Goal: Task Accomplishment & Management: Manage account settings

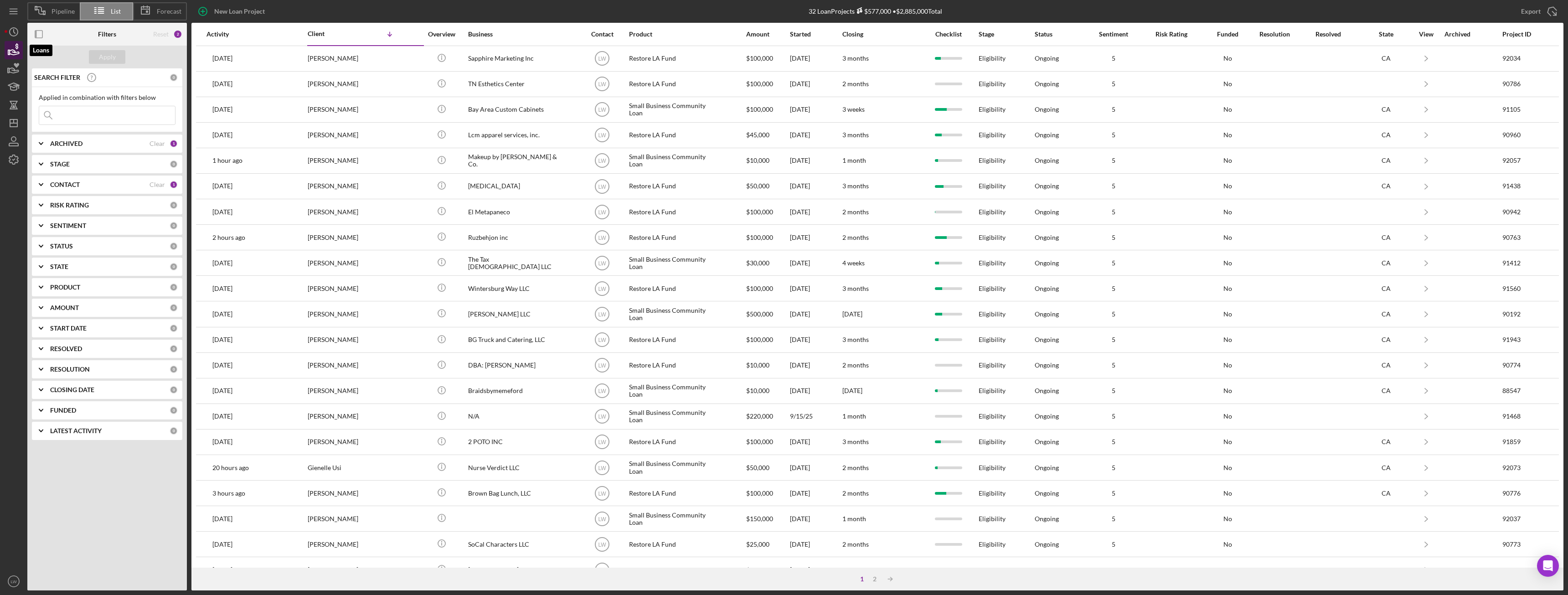
click at [15, 49] on icon "button" at bounding box center [13, 50] width 23 height 23
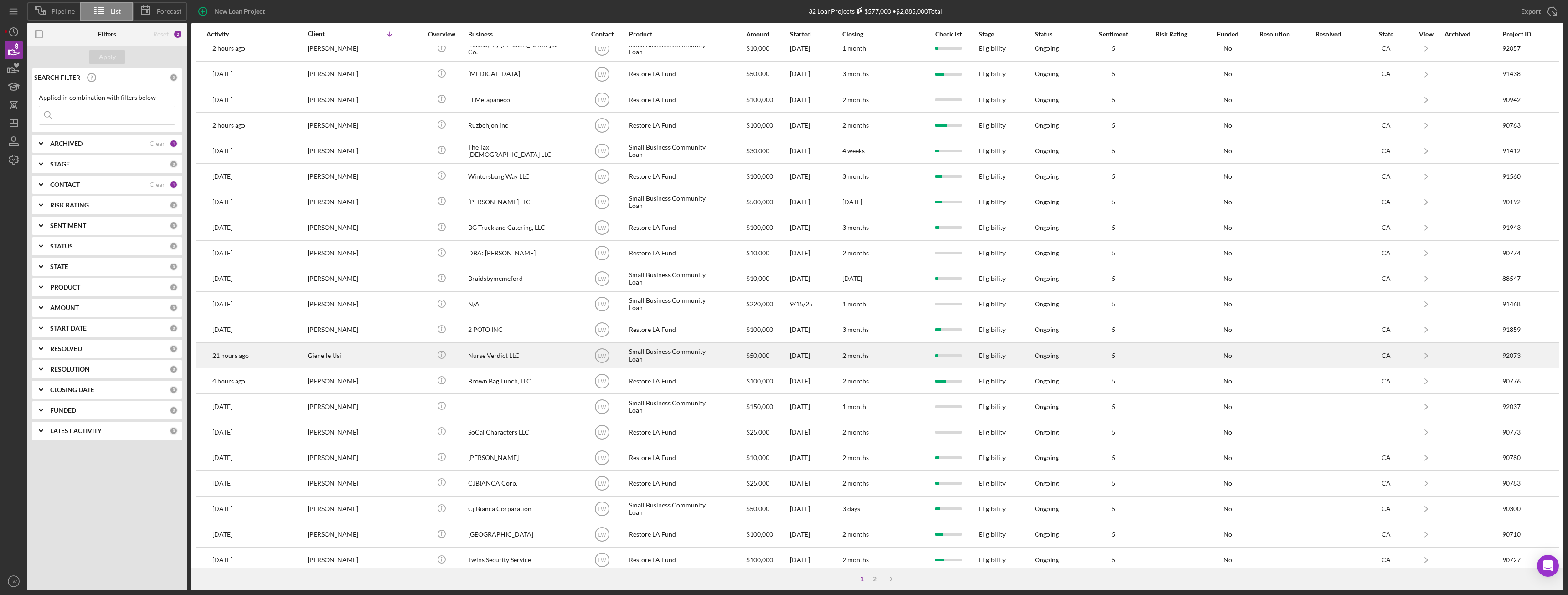
scroll to position [122, 0]
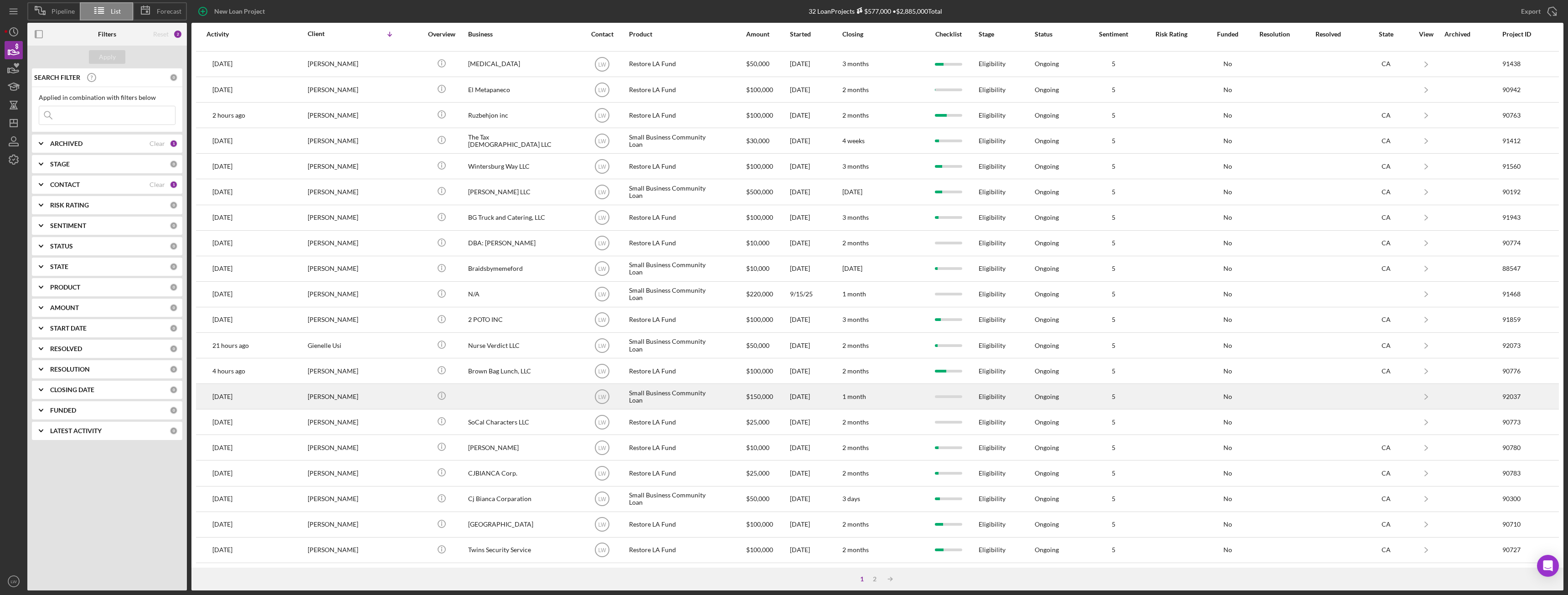
click at [355, 396] on div "Elissa Renney" at bounding box center [353, 396] width 91 height 24
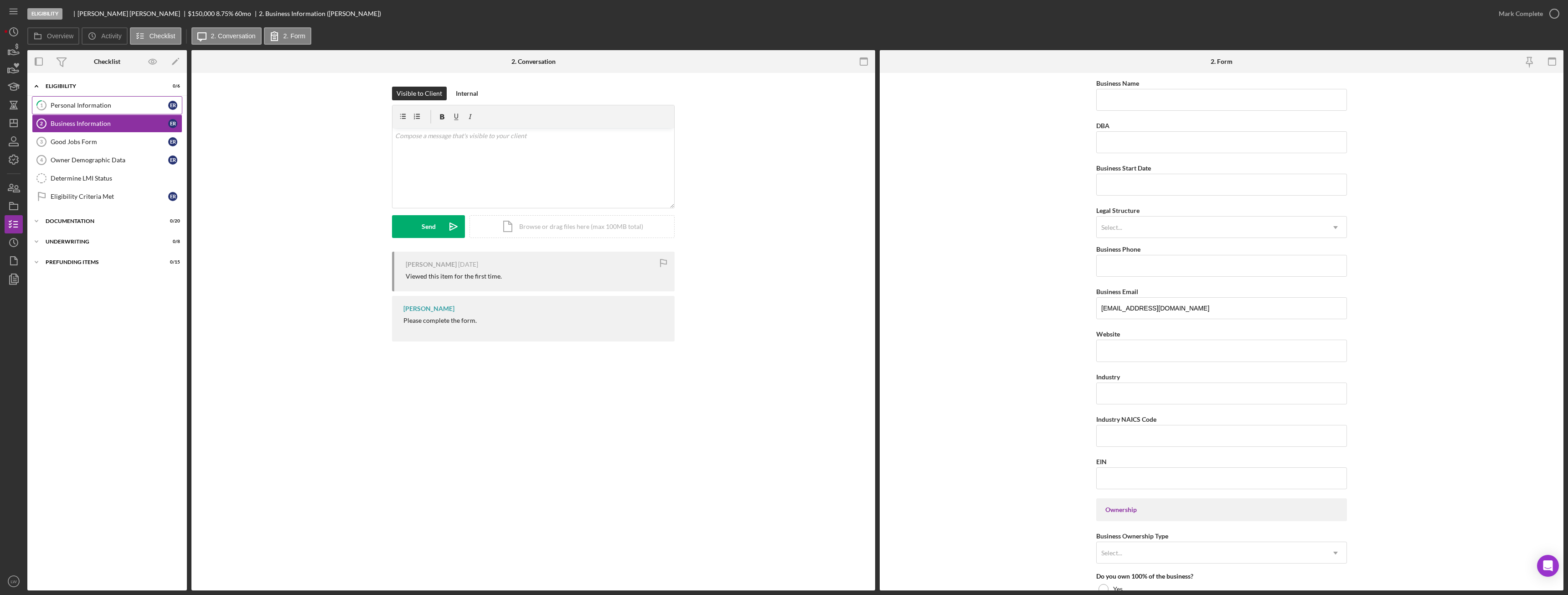
click at [95, 103] on div "Personal Information" at bounding box center [109, 105] width 117 height 7
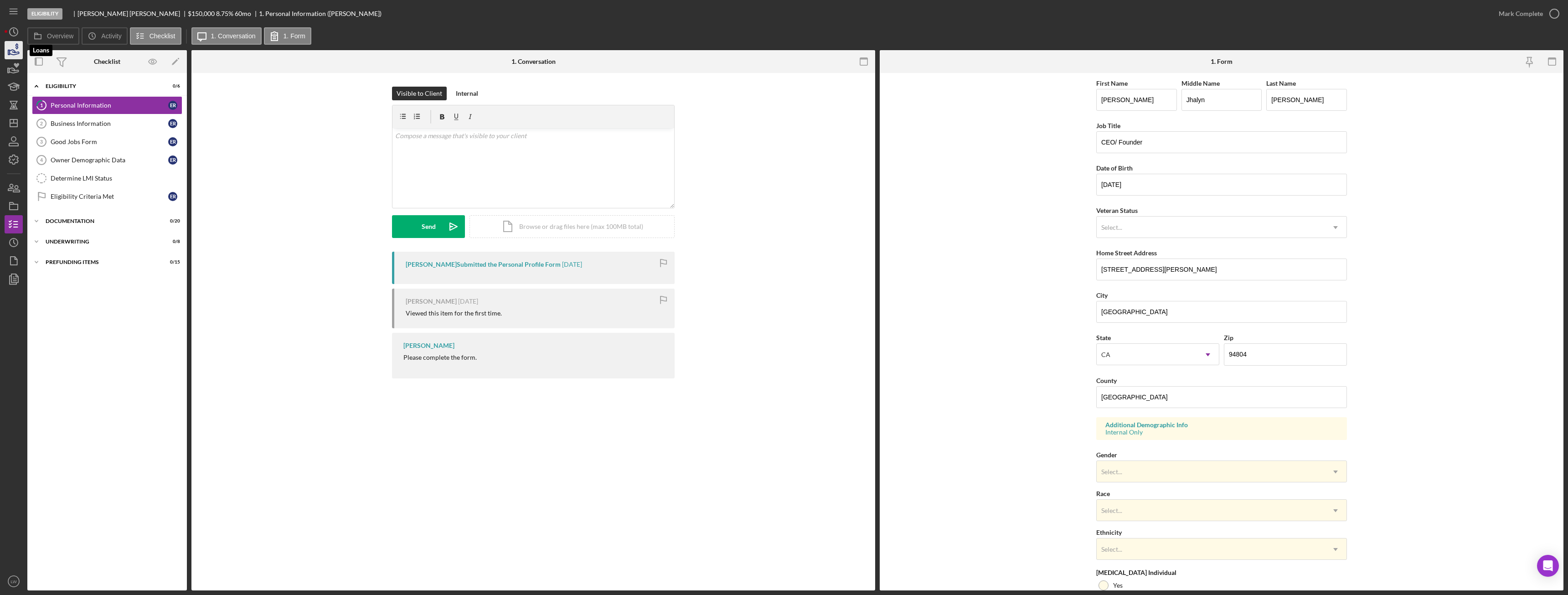
click at [17, 55] on icon "button" at bounding box center [13, 50] width 23 height 23
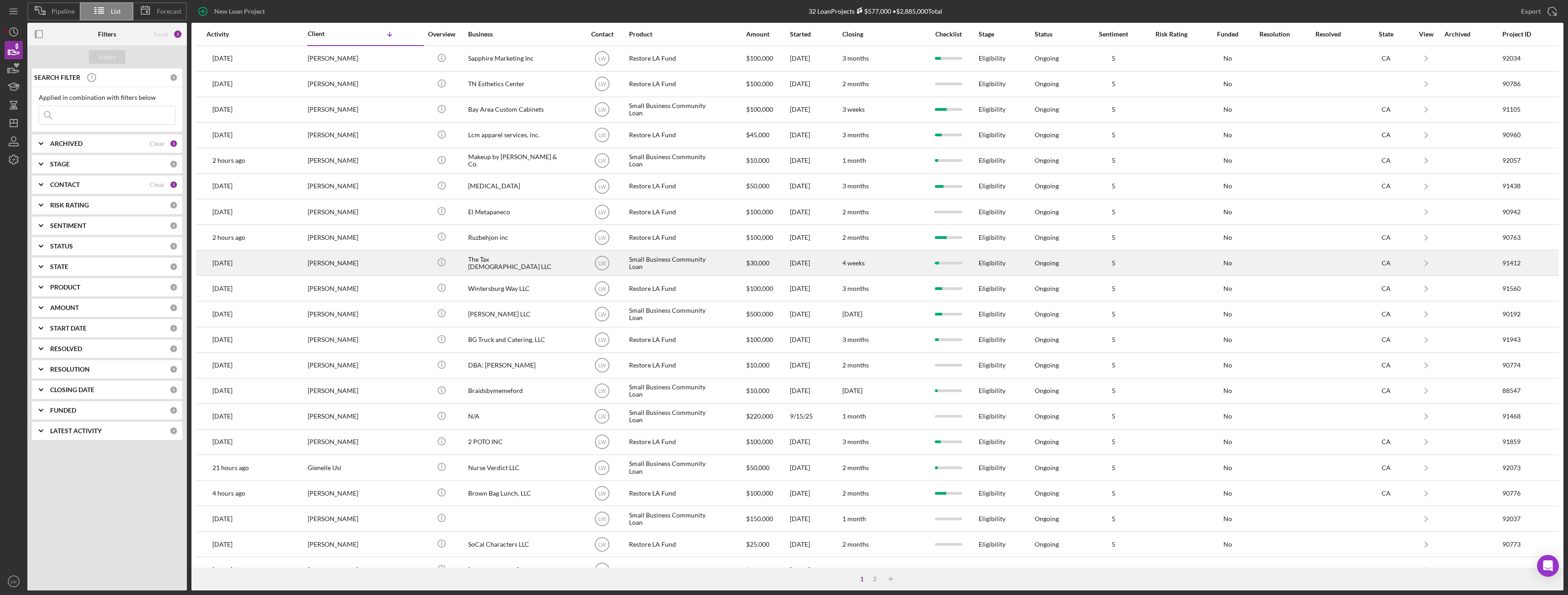
scroll to position [122, 0]
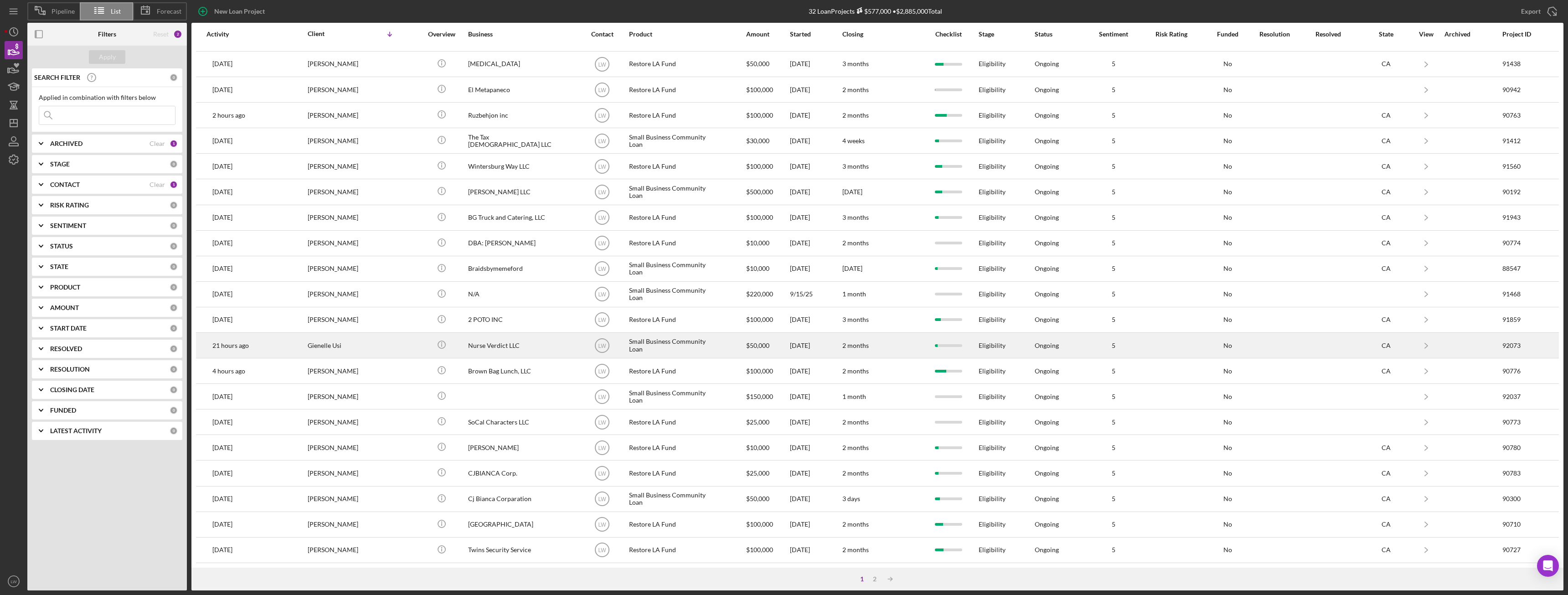
click at [337, 348] on div "Gienelle Usi" at bounding box center [353, 345] width 91 height 24
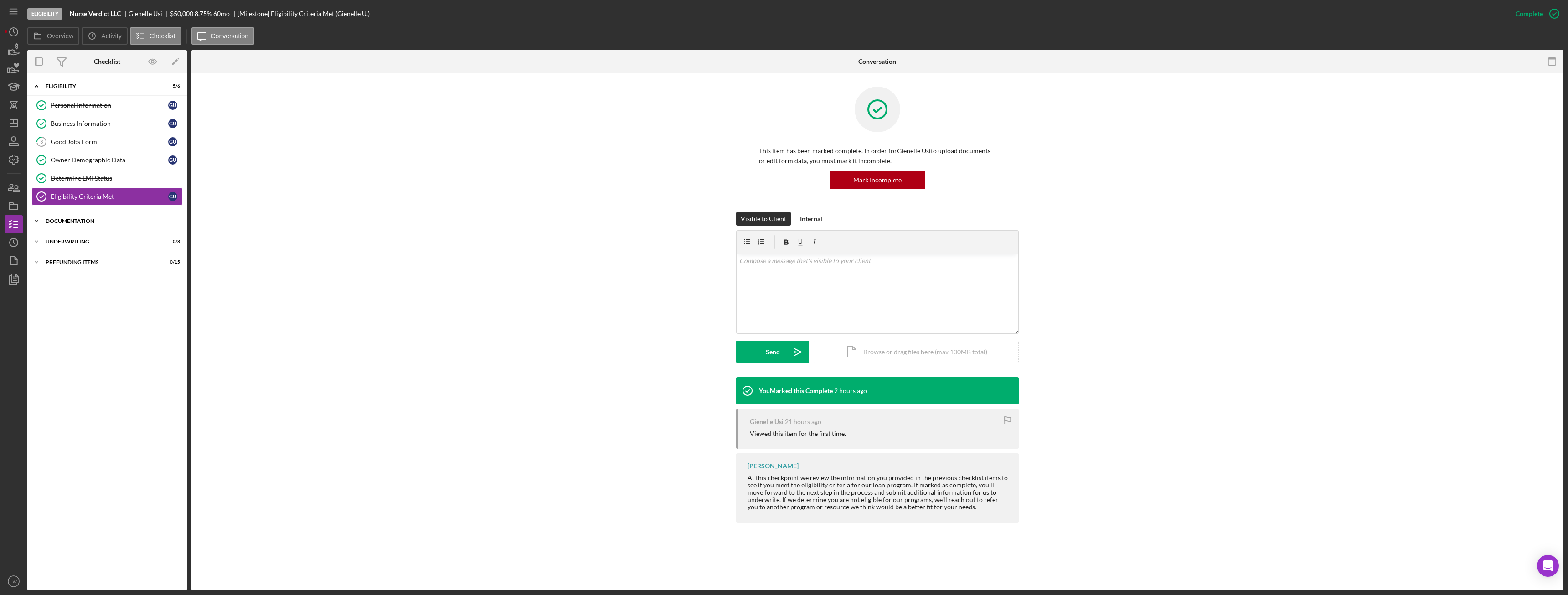
click at [90, 221] on div "Documentation" at bounding box center [110, 221] width 130 height 5
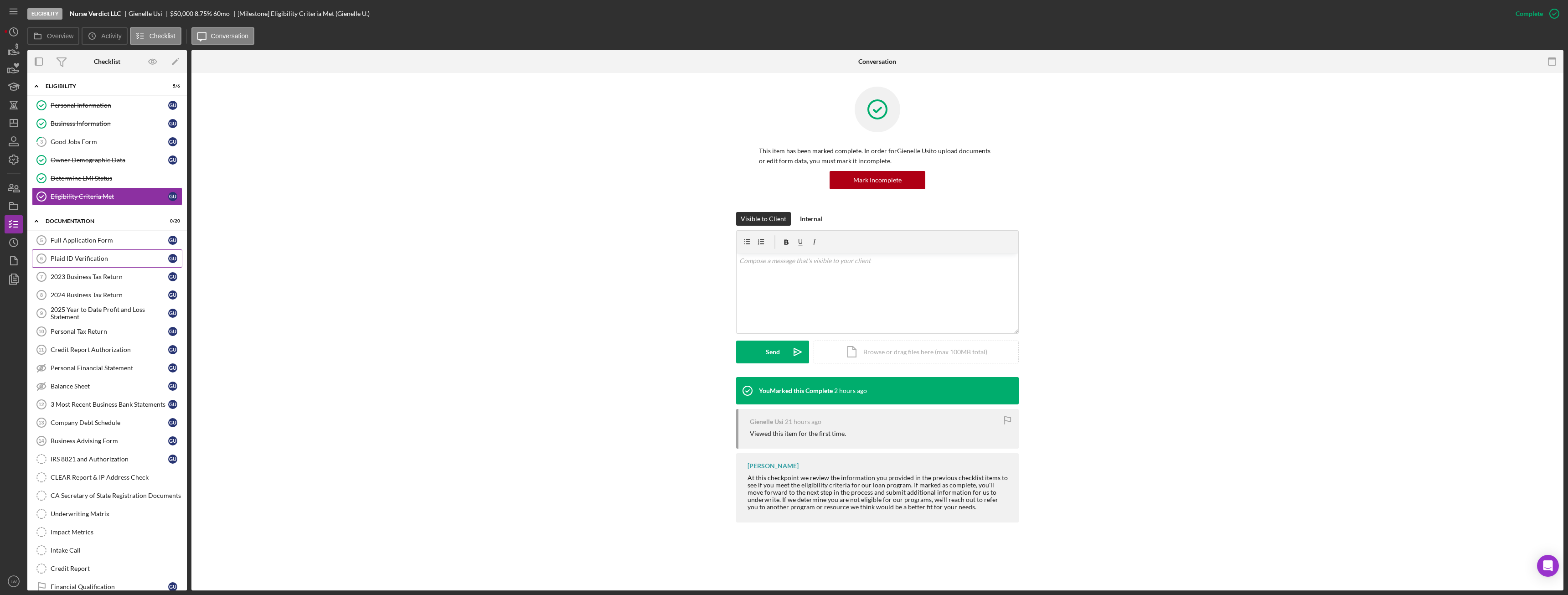
click at [75, 259] on div "Plaid ID Verification" at bounding box center [109, 259] width 117 height 7
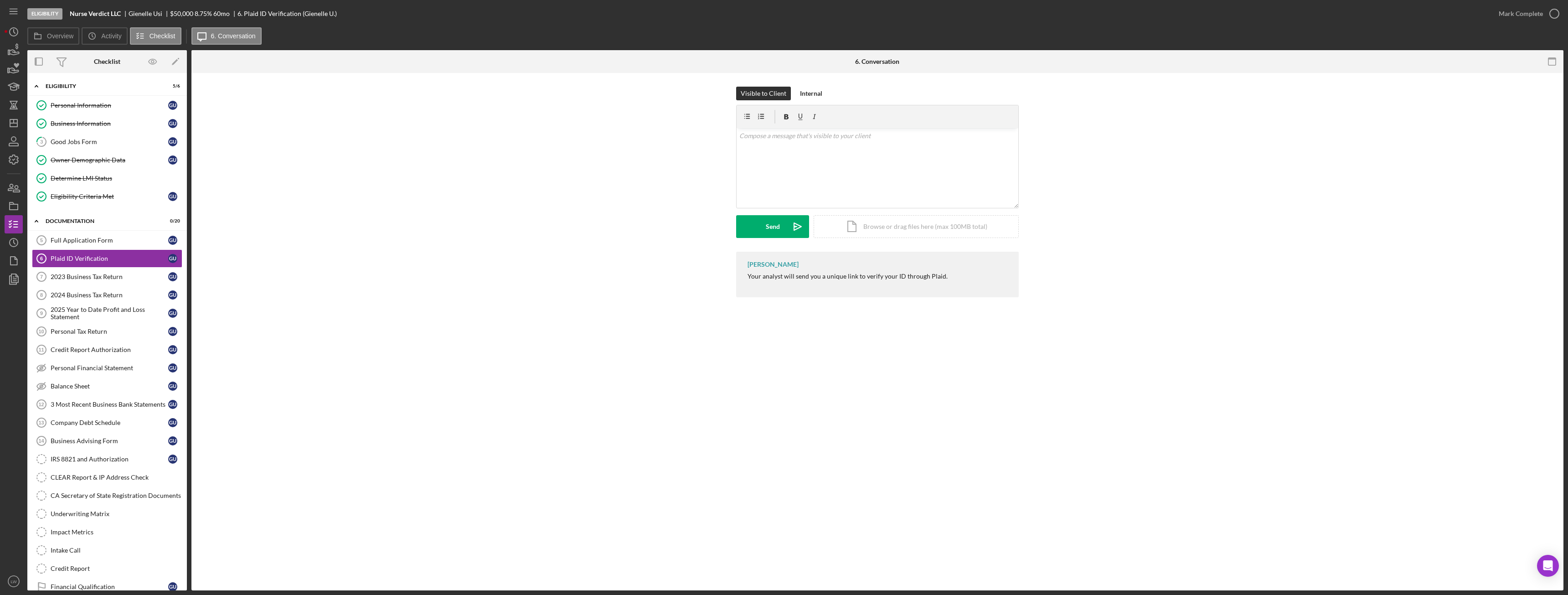
click at [152, 13] on div "Gienelle Usi" at bounding box center [149, 13] width 41 height 7
copy div "Gienelle Usi"
click at [75, 109] on div "Personal Information" at bounding box center [109, 105] width 117 height 7
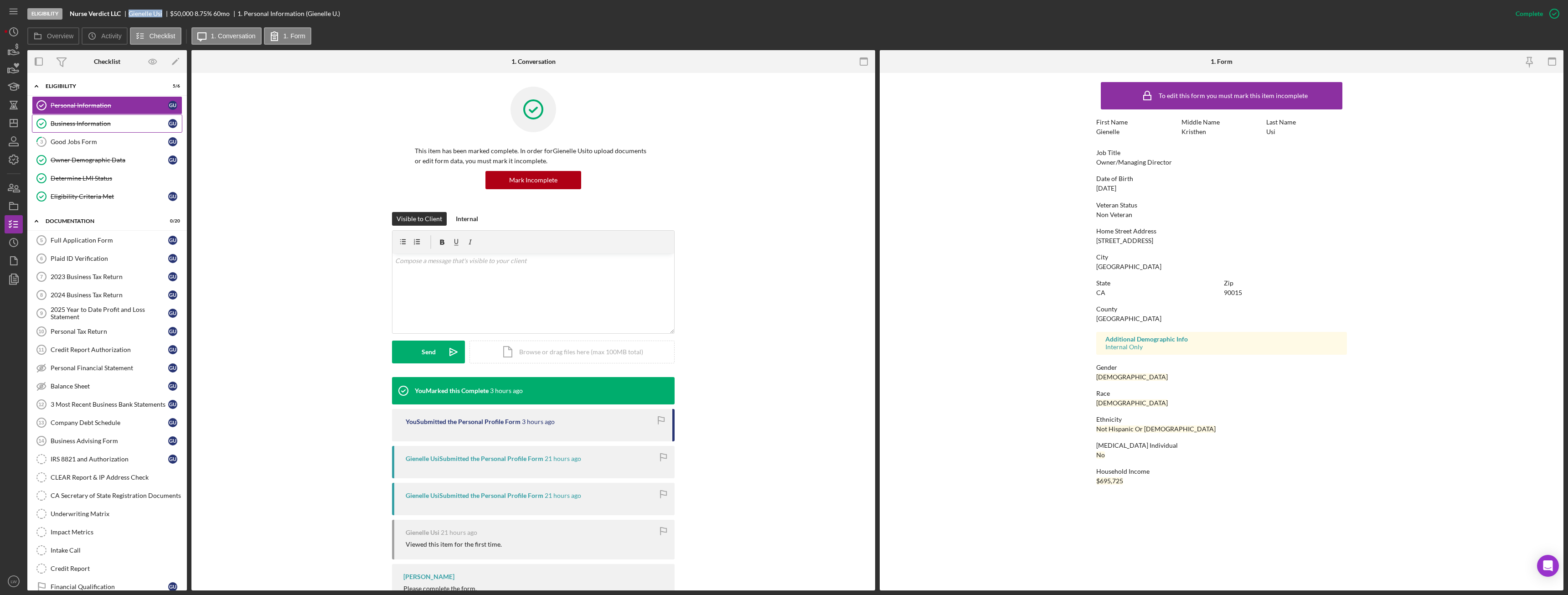
click at [75, 129] on link "Business Information Business Information G U" at bounding box center [107, 124] width 150 height 18
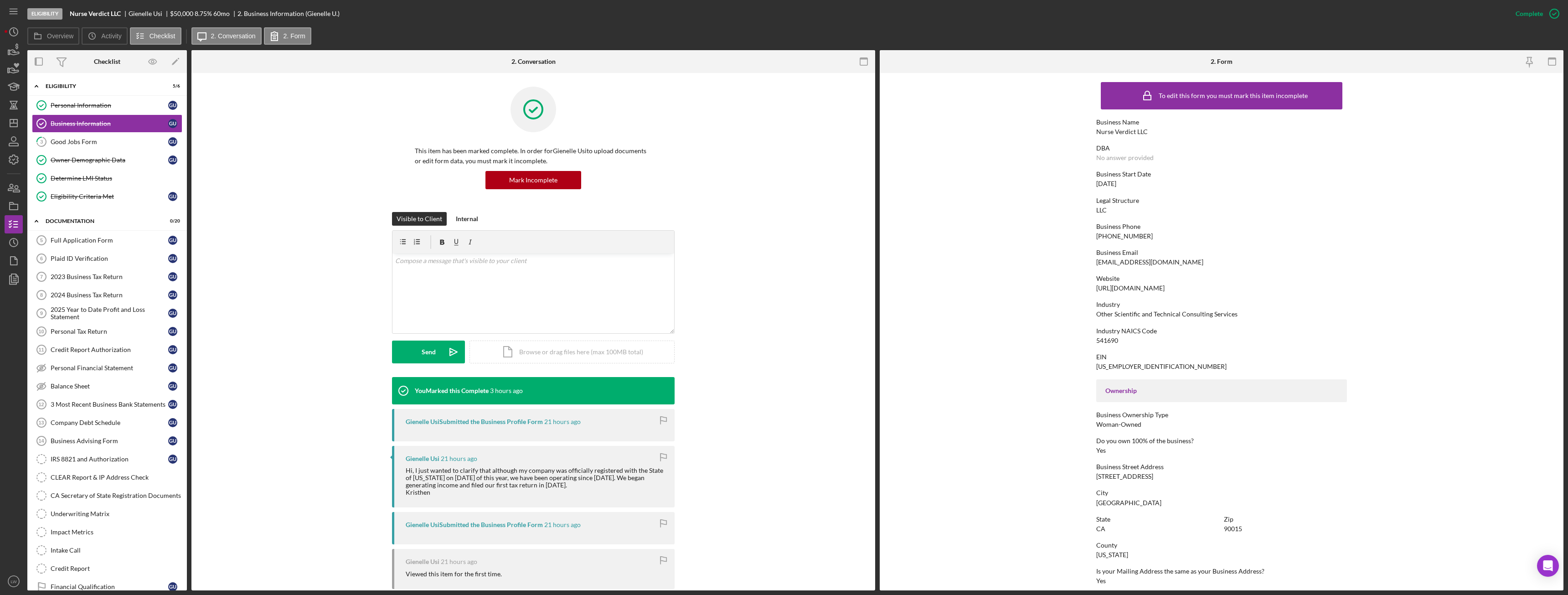
click at [1129, 261] on div "kristhen@nurseverdict.com" at bounding box center [1150, 262] width 107 height 7
copy div "kristhen@nurseverdict.com"
click at [100, 257] on div "Plaid ID Verification" at bounding box center [109, 259] width 117 height 7
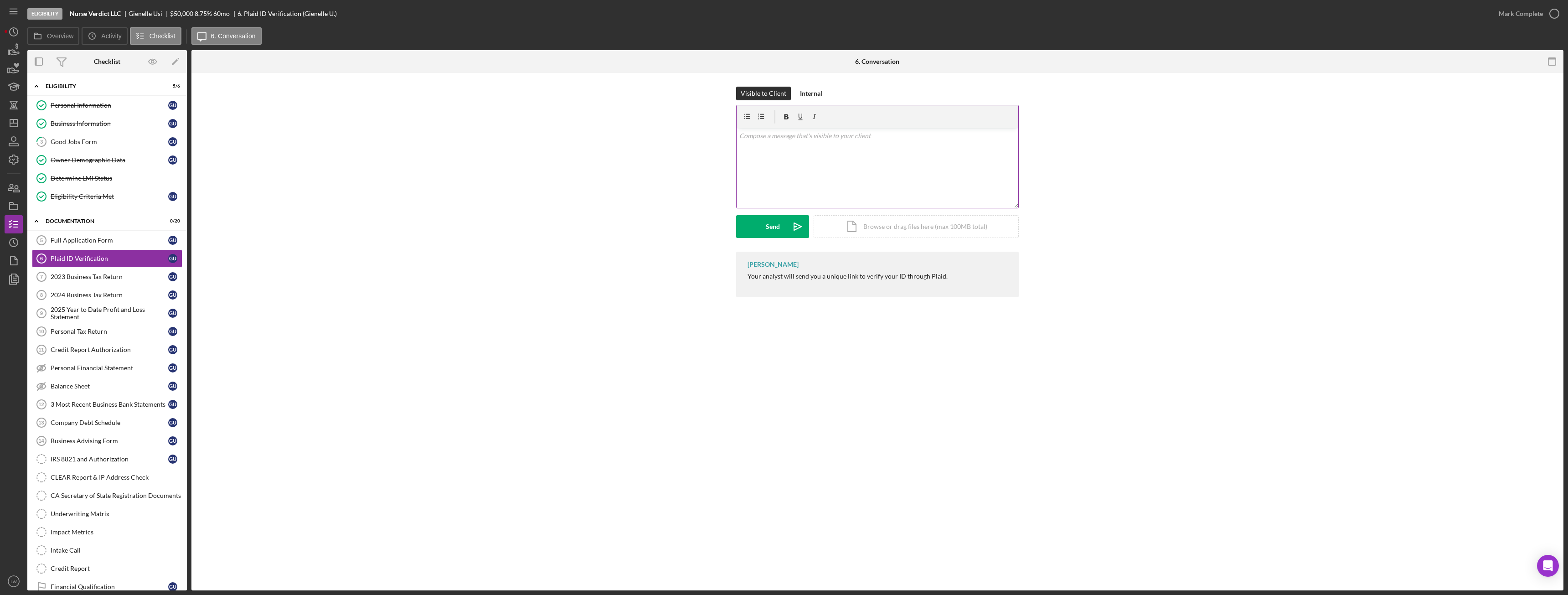
click at [923, 169] on div "v Color teal Color pink Remove color Add row above Add row below Add column bef…" at bounding box center [877, 167] width 282 height 80
click at [788, 225] on icon "Icon/icon-invite-send" at bounding box center [797, 226] width 23 height 23
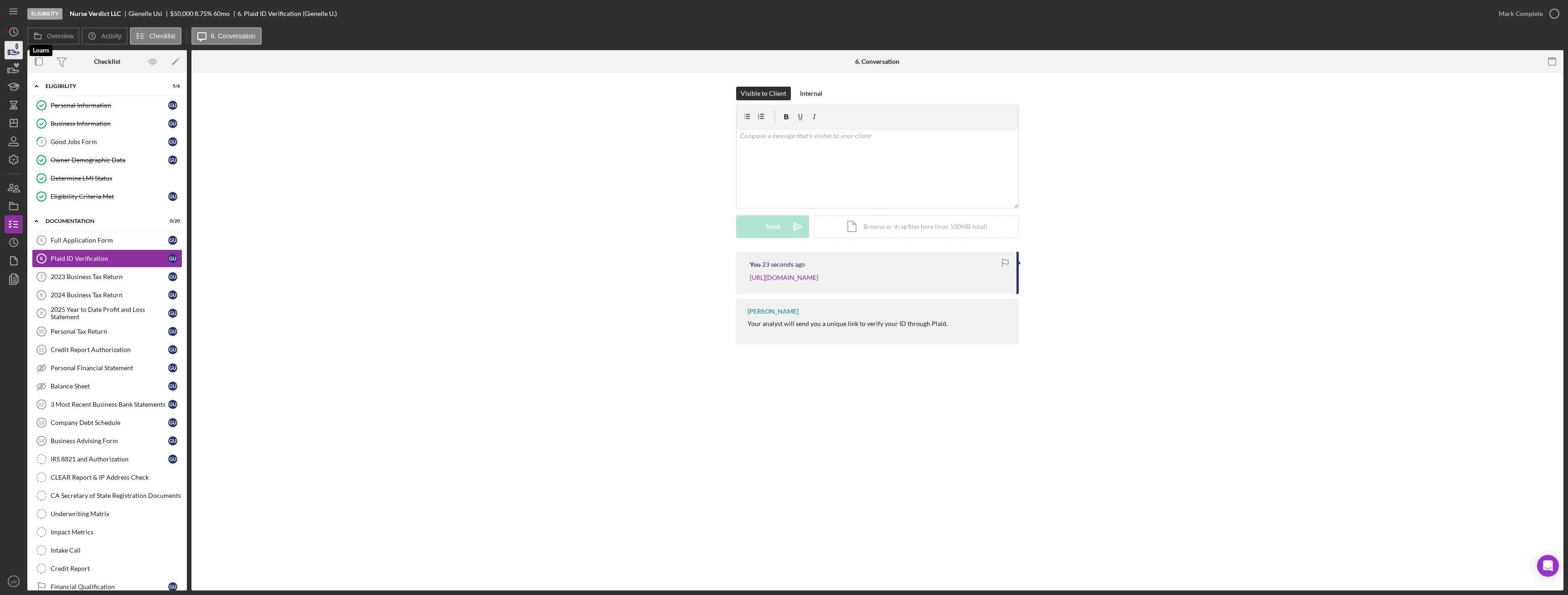
click at [6, 54] on icon "button" at bounding box center [13, 50] width 23 height 23
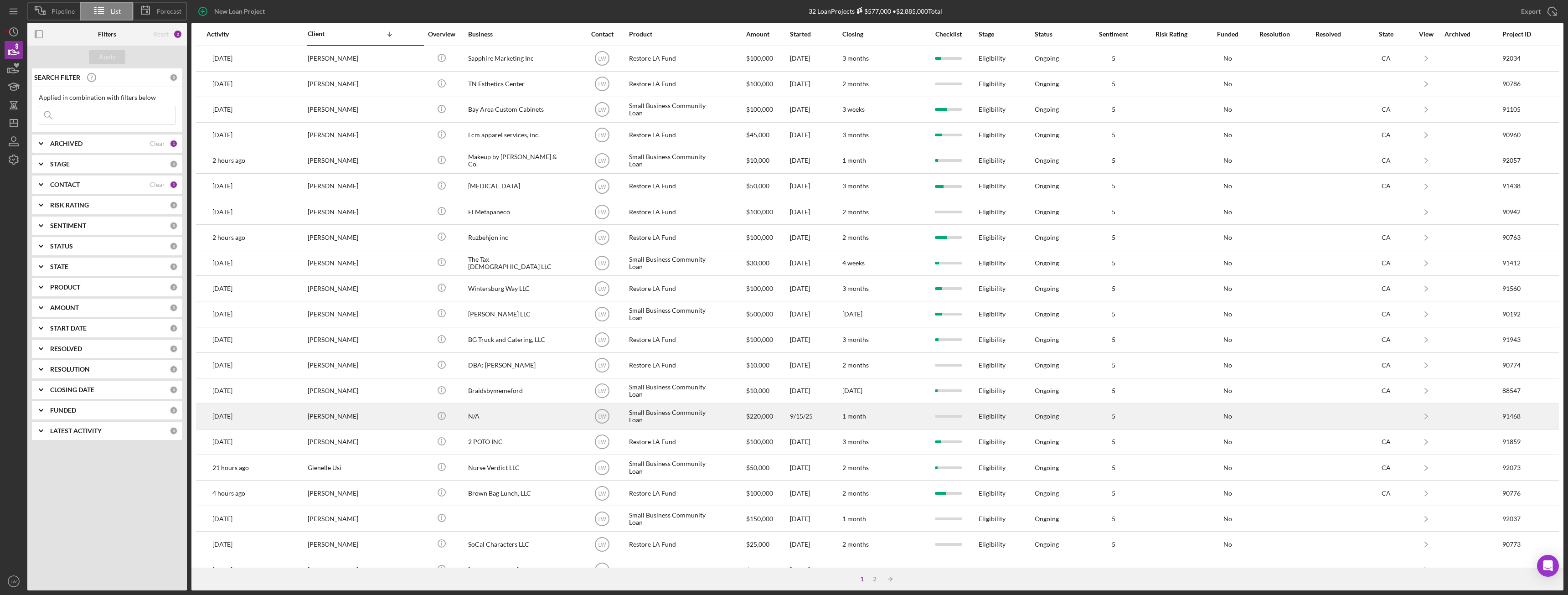
click at [380, 420] on div "KAREN AVAGYAN" at bounding box center [353, 417] width 91 height 24
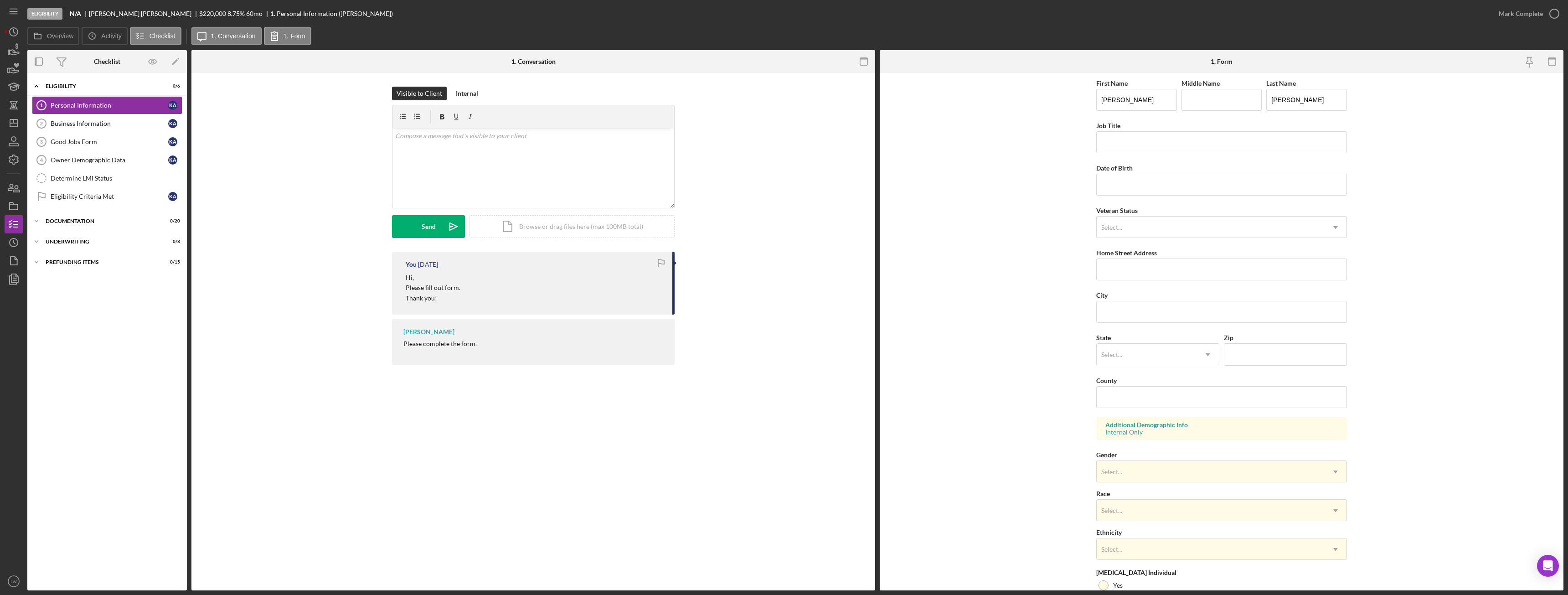
drag, startPoint x: 2082, startPoint y: 2, endPoint x: 867, endPoint y: 198, distance: 1230.7
click at [867, 198] on div "Visible to Client Internal v Color teal Color pink Remove color Add row above A…" at bounding box center [533, 228] width 684 height 310
click at [5, 54] on icon "button" at bounding box center [13, 50] width 23 height 23
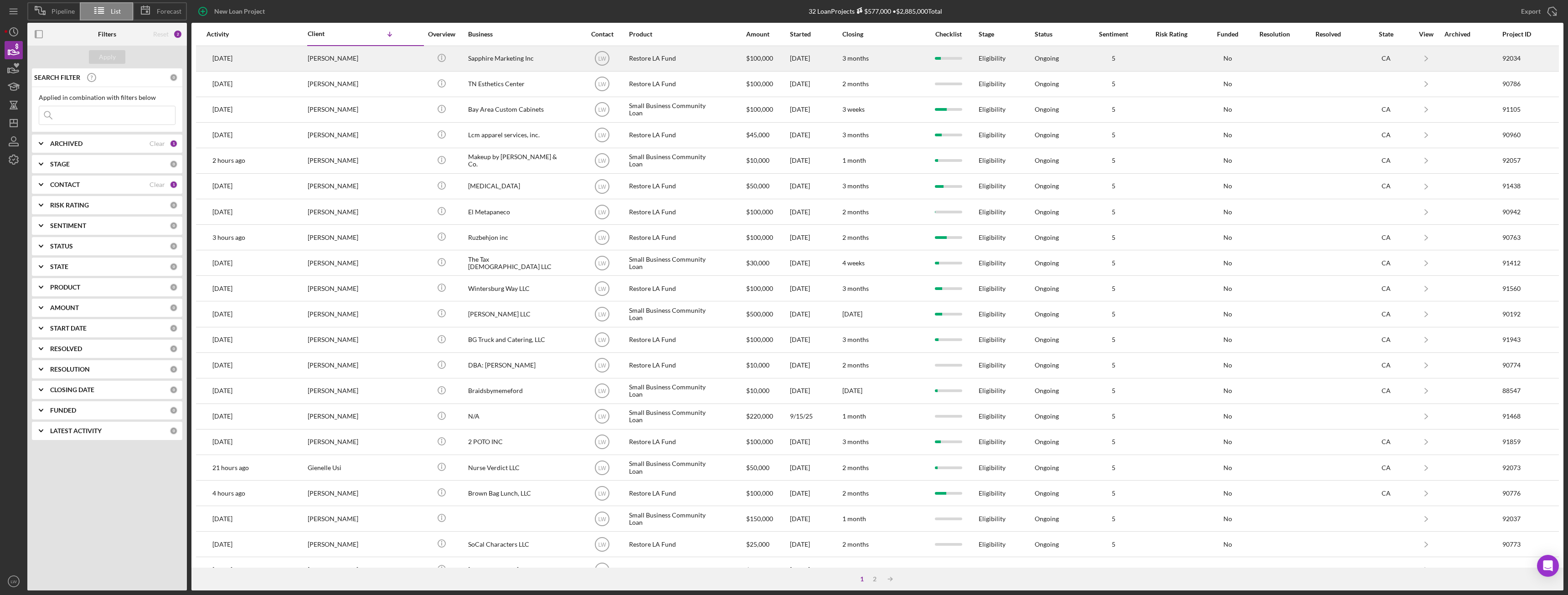
click at [366, 60] on div "[PERSON_NAME]" at bounding box center [353, 58] width 91 height 24
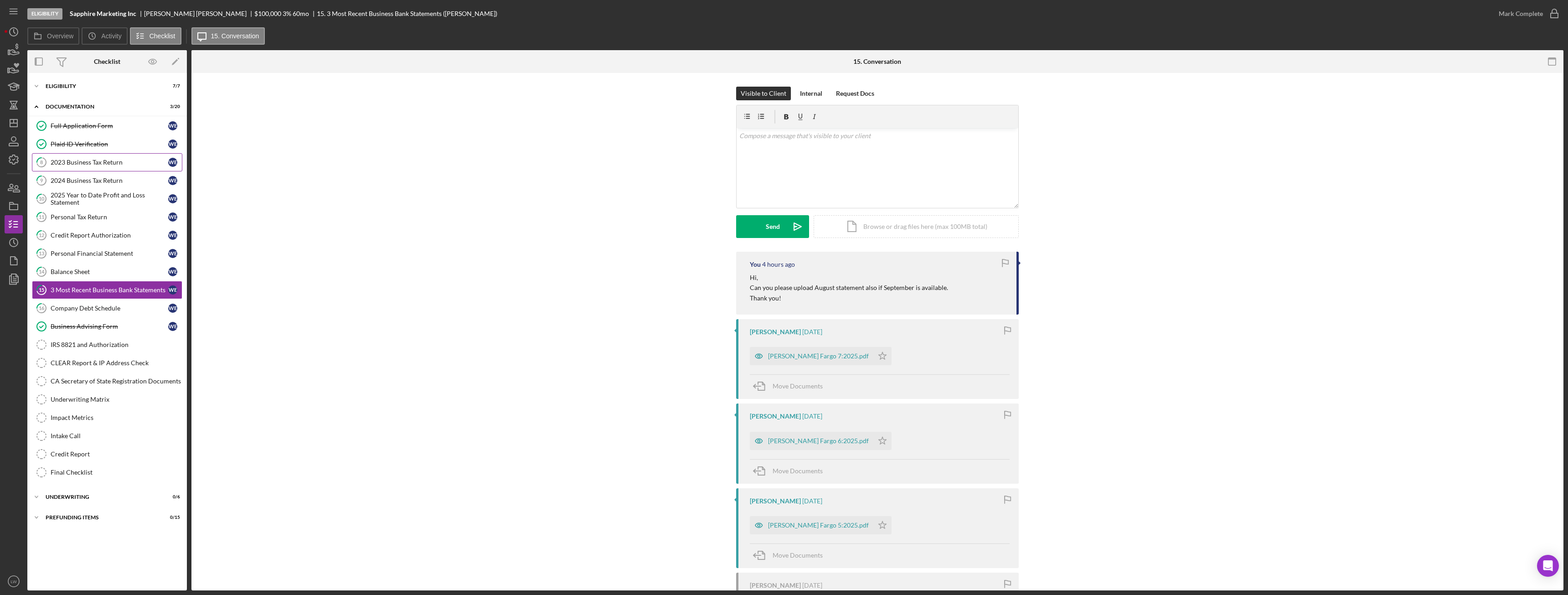
click at [68, 160] on div "2023 Business Tax Return" at bounding box center [109, 163] width 117 height 7
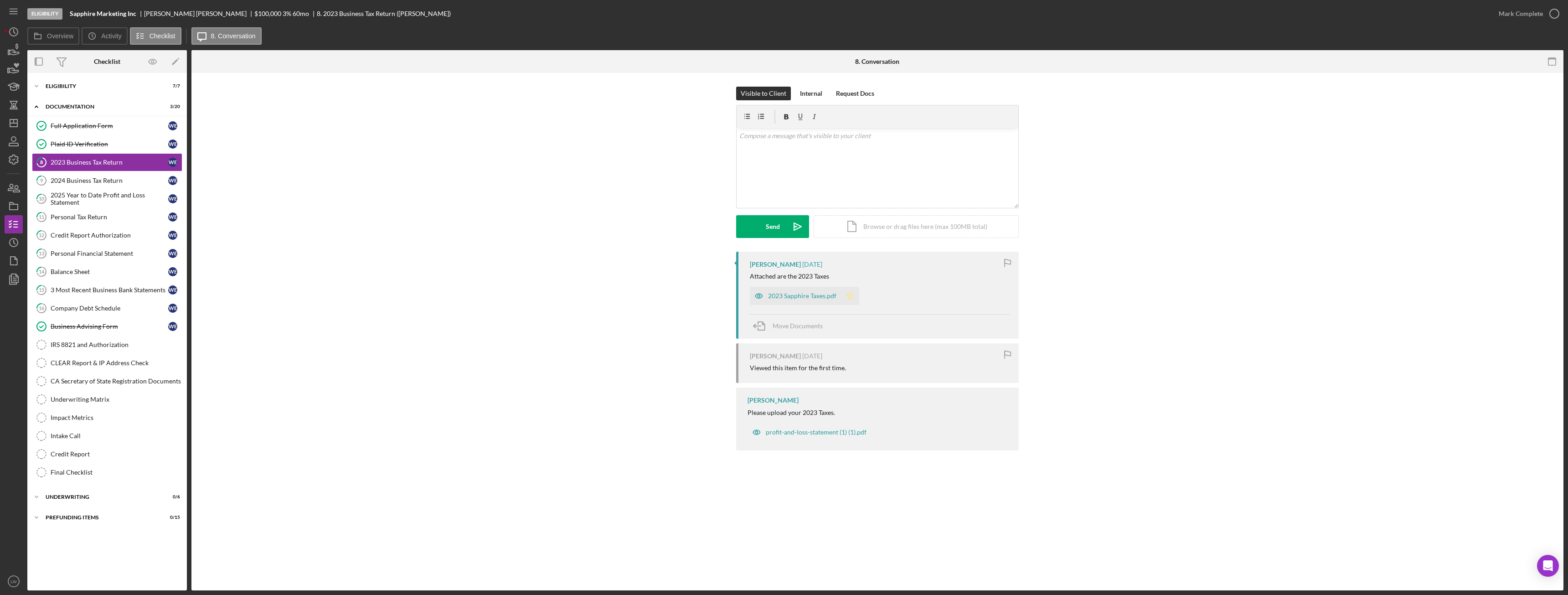
click at [854, 295] on icon "Icon/Star" at bounding box center [850, 296] width 18 height 18
click at [1545, 15] on icon "button" at bounding box center [1554, 13] width 23 height 23
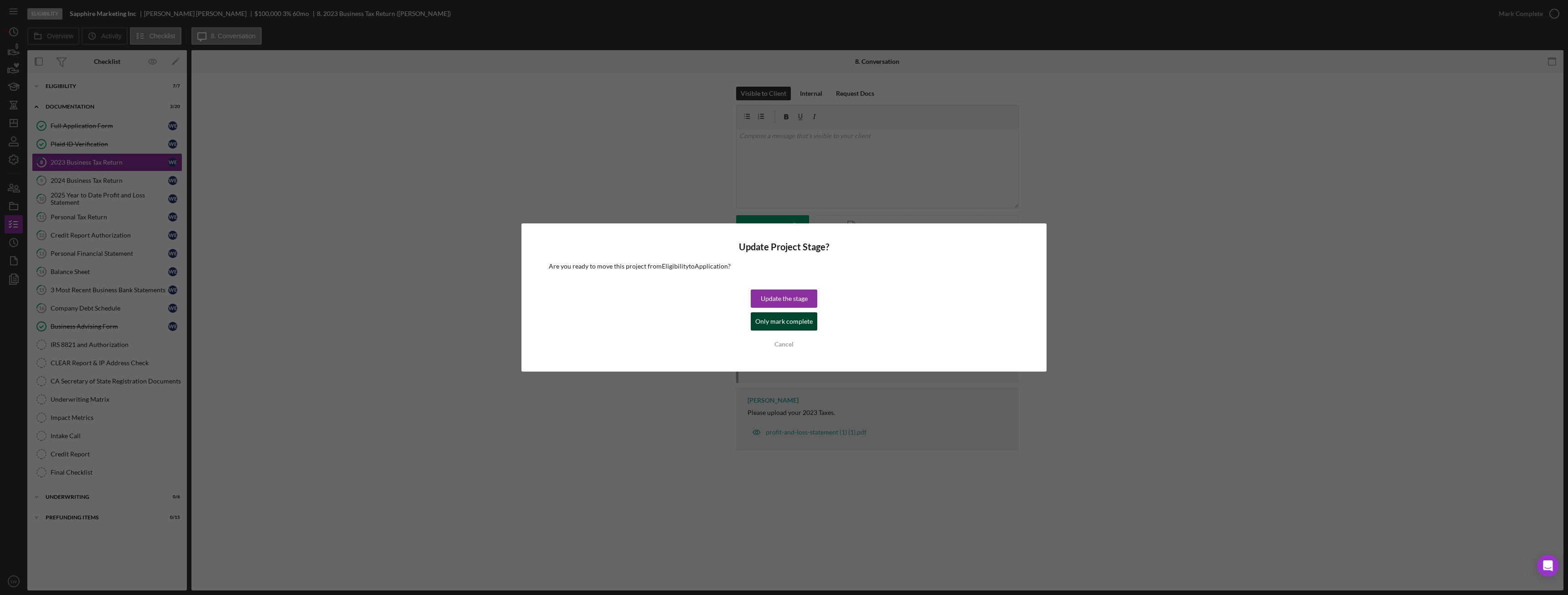
click at [791, 322] on div "Only mark complete" at bounding box center [784, 322] width 57 height 18
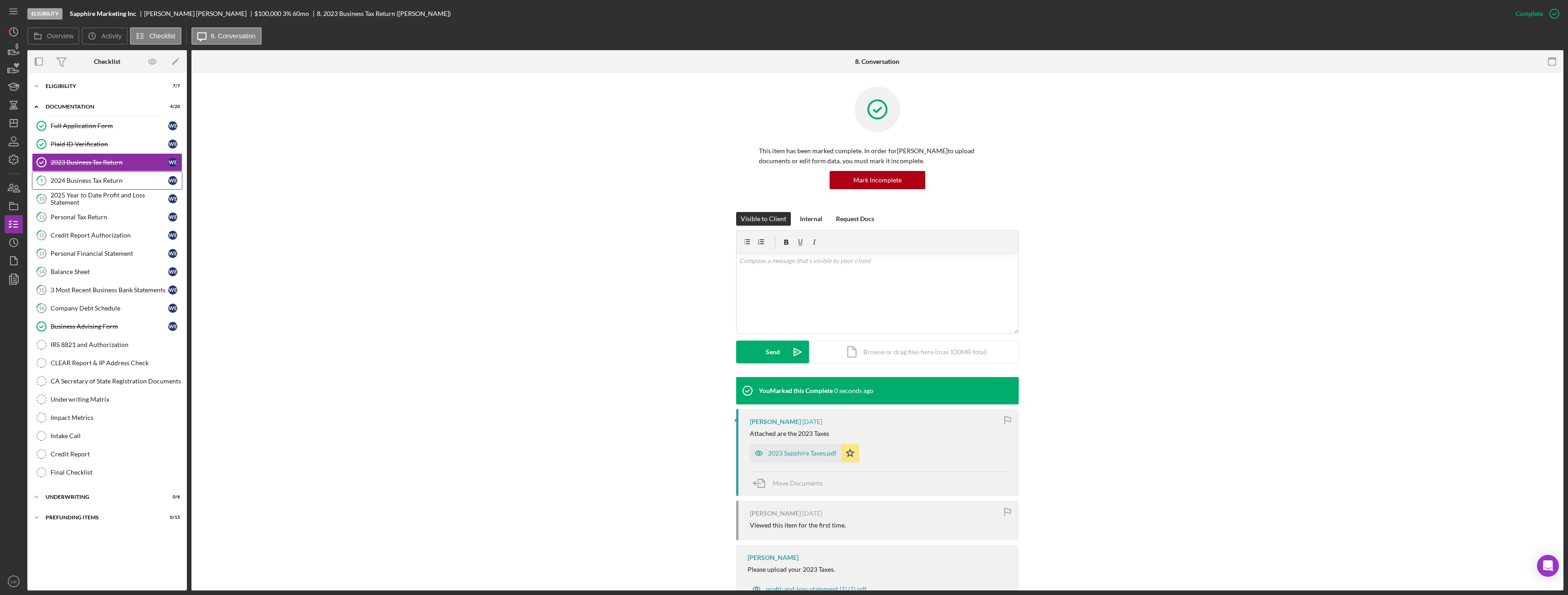
click at [72, 185] on div "2024 Business Tax Return" at bounding box center [109, 181] width 117 height 7
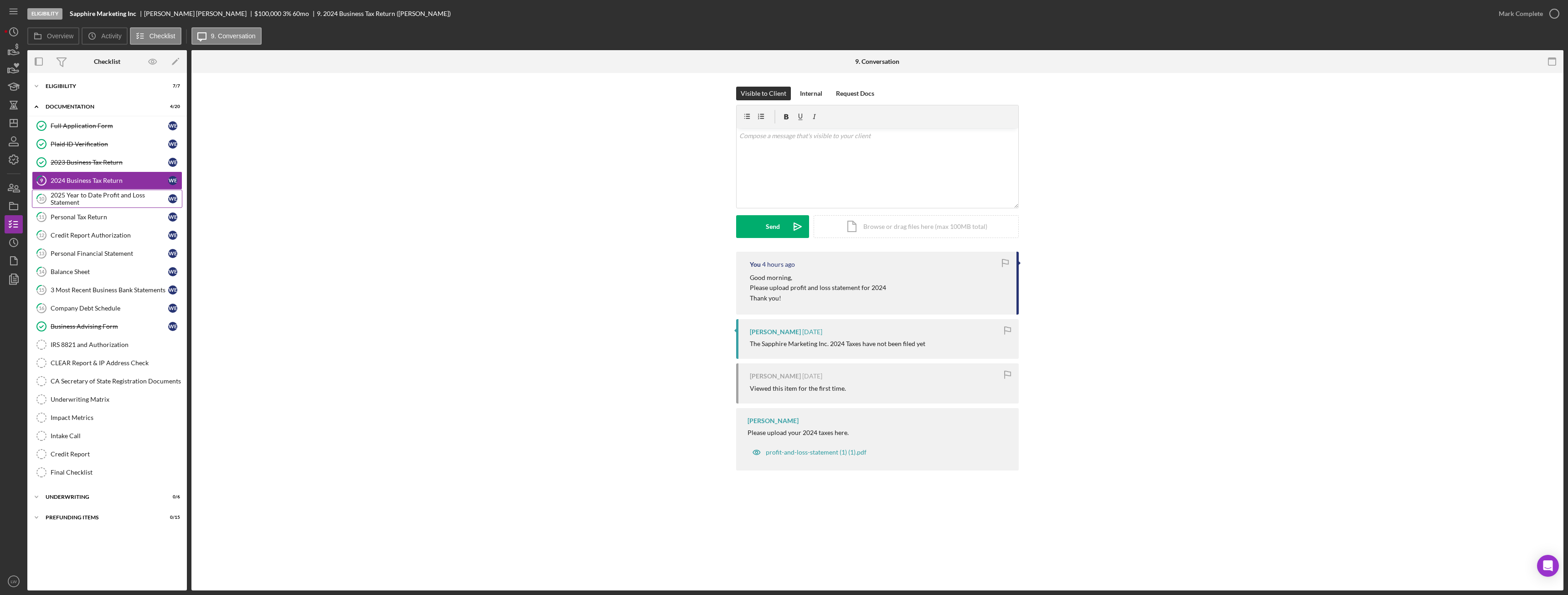
click at [63, 195] on div "2025 Year to Date Profit and Loss Statement" at bounding box center [109, 199] width 117 height 15
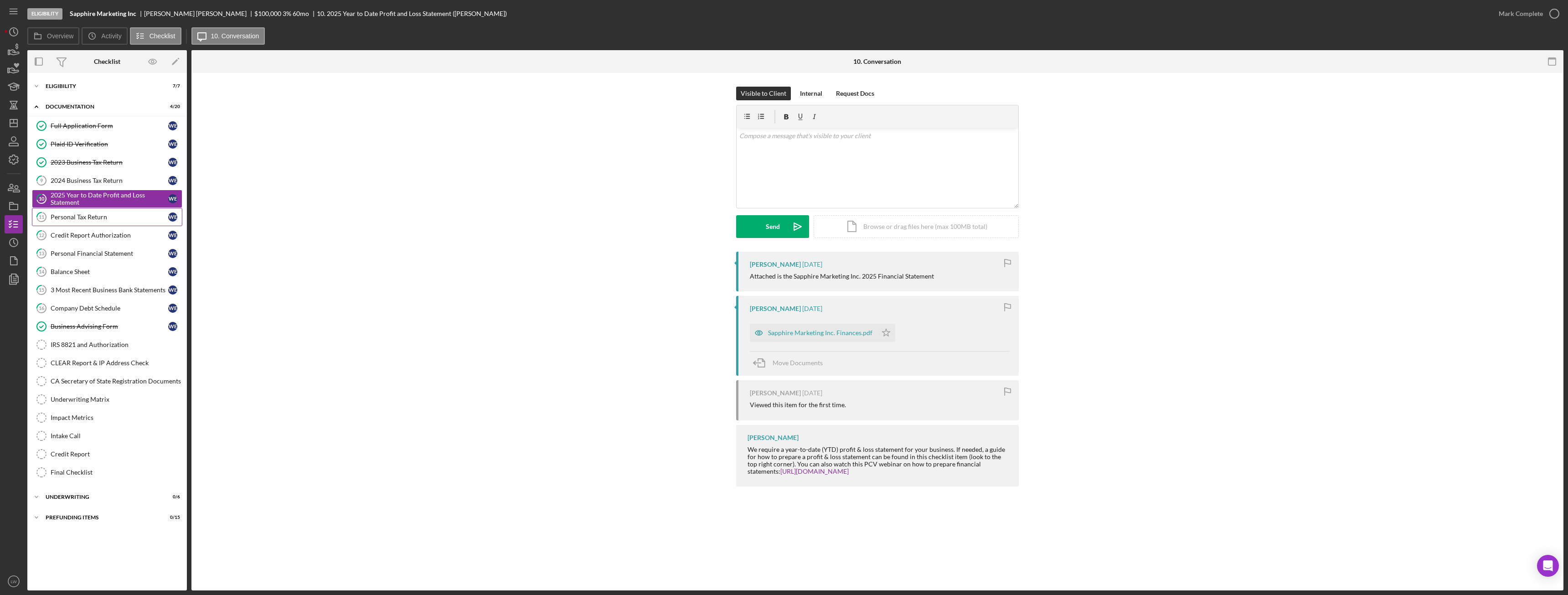
click at [75, 220] on div "Personal Tax Return" at bounding box center [109, 217] width 117 height 7
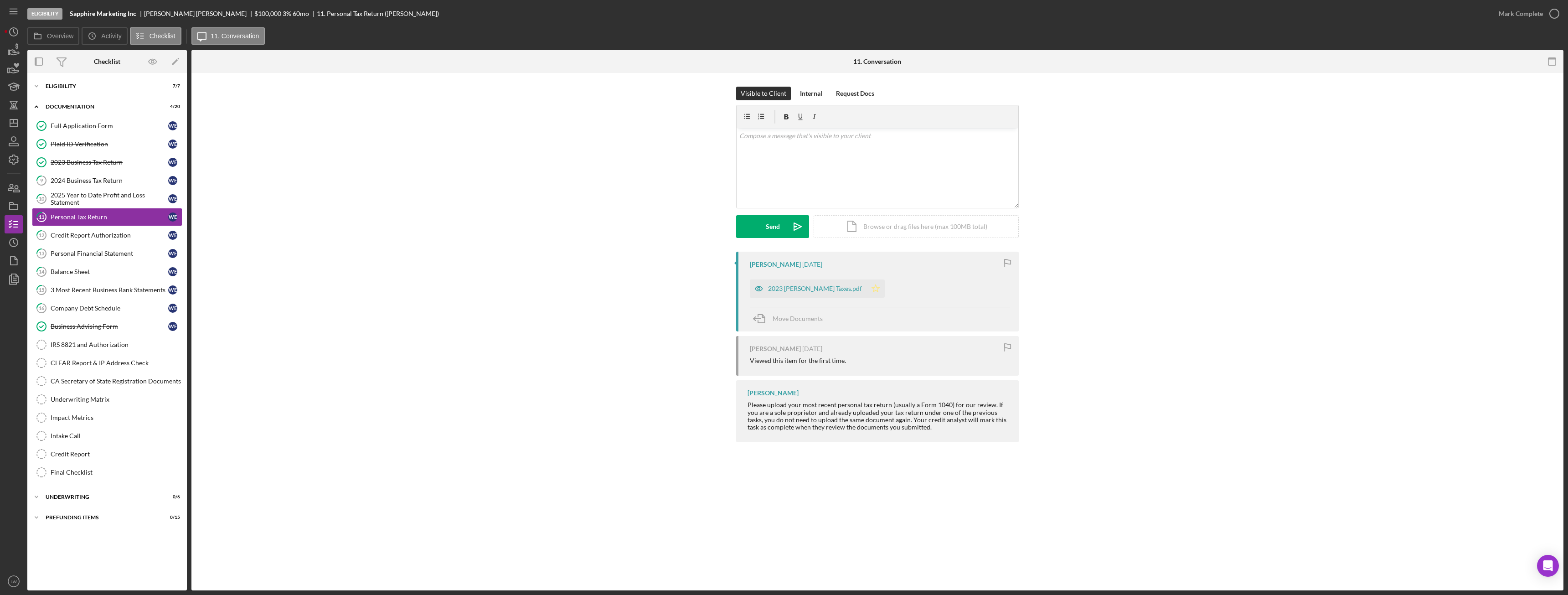
click at [872, 289] on polygon "button" at bounding box center [876, 288] width 8 height 7
click at [1555, 13] on icon "button" at bounding box center [1554, 13] width 23 height 23
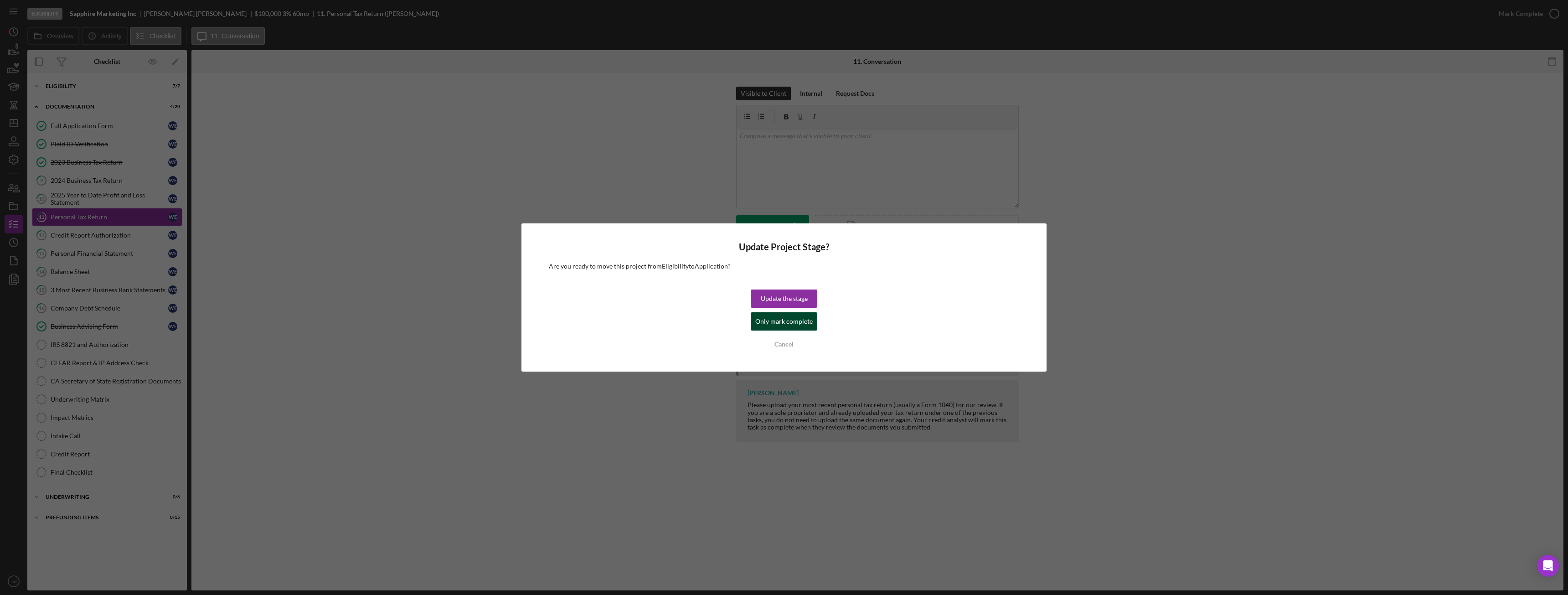
click at [771, 322] on div "Only mark complete" at bounding box center [784, 322] width 57 height 18
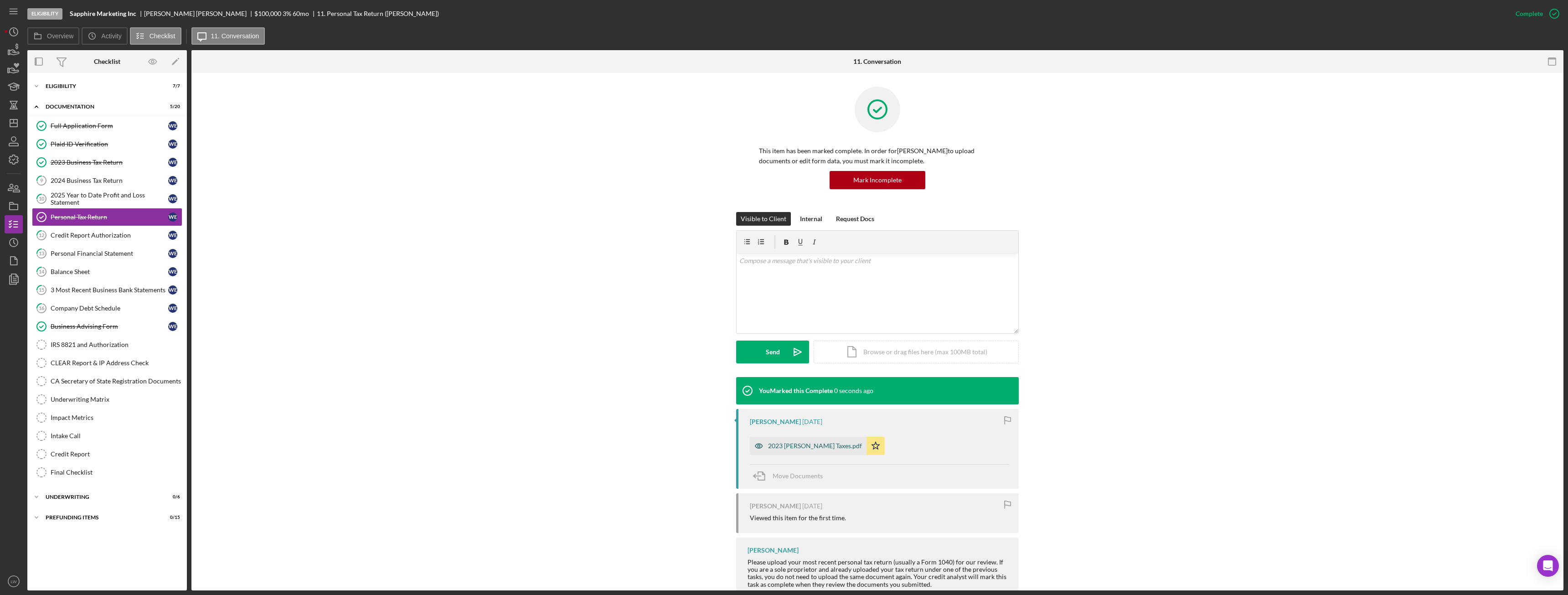
click at [813, 452] on div "2023 Willie Ellison Taxes.pdf" at bounding box center [808, 446] width 117 height 18
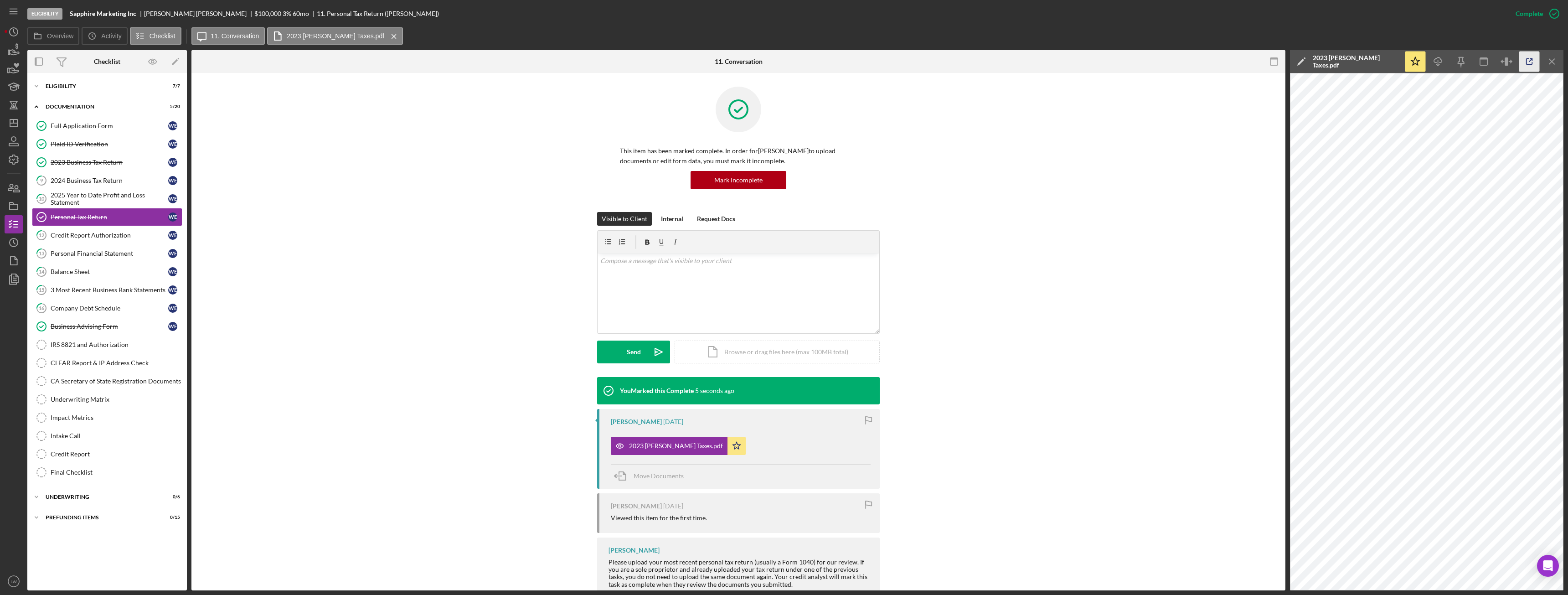
click at [1528, 61] on icon "button" at bounding box center [1530, 62] width 21 height 21
click at [75, 184] on div "2024 Business Tax Return" at bounding box center [109, 181] width 117 height 7
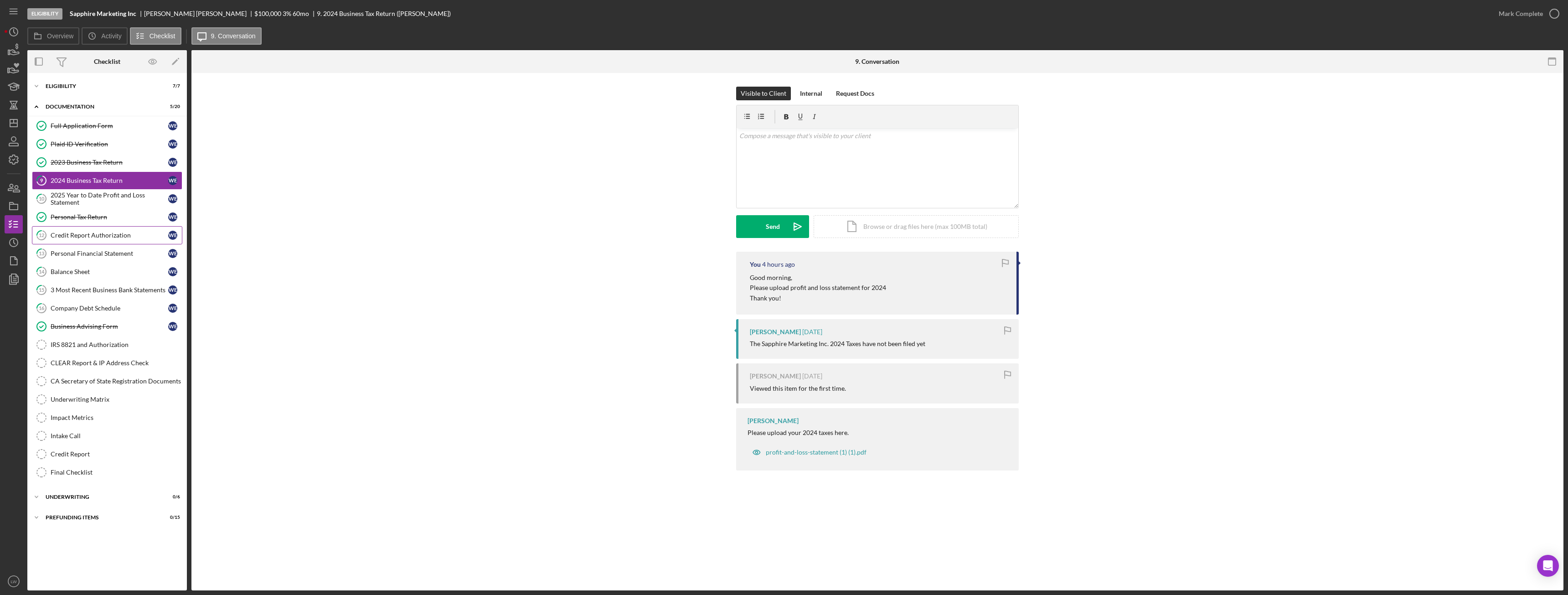
click at [92, 234] on div "Credit Report Authorization" at bounding box center [109, 235] width 117 height 7
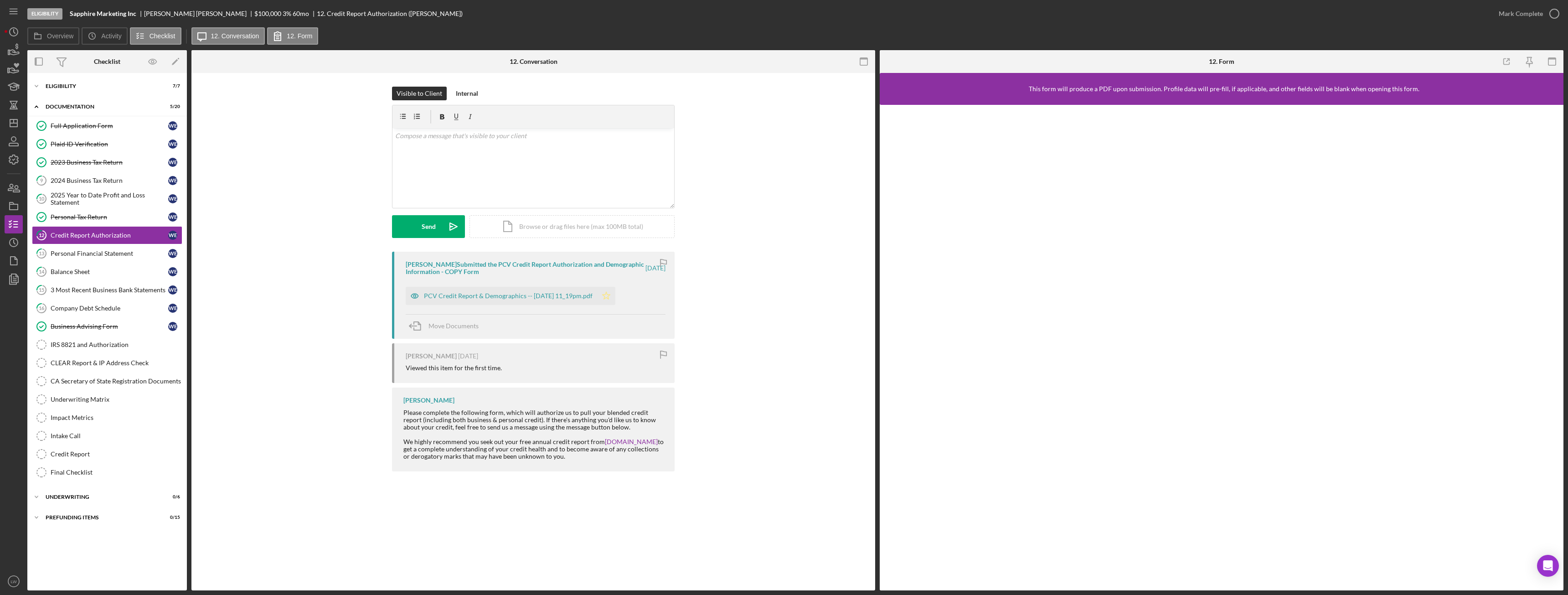
click at [615, 297] on icon "Icon/Star" at bounding box center [606, 296] width 18 height 18
click at [1535, 15] on div "Mark Complete" at bounding box center [1521, 13] width 44 height 18
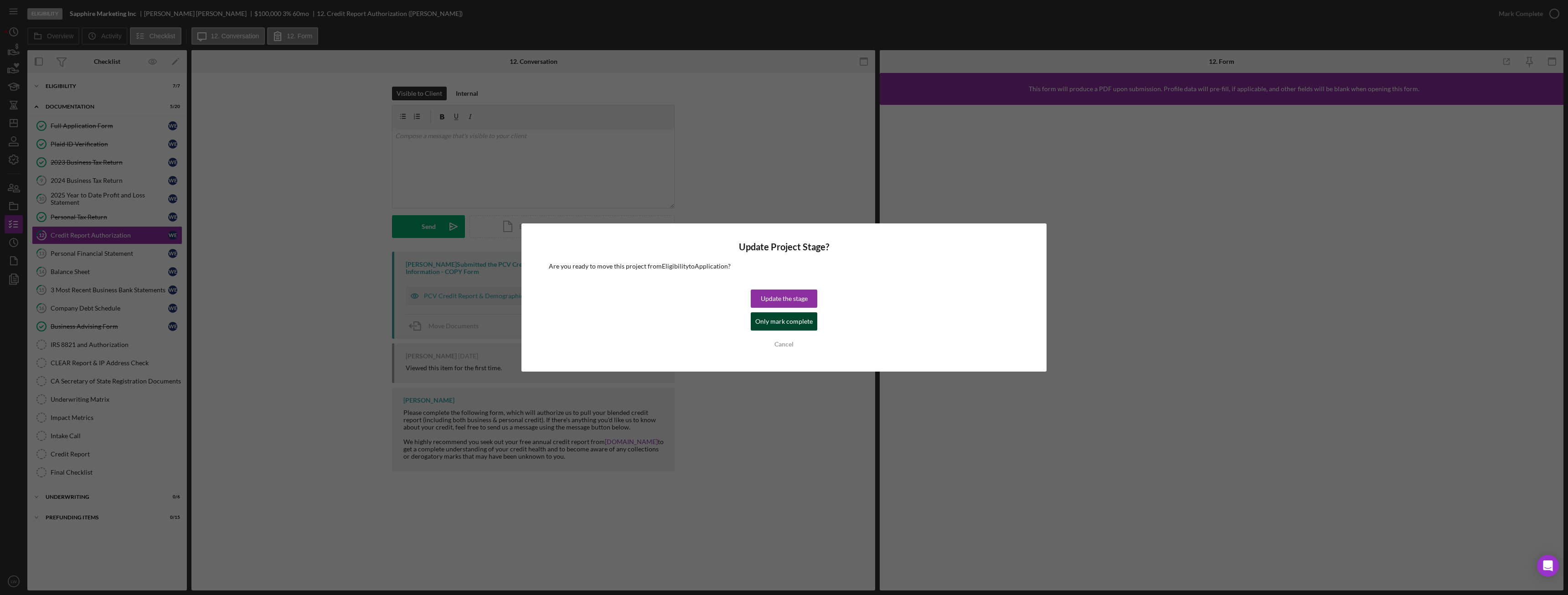
click at [765, 324] on div "Only mark complete" at bounding box center [784, 322] width 57 height 18
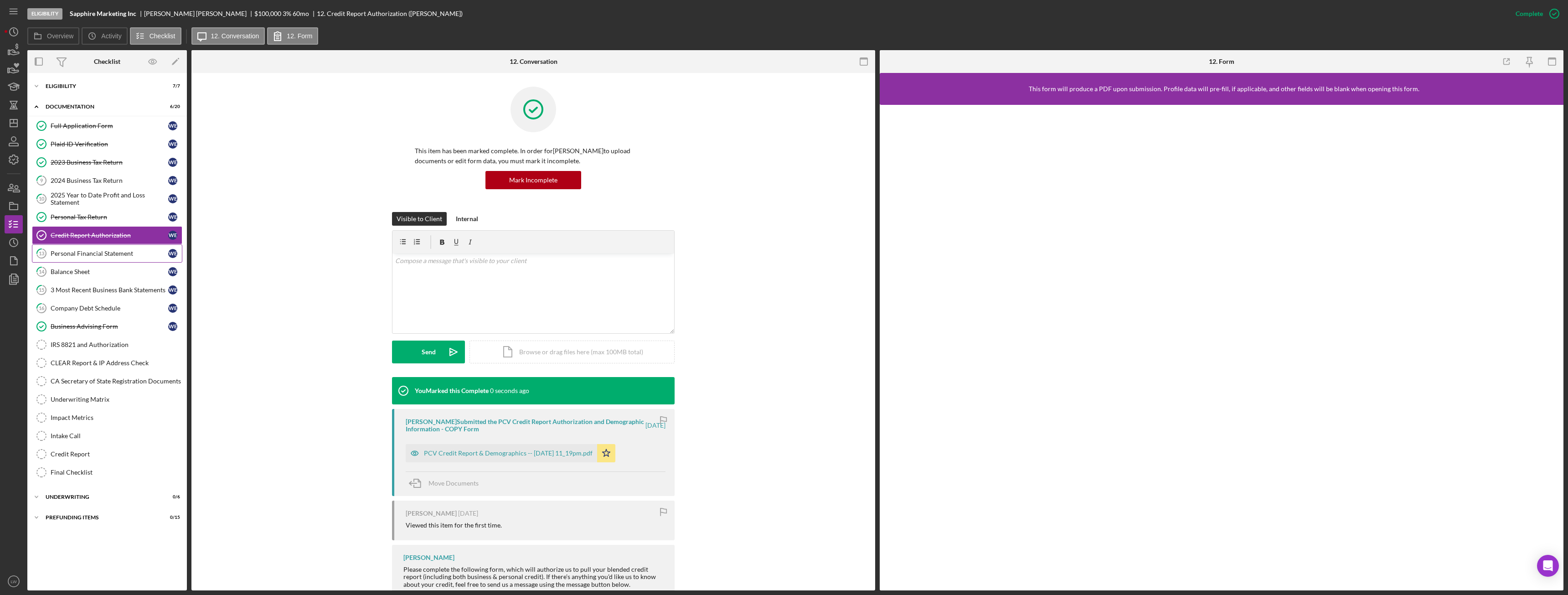
click at [127, 256] on div "Personal Financial Statement" at bounding box center [109, 253] width 117 height 7
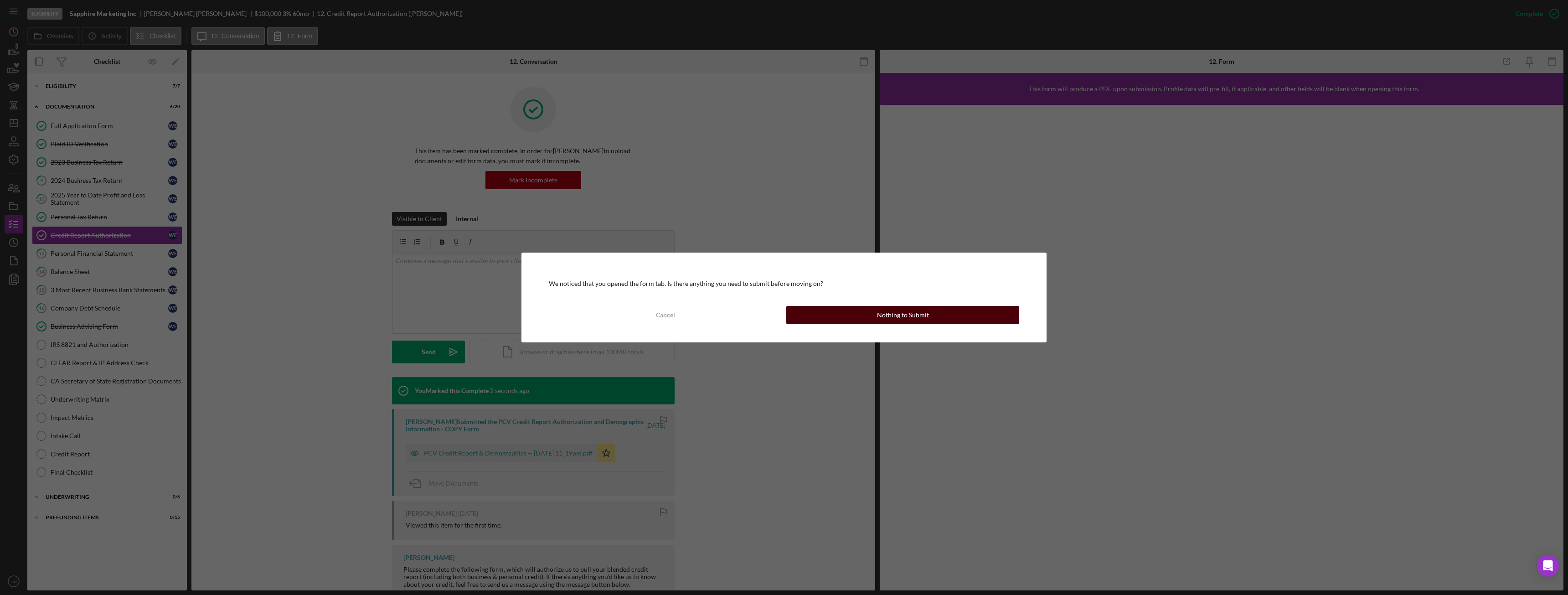
click at [861, 315] on button "Nothing to Submit" at bounding box center [903, 315] width 233 height 18
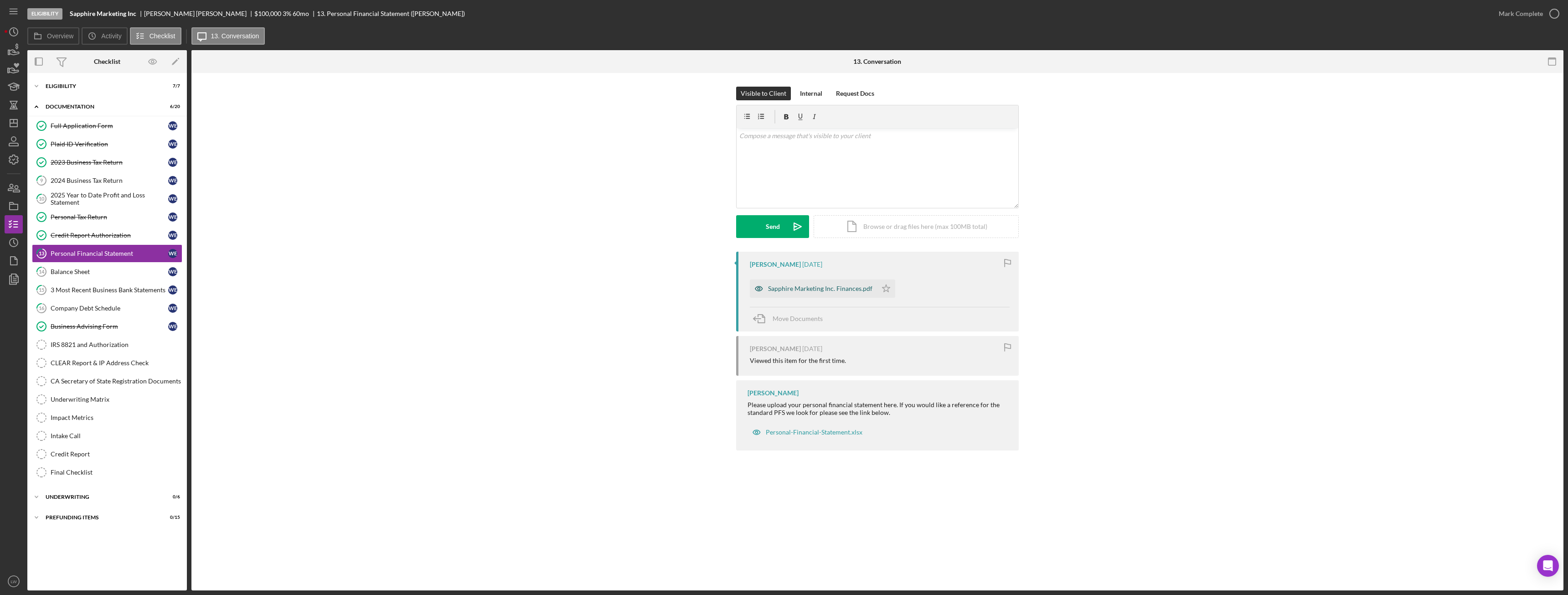
click at [838, 288] on div "Sapphire Marketing Inc. Finances.pdf" at bounding box center [820, 289] width 104 height 7
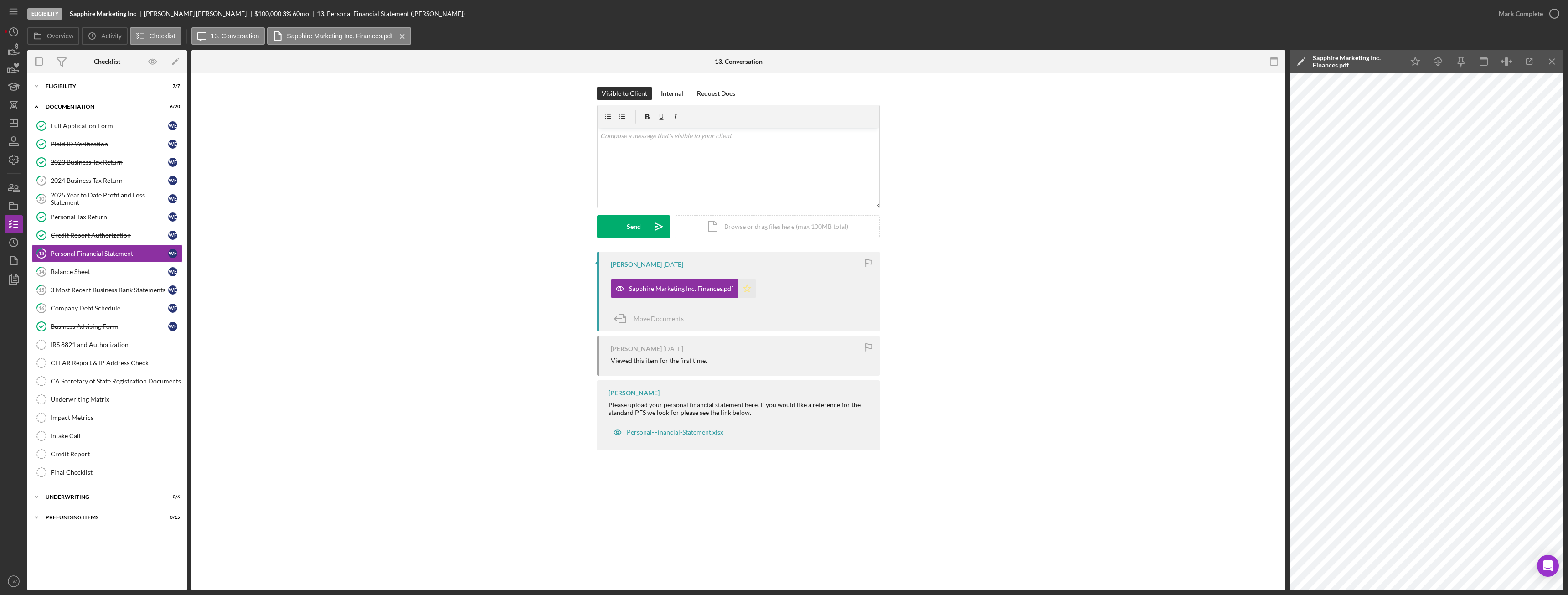
click at [751, 292] on icon "Icon/Star" at bounding box center [747, 289] width 18 height 18
click at [1541, 21] on div "Mark Complete" at bounding box center [1521, 13] width 44 height 18
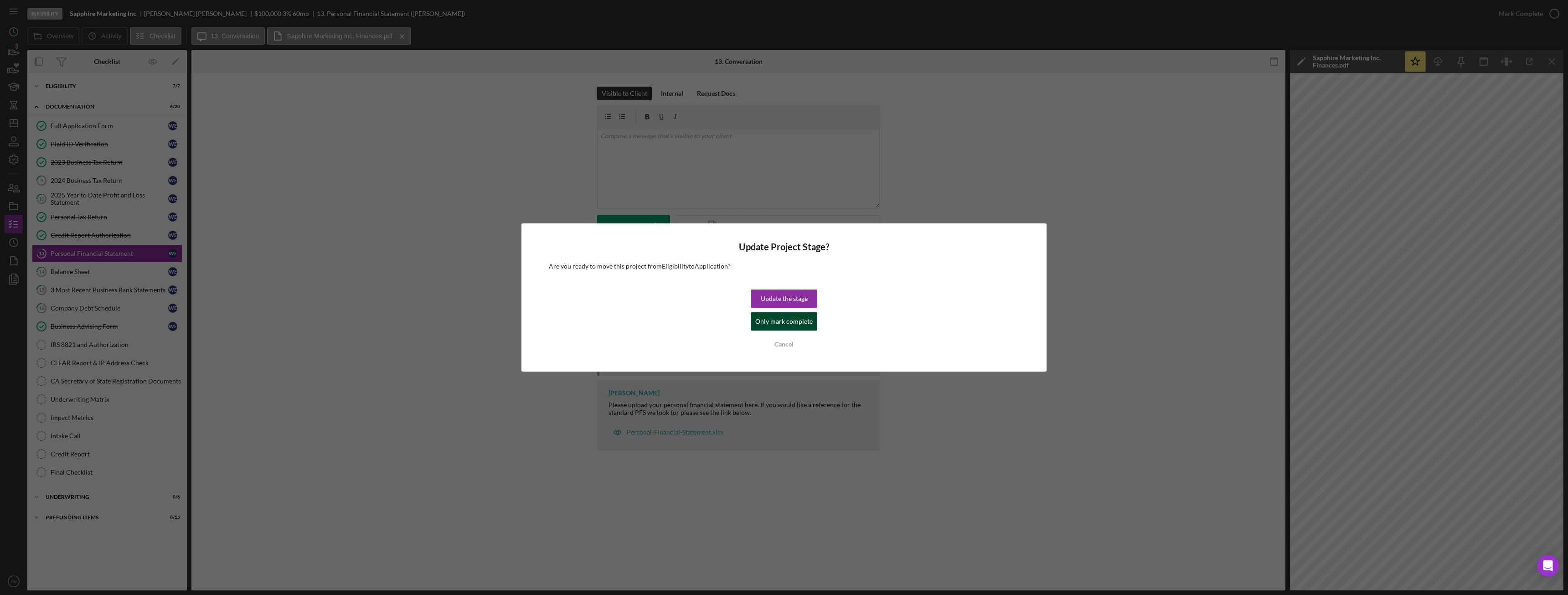
click at [809, 318] on div "Only mark complete" at bounding box center [784, 322] width 57 height 18
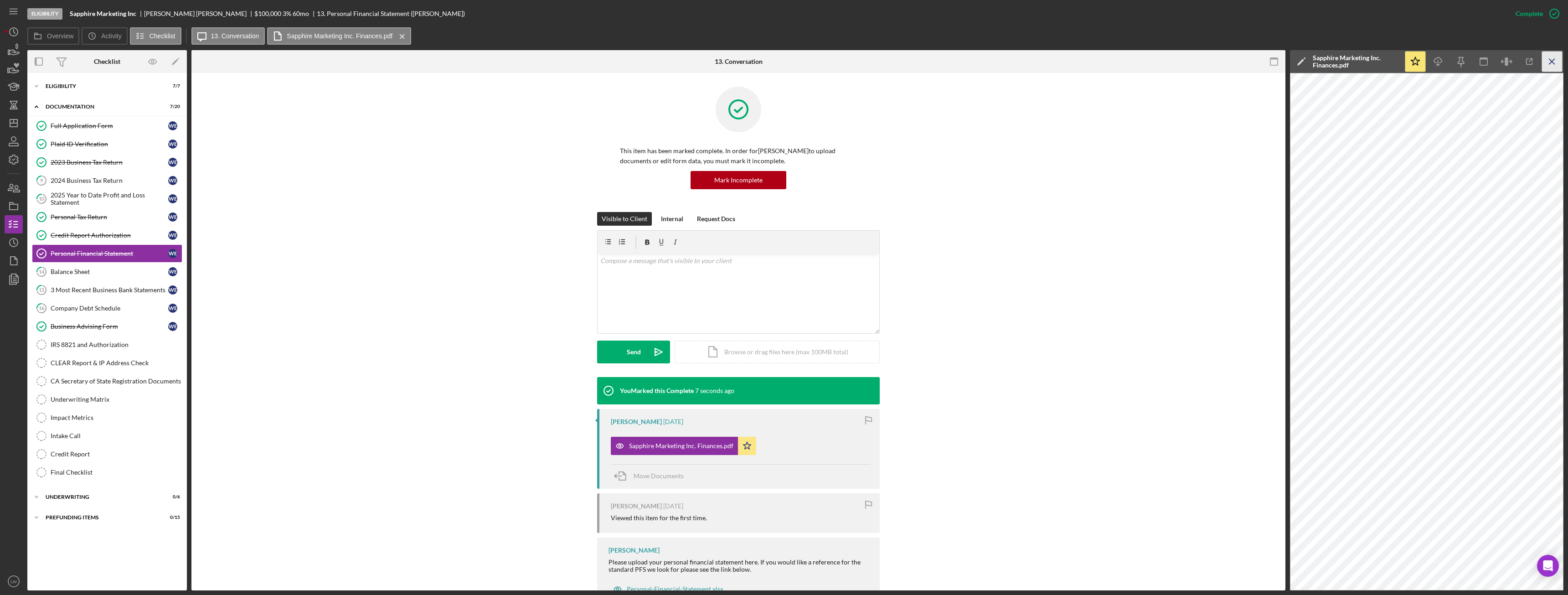
click at [1547, 62] on icon "Icon/Menu Close" at bounding box center [1552, 62] width 21 height 21
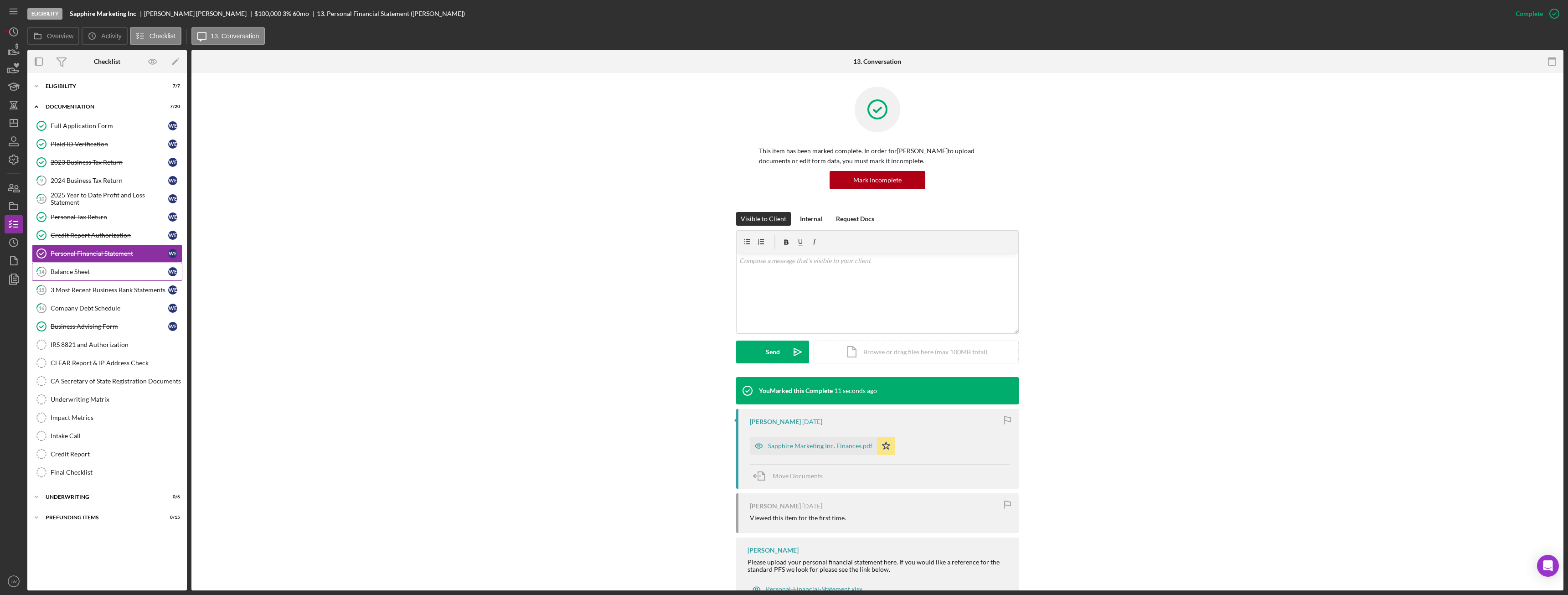
click at [115, 275] on div "Balance Sheet" at bounding box center [109, 272] width 117 height 7
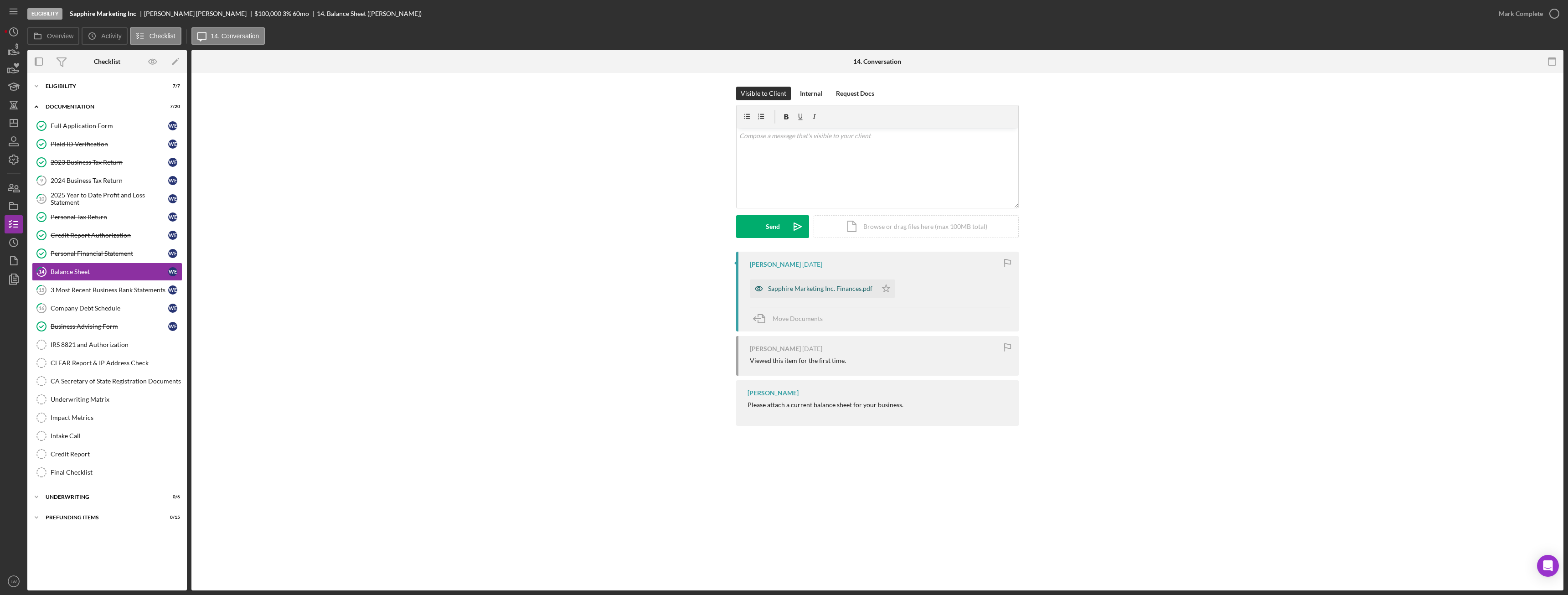
click at [810, 292] on div "Sapphire Marketing Inc. Finances.pdf" at bounding box center [820, 289] width 104 height 7
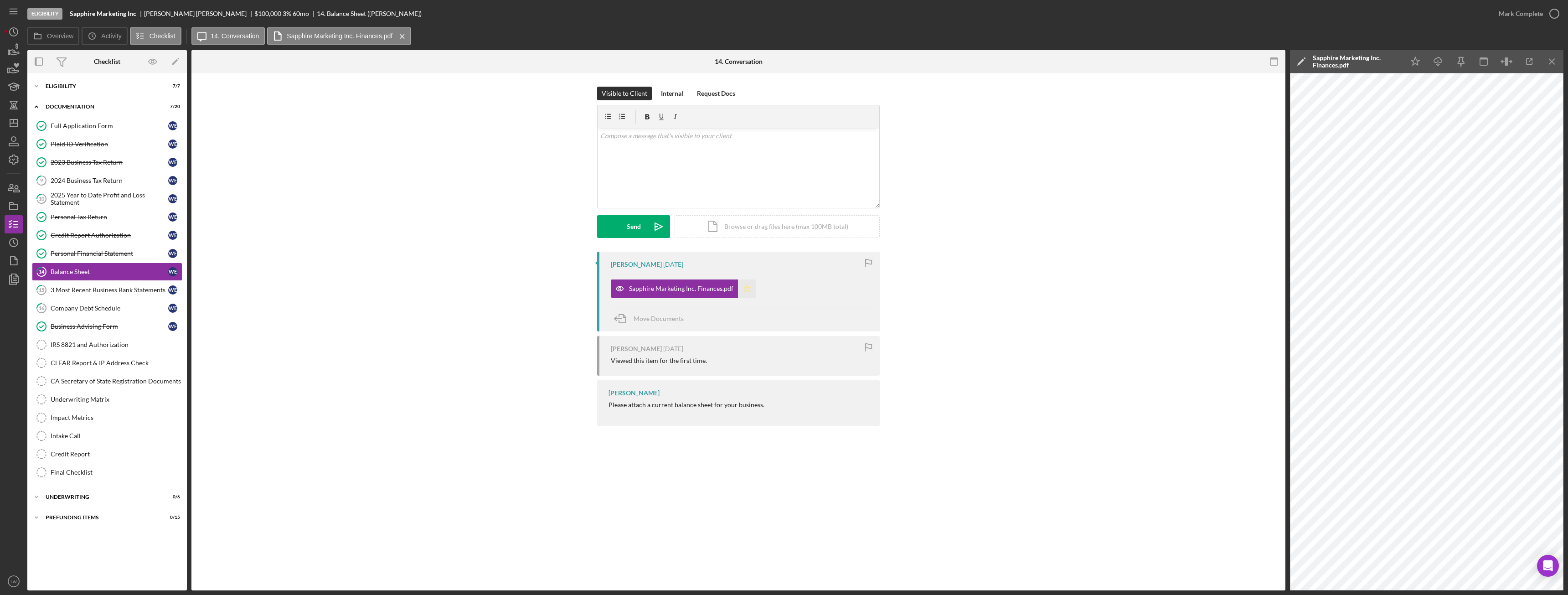
click at [749, 288] on polygon "button" at bounding box center [747, 288] width 8 height 7
click at [1524, 15] on div "Mark Complete" at bounding box center [1521, 13] width 44 height 18
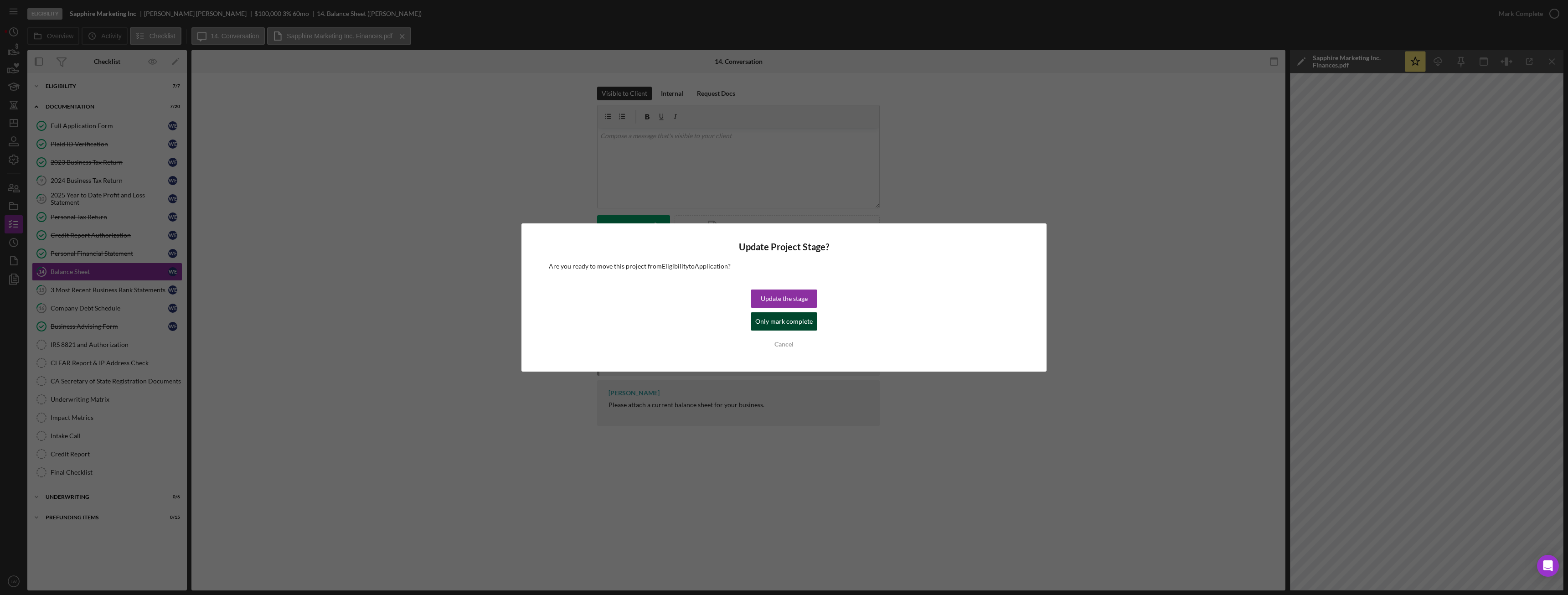
click at [810, 326] on div "Only mark complete" at bounding box center [784, 322] width 57 height 18
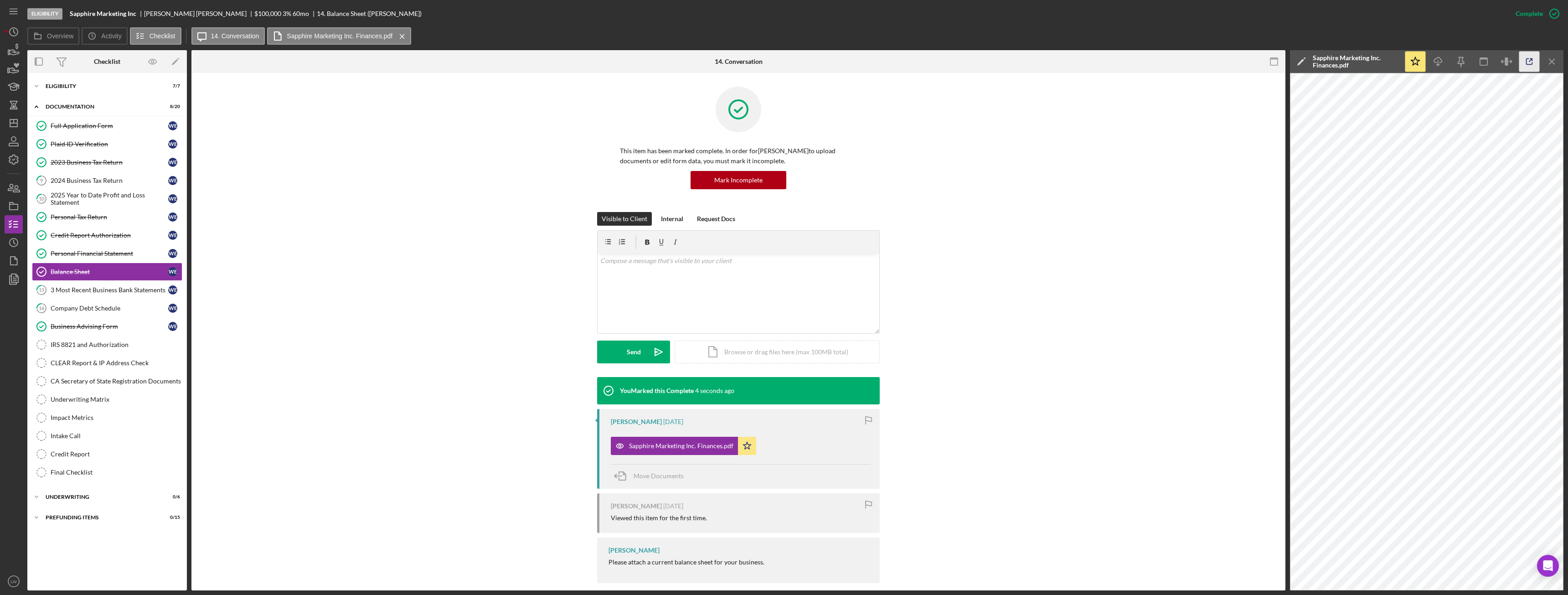
click at [1533, 61] on icon "button" at bounding box center [1530, 62] width 21 height 21
click at [102, 292] on div "3 Most Recent Business Bank Statements" at bounding box center [109, 290] width 117 height 7
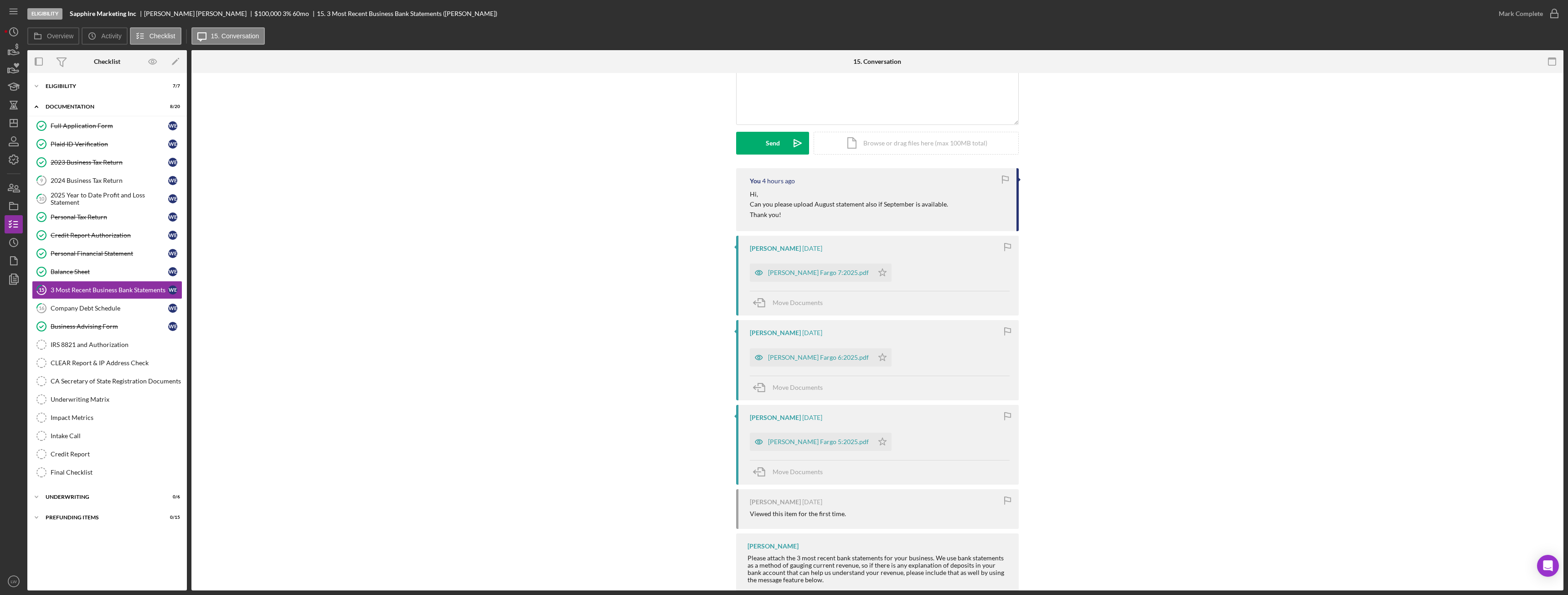
scroll to position [91, 0]
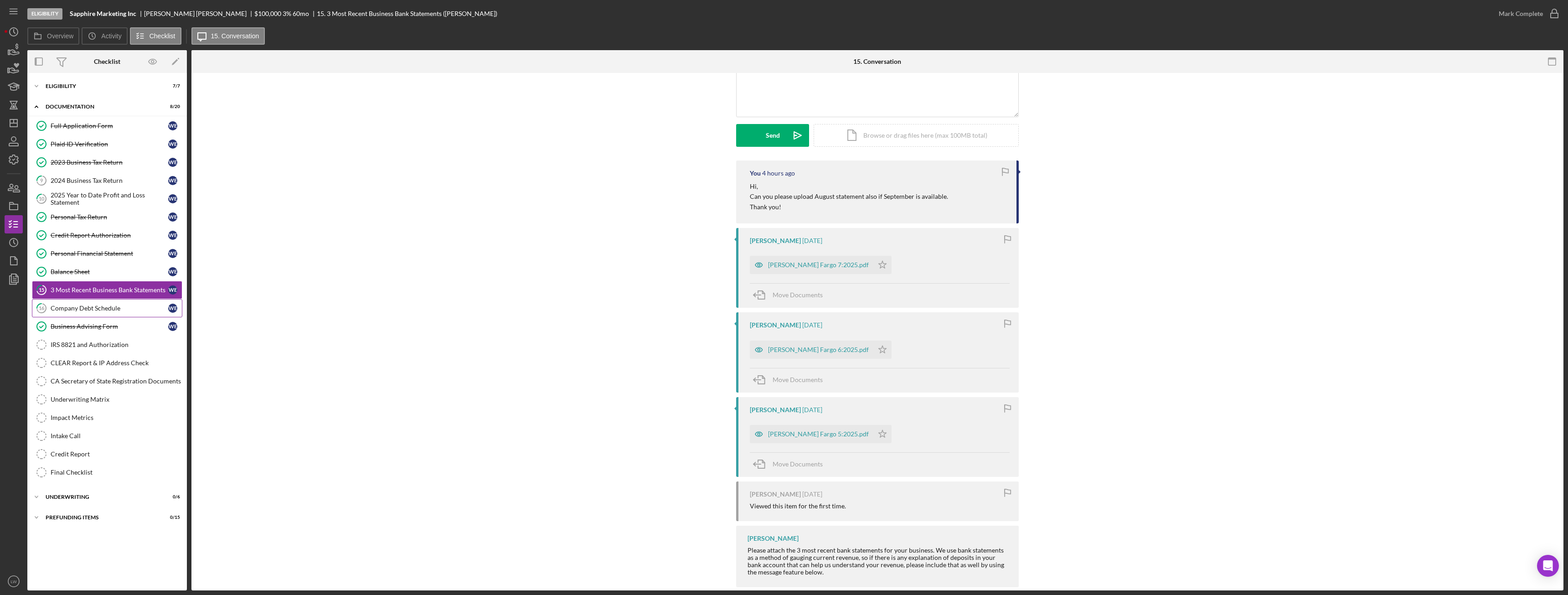
click at [129, 306] on div "Company Debt Schedule" at bounding box center [109, 308] width 117 height 7
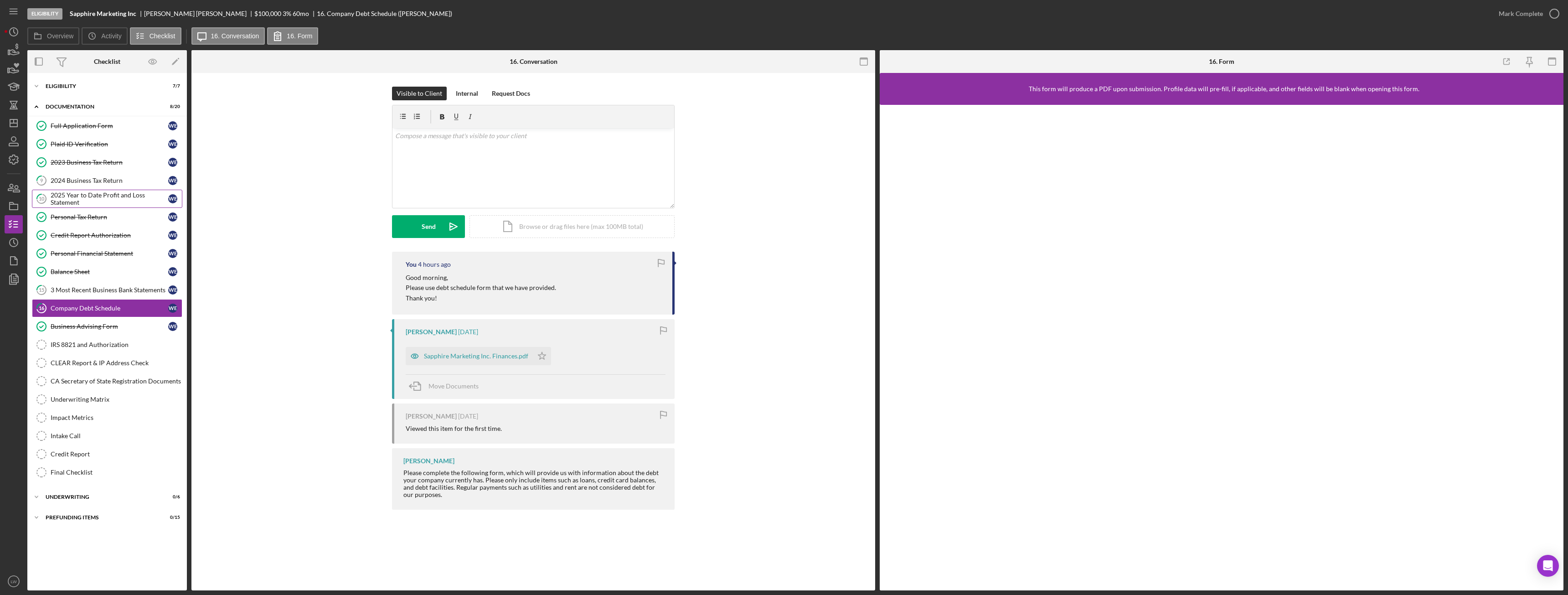
click at [93, 192] on div "2025 Year to Date Profit and Loss Statement" at bounding box center [109, 199] width 117 height 15
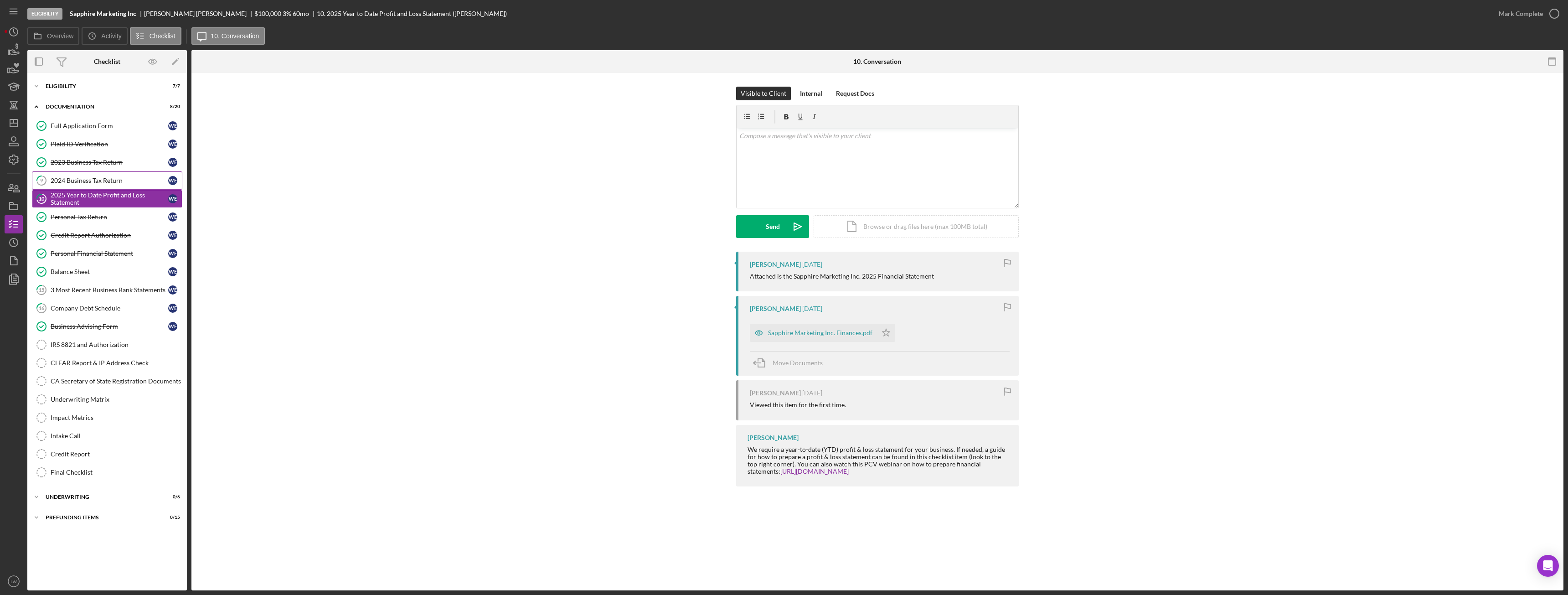
click at [91, 177] on div "2024 Business Tax Return" at bounding box center [109, 181] width 117 height 7
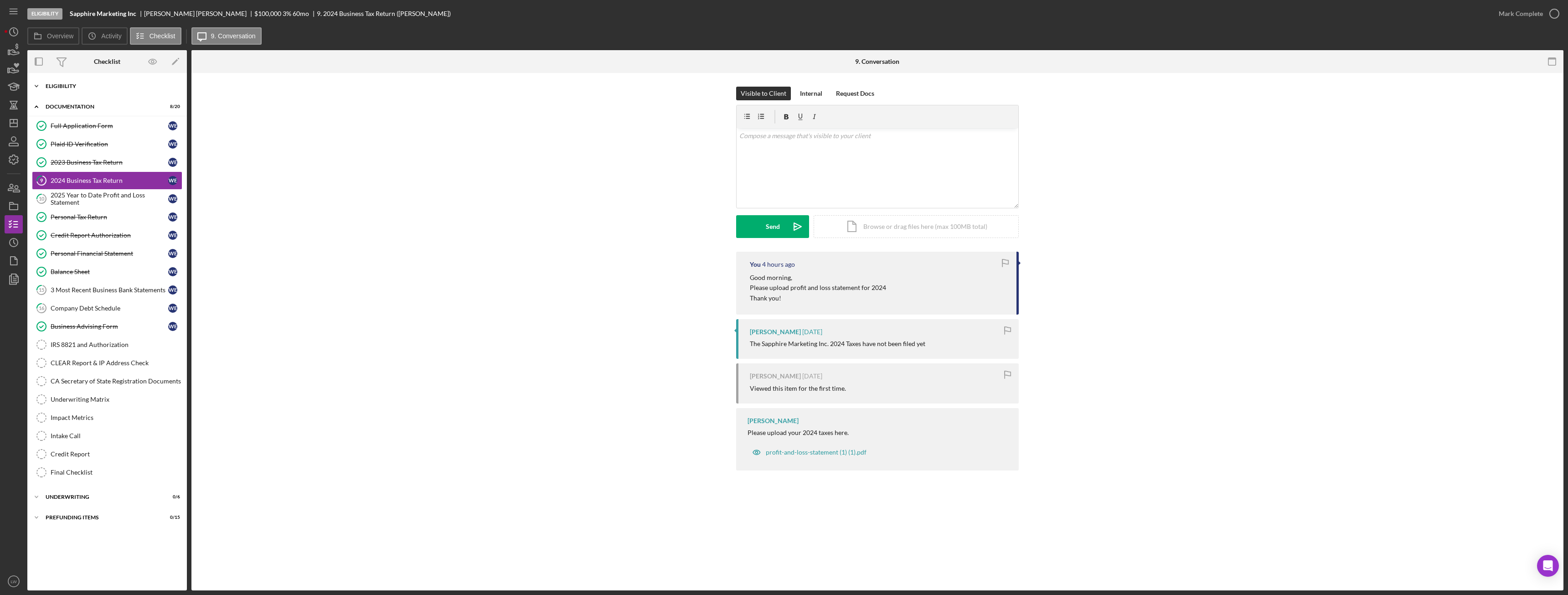
click at [66, 82] on div "Icon/Expander Eligibility 7 / 7" at bounding box center [107, 86] width 159 height 18
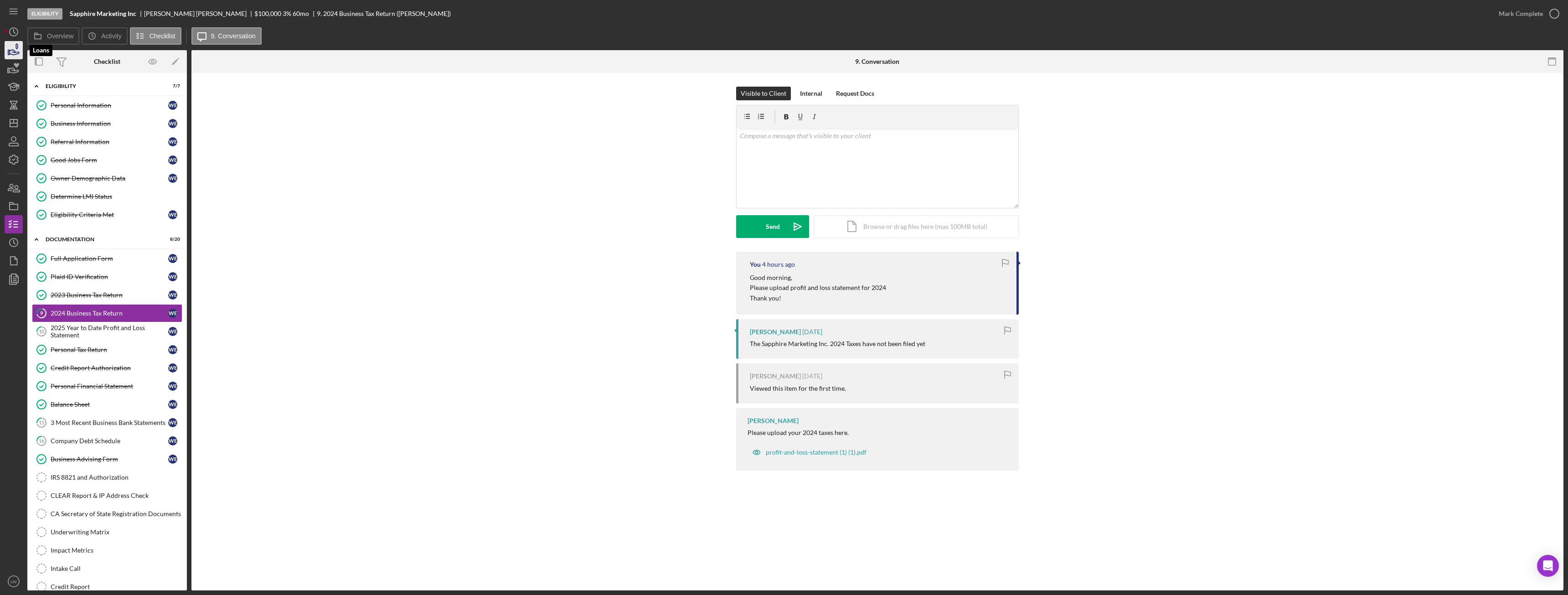
click at [18, 51] on icon "button" at bounding box center [13, 50] width 23 height 23
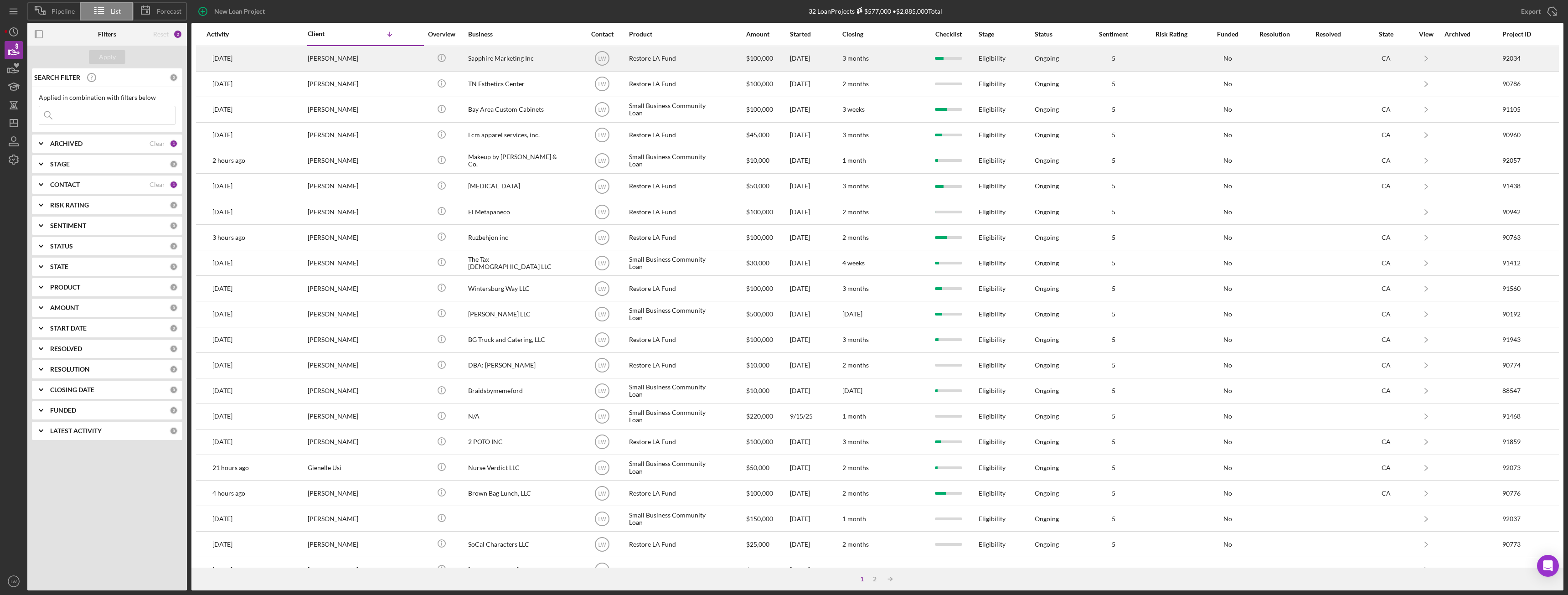
click at [474, 63] on div "Sapphire Marketing Inc" at bounding box center [514, 58] width 91 height 24
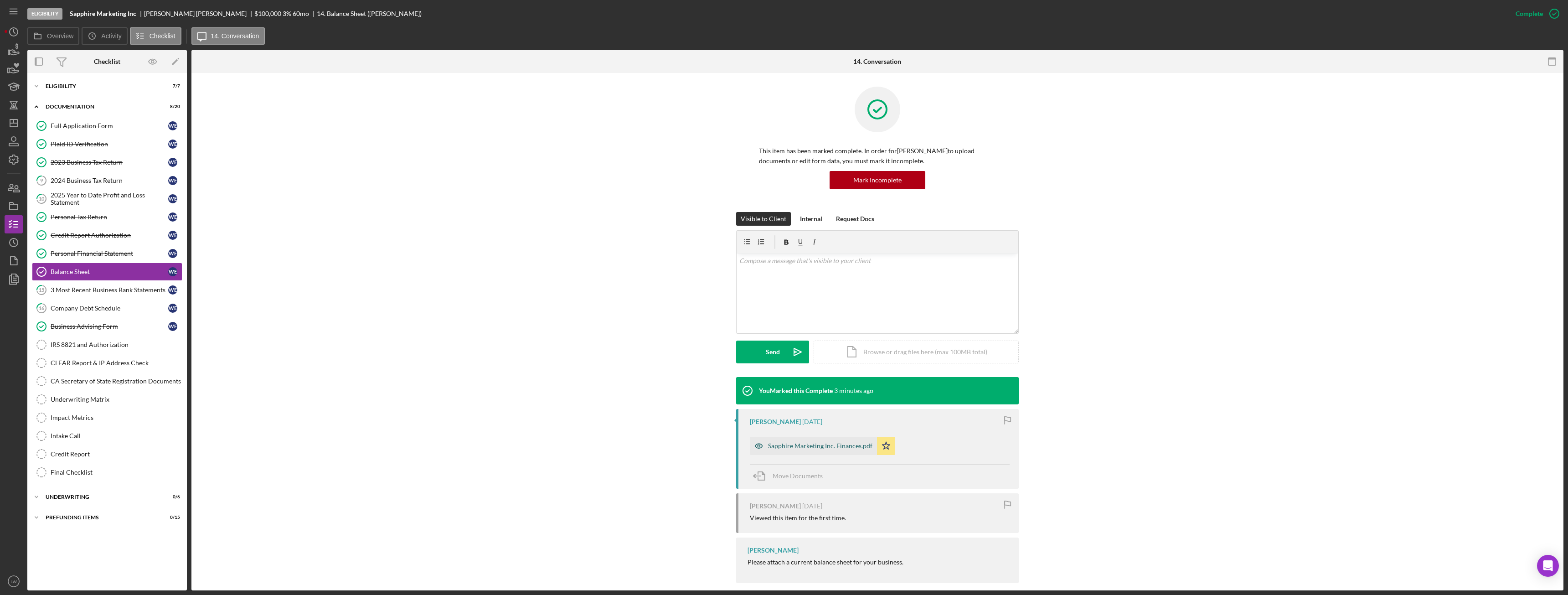
click at [801, 448] on div "Sapphire Marketing Inc. Finances.pdf" at bounding box center [820, 446] width 104 height 7
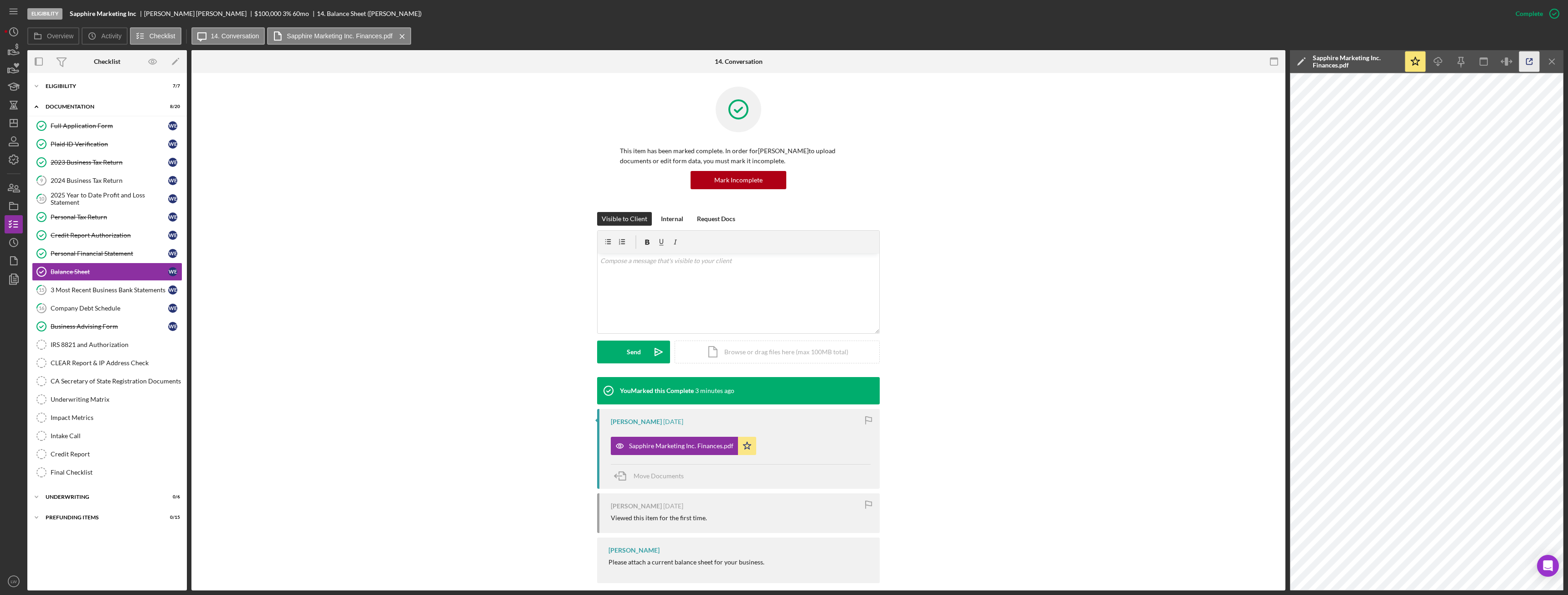
click at [1535, 65] on icon "button" at bounding box center [1530, 62] width 21 height 21
click at [14, 52] on icon "button" at bounding box center [13, 50] width 23 height 23
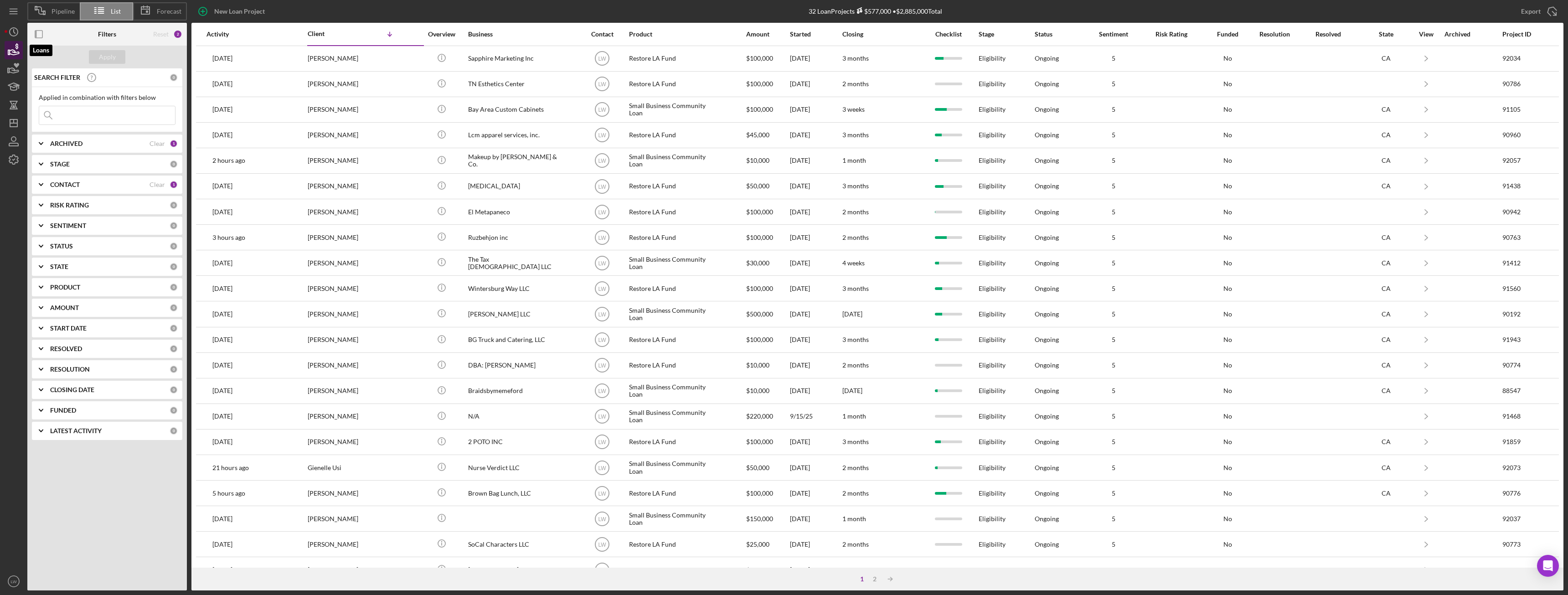
click at [10, 48] on icon "button" at bounding box center [13, 50] width 23 height 23
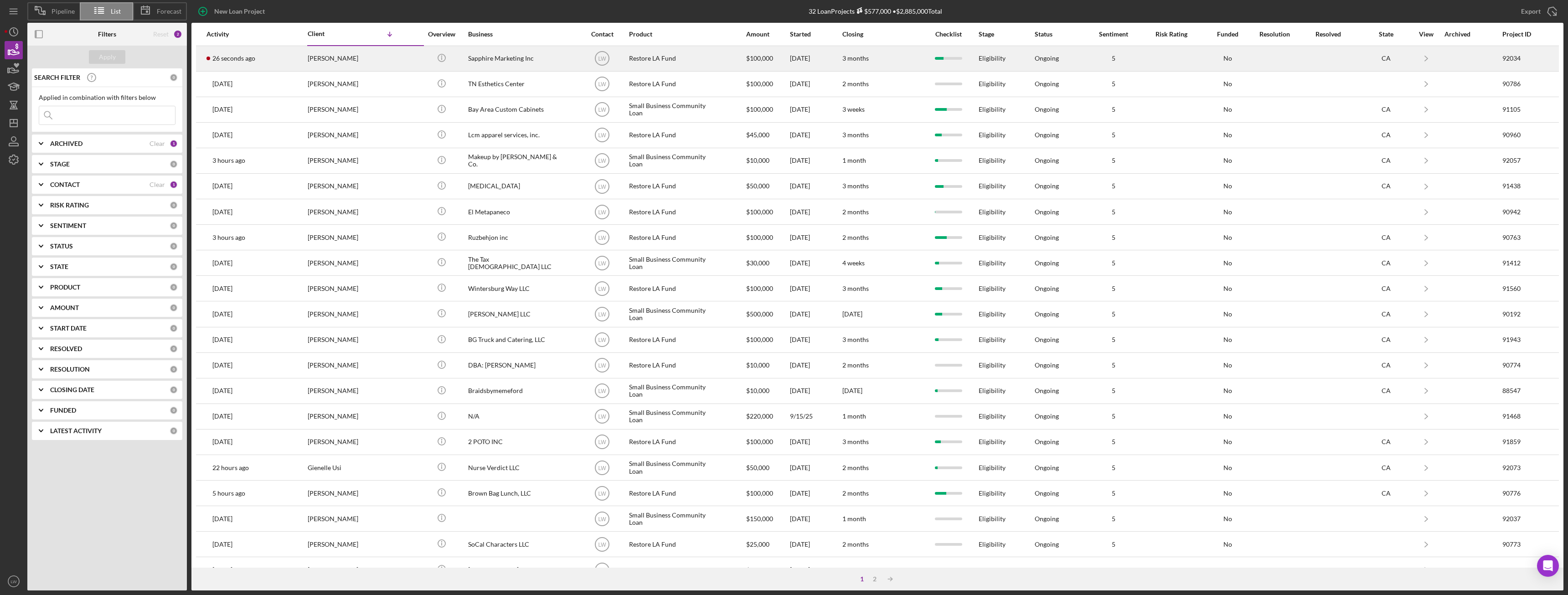
click at [335, 61] on div "[PERSON_NAME]" at bounding box center [353, 58] width 91 height 24
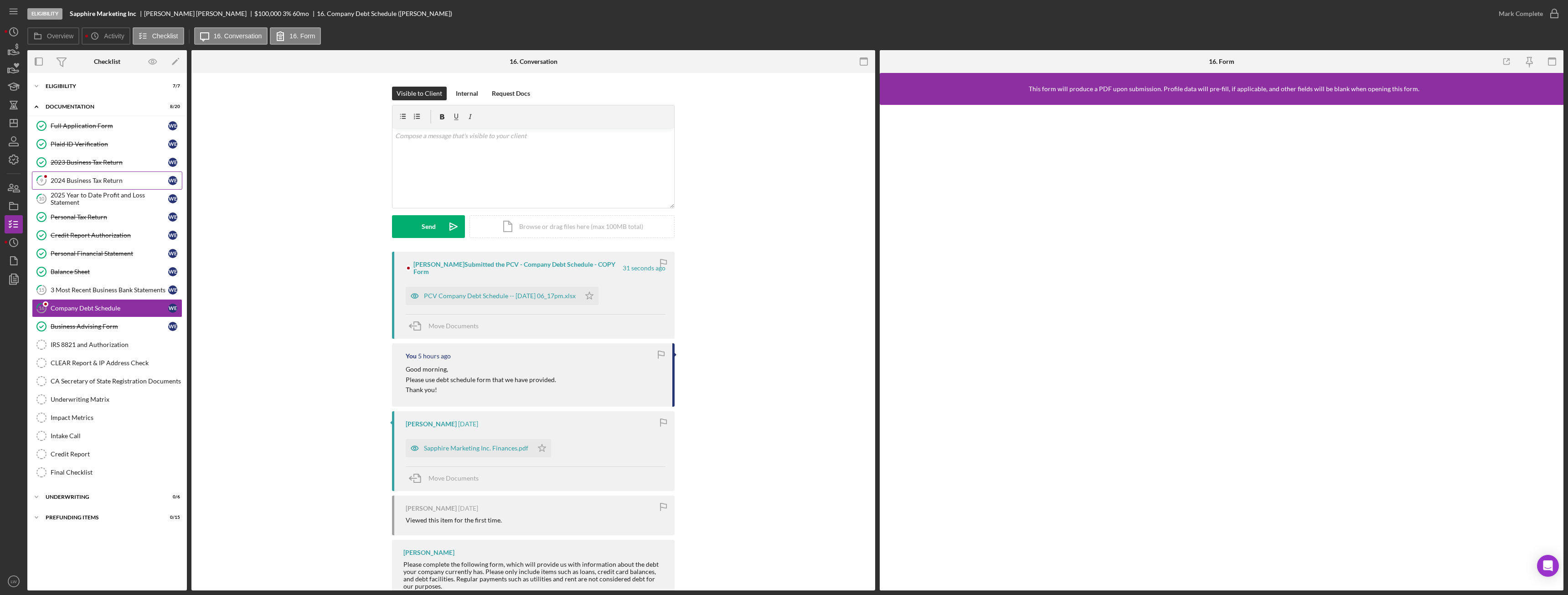
click at [100, 181] on div "2024 Business Tax Return" at bounding box center [109, 181] width 117 height 7
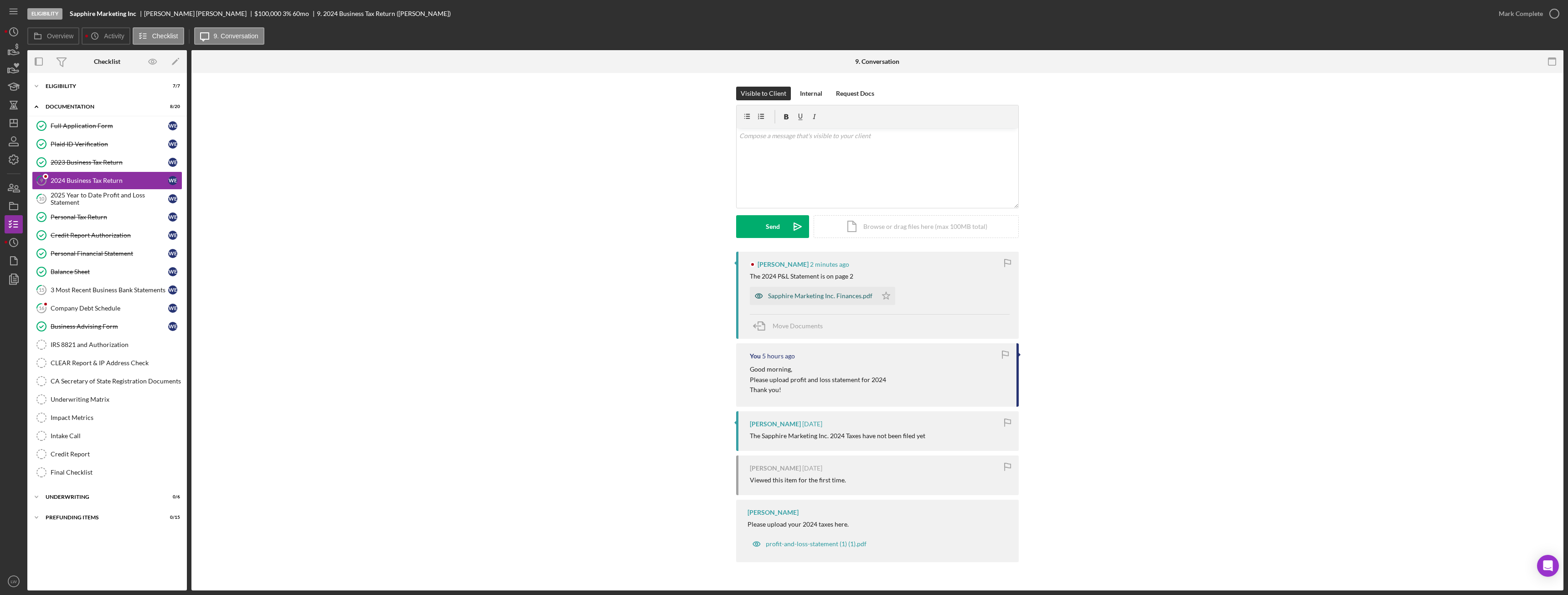
click at [821, 294] on div "Sapphire Marketing Inc. Finances.pdf" at bounding box center [820, 296] width 104 height 7
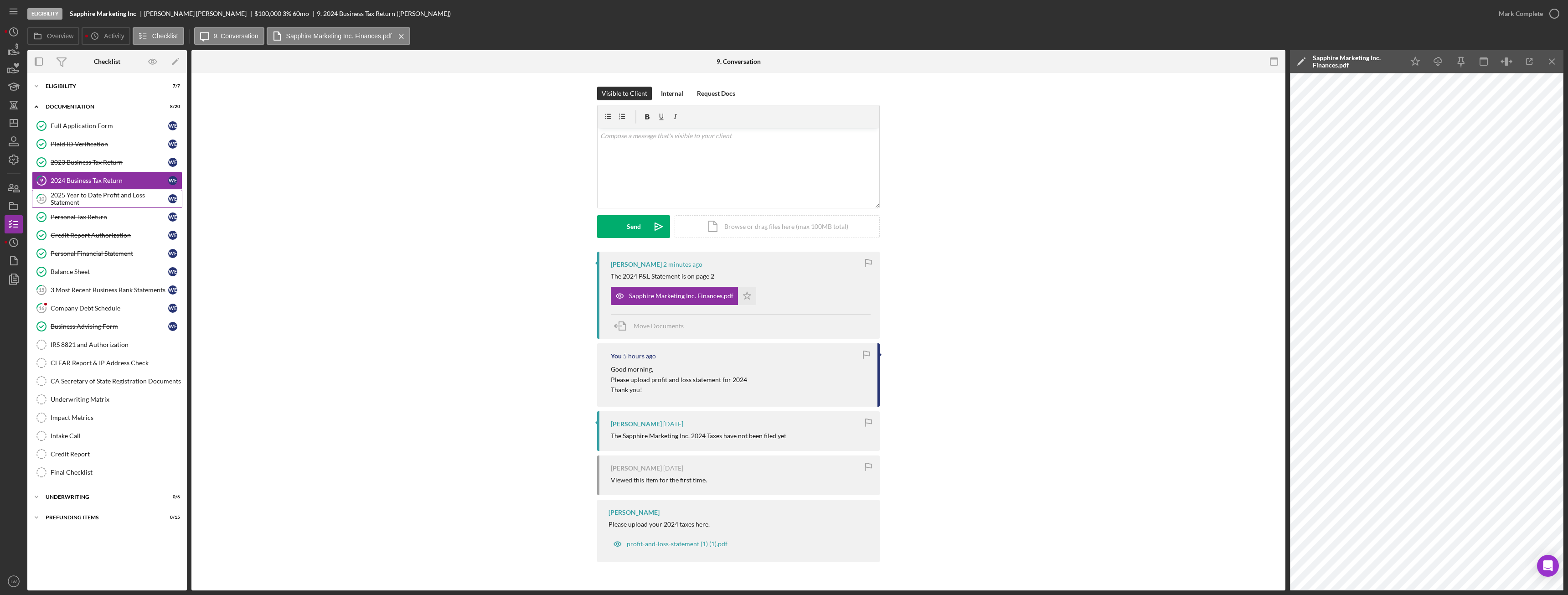
click at [75, 194] on div "2025 Year to Date Profit and Loss Statement" at bounding box center [109, 199] width 117 height 15
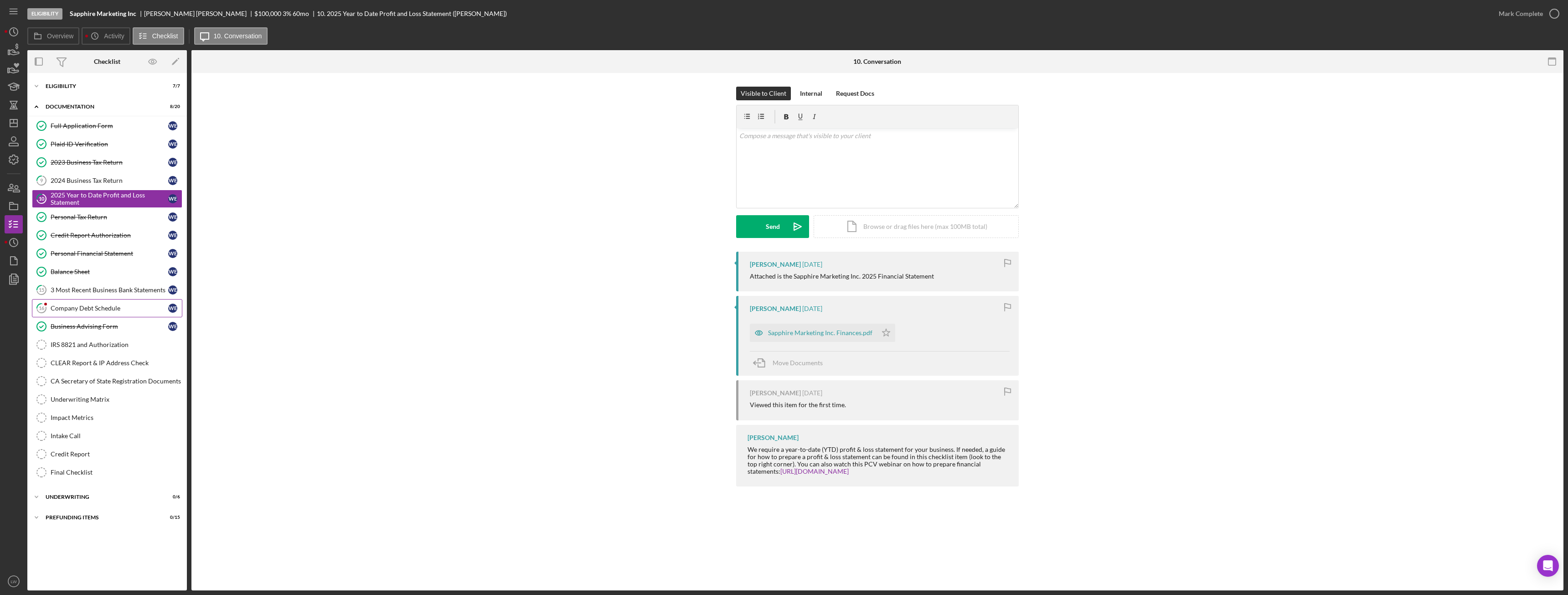
click at [82, 308] on div "Company Debt Schedule" at bounding box center [109, 308] width 117 height 7
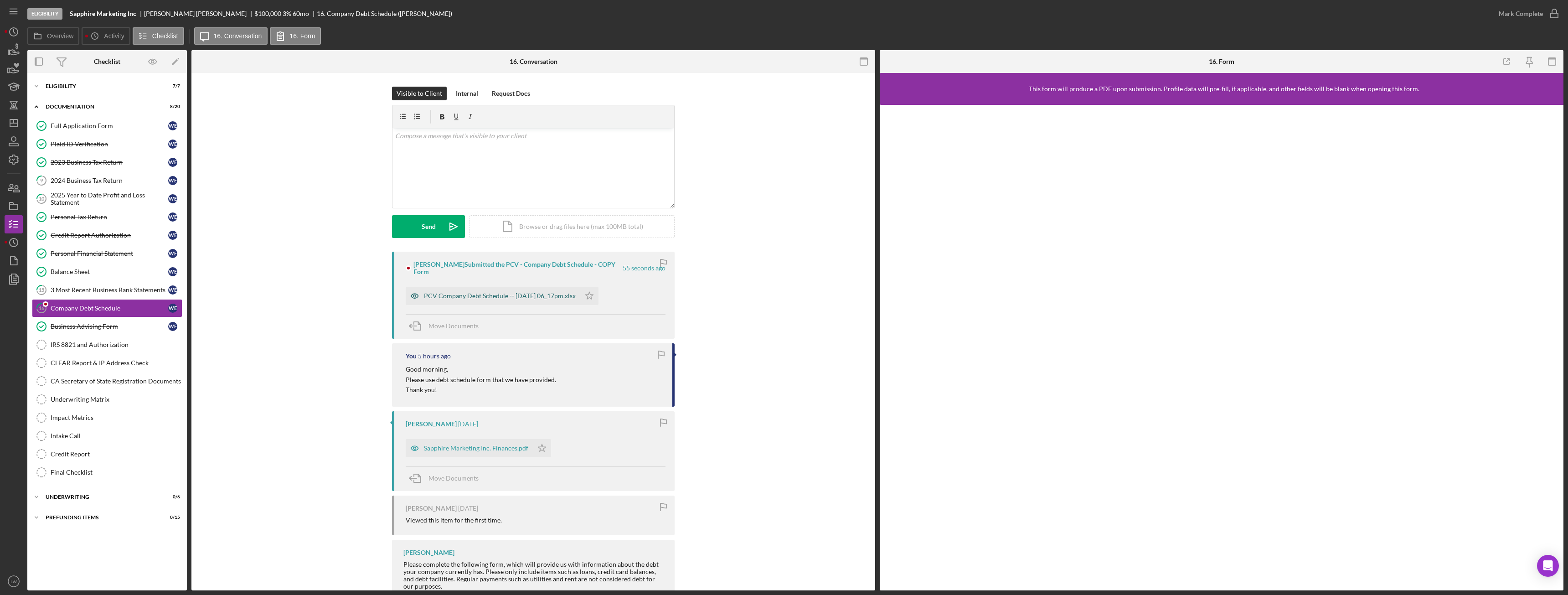
click at [471, 292] on div "PCV Company Debt Schedule -- 2025-09-29 06_17pm.xlsx" at bounding box center [499, 296] width 152 height 7
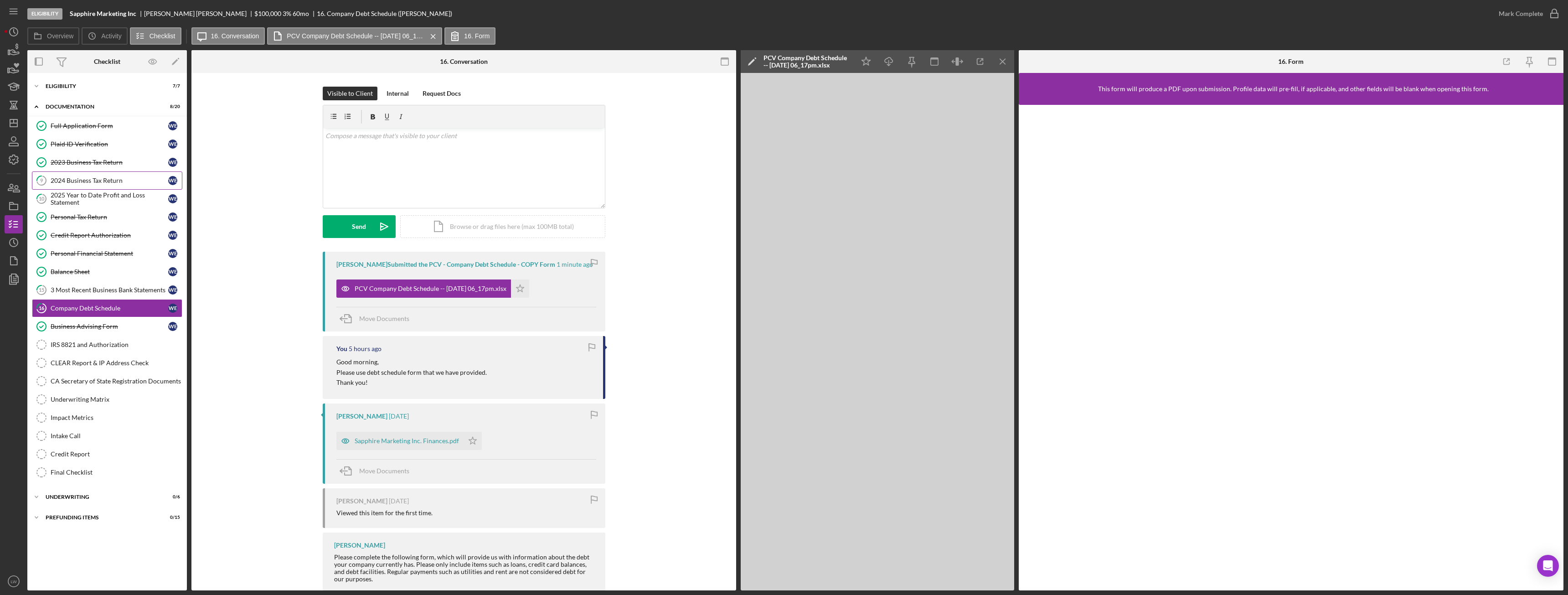
click at [66, 179] on div "2024 Business Tax Return" at bounding box center [109, 181] width 117 height 7
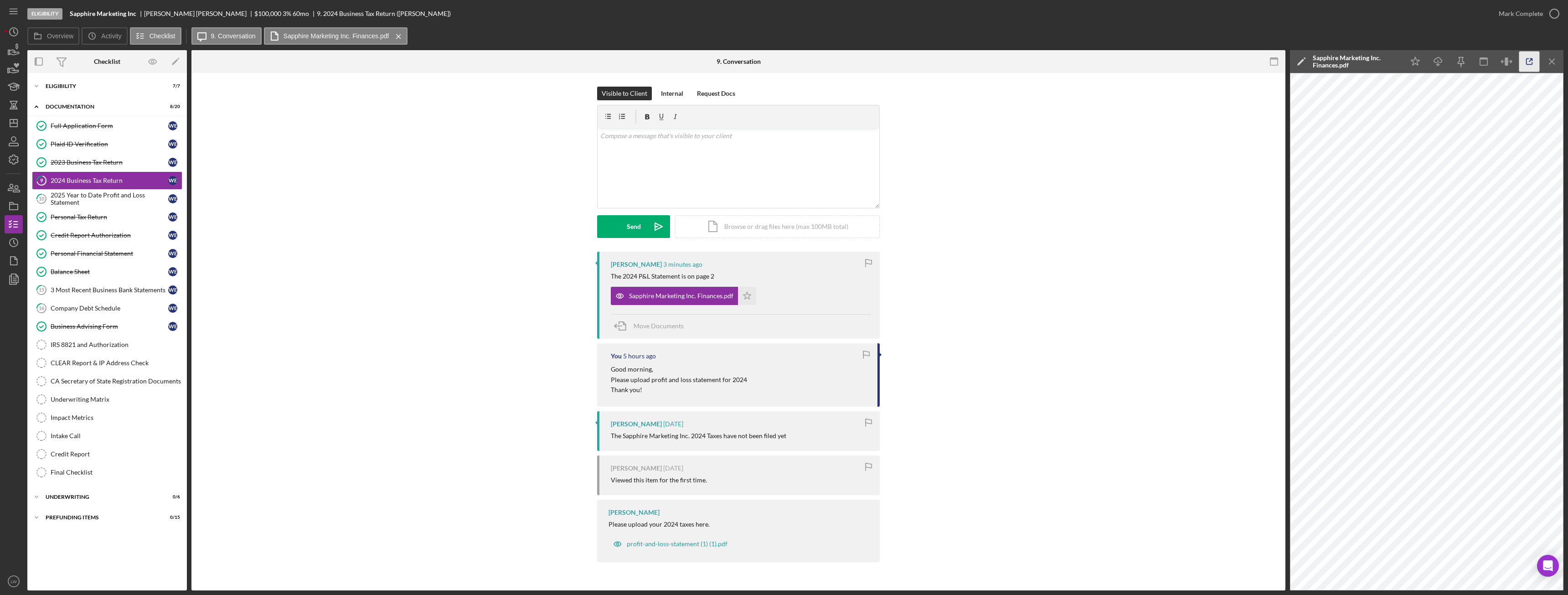
click at [1529, 61] on line "button" at bounding box center [1530, 60] width 2 height 2
click at [108, 199] on div "2025 Year to Date Profit and Loss Statement" at bounding box center [109, 199] width 117 height 15
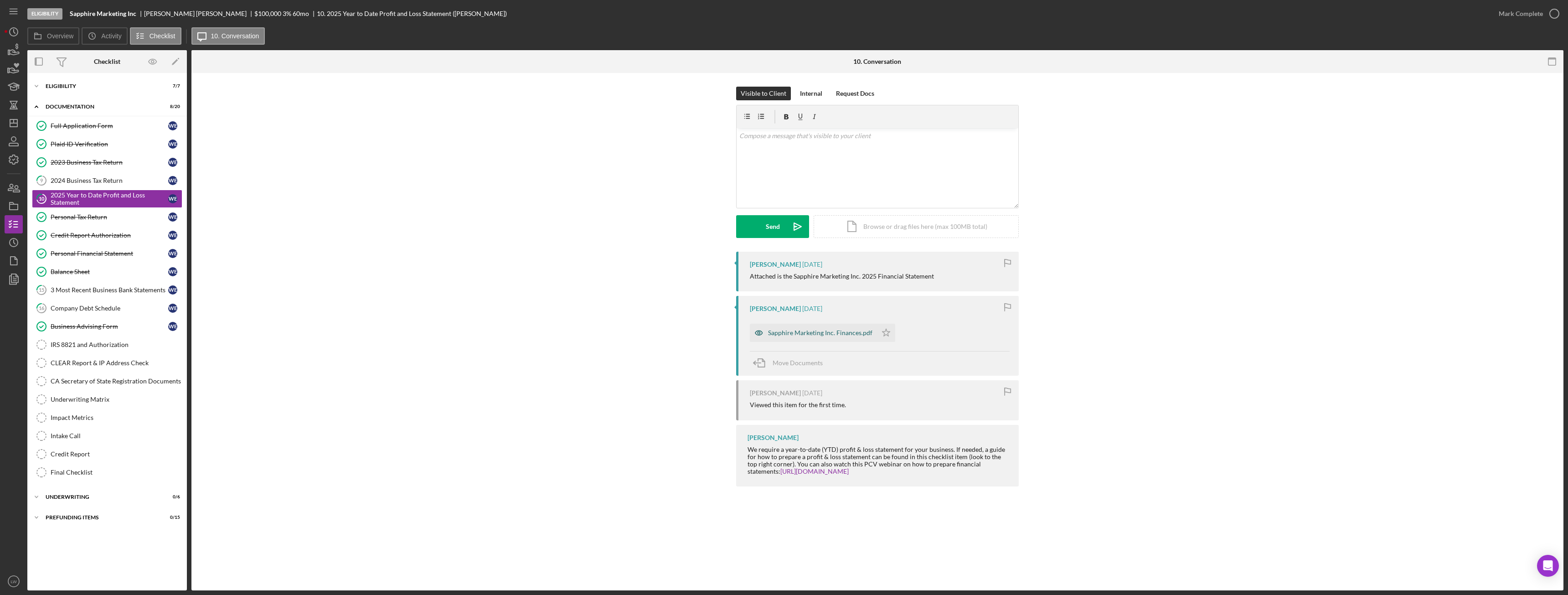
click at [796, 336] on div "Sapphire Marketing Inc. Finances.pdf" at bounding box center [820, 333] width 104 height 7
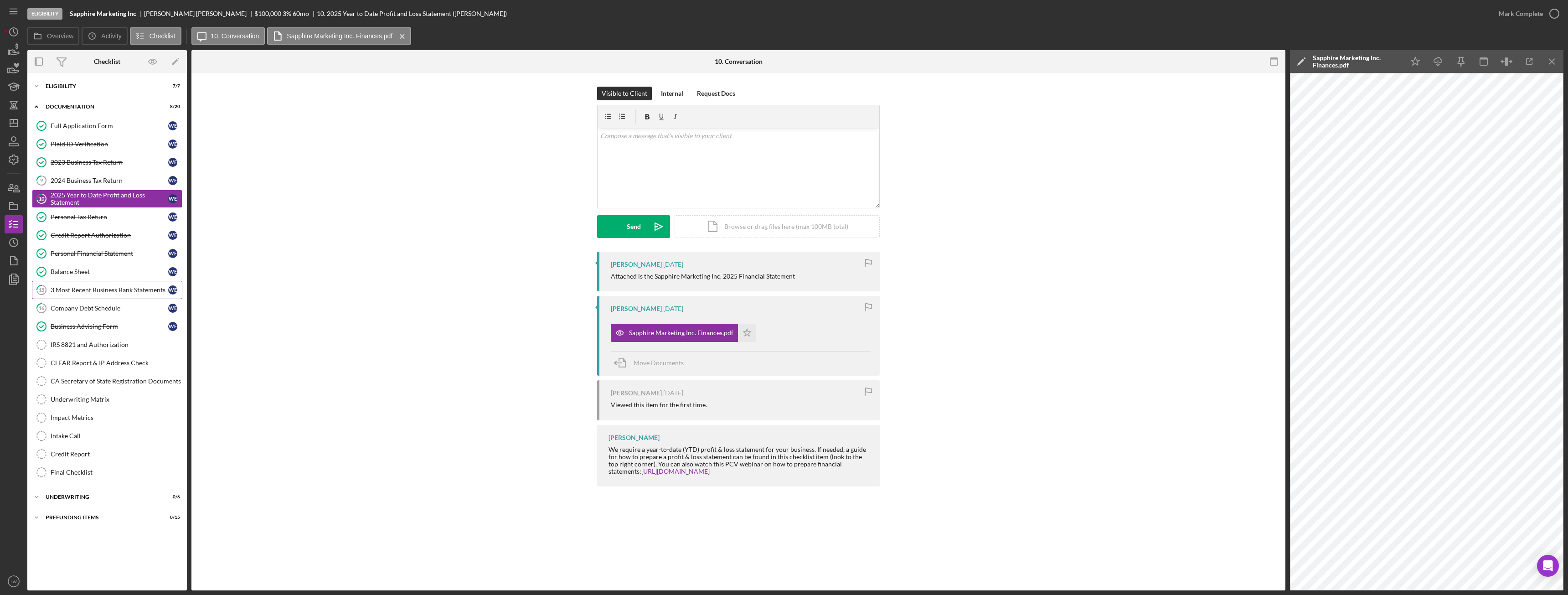
click at [142, 294] on div "3 Most Recent Business Bank Statements" at bounding box center [109, 290] width 117 height 7
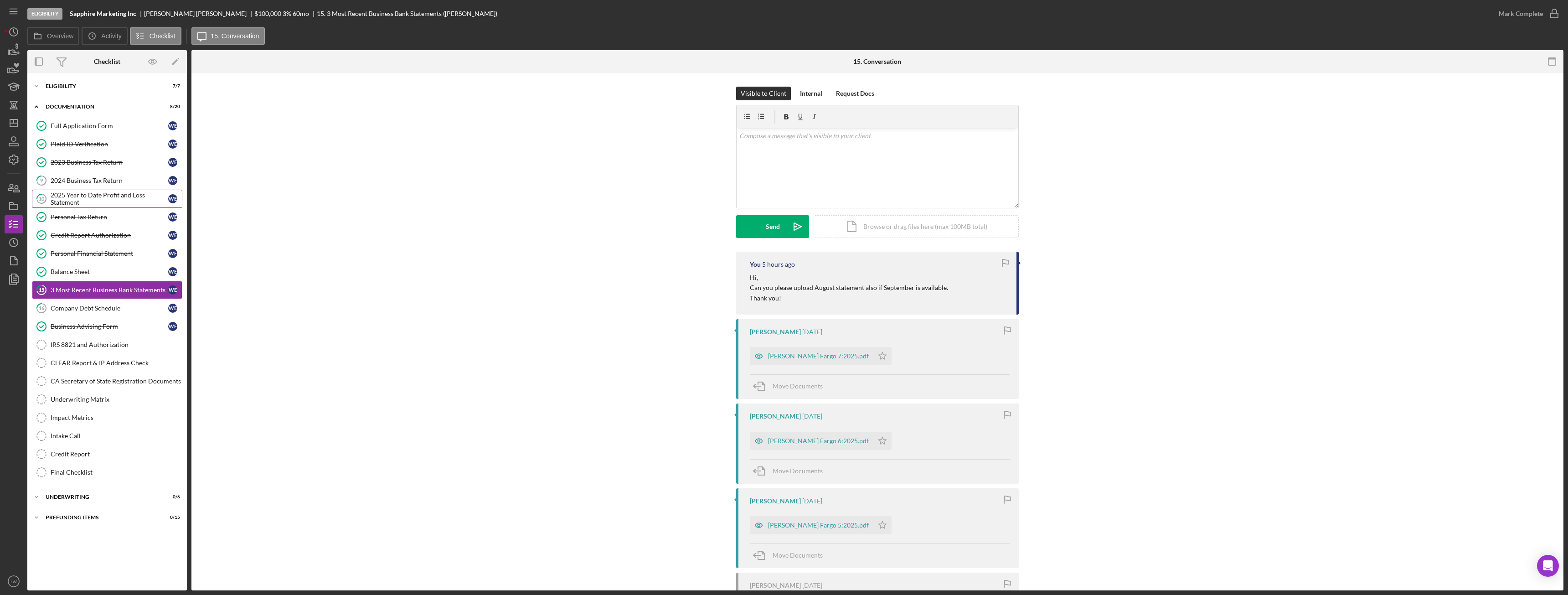
click at [94, 195] on div "2025 Year to Date Profit and Loss Statement" at bounding box center [109, 199] width 117 height 15
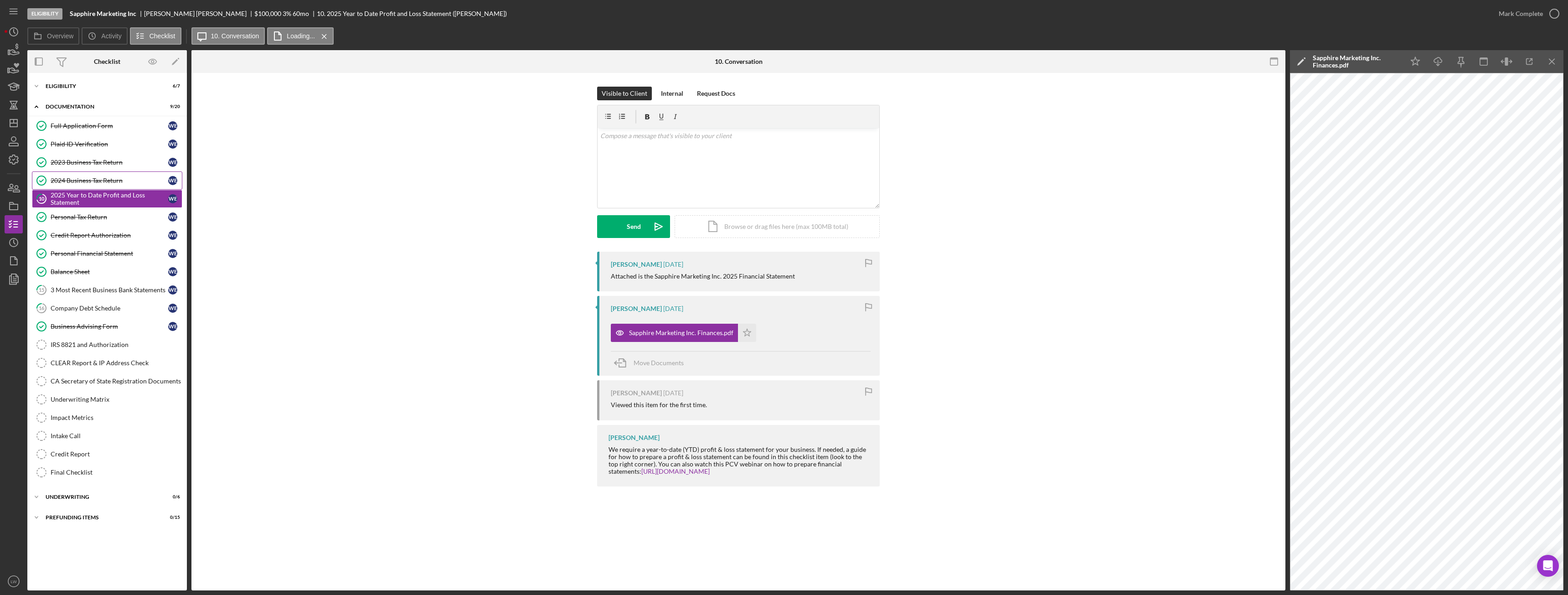
click at [100, 181] on div "2024 Business Tax Return" at bounding box center [109, 181] width 117 height 7
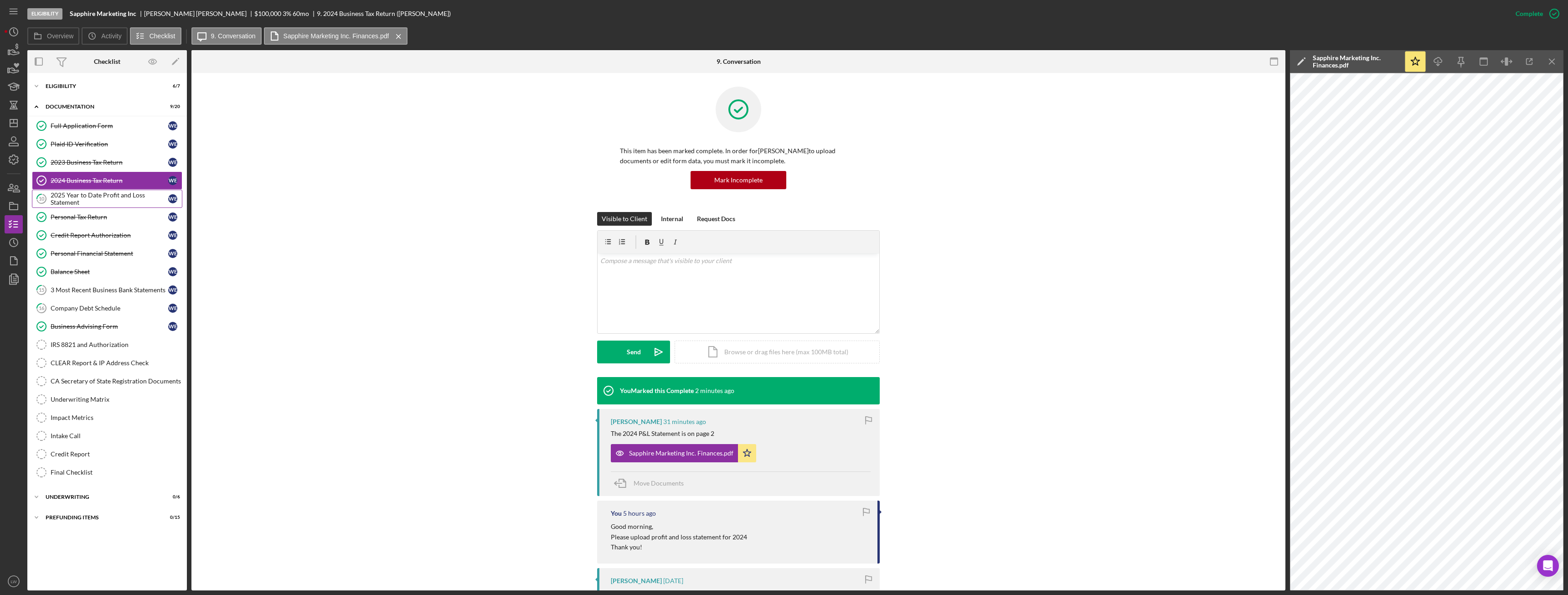
click at [97, 200] on div "2025 Year to Date Profit and Loss Statement" at bounding box center [109, 199] width 117 height 15
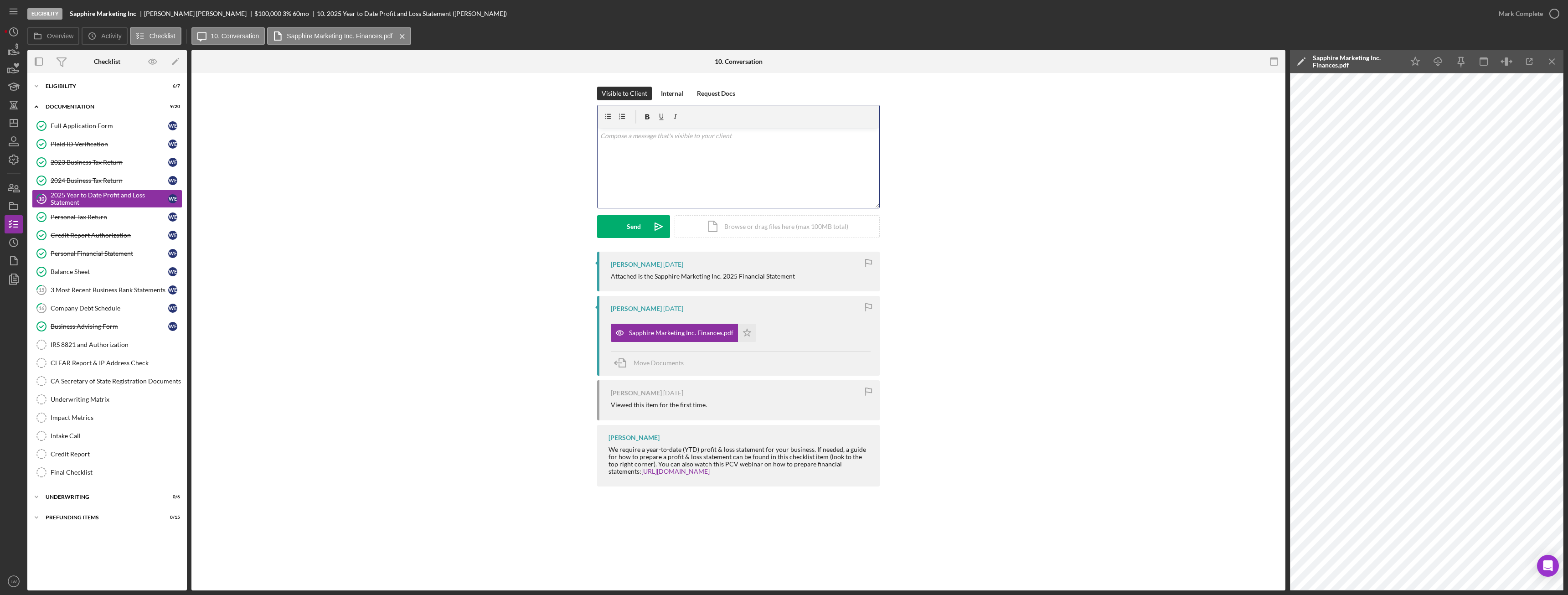
click at [707, 170] on div "v Color teal Color pink Remove color Add row above Add row below Add column bef…" at bounding box center [738, 167] width 282 height 80
click at [700, 150] on p "Sorry but that one will not work for profit and loss. Please upload from Janura…" at bounding box center [738, 154] width 277 height 21
click at [698, 163] on p "Sorry but that one will not work for 2025 profit and loss. Please upload from J…" at bounding box center [738, 154] width 277 height 21
click at [636, 224] on div "Send" at bounding box center [634, 226] width 14 height 23
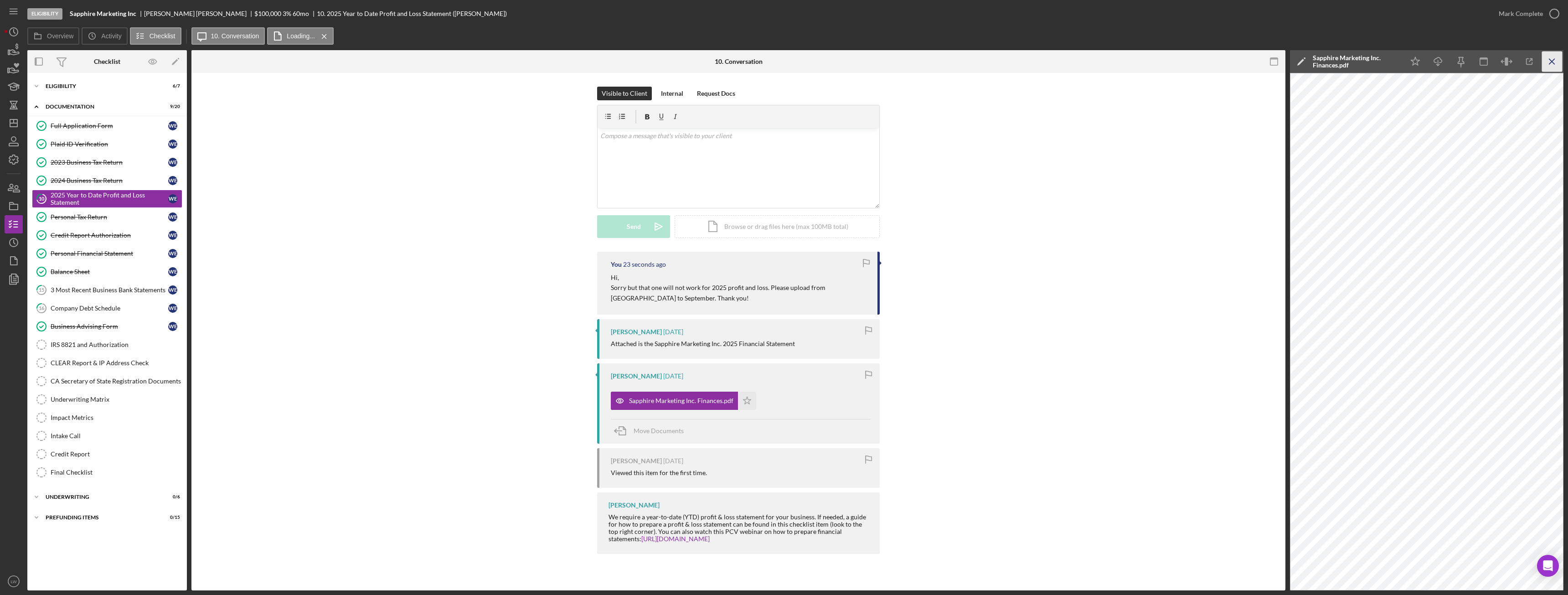
click at [1561, 69] on icon "Icon/Menu Close" at bounding box center [1552, 62] width 21 height 21
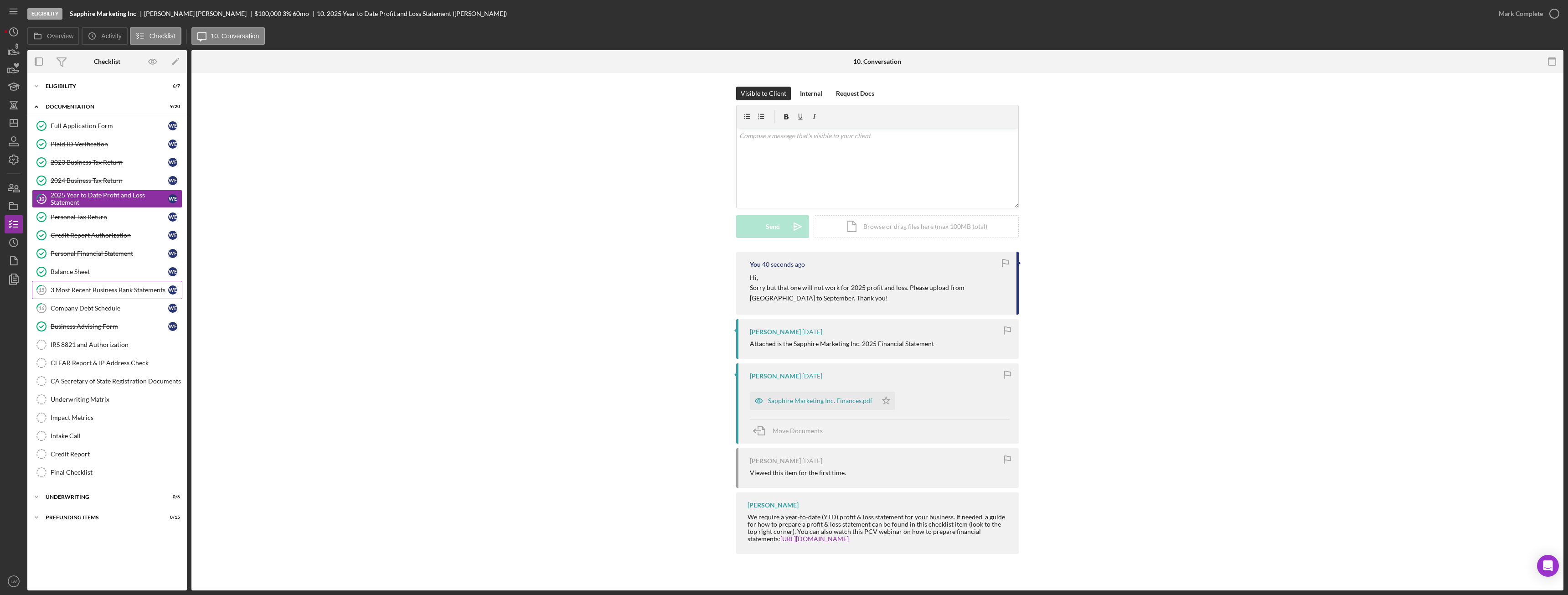
click at [98, 290] on div "3 Most Recent Business Bank Statements" at bounding box center [109, 290] width 117 height 7
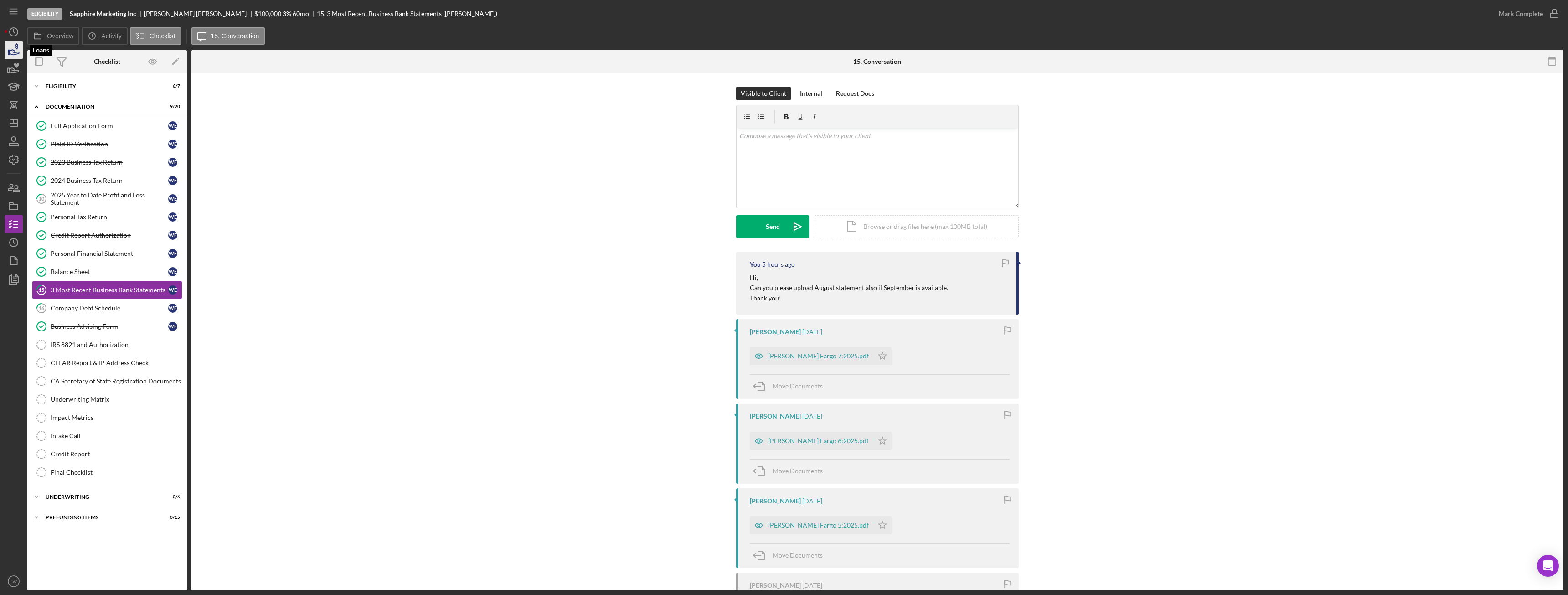
click at [12, 50] on icon "button" at bounding box center [15, 52] width 10 height 5
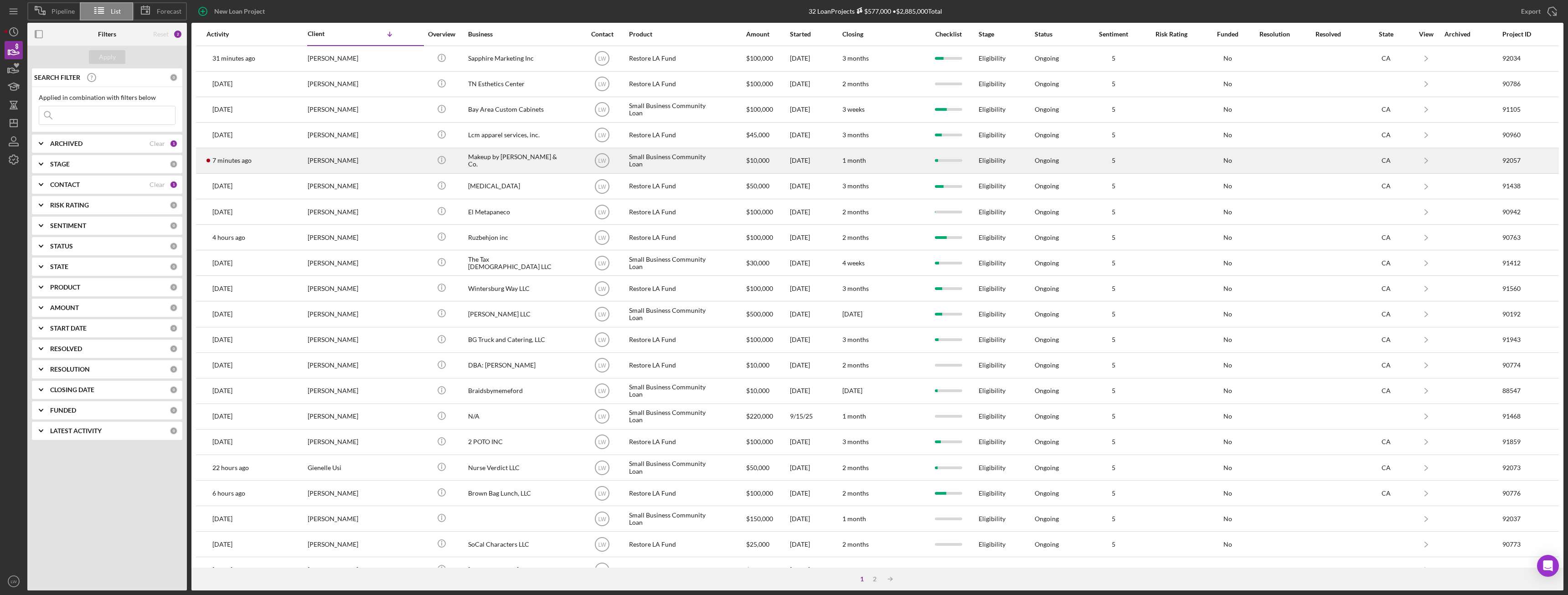
click at [323, 163] on div "Sonia Tello-Gonzales" at bounding box center [353, 161] width 91 height 24
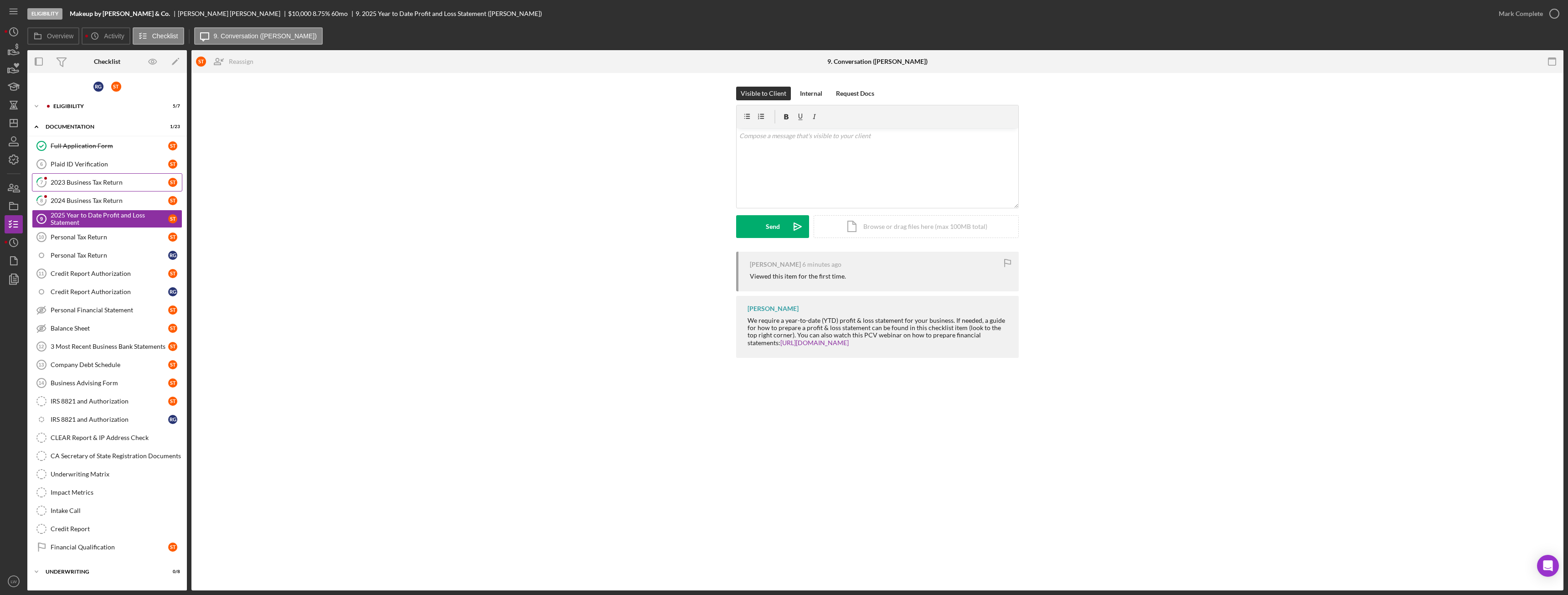
click at [113, 184] on div "2023 Business Tax Return" at bounding box center [109, 183] width 117 height 7
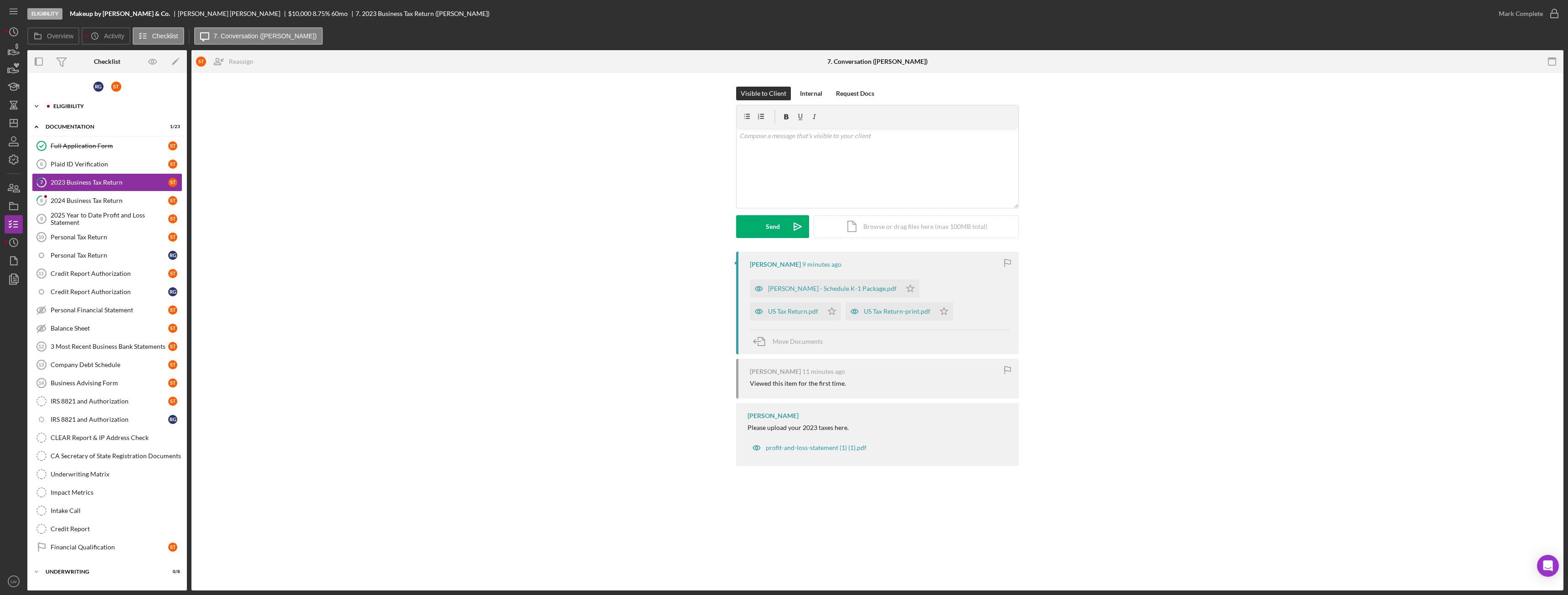
click at [81, 104] on div "Eligibility" at bounding box center [114, 106] width 122 height 5
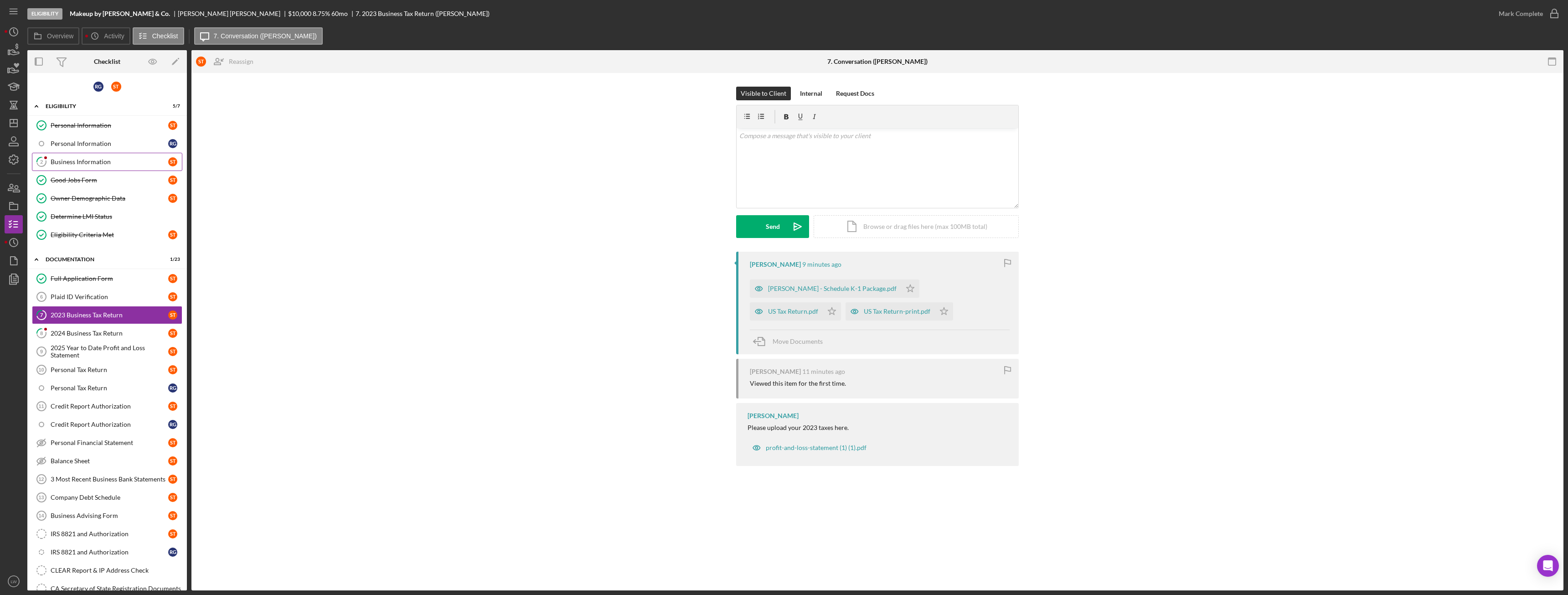
click at [88, 164] on div "Business Information" at bounding box center [109, 162] width 117 height 7
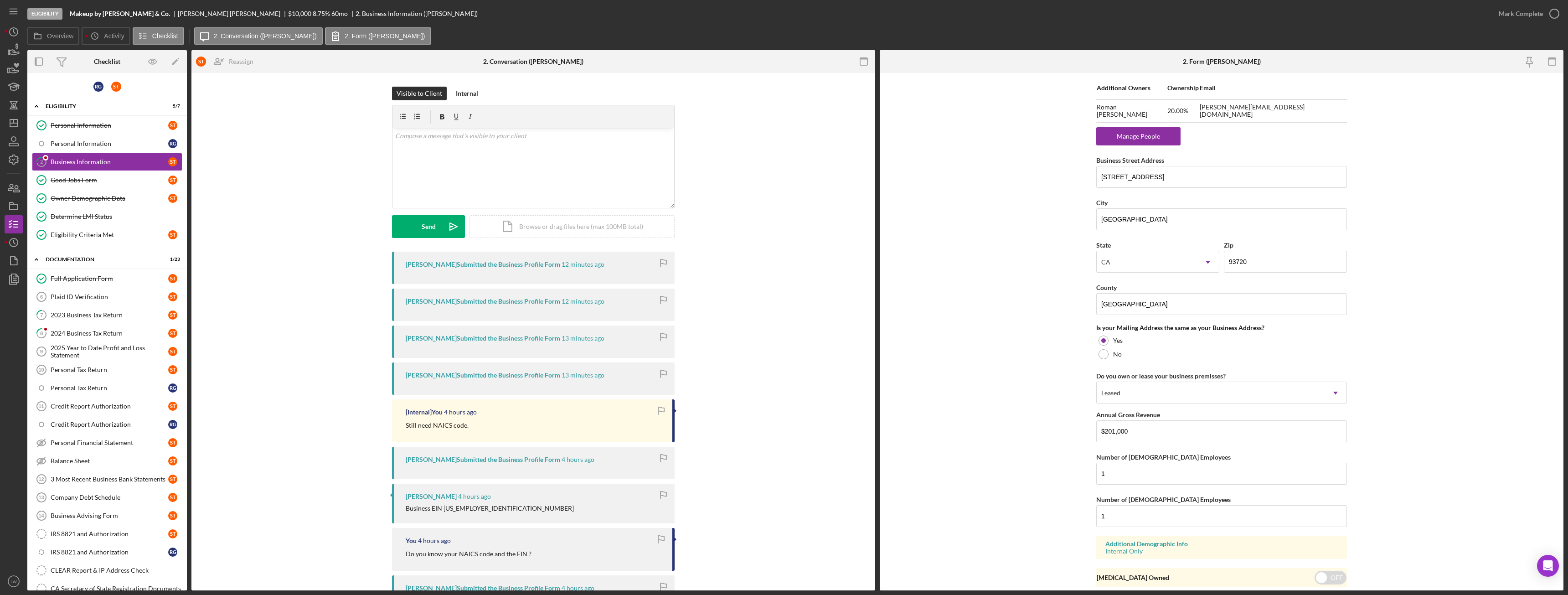
scroll to position [593, 0]
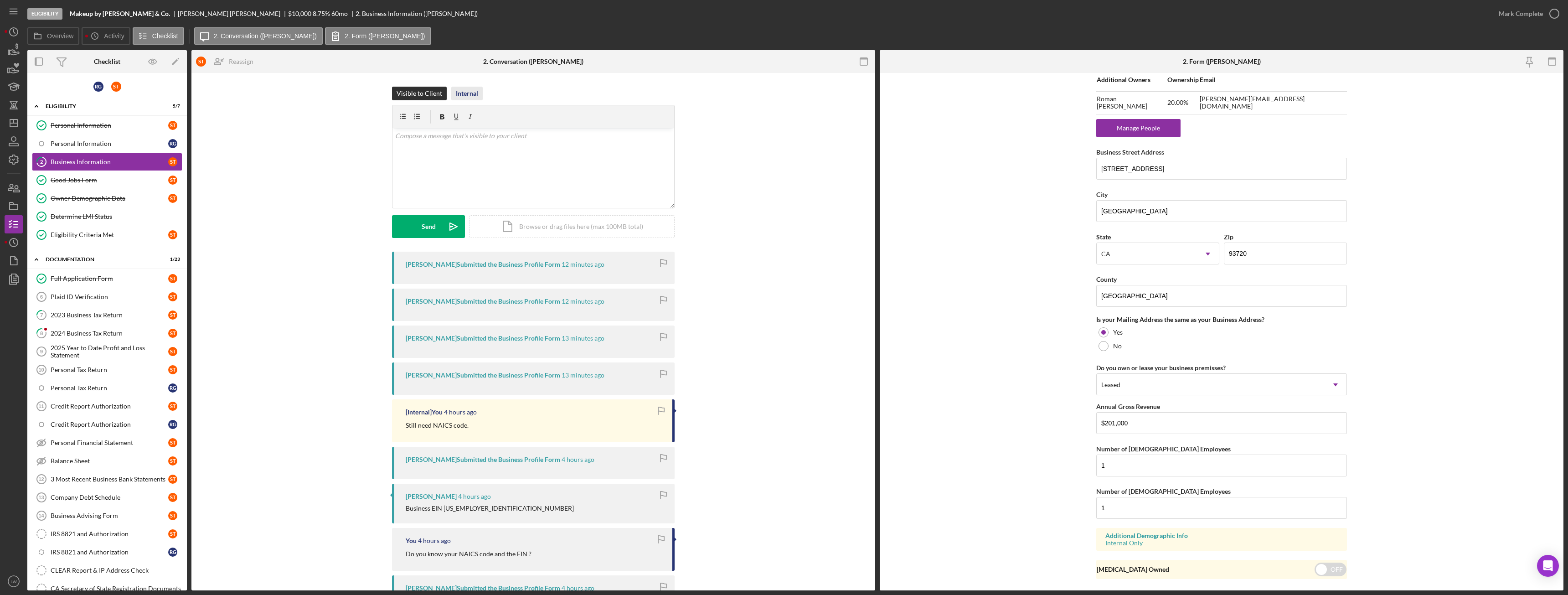
click at [467, 94] on div "Internal" at bounding box center [467, 93] width 23 height 13
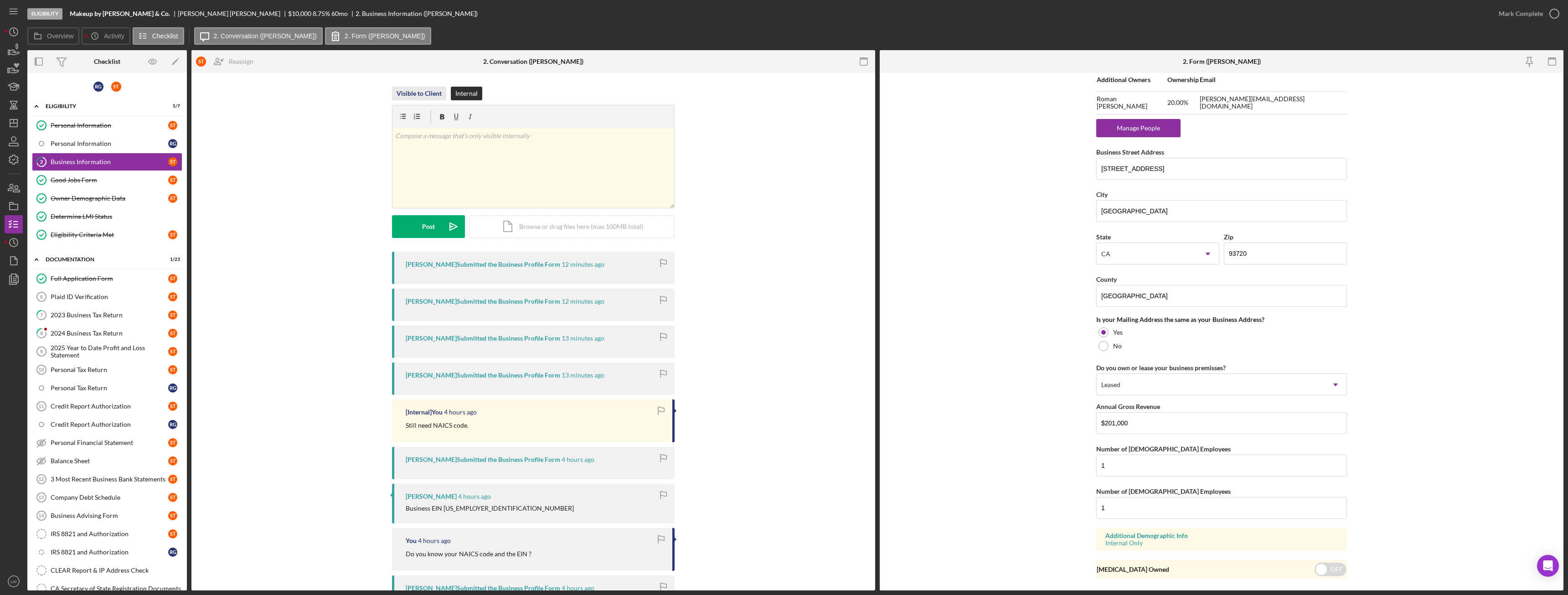
click at [424, 91] on div "Visible to Client" at bounding box center [419, 93] width 45 height 13
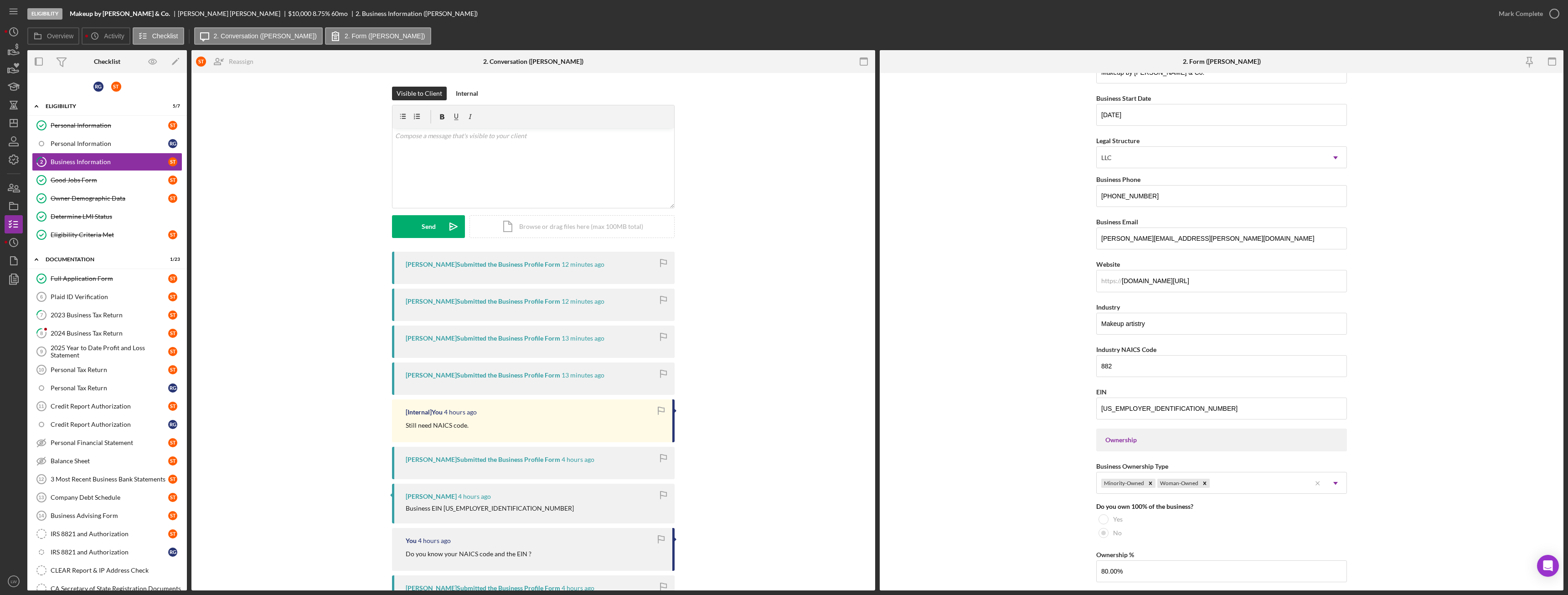
scroll to position [0, 0]
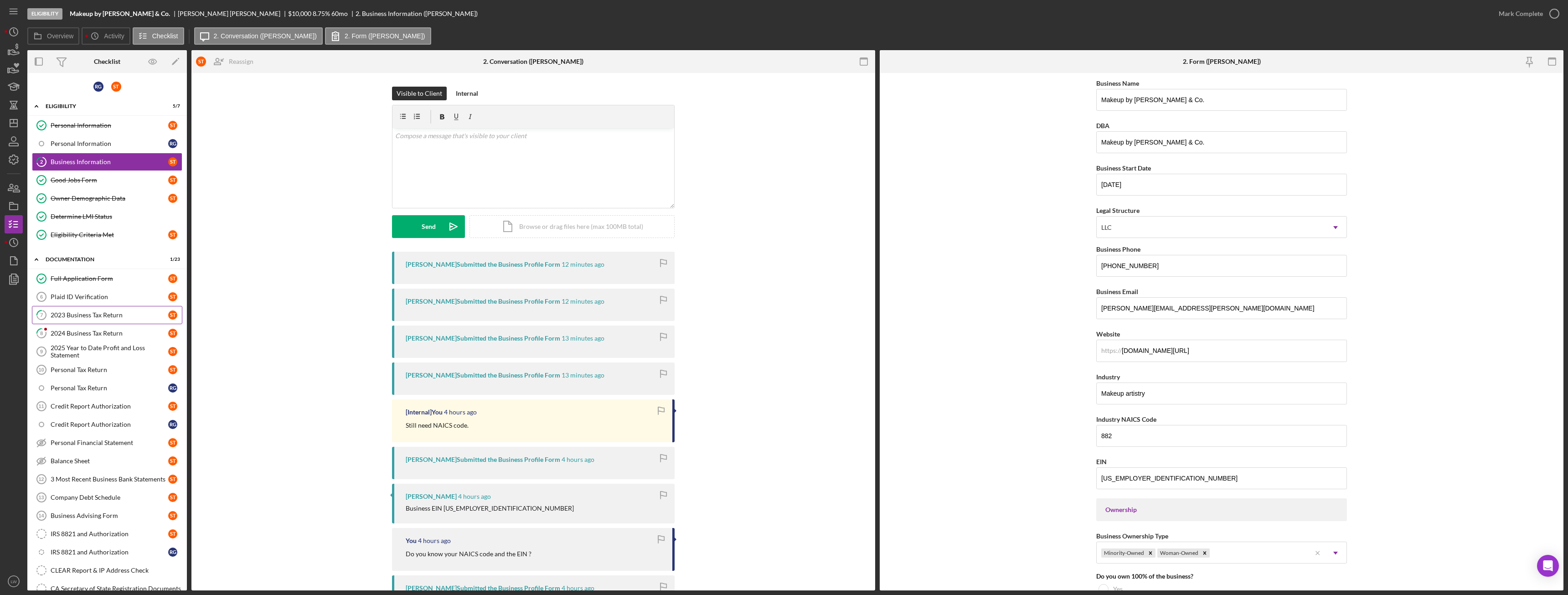
click at [88, 316] on div "2023 Business Tax Return" at bounding box center [109, 315] width 117 height 7
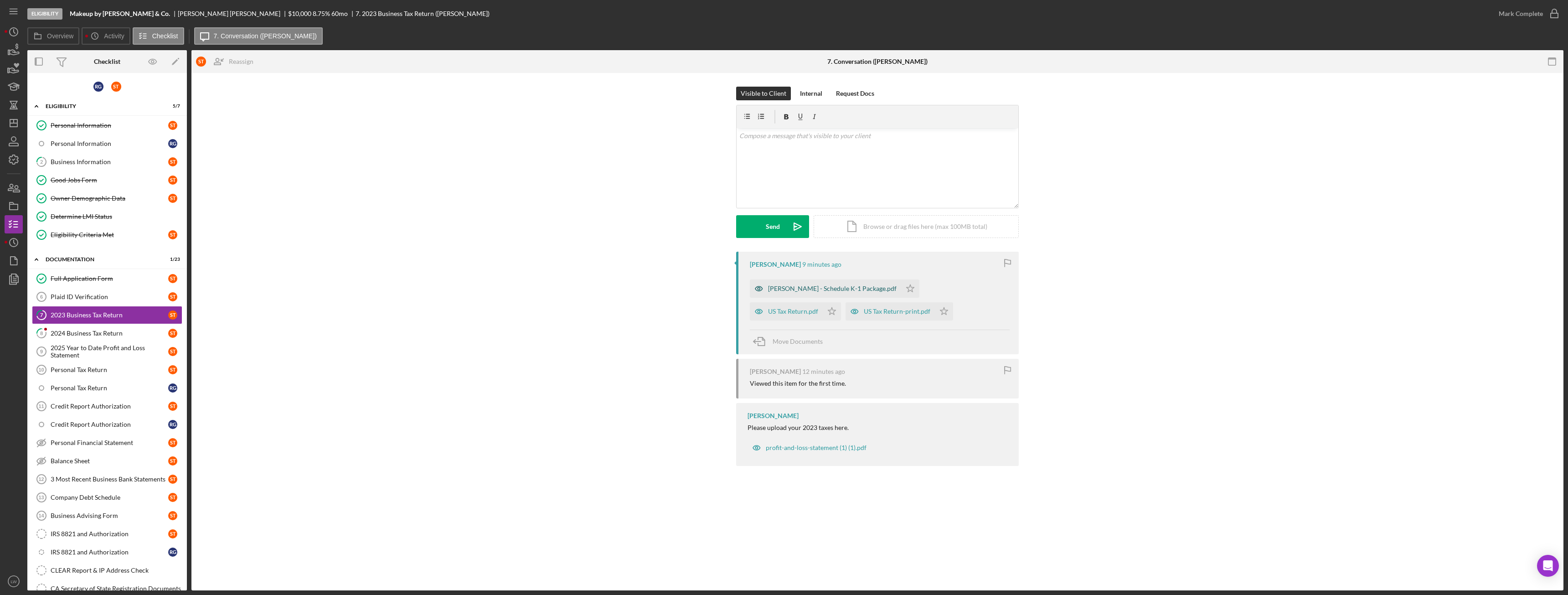
click at [836, 294] on div "TELLO SONIA - Schedule K-1 Package.pdf" at bounding box center [825, 289] width 152 height 18
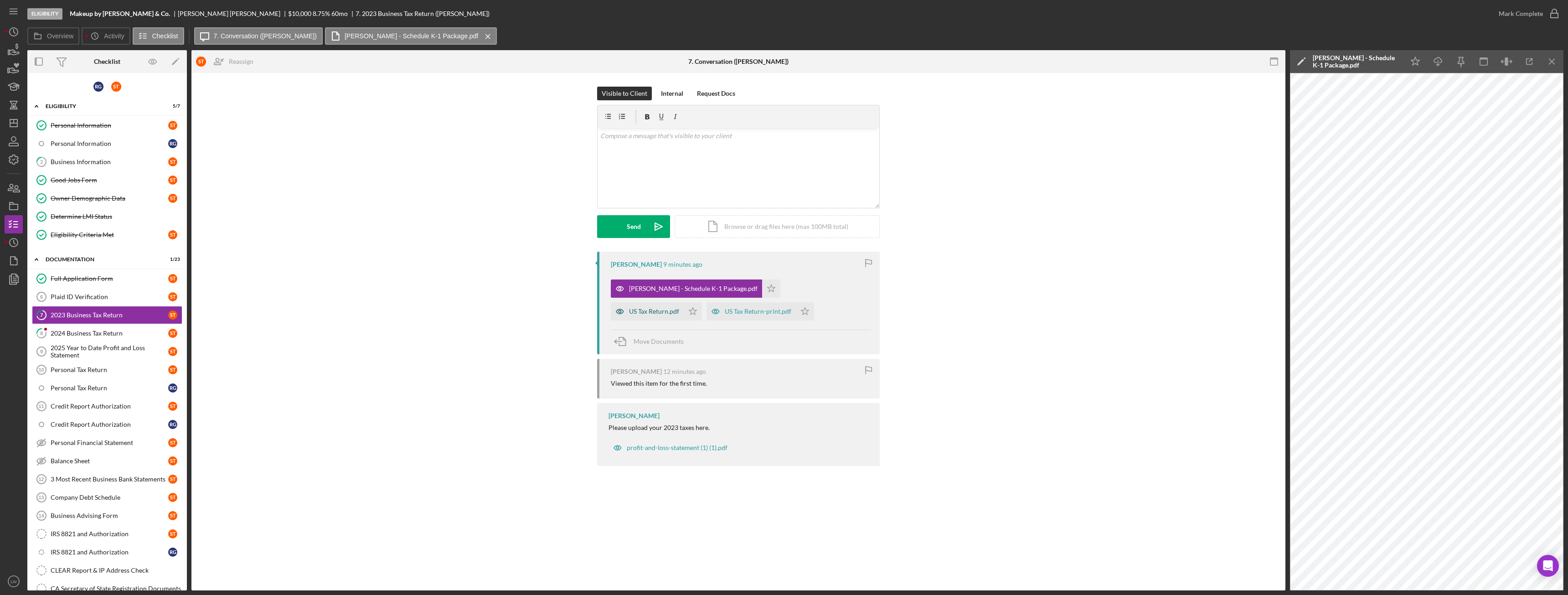
click at [684, 302] on div "US Tax Return.pdf" at bounding box center [647, 311] width 73 height 18
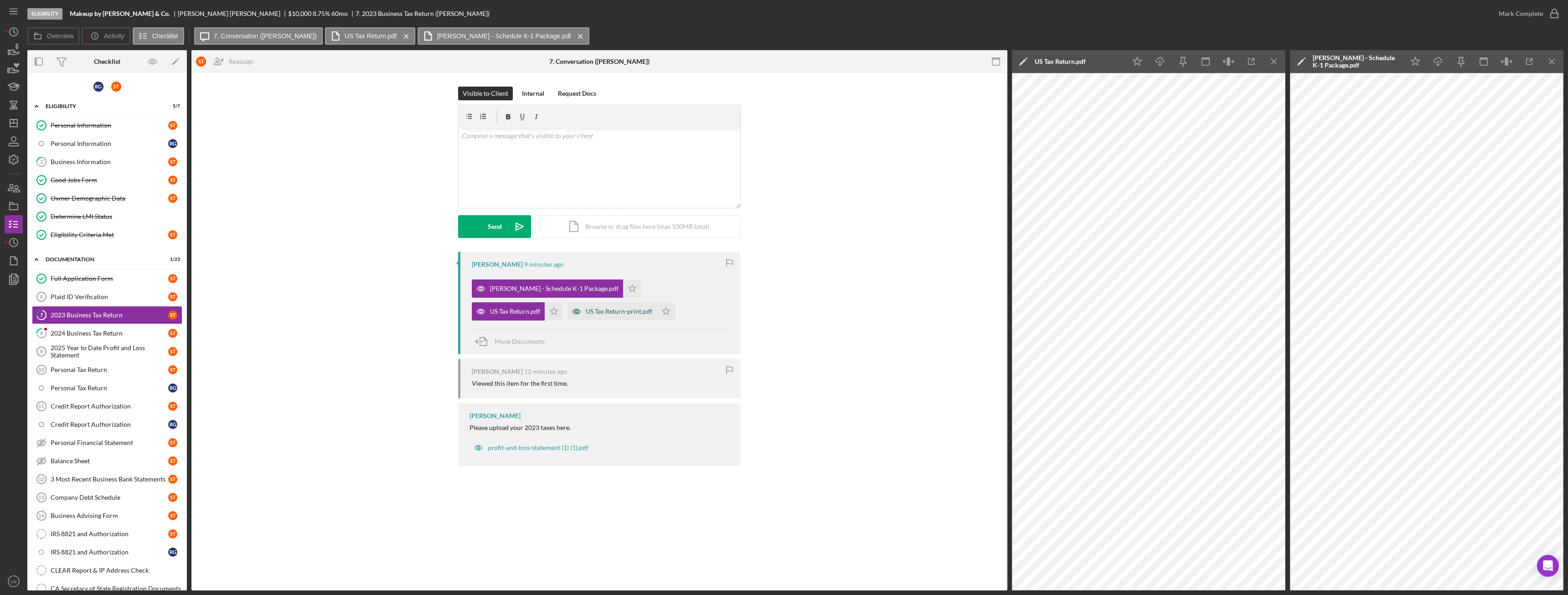
click at [586, 308] on div "US Tax Return-print.pdf" at bounding box center [618, 311] width 66 height 7
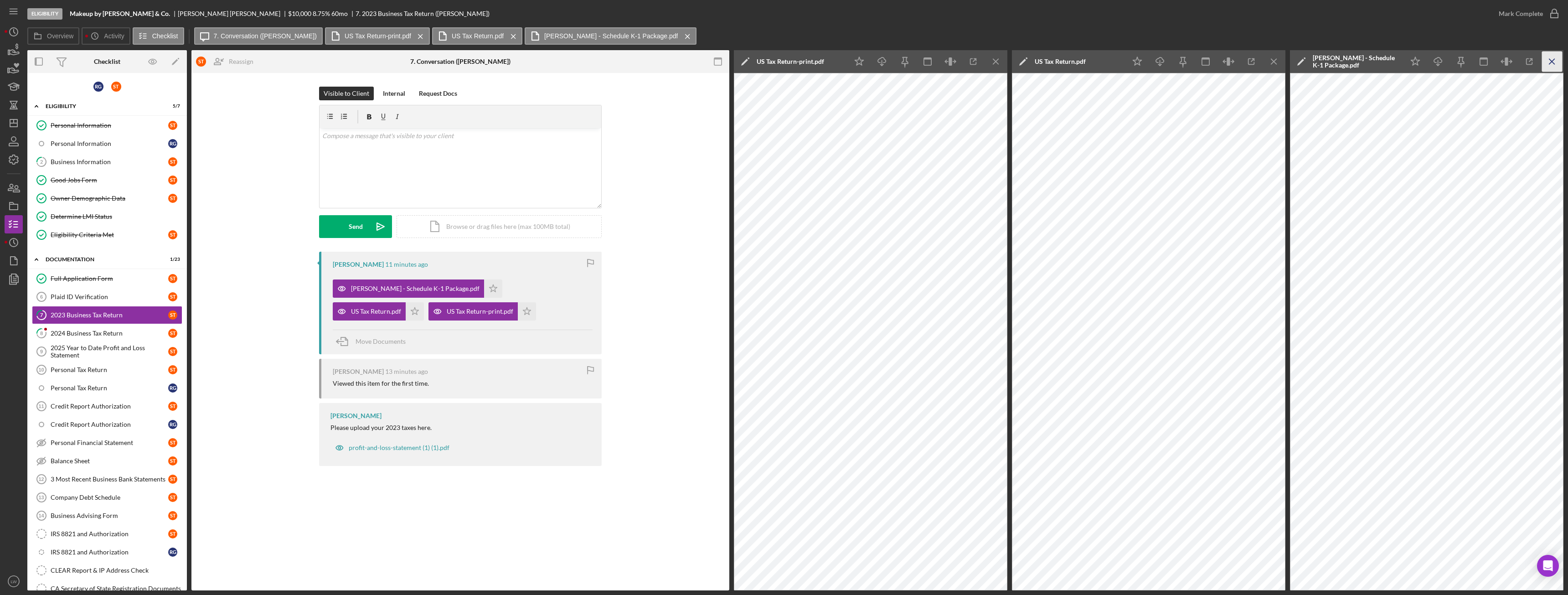
click at [1556, 63] on icon "Icon/Menu Close" at bounding box center [1552, 62] width 21 height 21
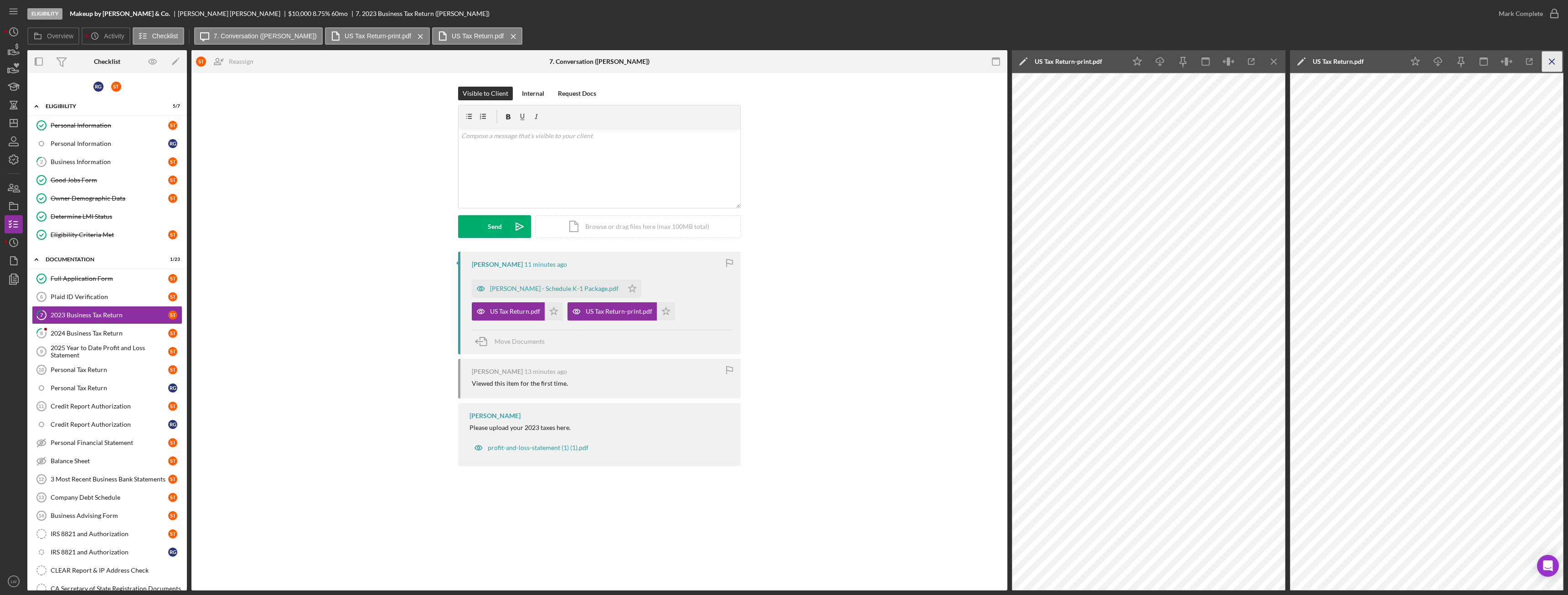
click at [1552, 60] on icon "Icon/Menu Close" at bounding box center [1552, 62] width 21 height 21
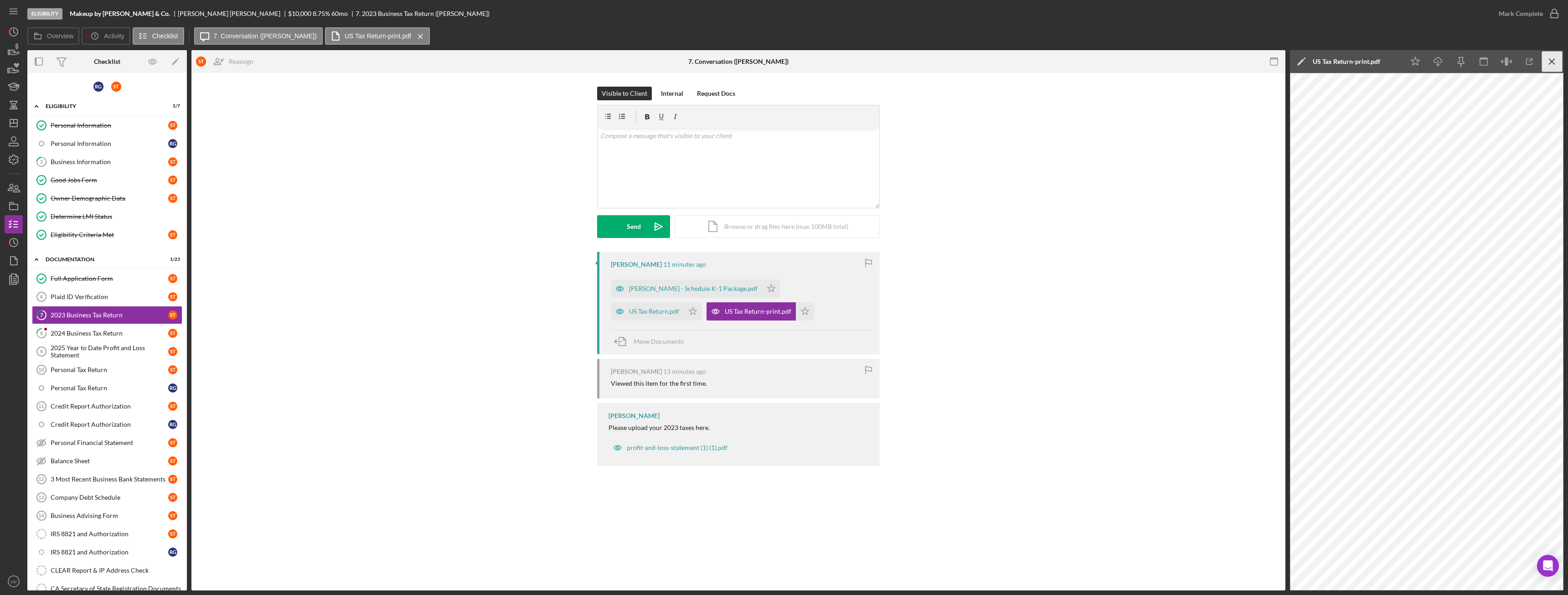
click at [1558, 63] on icon "Icon/Menu Close" at bounding box center [1552, 62] width 21 height 21
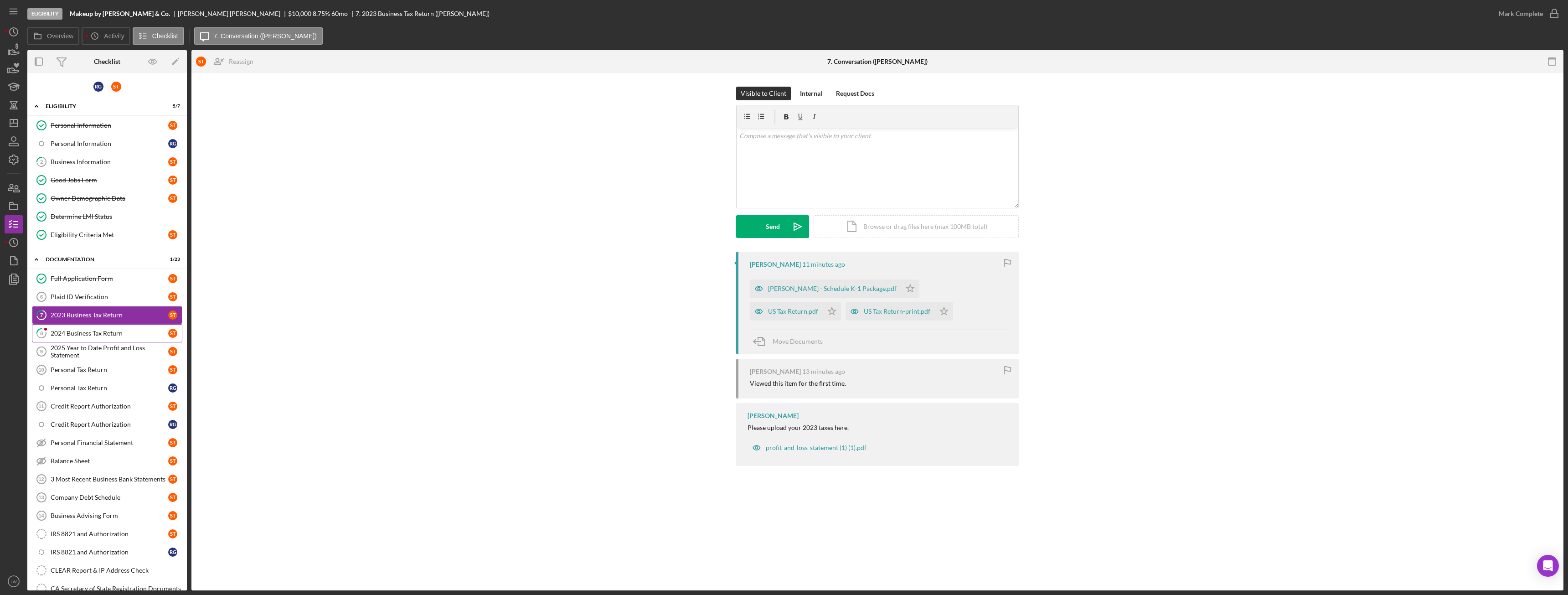
click at [106, 330] on div "2024 Business Tax Return" at bounding box center [109, 333] width 117 height 7
click at [794, 286] on div "CA Tax Return.pdf" at bounding box center [794, 289] width 52 height 7
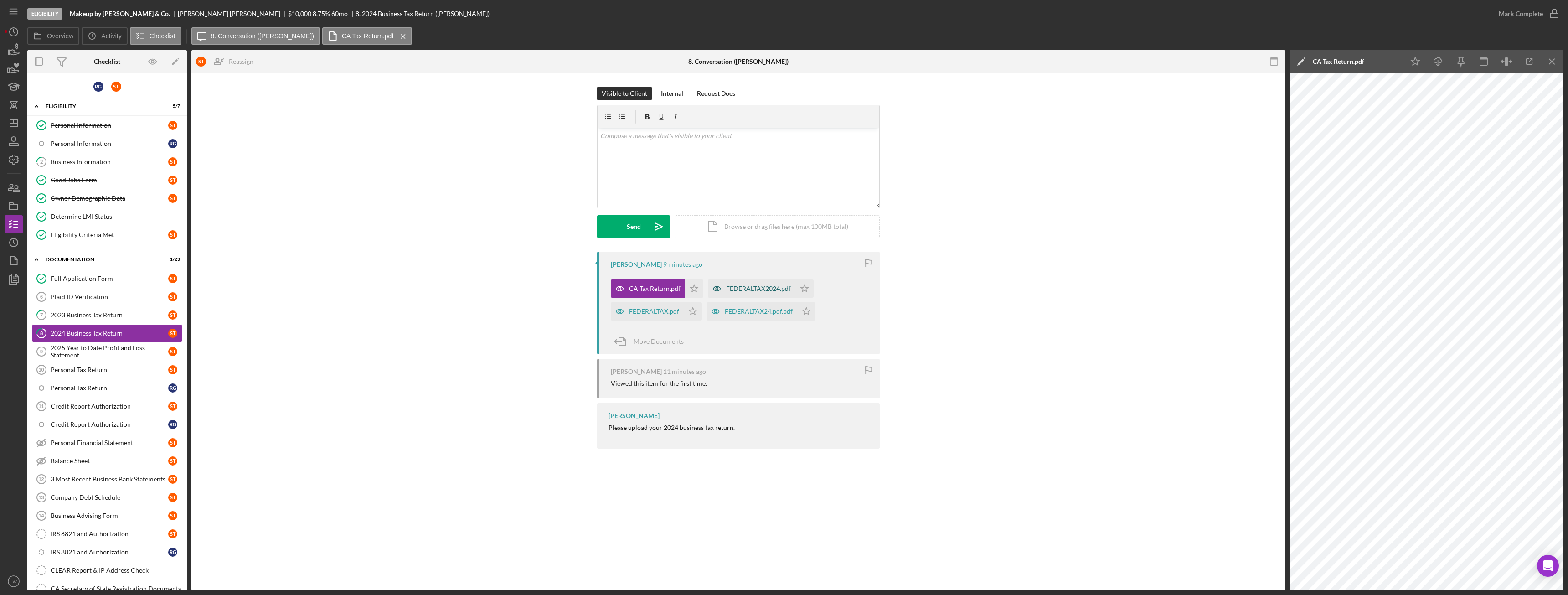
click at [758, 289] on div "FEDERALTAX2024.pdf" at bounding box center [758, 289] width 65 height 7
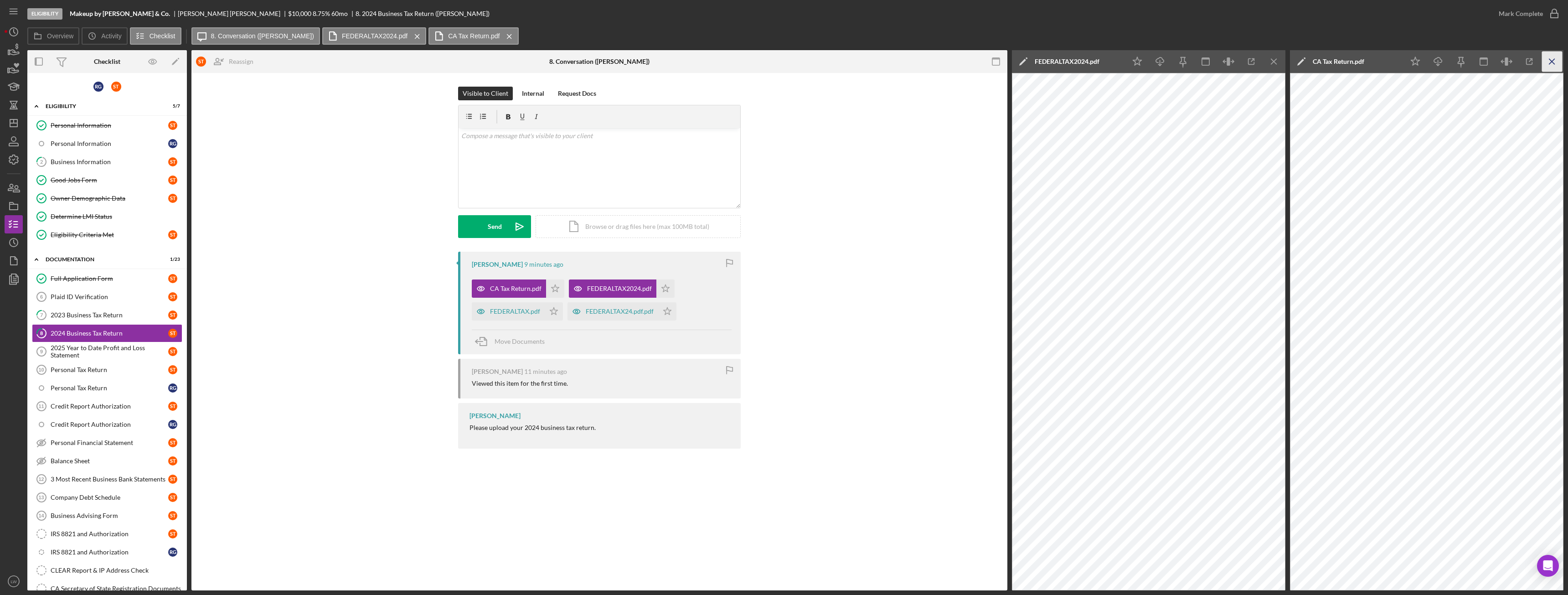
click at [1556, 65] on icon "Icon/Menu Close" at bounding box center [1552, 62] width 21 height 21
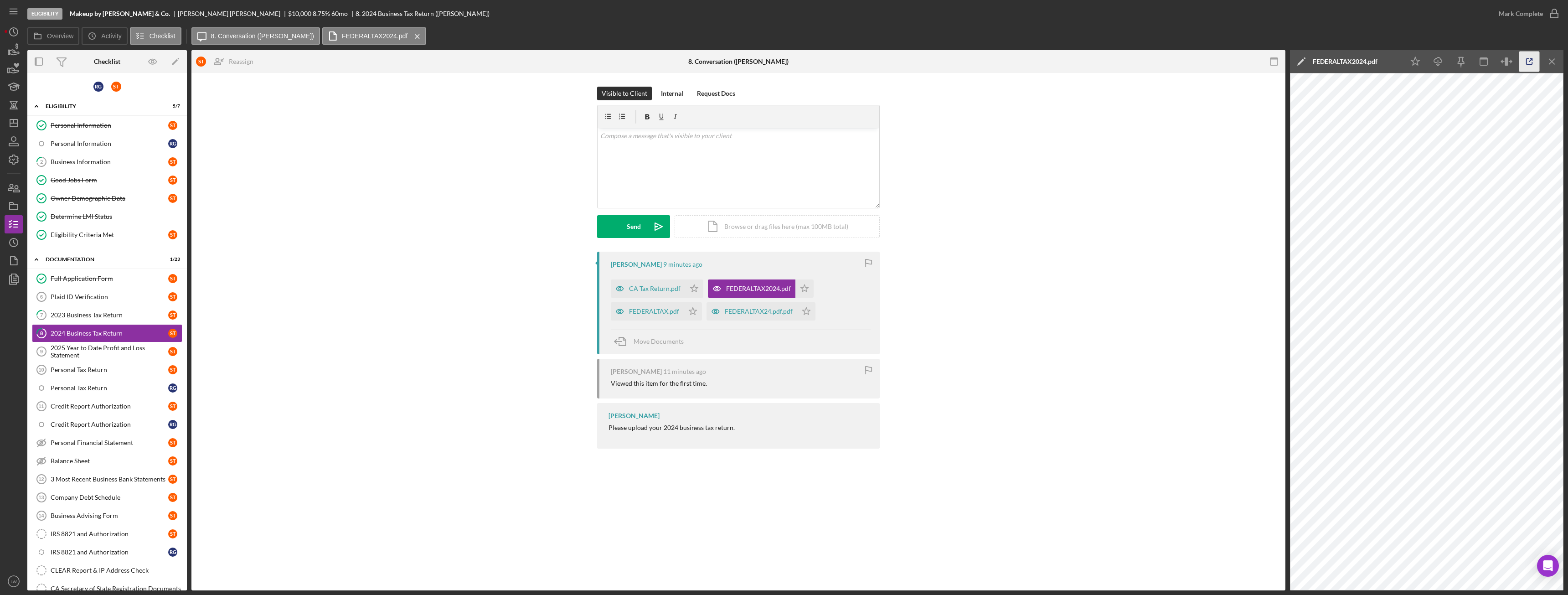
click at [1530, 61] on line "button" at bounding box center [1530, 60] width 2 height 2
click at [112, 351] on div "2025 Year to Date Profit and Loss Statement" at bounding box center [109, 351] width 117 height 15
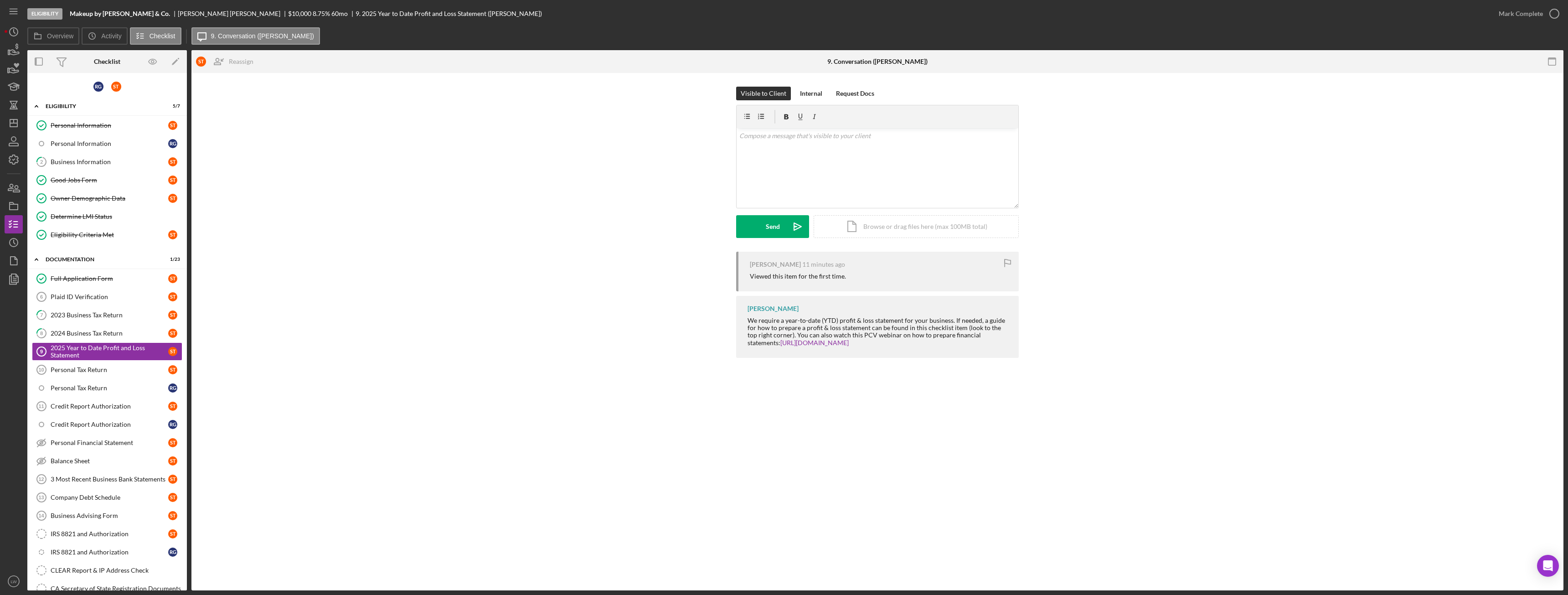
click at [189, 12] on div "Sonia Tello-Gonzales" at bounding box center [233, 13] width 110 height 7
copy div "Sonia Tello-Gonzales"
click at [115, 302] on link "Plaid ID Verification 6 Plaid ID Verification S T" at bounding box center [107, 297] width 150 height 18
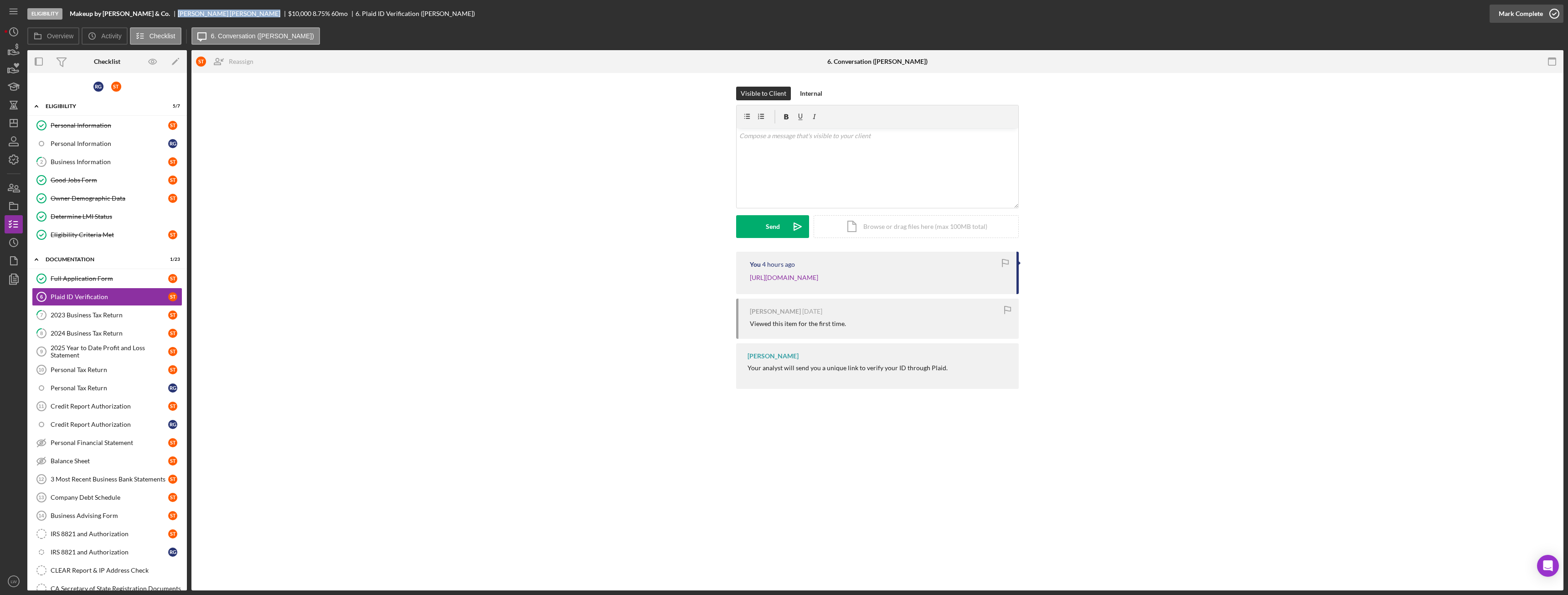
click at [1536, 17] on div "Mark Complete" at bounding box center [1521, 13] width 44 height 18
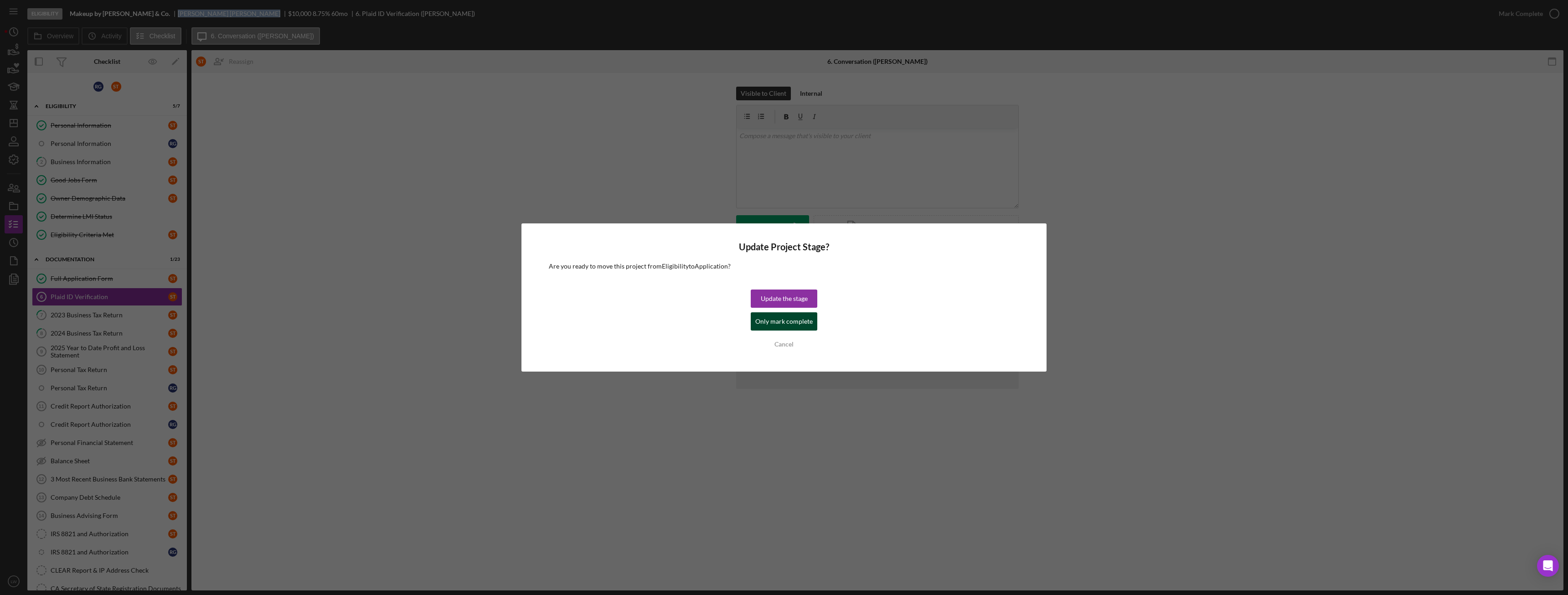
click at [760, 319] on div "Only mark complete" at bounding box center [784, 322] width 57 height 18
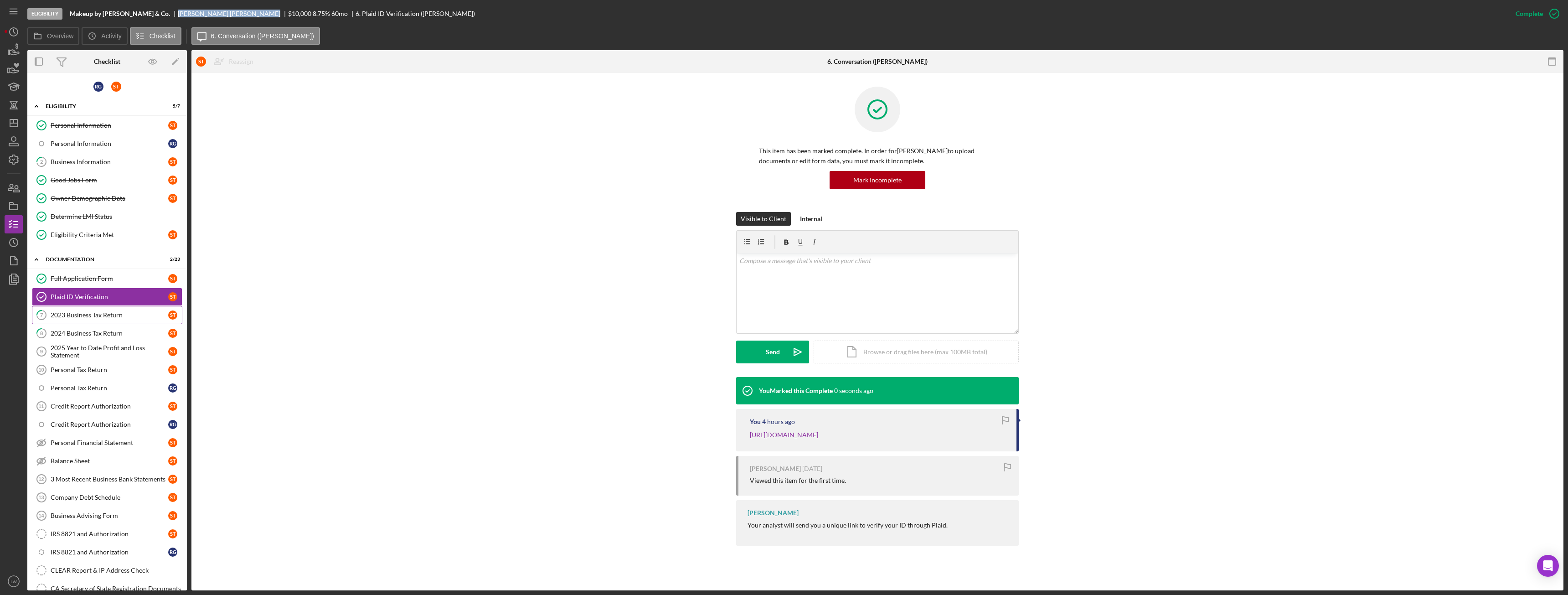
click at [99, 313] on div "2023 Business Tax Return" at bounding box center [109, 315] width 117 height 7
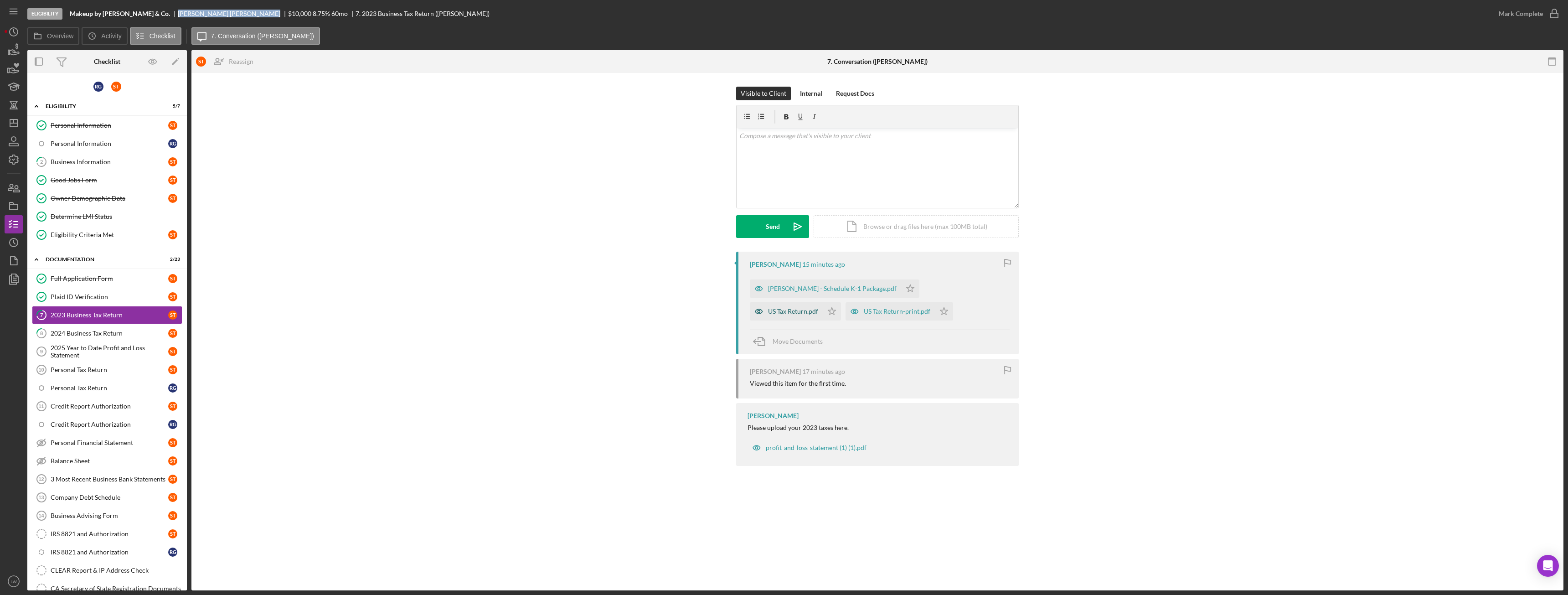
click at [818, 308] on div "US Tax Return.pdf" at bounding box center [793, 311] width 50 height 7
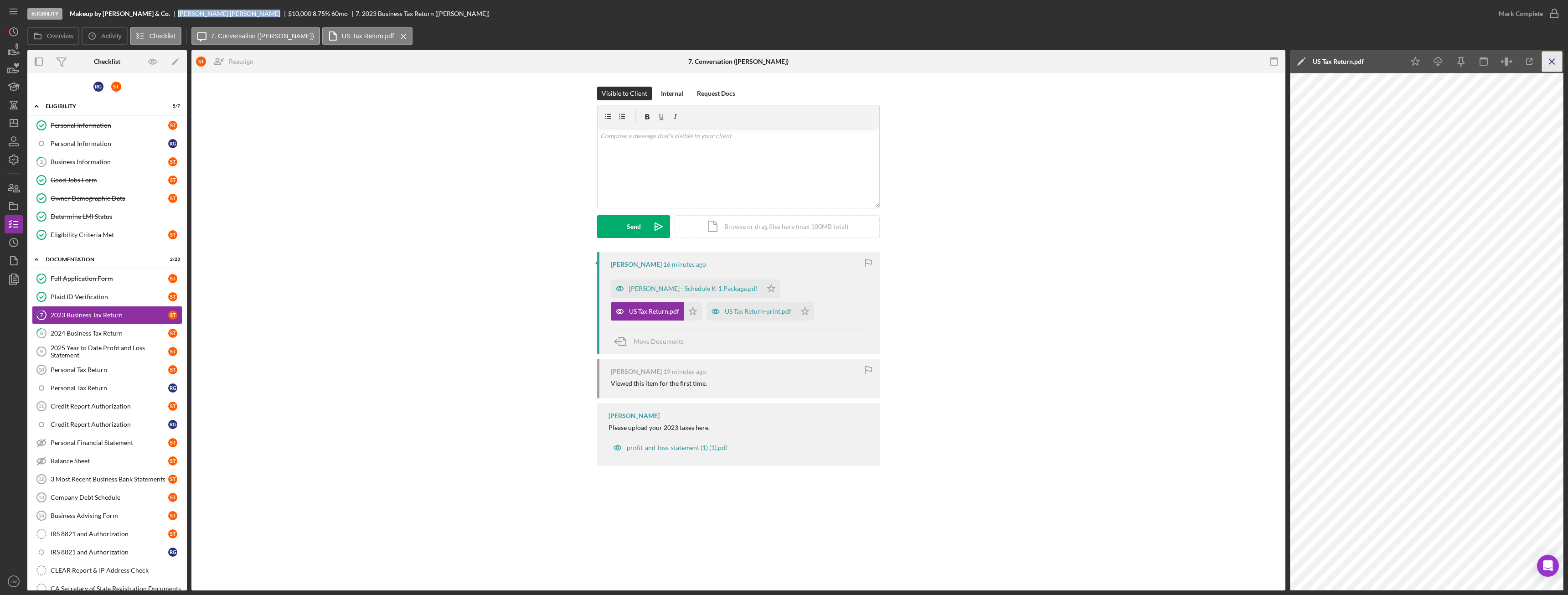
click at [1553, 59] on icon "Icon/Menu Close" at bounding box center [1552, 62] width 21 height 21
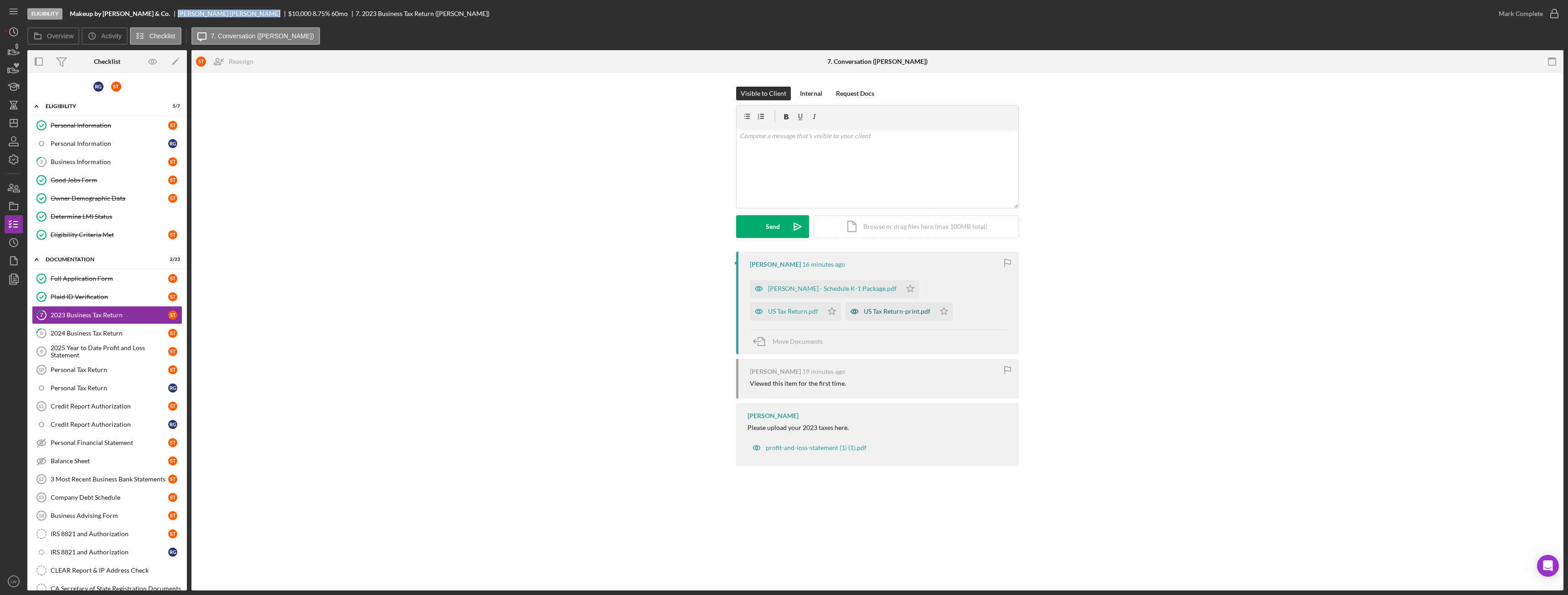
click at [845, 317] on div "US Tax Return-print.pdf" at bounding box center [890, 311] width 89 height 18
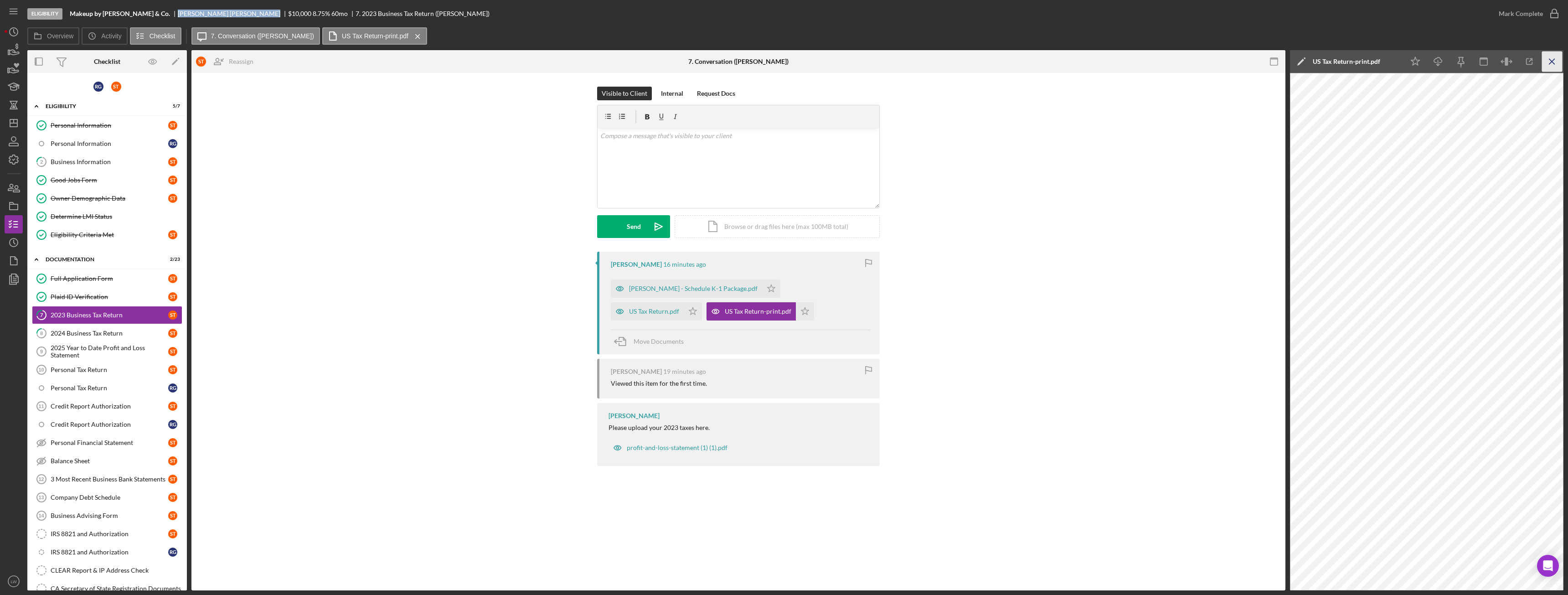
click at [1550, 58] on icon "Icon/Menu Close" at bounding box center [1552, 62] width 21 height 21
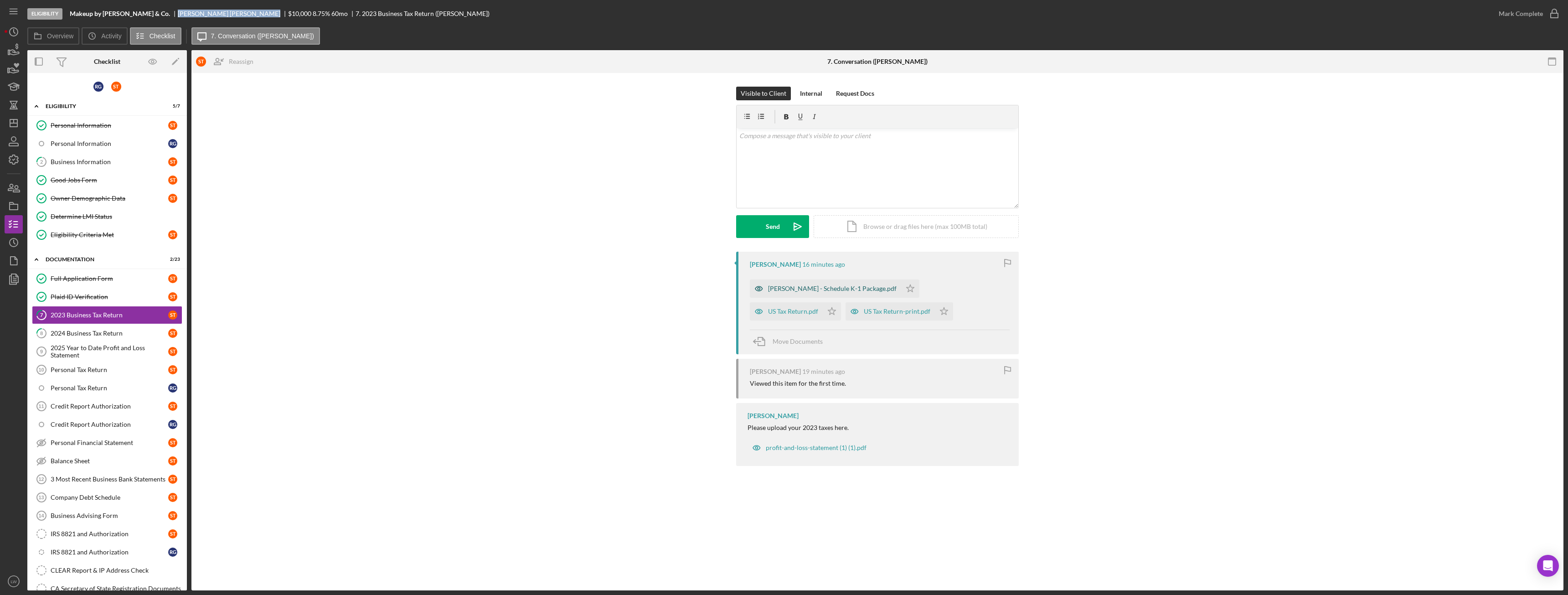
click at [806, 288] on div "TELLO SONIA - Schedule K-1 Package.pdf" at bounding box center [832, 289] width 128 height 7
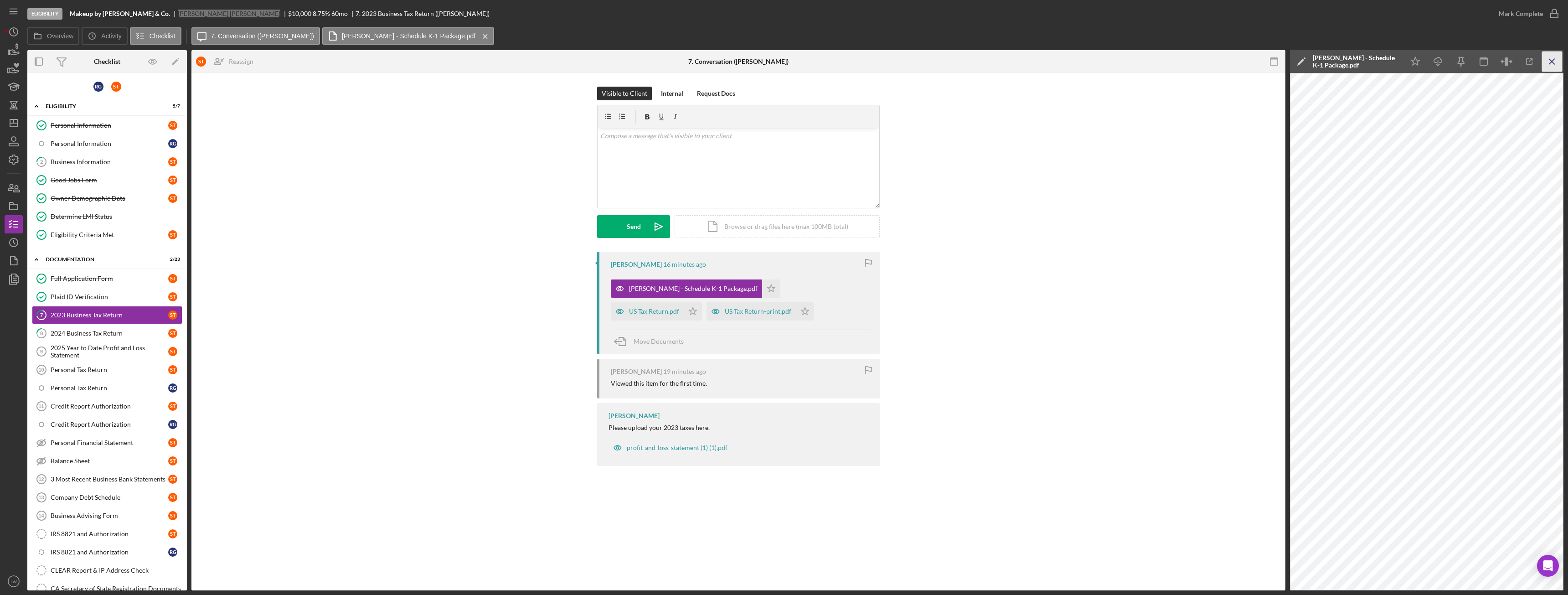
click at [1555, 60] on icon "Icon/Menu Close" at bounding box center [1552, 62] width 21 height 21
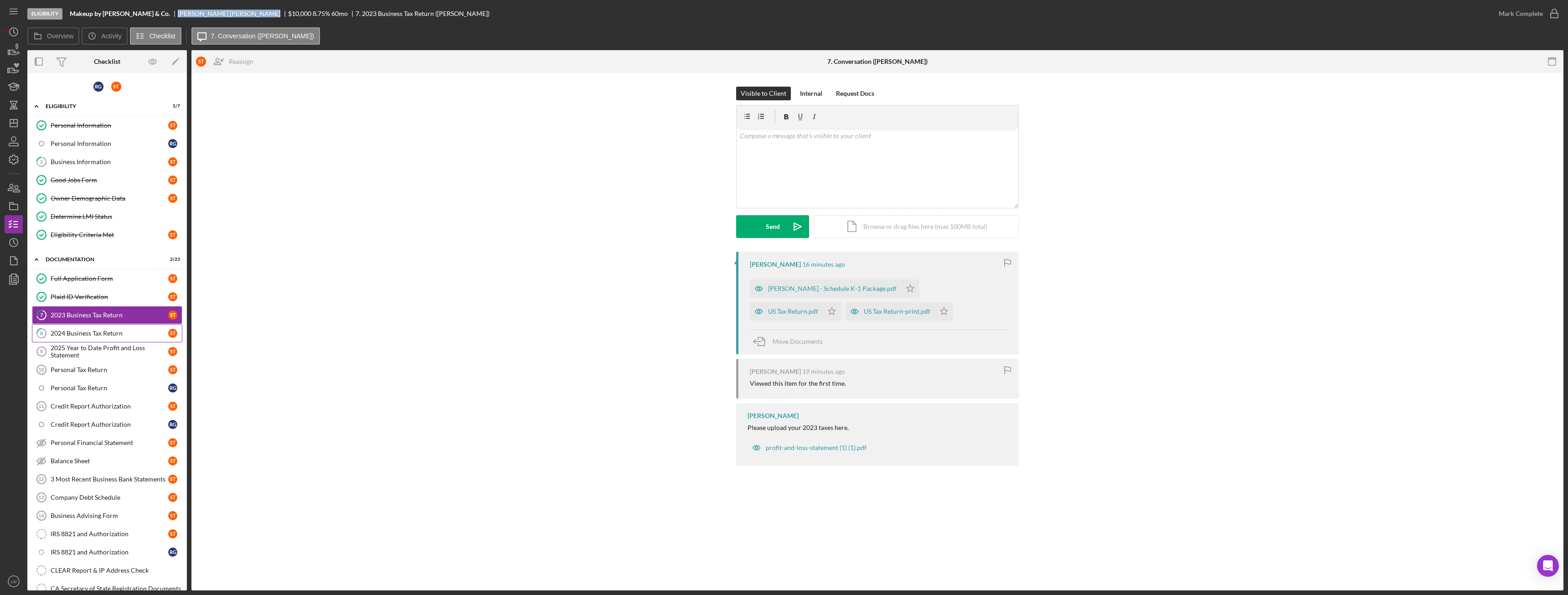
click at [111, 331] on div "2024 Business Tax Return" at bounding box center [109, 333] width 117 height 7
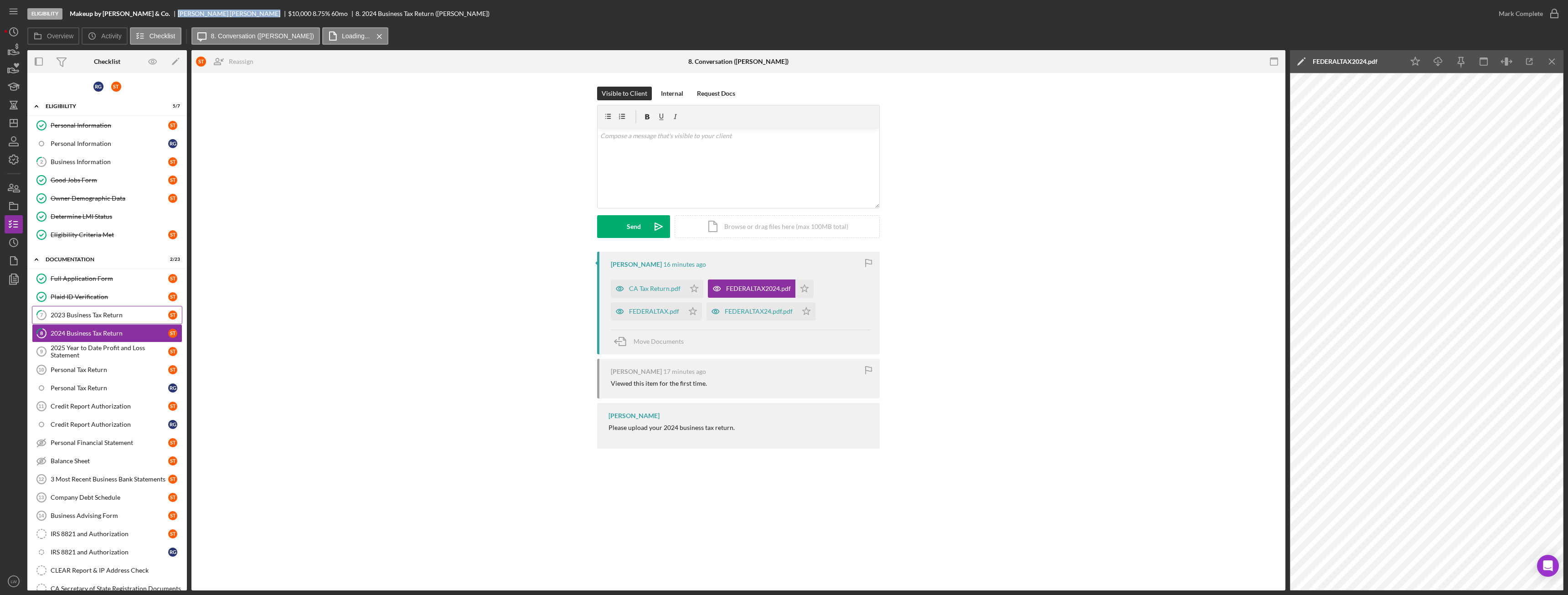
click at [111, 319] on div "2023 Business Tax Return" at bounding box center [109, 315] width 117 height 7
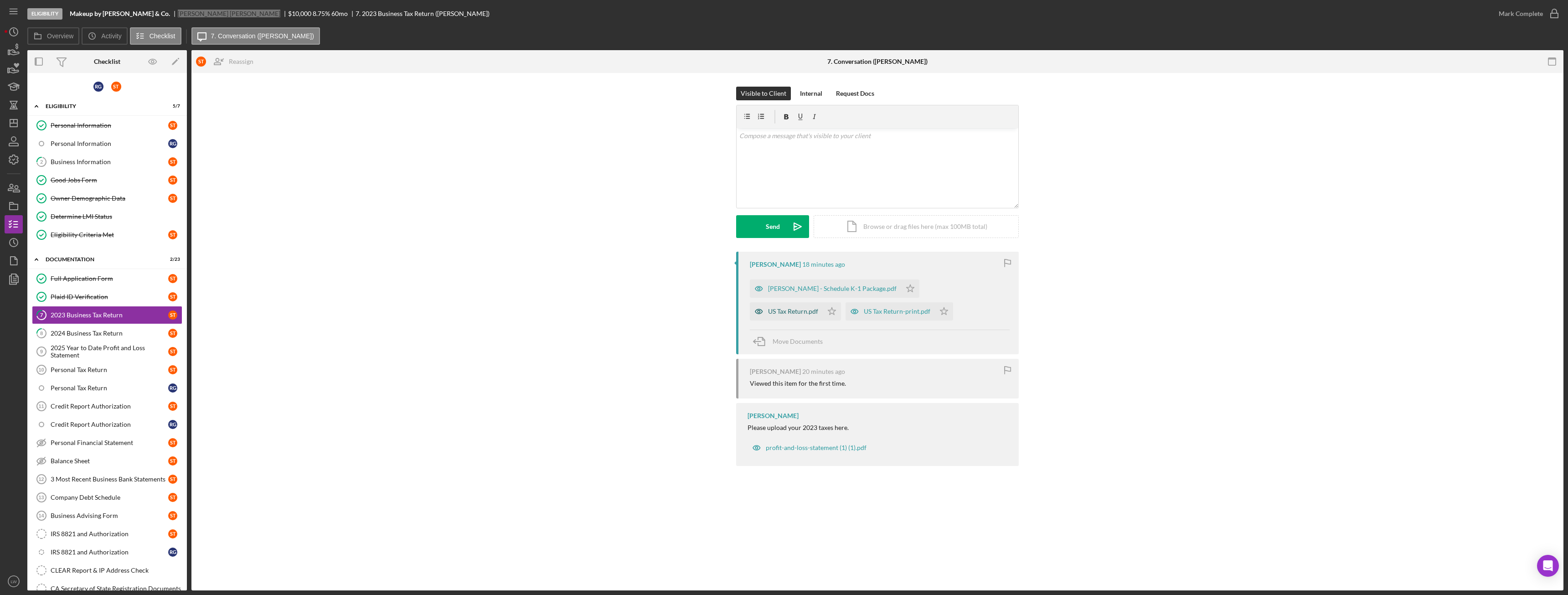
click at [818, 308] on div "US Tax Return.pdf" at bounding box center [793, 311] width 50 height 7
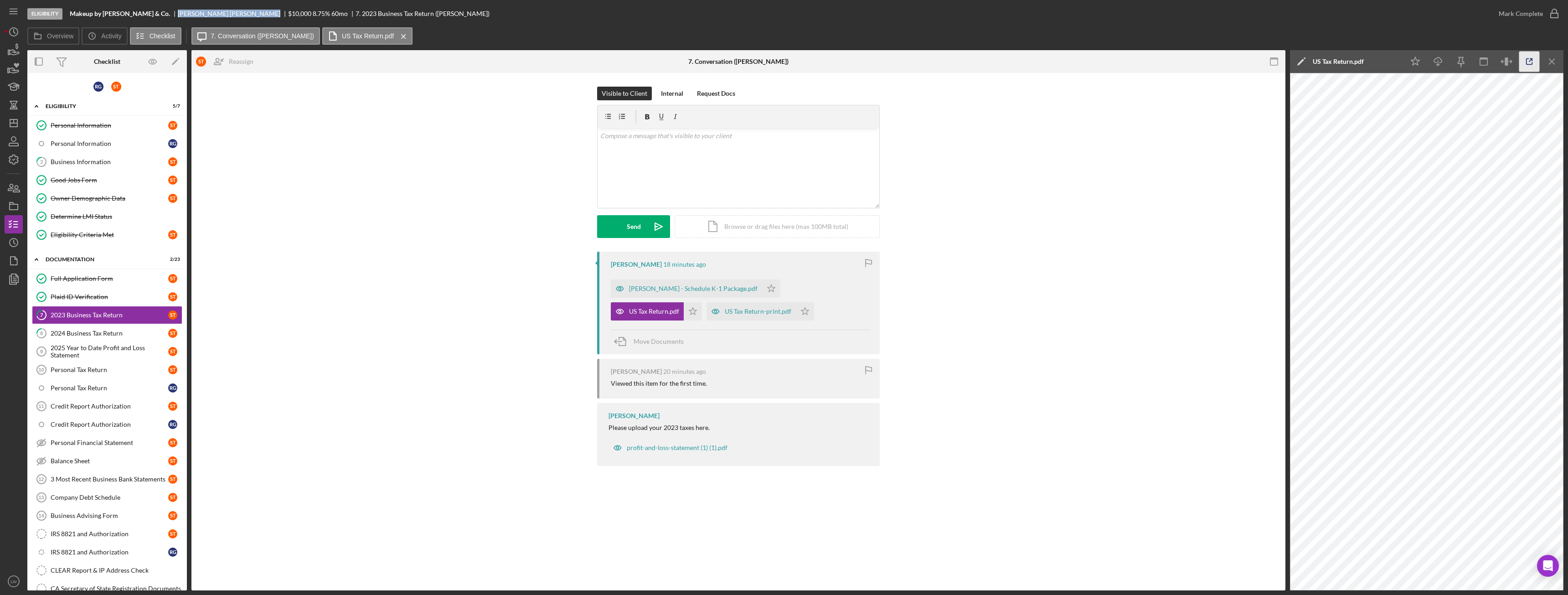
click at [1530, 63] on icon "button" at bounding box center [1530, 62] width 21 height 21
click at [682, 288] on div "TELLO SONIA - Schedule K-1 Package.pdf" at bounding box center [693, 289] width 128 height 7
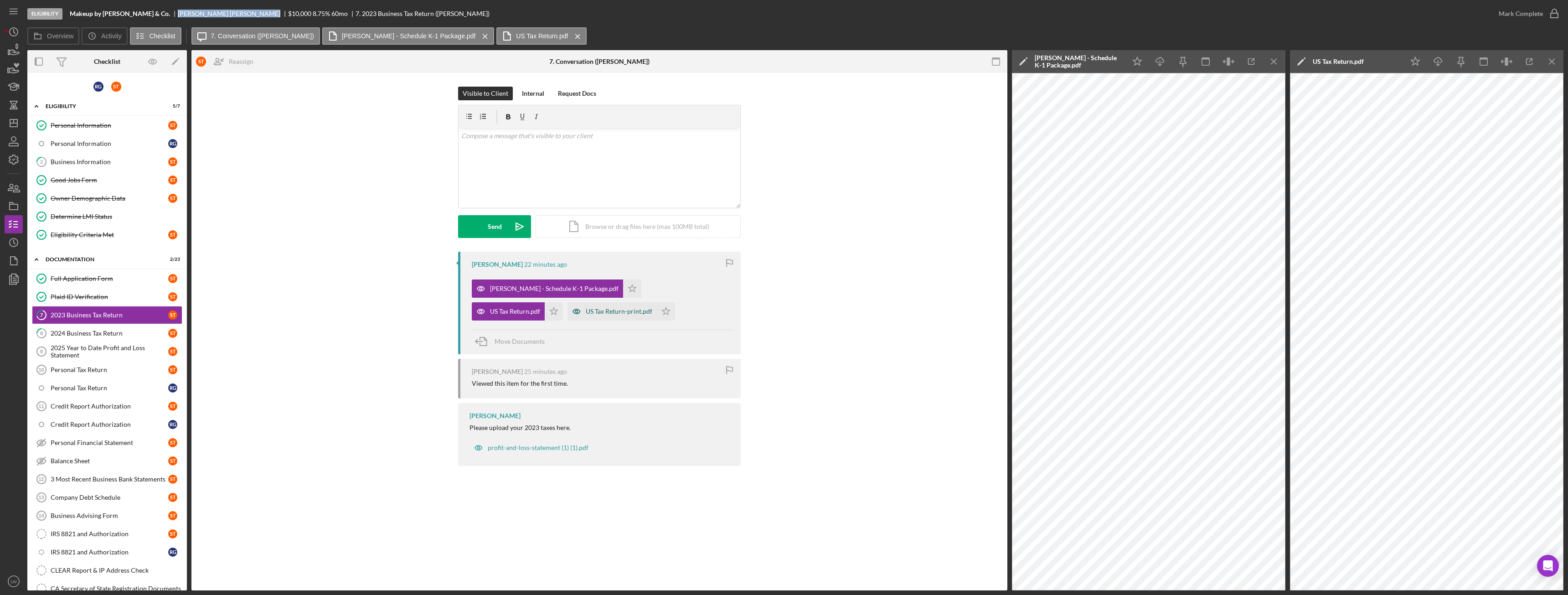
click at [586, 313] on div "US Tax Return-print.pdf" at bounding box center [618, 311] width 66 height 7
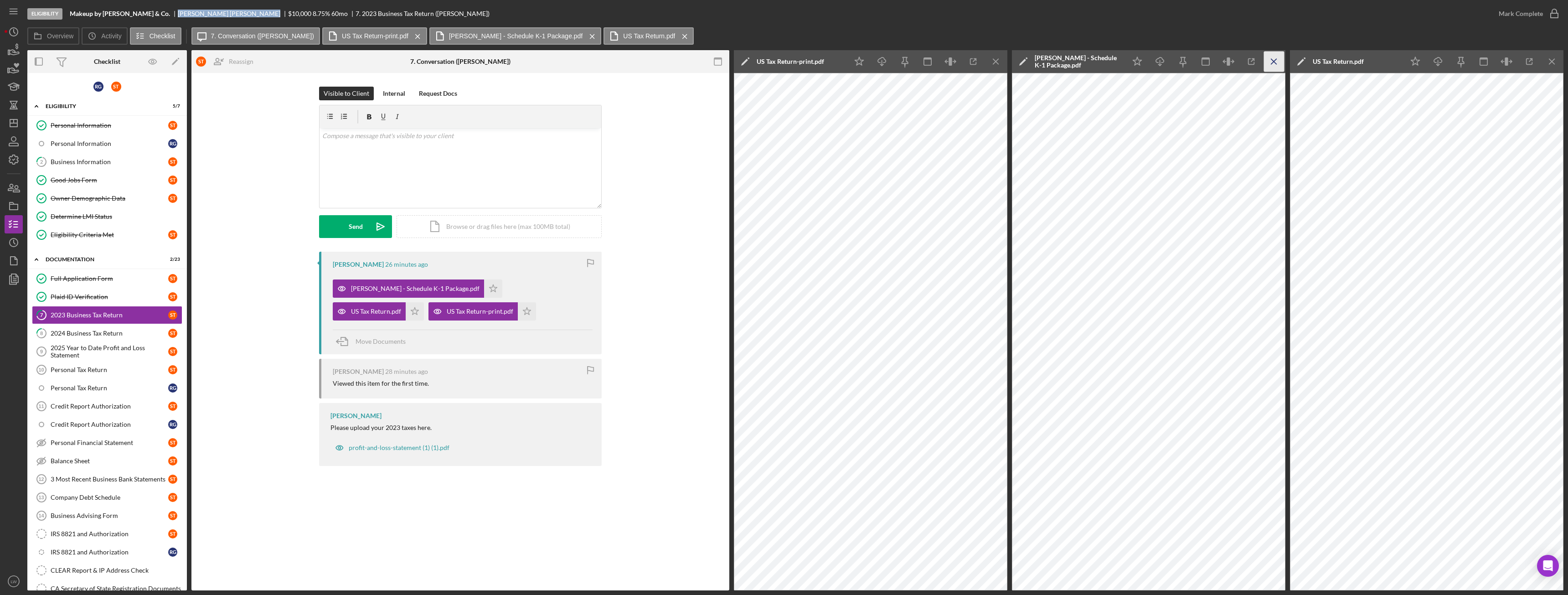
click at [1552, 59] on icon "Icon/Menu Close" at bounding box center [1552, 62] width 21 height 21
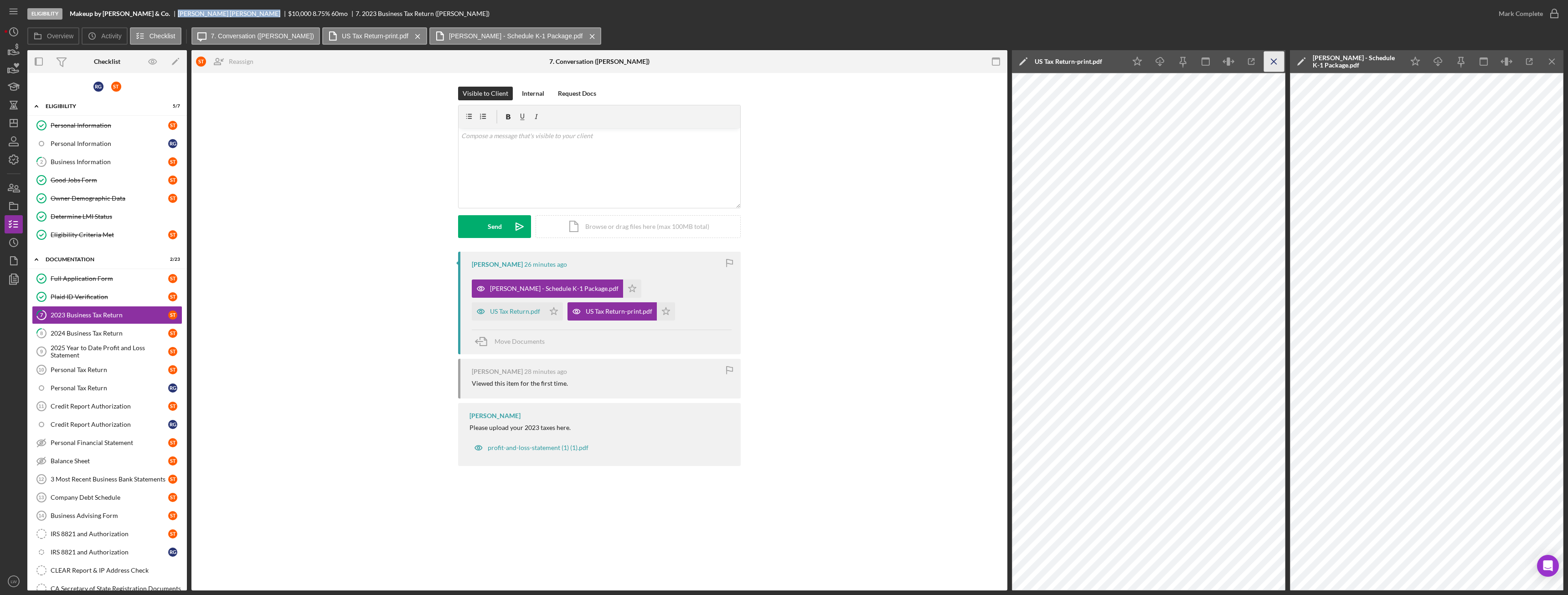
click at [1278, 61] on icon "Icon/Menu Close" at bounding box center [1275, 62] width 21 height 21
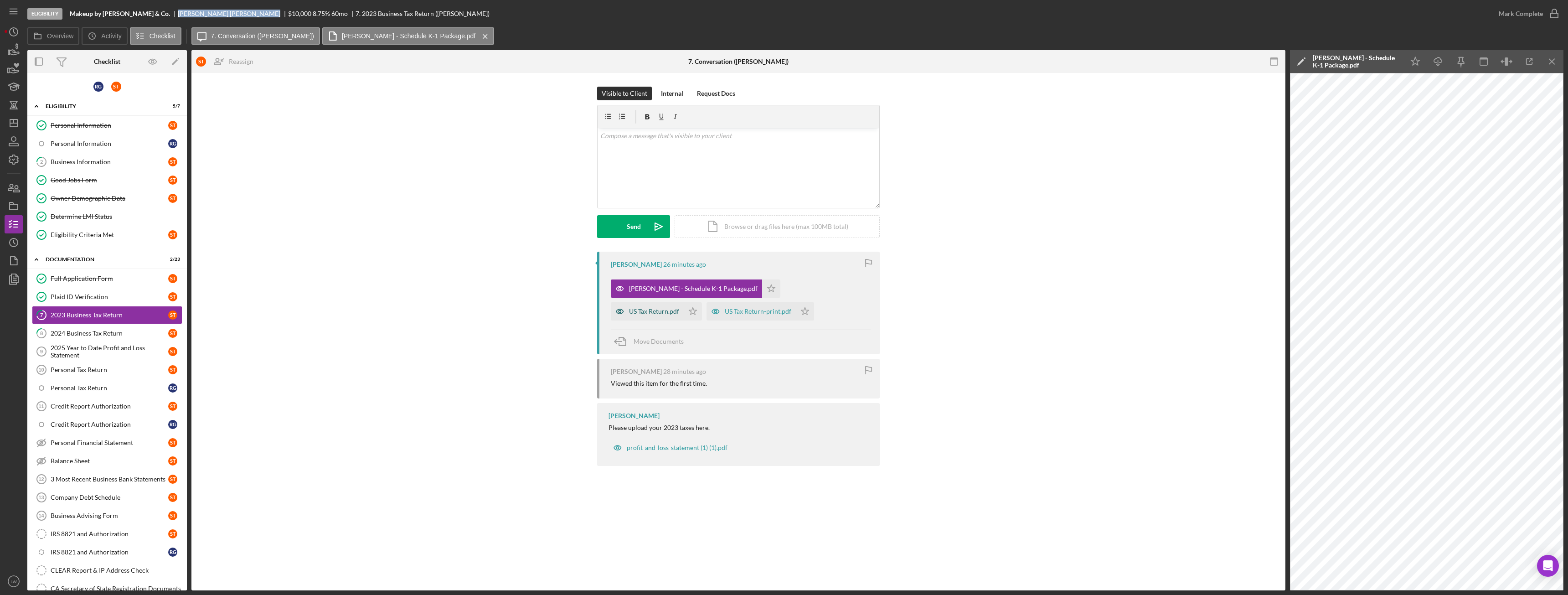
click at [679, 308] on div "US Tax Return.pdf" at bounding box center [654, 311] width 50 height 7
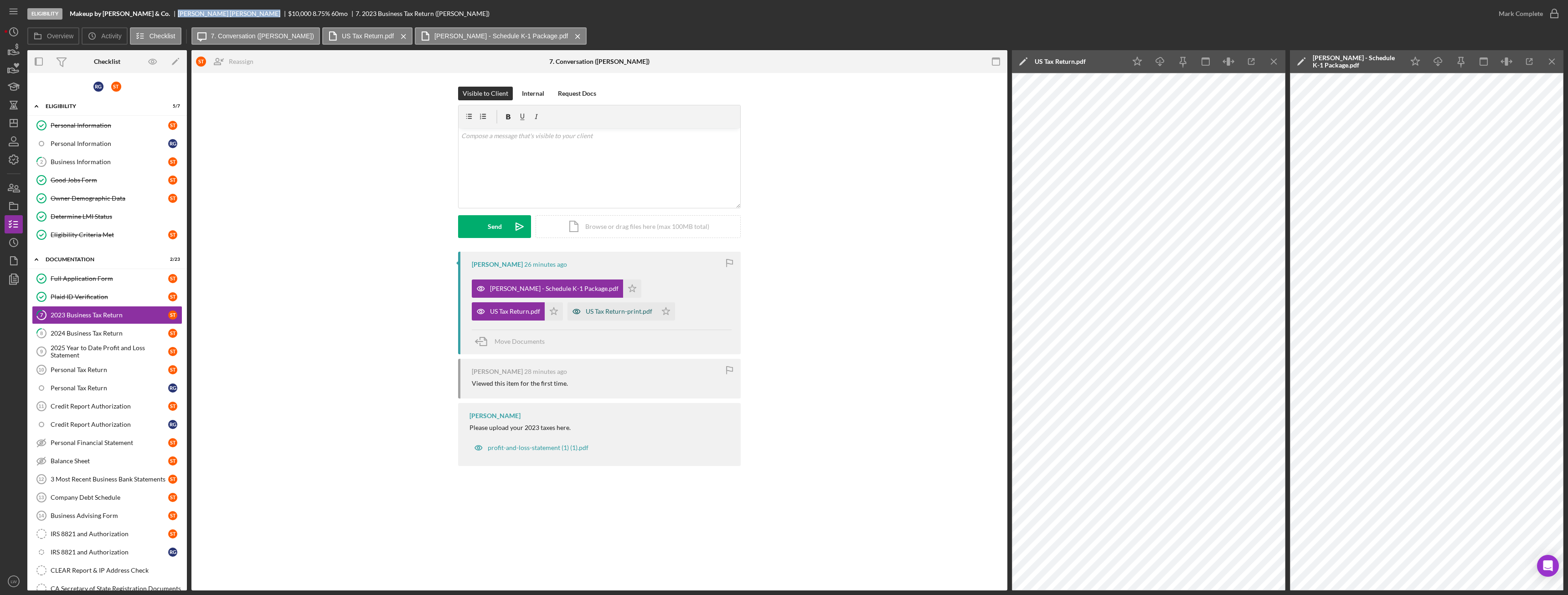
click at [586, 311] on div "US Tax Return-print.pdf" at bounding box center [618, 311] width 66 height 7
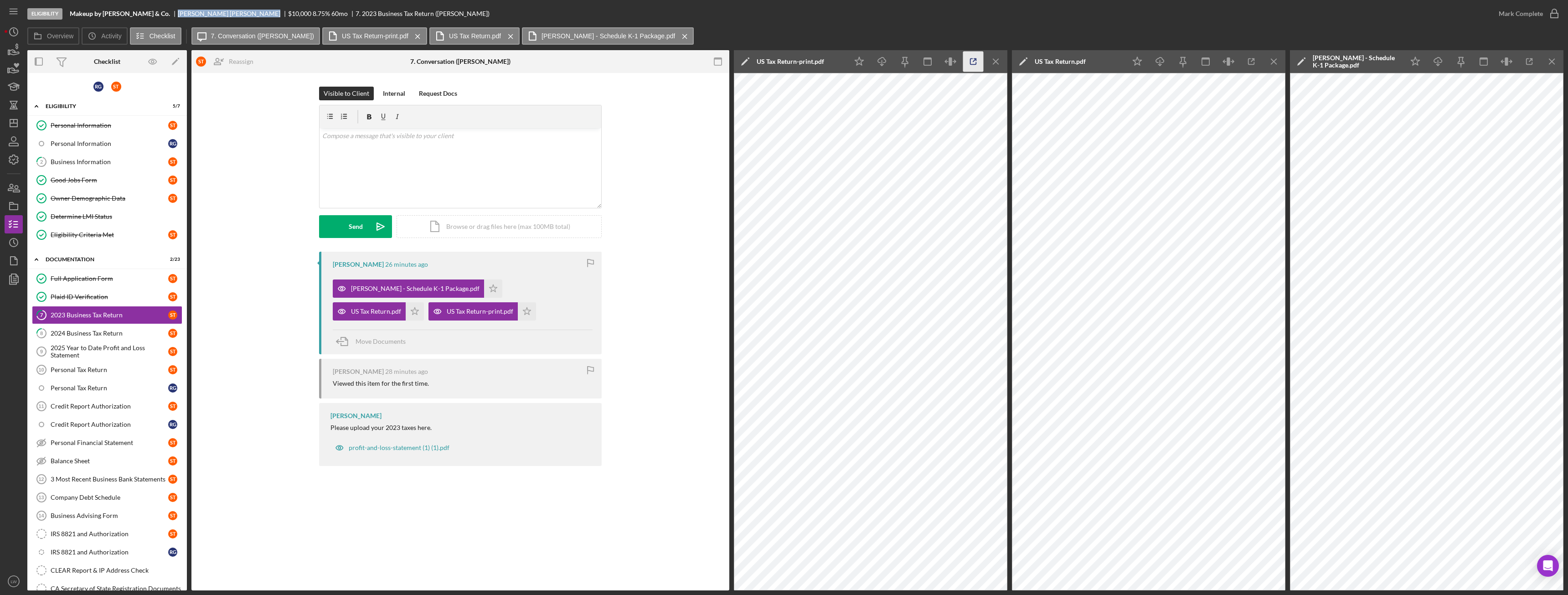
click at [975, 63] on icon "button" at bounding box center [973, 62] width 21 height 21
click at [995, 63] on icon "Icon/Menu Close" at bounding box center [996, 62] width 21 height 21
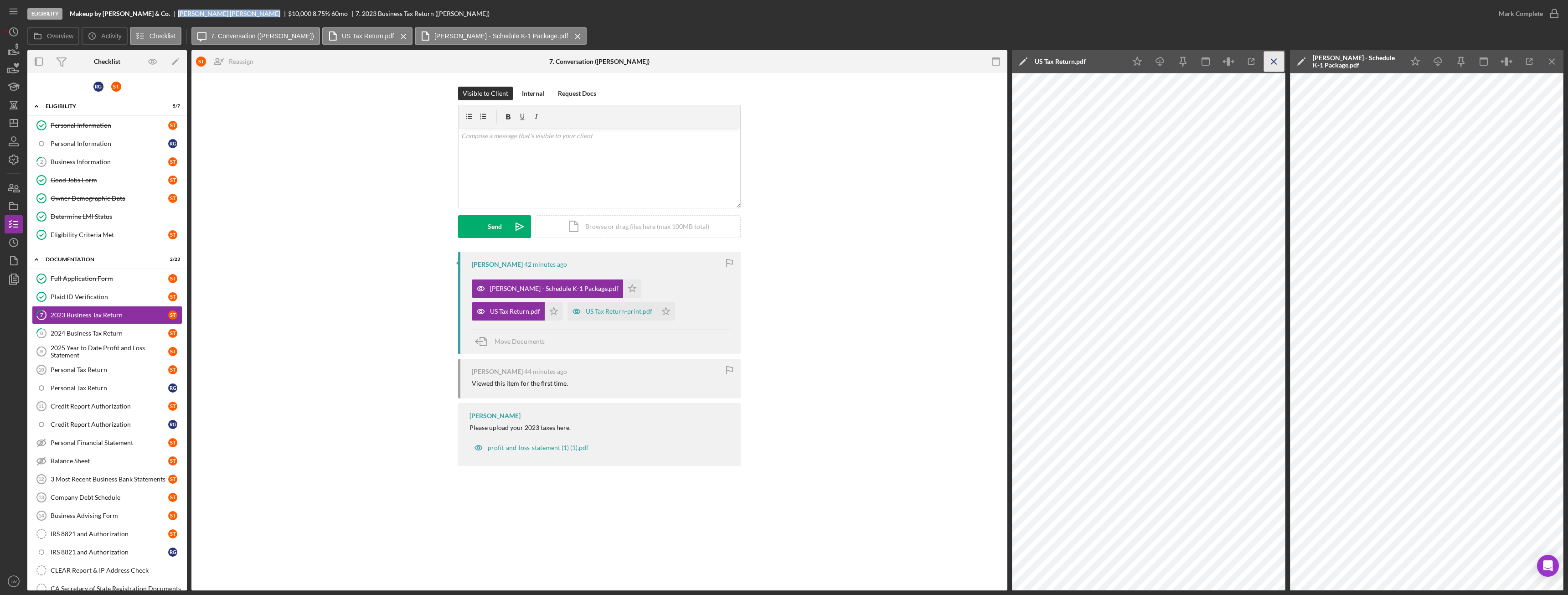
click at [1281, 60] on icon "Icon/Menu Close" at bounding box center [1275, 62] width 21 height 21
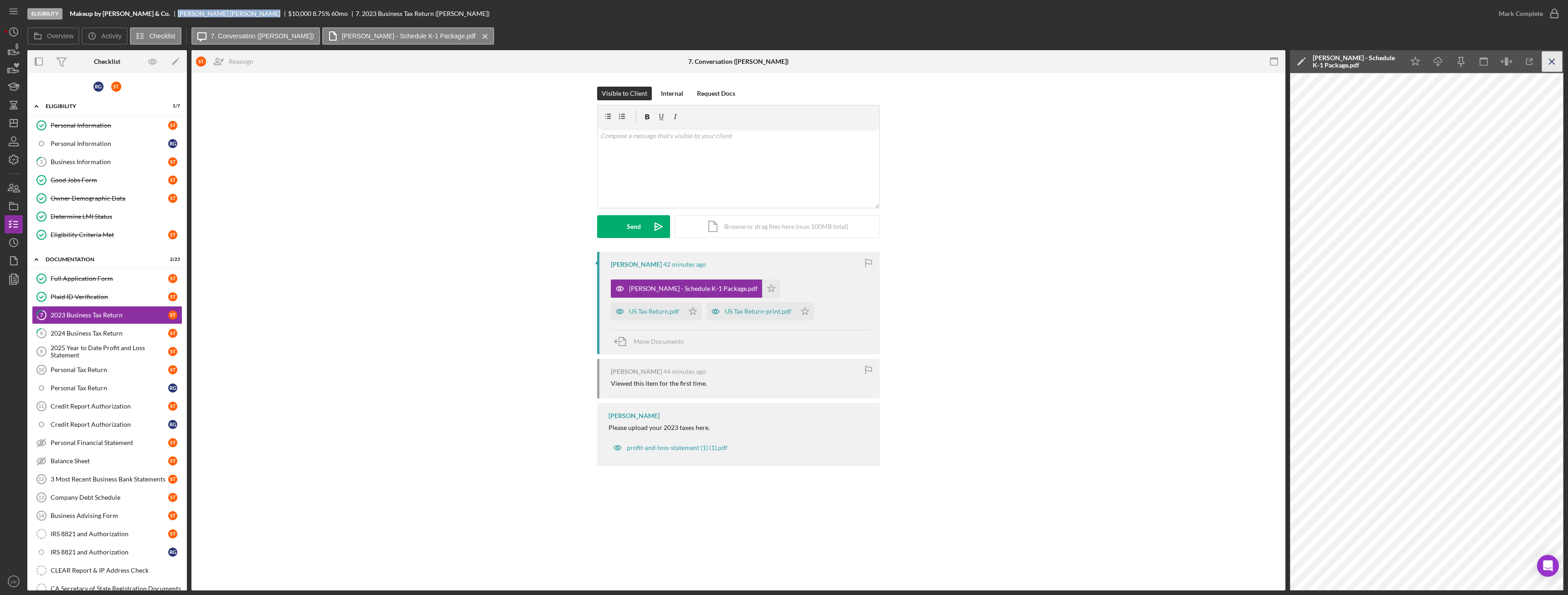
click at [1552, 63] on icon "Icon/Menu Close" at bounding box center [1552, 62] width 21 height 21
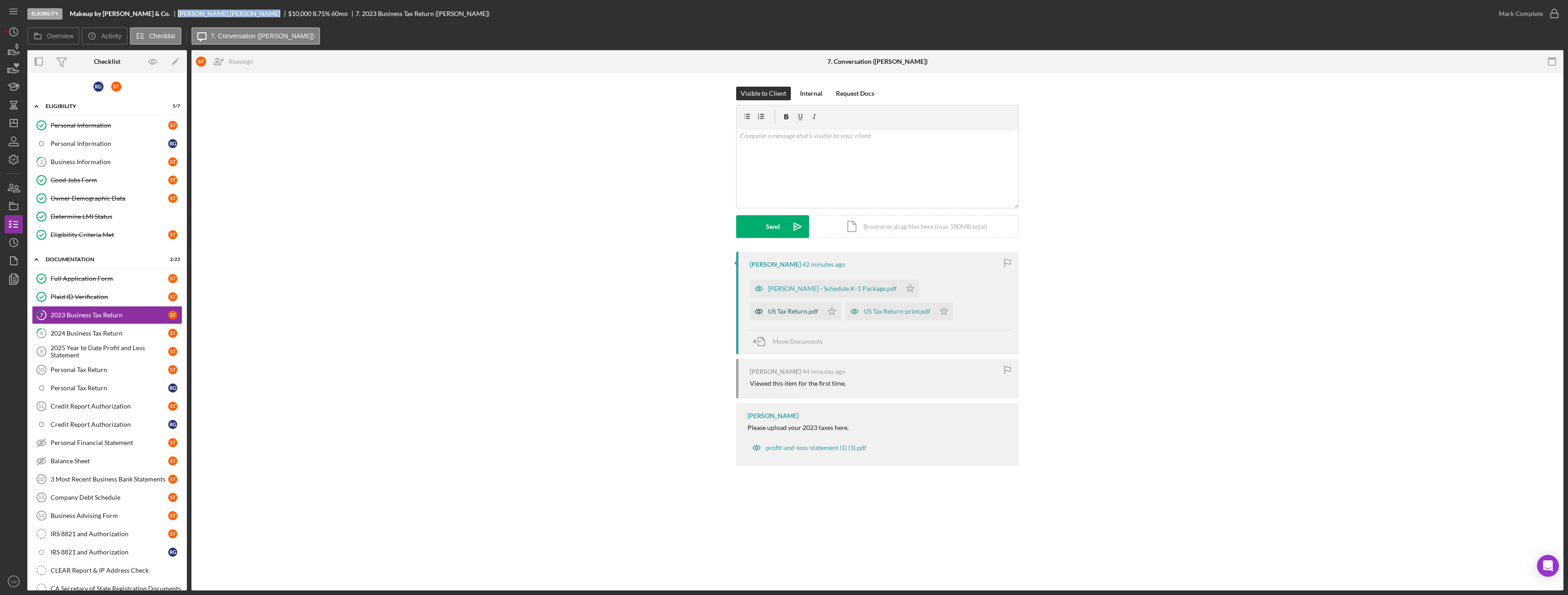
click at [823, 302] on div "US Tax Return.pdf" at bounding box center [786, 311] width 73 height 18
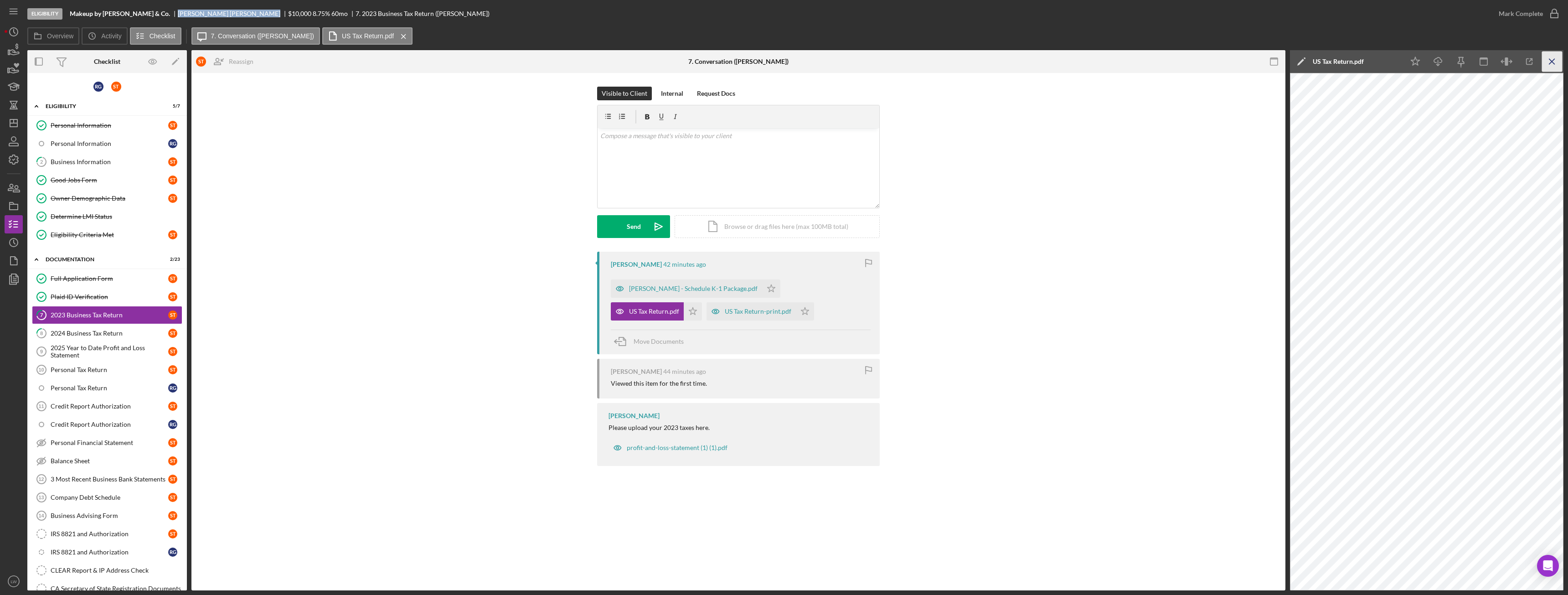
click at [1560, 67] on icon "Icon/Menu Close" at bounding box center [1552, 62] width 21 height 21
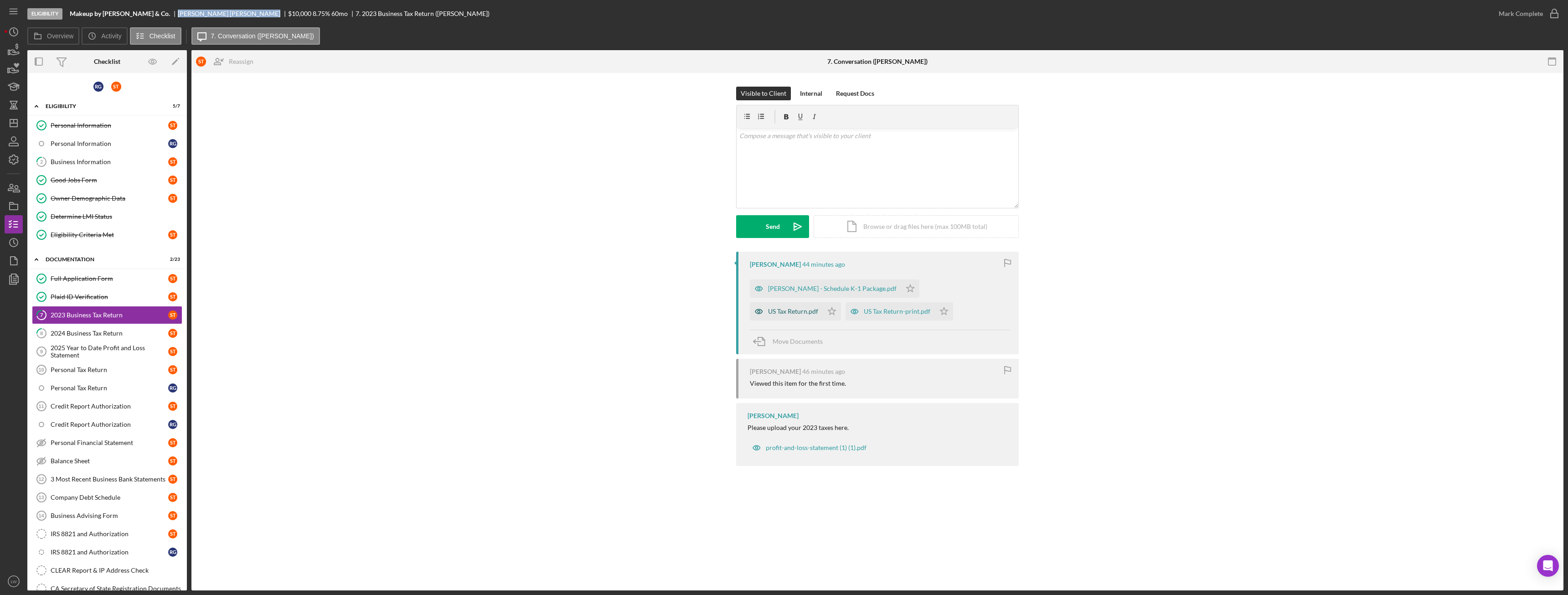
click at [823, 302] on div "US Tax Return.pdf" at bounding box center [786, 311] width 73 height 18
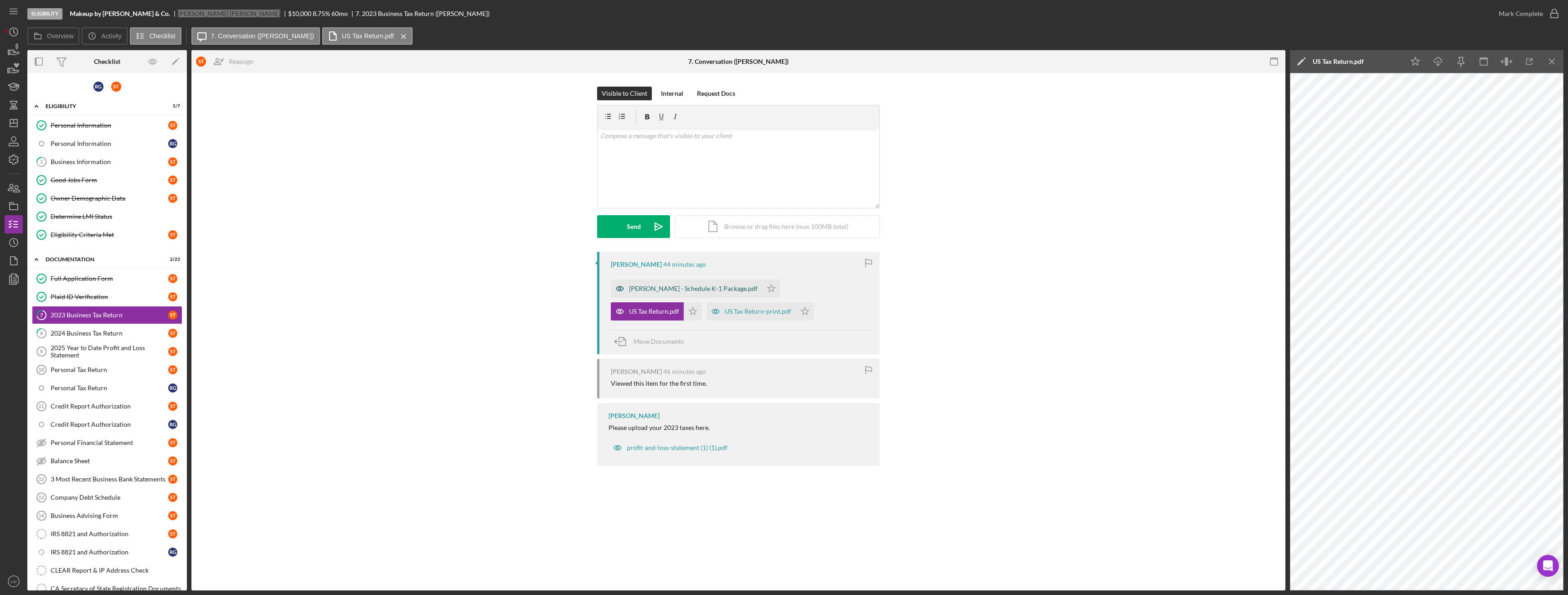
click at [660, 290] on div "TELLO SONIA - Schedule K-1 Package.pdf" at bounding box center [693, 289] width 128 height 7
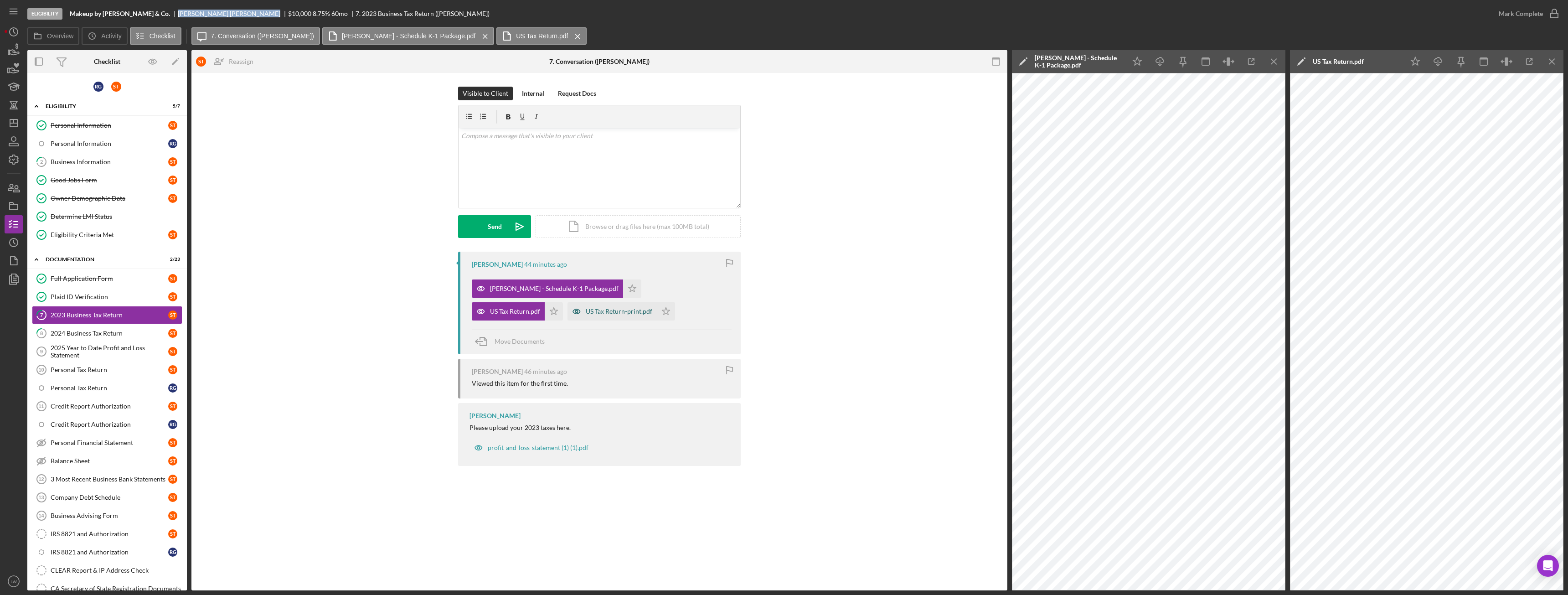
click at [586, 312] on div "US Tax Return-print.pdf" at bounding box center [618, 311] width 66 height 7
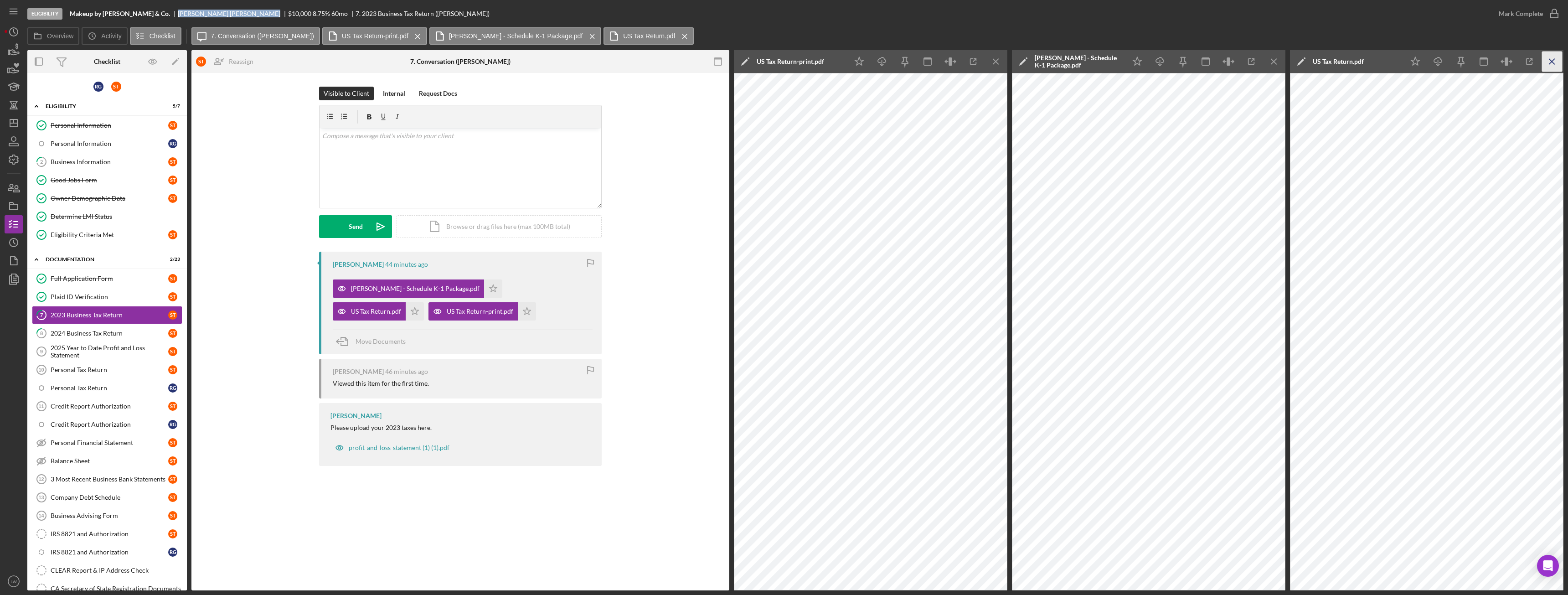
click at [1555, 64] on line "button" at bounding box center [1552, 62] width 5 height 5
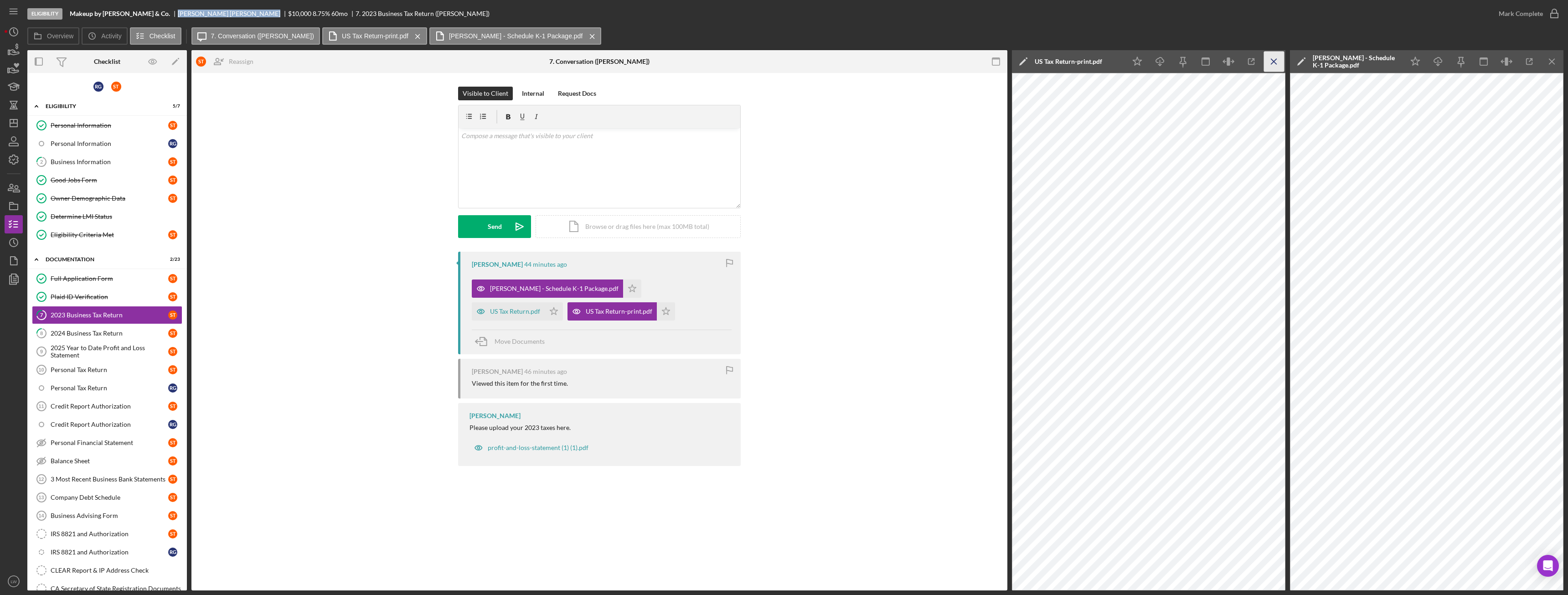
click at [1273, 58] on icon "Icon/Menu Close" at bounding box center [1275, 62] width 21 height 21
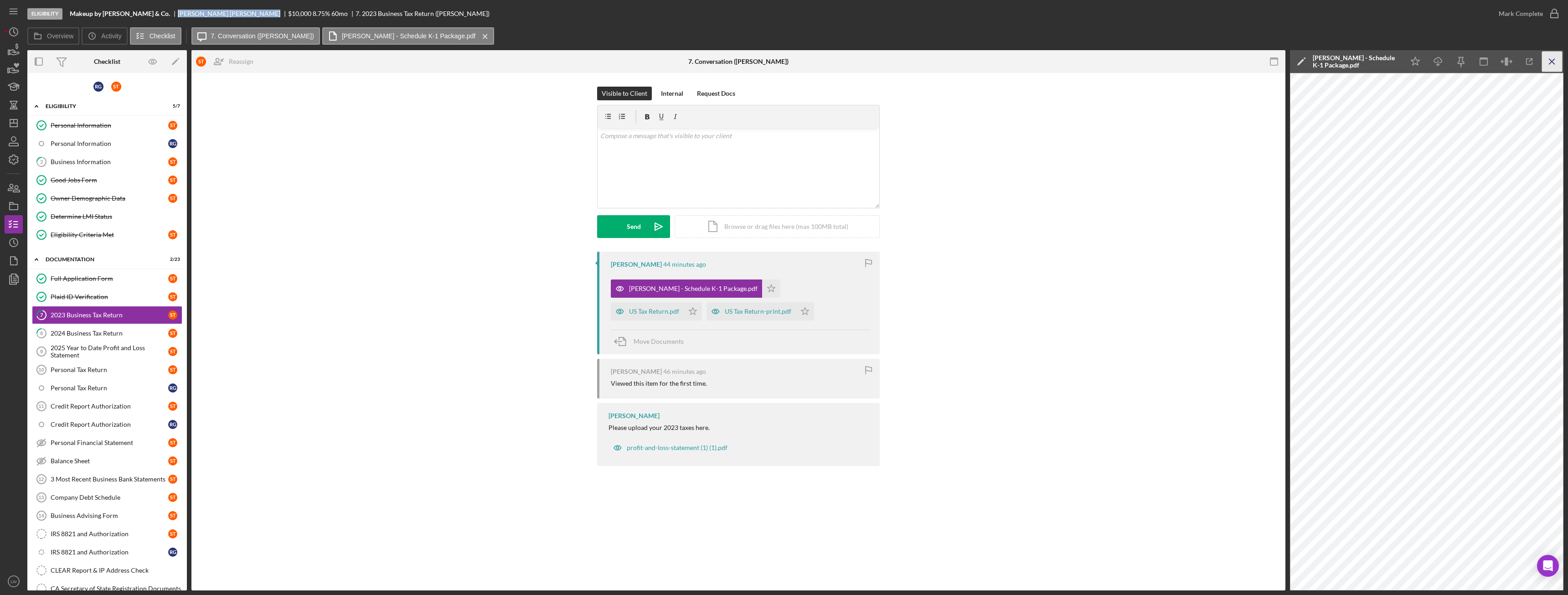
click at [1561, 62] on icon "Icon/Menu Close" at bounding box center [1552, 62] width 21 height 21
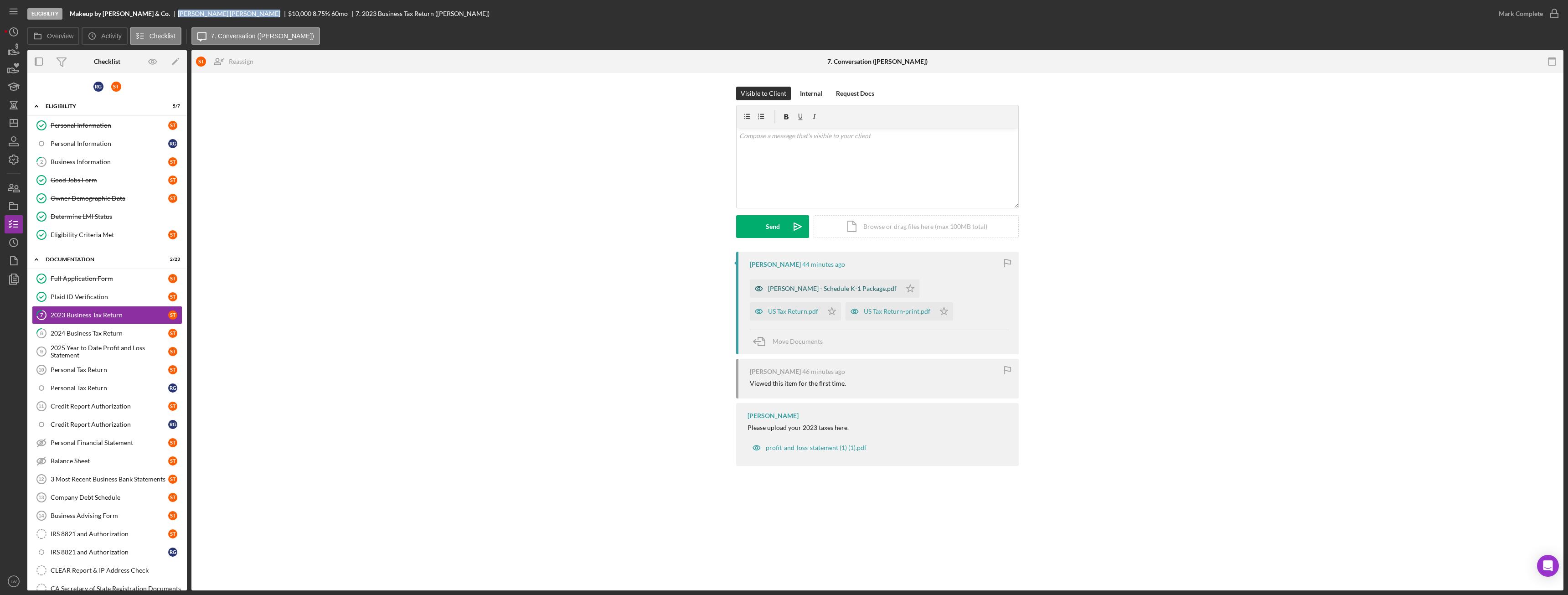
click at [822, 295] on div "TELLO SONIA - Schedule K-1 Package.pdf" at bounding box center [825, 289] width 152 height 18
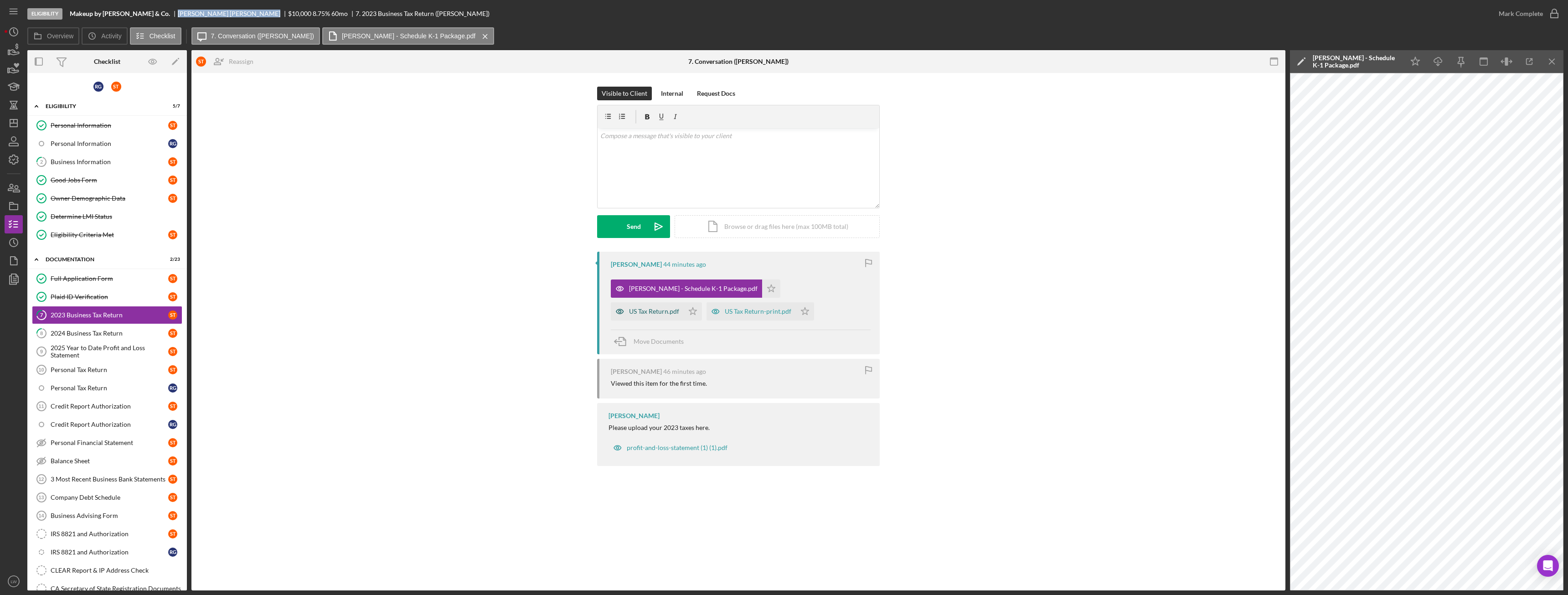
click at [684, 302] on div "US Tax Return.pdf" at bounding box center [647, 311] width 73 height 18
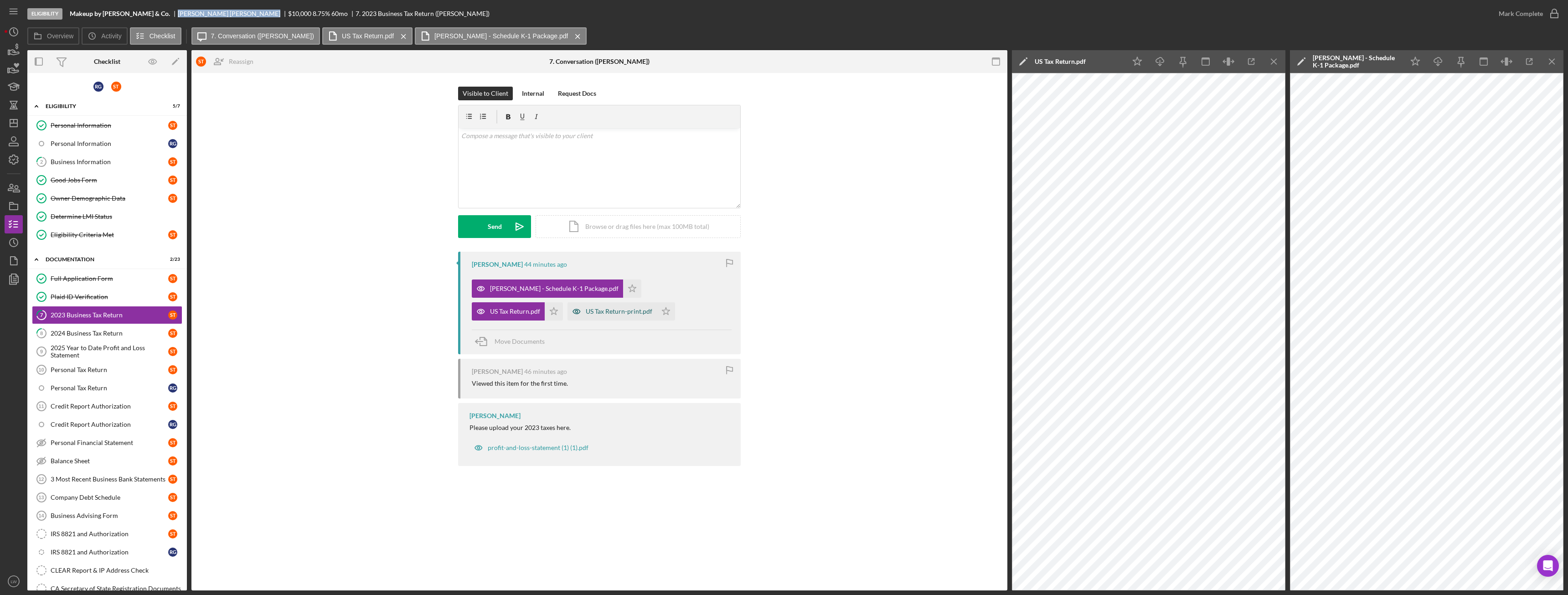
click at [567, 306] on div "US Tax Return-print.pdf" at bounding box center [612, 311] width 89 height 18
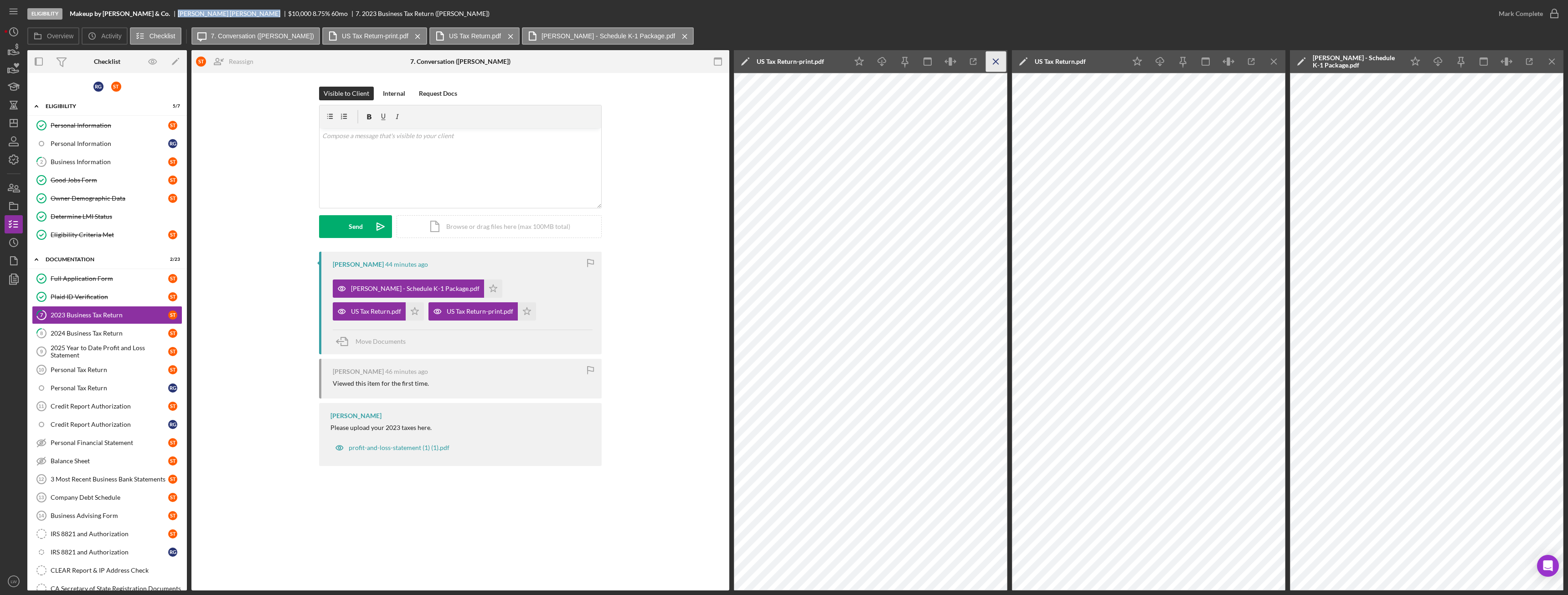
click at [995, 58] on icon "Icon/Menu Close" at bounding box center [996, 62] width 21 height 21
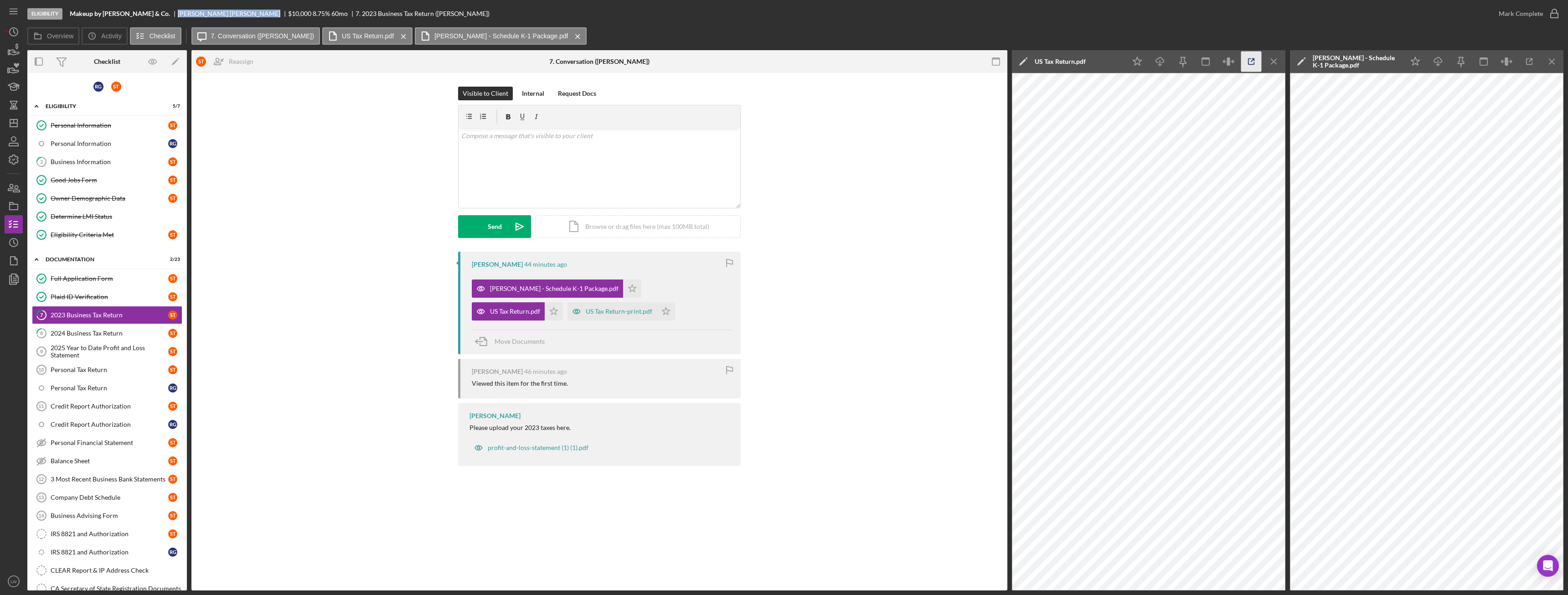
click at [1250, 65] on icon "button" at bounding box center [1251, 62] width 6 height 6
click at [544, 172] on div "v Color teal Color pink Remove color Add row above Add row below Add column bef…" at bounding box center [599, 167] width 282 height 80
click at [544, 172] on p "Thank y" at bounding box center [600, 174] width 277 height 10
click at [622, 155] on div "v Color teal Color pink Remove color Add row above Add row below Add column bef…" at bounding box center [599, 167] width 282 height 80
click at [458, 146] on div "v Color teal Color pink Remove color Add row above Add row below Add column bef…" at bounding box center [600, 157] width 282 height 104
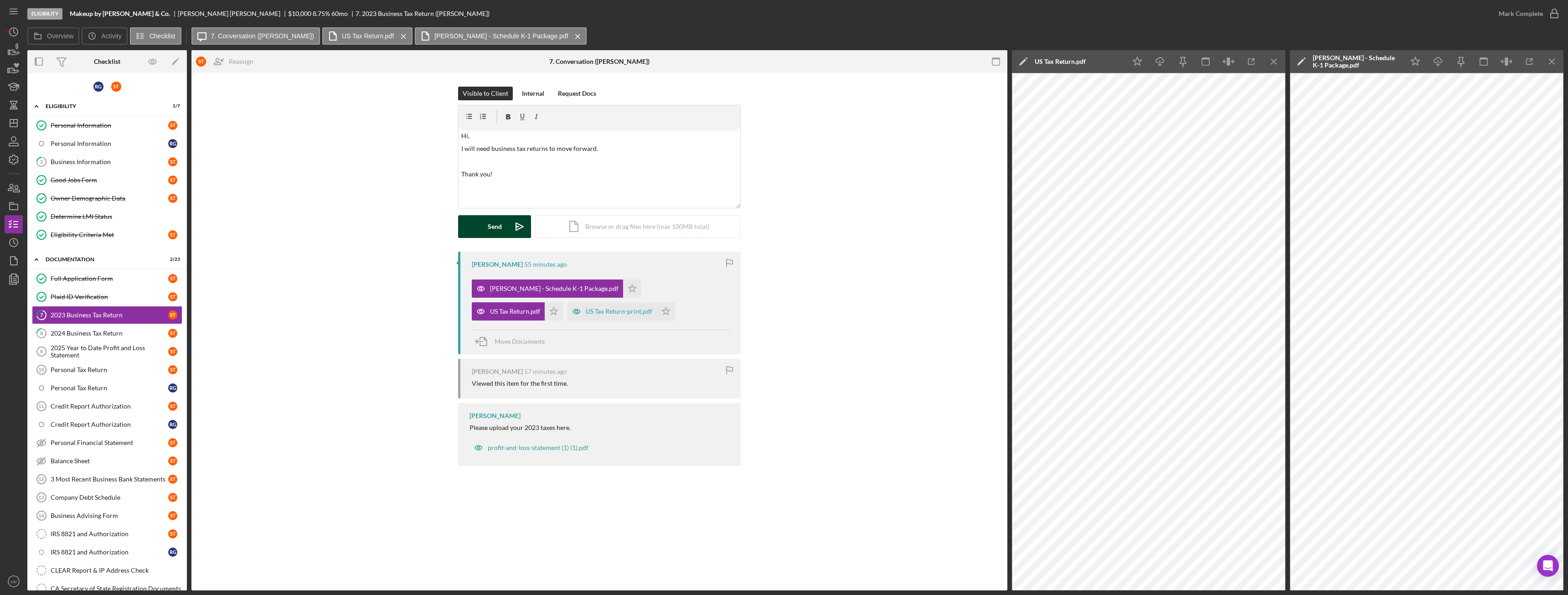
click at [498, 228] on div "Send" at bounding box center [494, 226] width 14 height 23
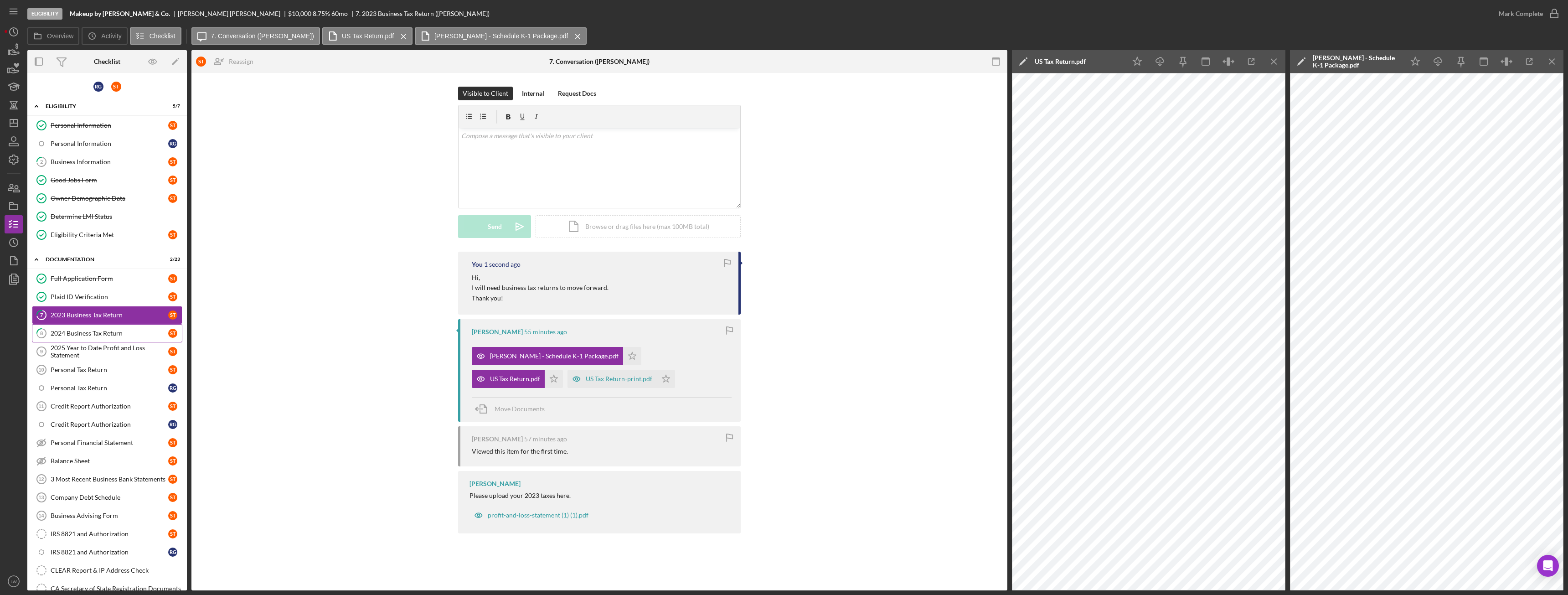
click at [107, 331] on div "2024 Business Tax Return" at bounding box center [109, 333] width 117 height 7
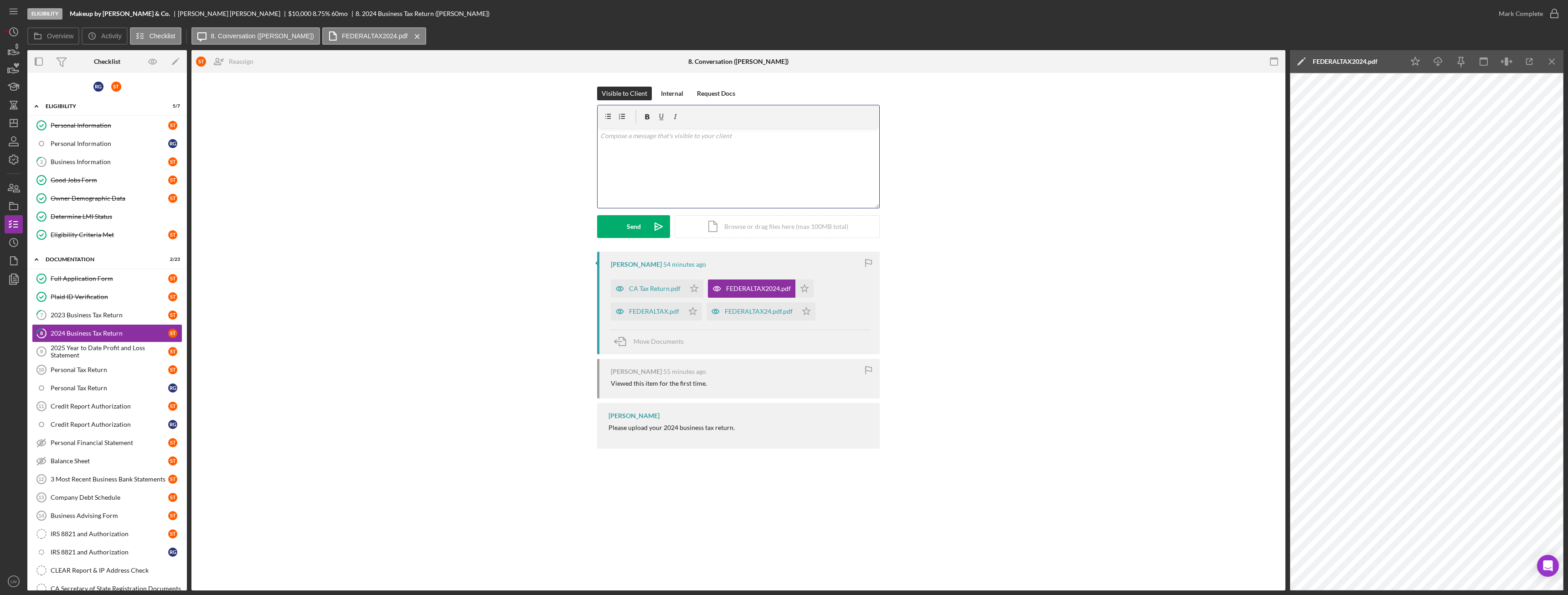
click at [756, 186] on div "v Color teal Color pink Remove color Add row above Add row below Add column bef…" at bounding box center [738, 167] width 282 height 80
click at [629, 149] on p "I will need business tax returns to move forward." at bounding box center [738, 149] width 277 height 10
click at [625, 225] on button "Send Icon/icon-invite-send" at bounding box center [634, 226] width 73 height 23
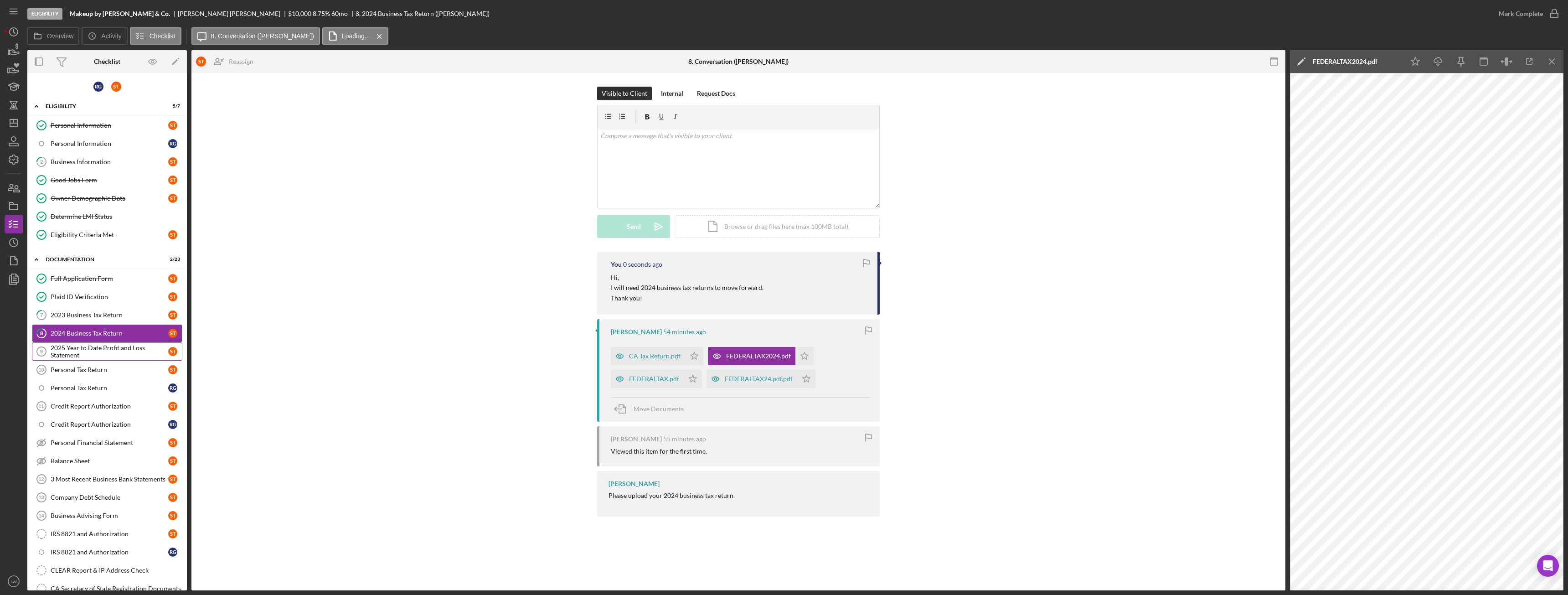
click at [119, 345] on div "2025 Year to Date Profit and Loss Statement" at bounding box center [109, 351] width 117 height 15
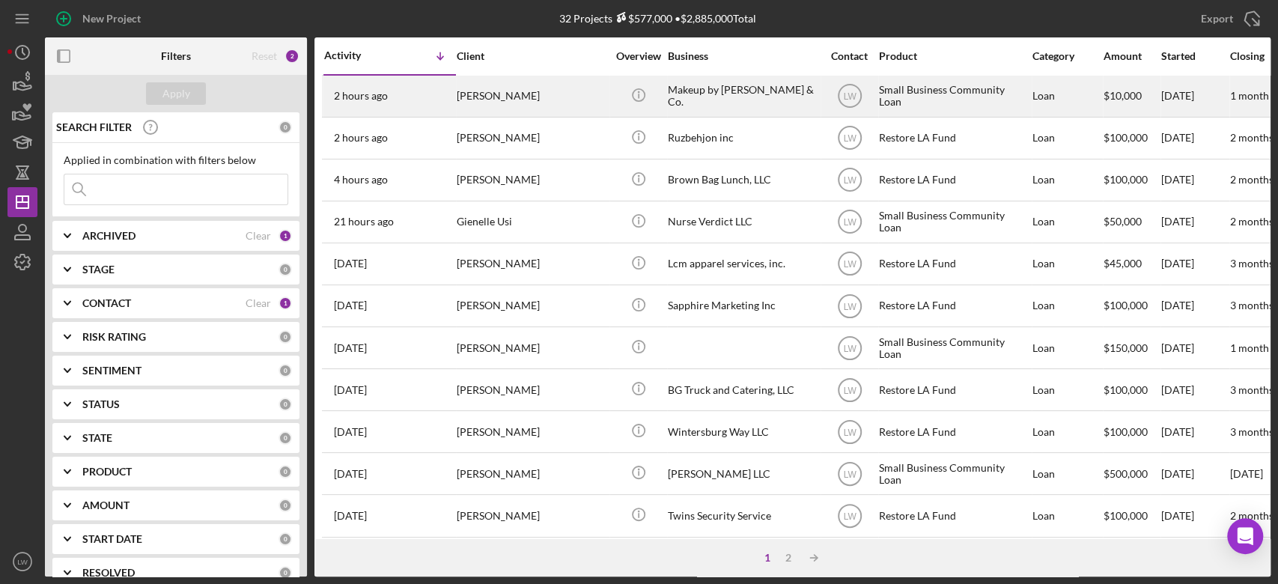
click at [476, 99] on div "Sonia Tello-Gonzales" at bounding box center [532, 96] width 150 height 40
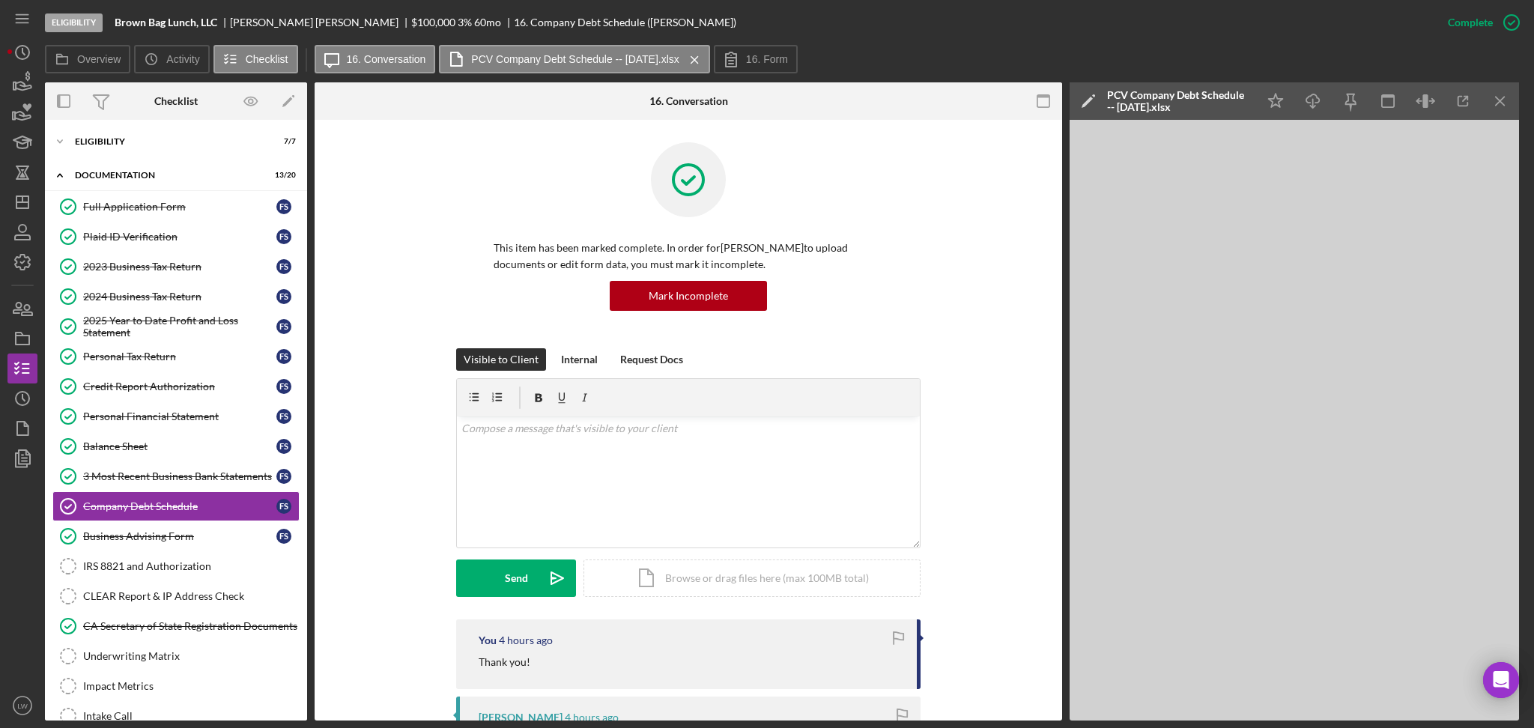
scroll to position [541, 0]
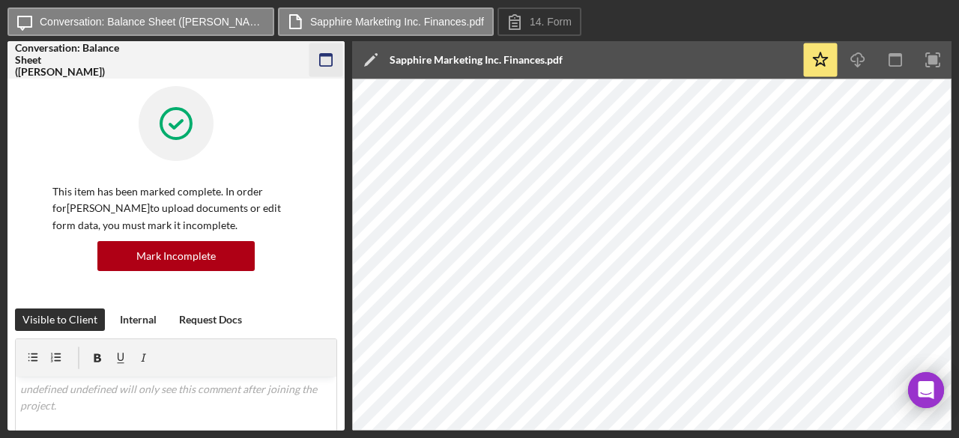
drag, startPoint x: 343, startPoint y: 53, endPoint x: 333, endPoint y: 56, distance: 10.2
click at [333, 56] on div at bounding box center [325, 59] width 37 height 37
click at [330, 58] on icon "button" at bounding box center [326, 60] width 34 height 34
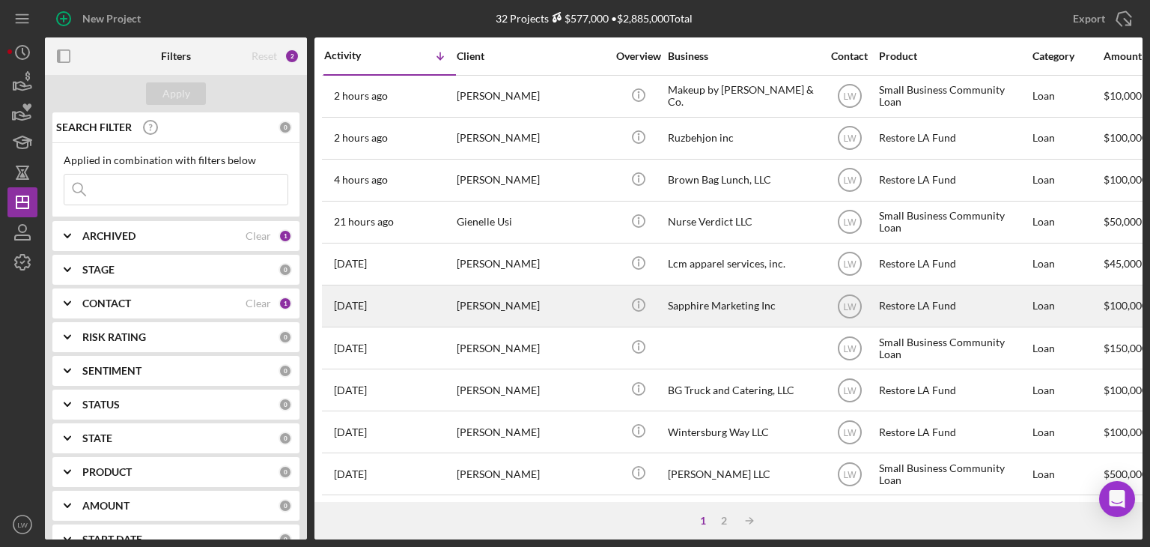
click at [492, 312] on div "[PERSON_NAME]" at bounding box center [532, 306] width 150 height 40
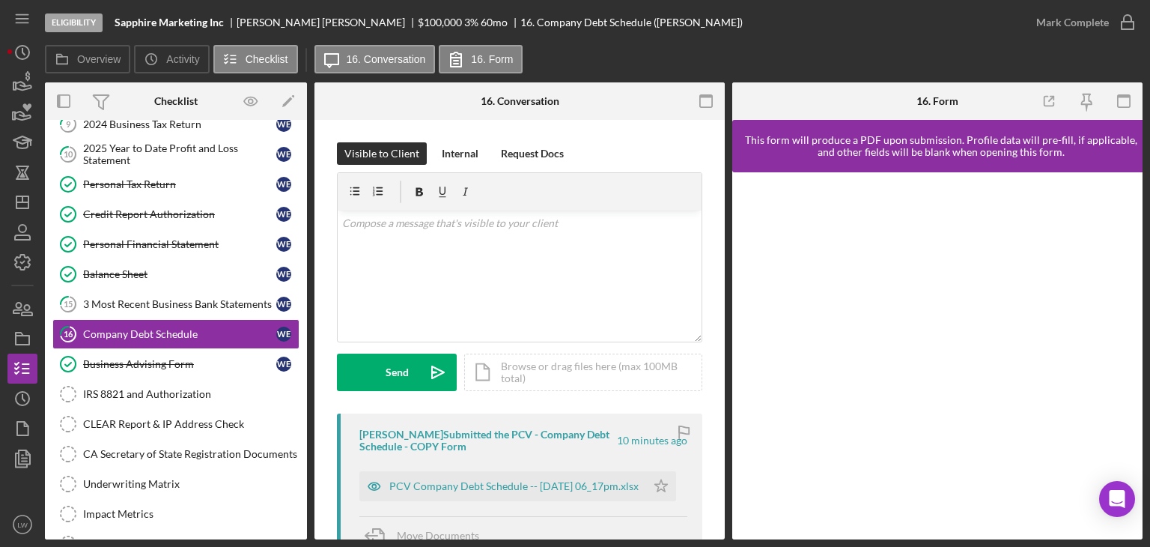
scroll to position [174, 0]
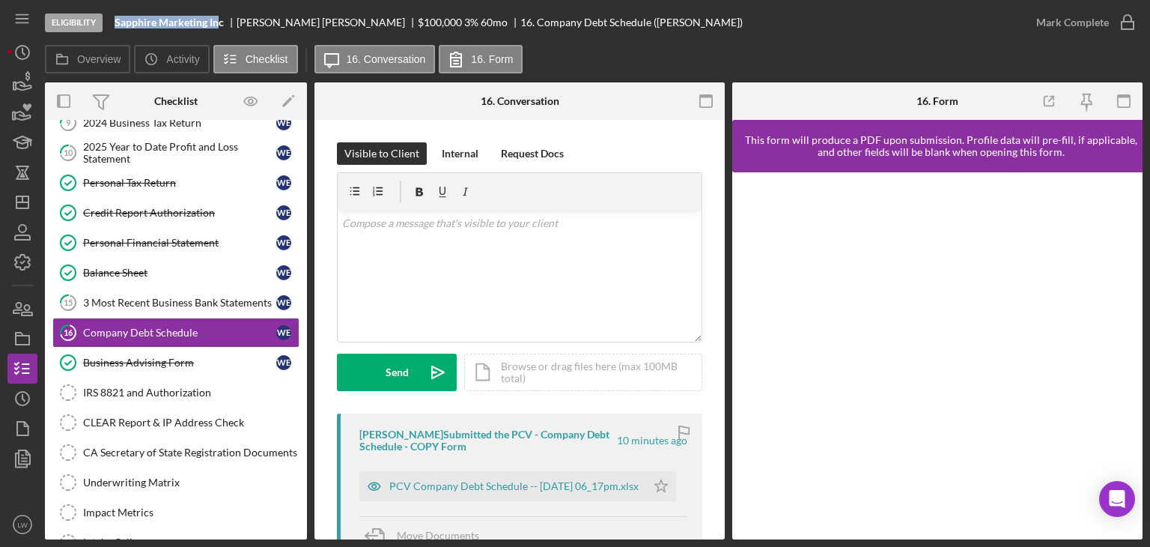
drag, startPoint x: 120, startPoint y: 19, endPoint x: 220, endPoint y: 26, distance: 100.6
click at [221, 26] on div "Eligibility Sapphire Marketing Inc Willie Ellison $100,000 $20,000 3 % 60 mo 16…" at bounding box center [533, 22] width 976 height 45
click at [192, 24] on b "Sapphire Marketing Inc" at bounding box center [169, 22] width 109 height 12
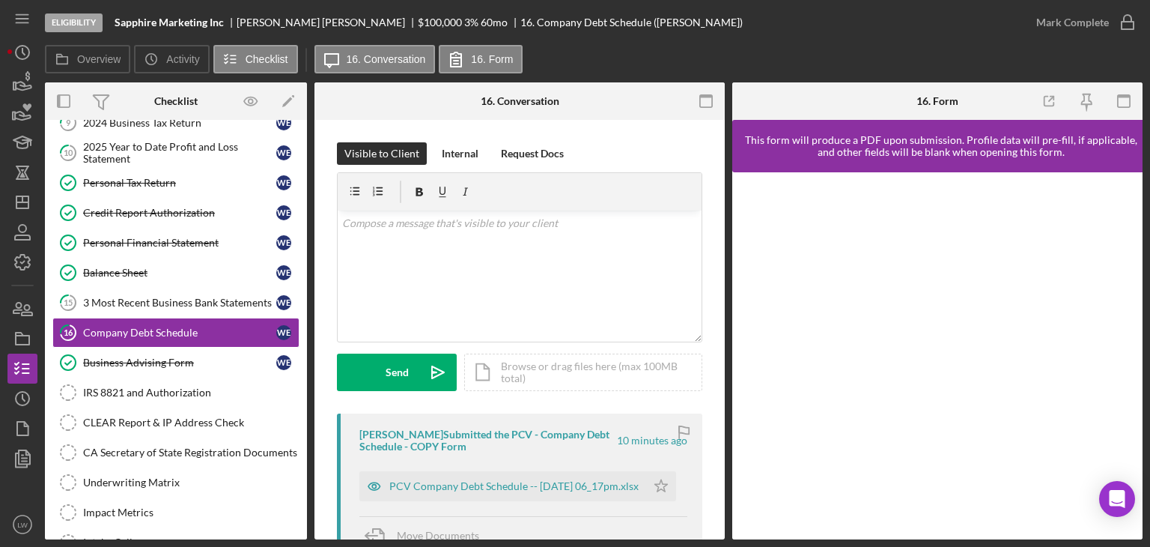
click at [262, 24] on div "Willie Ellison" at bounding box center [327, 22] width 181 height 12
copy div "Willie Ellison"
click at [16, 83] on icon "button" at bounding box center [24, 86] width 16 height 8
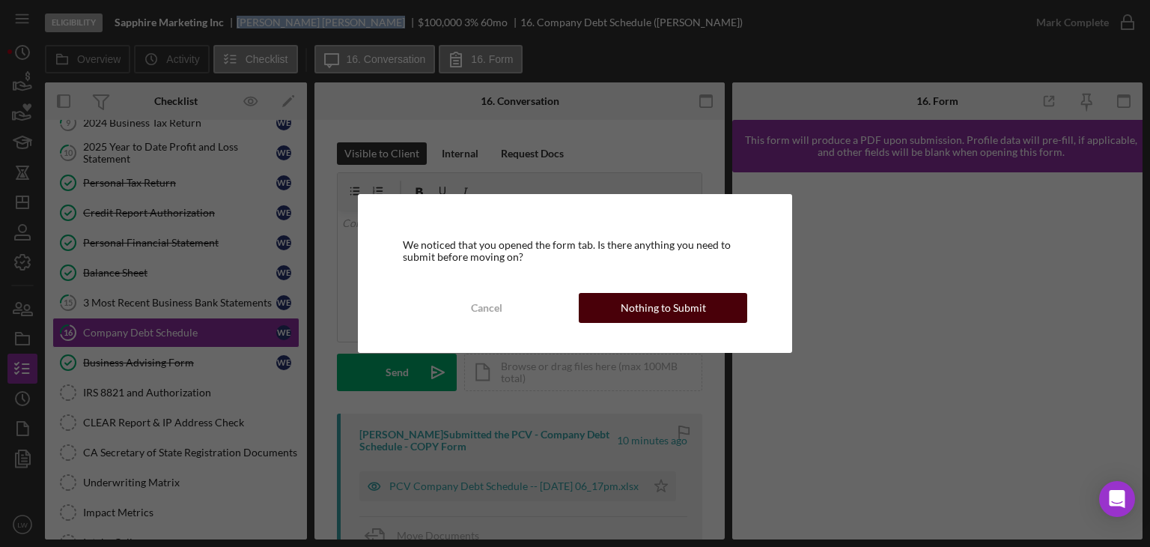
click at [698, 300] on div "Nothing to Submit" at bounding box center [663, 308] width 85 height 30
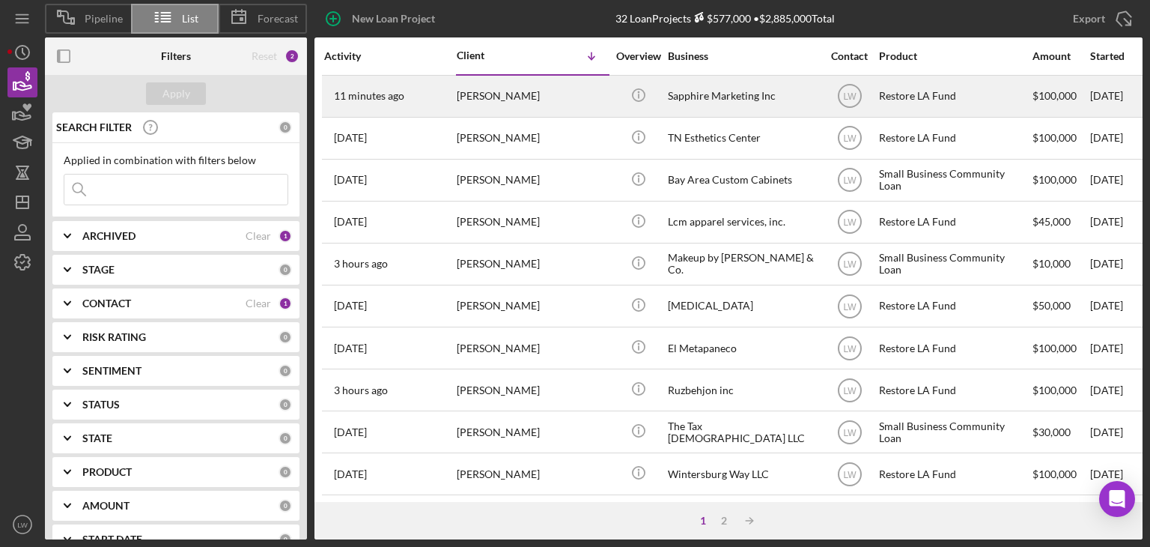
click at [539, 95] on div "[PERSON_NAME]" at bounding box center [532, 96] width 150 height 40
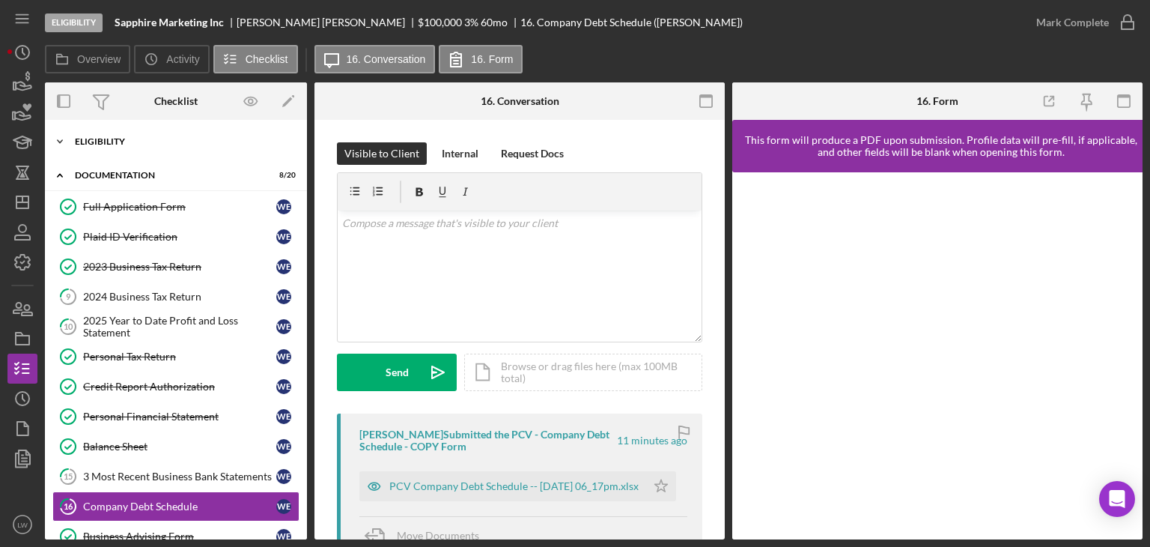
click at [90, 139] on div "Eligibility" at bounding box center [181, 141] width 213 height 9
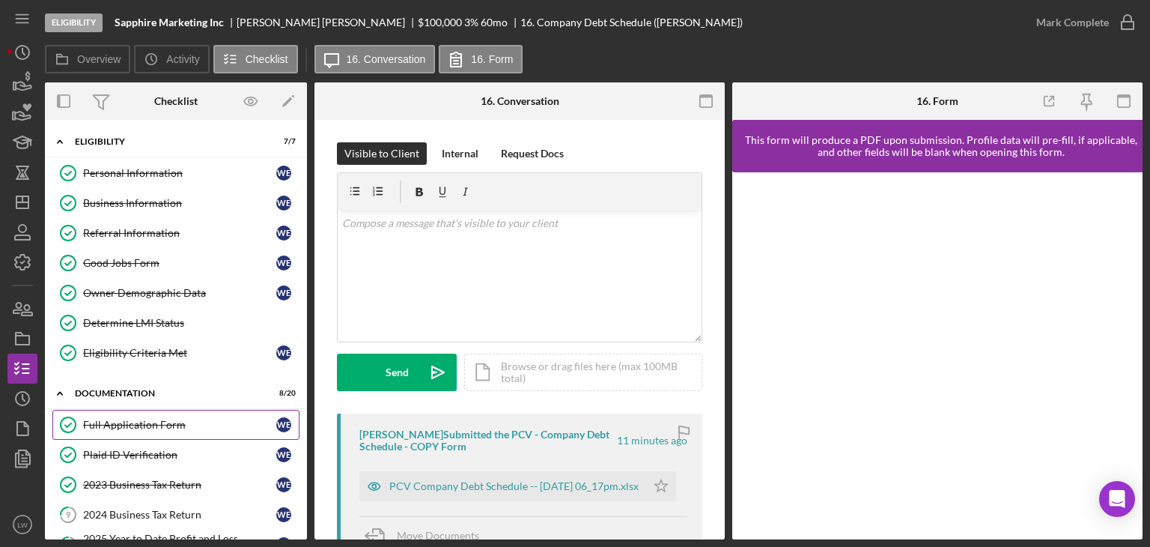
click at [124, 420] on div "Full Application Form" at bounding box center [179, 425] width 193 height 12
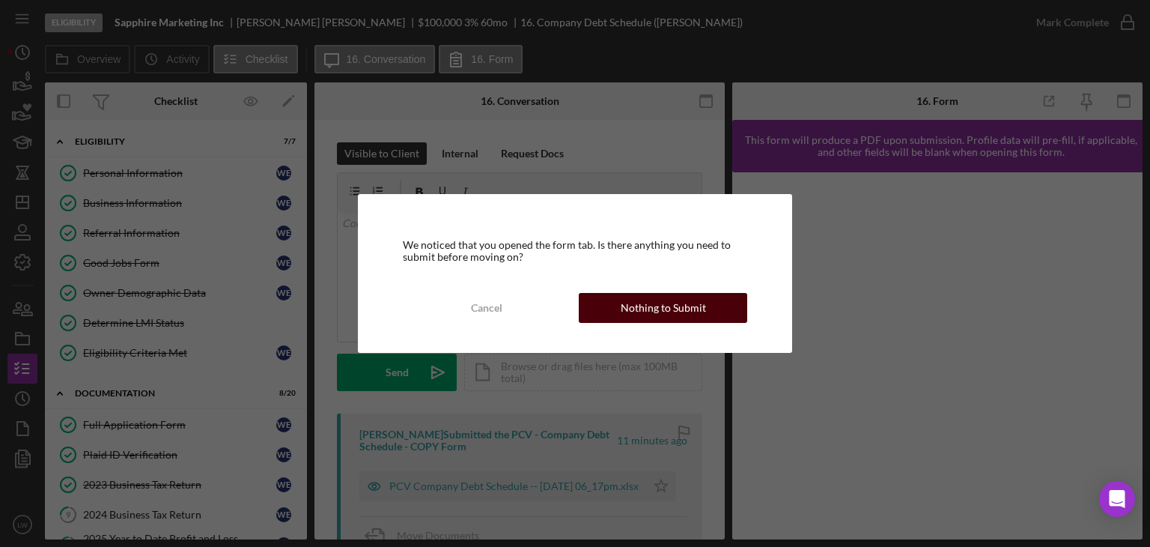
click at [651, 315] on div "Nothing to Submit" at bounding box center [663, 308] width 85 height 30
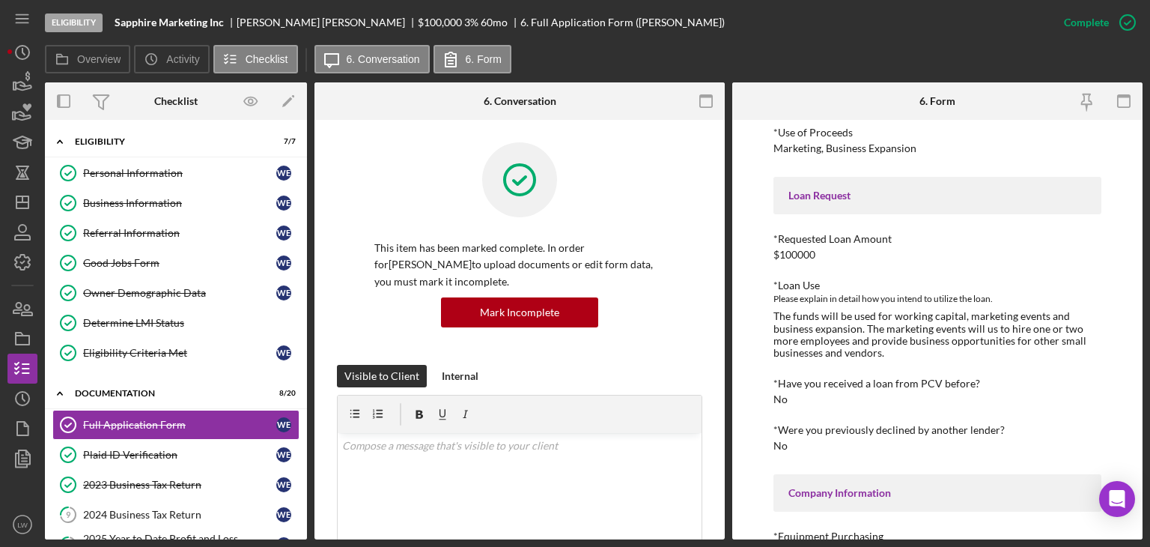
scroll to position [150, 0]
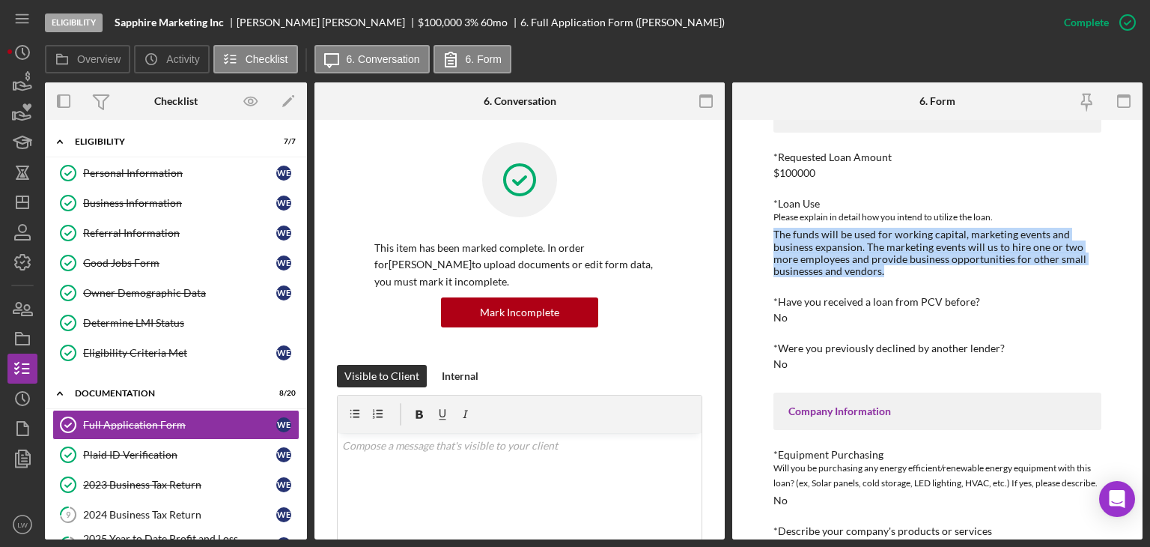
drag, startPoint x: 771, startPoint y: 234, endPoint x: 877, endPoint y: 270, distance: 111.8
click at [881, 271] on div "To edit this form you must mark this item incomplete *Use of Proceeds Marketing…" at bounding box center [937, 329] width 410 height 419
copy div "The funds will be used for working capital, marketing events and business expan…"
click at [163, 323] on div "Determine LMI Status" at bounding box center [191, 323] width 216 height 12
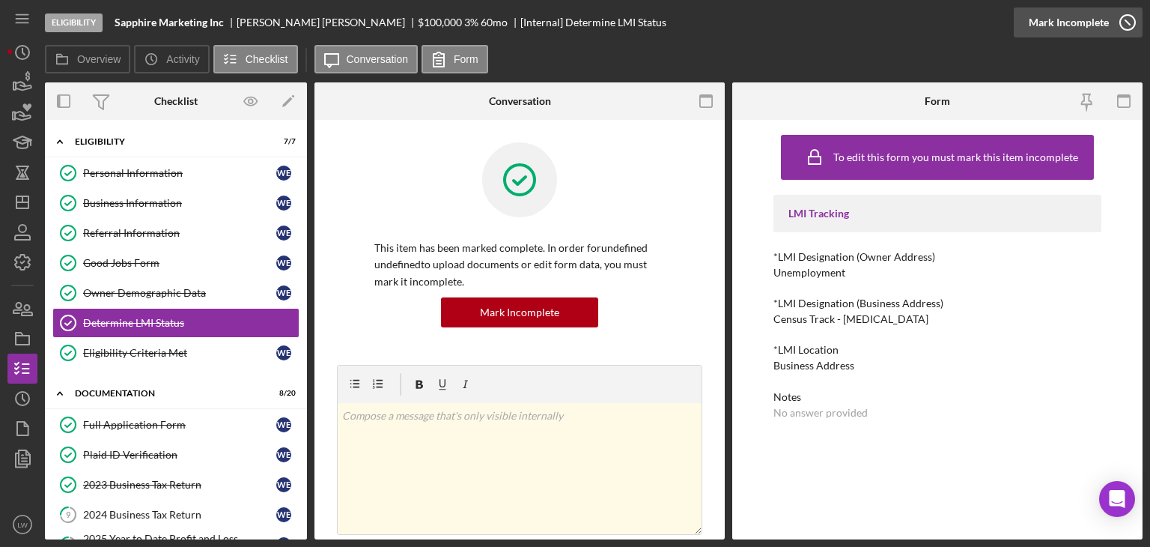
click at [1107, 25] on button "Complete Mark Incomplete" at bounding box center [1078, 22] width 129 height 30
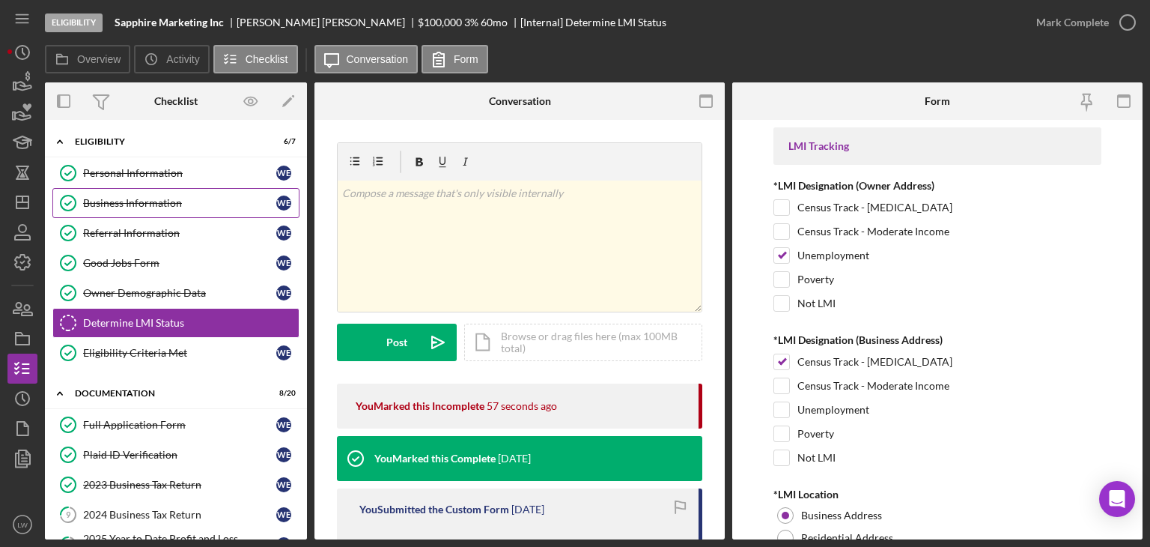
click at [106, 199] on div "Business Information" at bounding box center [179, 203] width 193 height 12
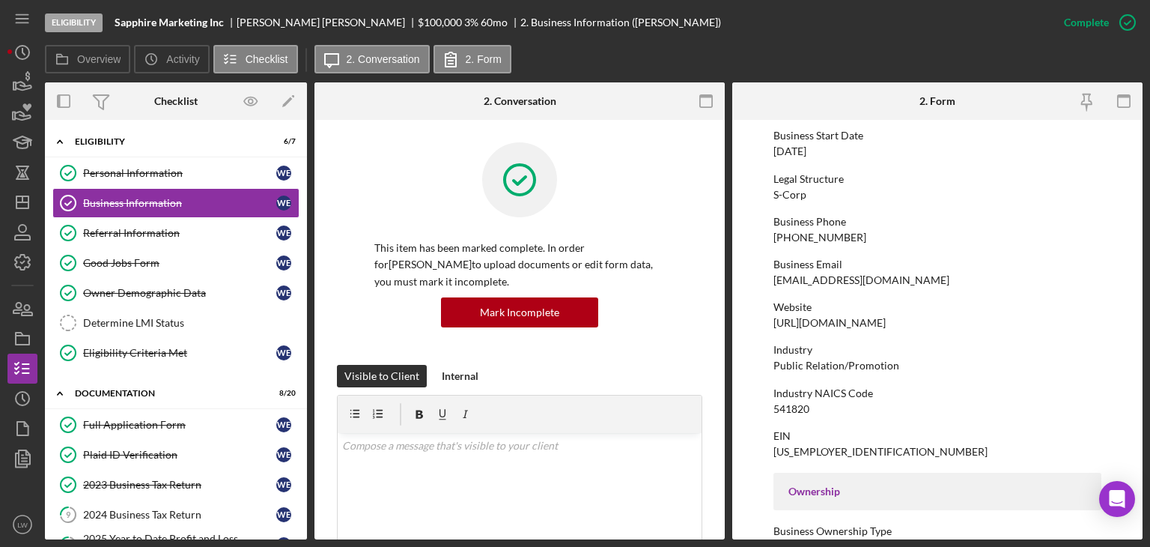
scroll to position [133, 0]
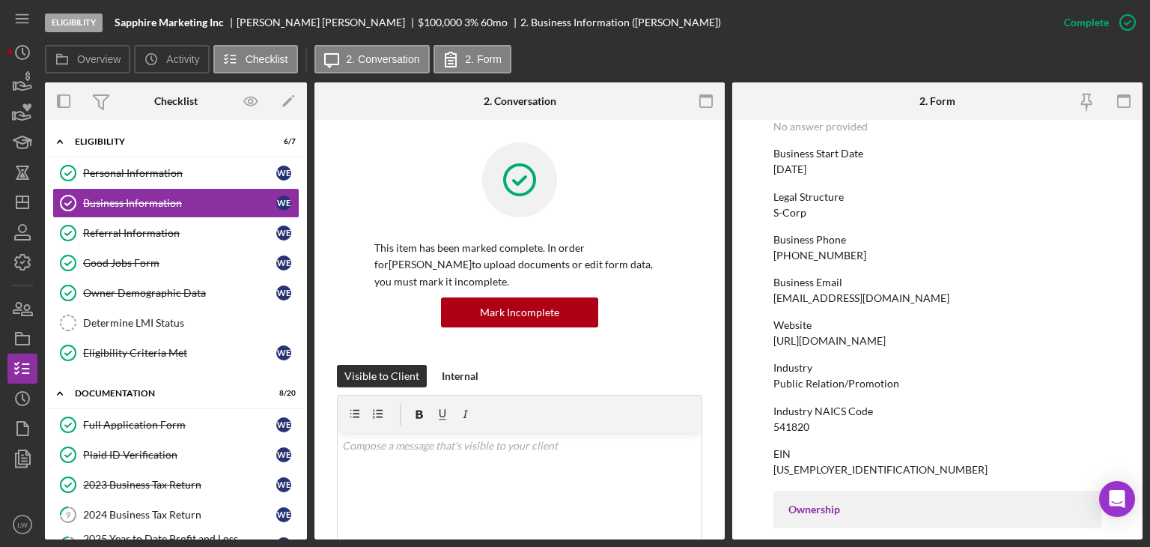
click at [186, 25] on b "Sapphire Marketing Inc" at bounding box center [169, 22] width 109 height 12
copy b "Sapphire Marketing Inc"
click at [29, 82] on icon "button" at bounding box center [22, 82] width 37 height 37
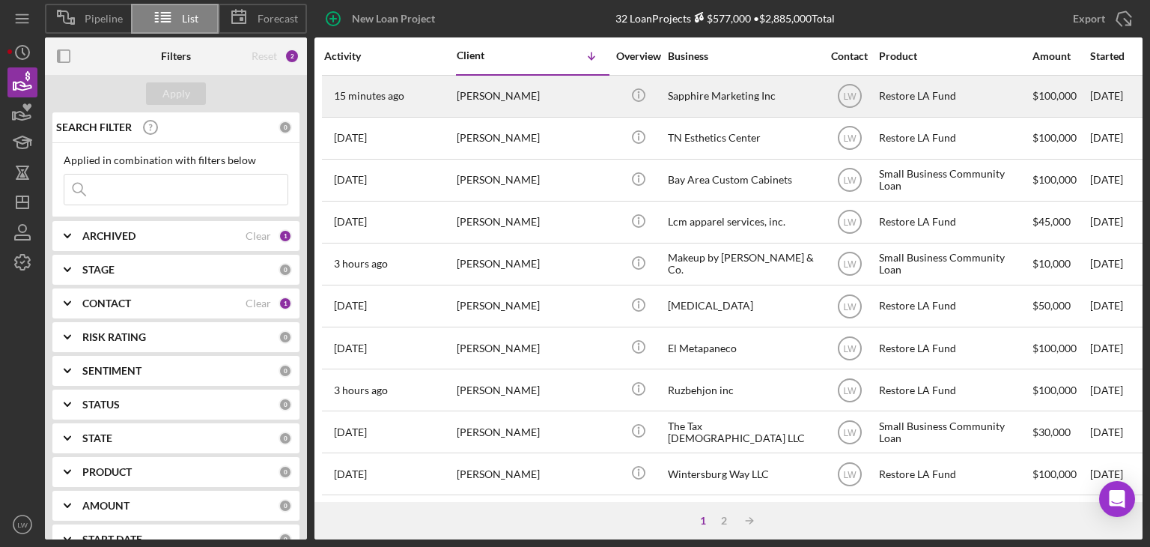
click at [569, 97] on div "[PERSON_NAME]" at bounding box center [532, 96] width 150 height 40
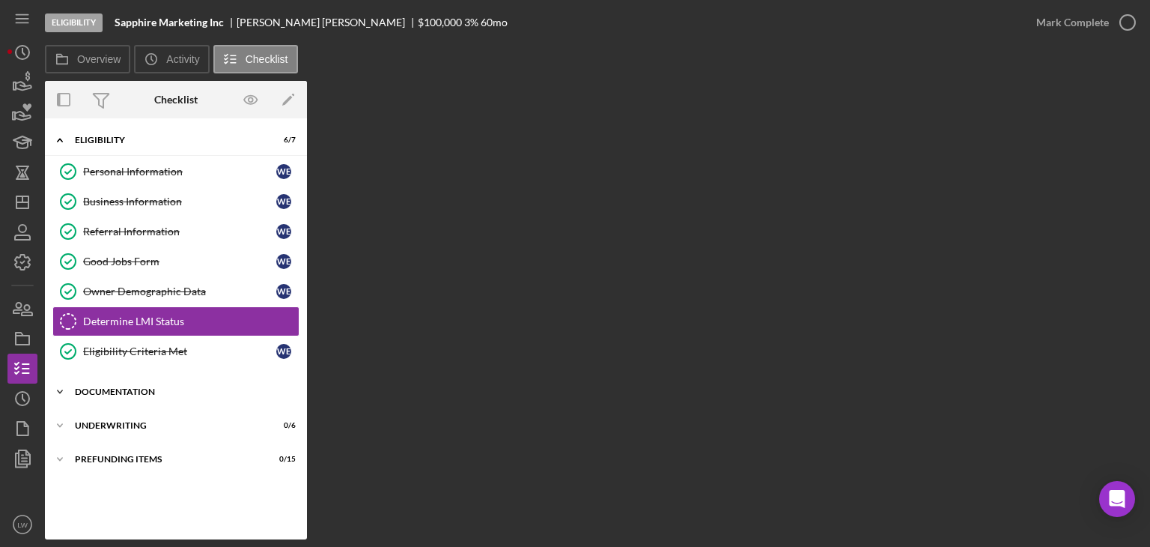
click at [108, 393] on div "Documentation" at bounding box center [181, 391] width 213 height 9
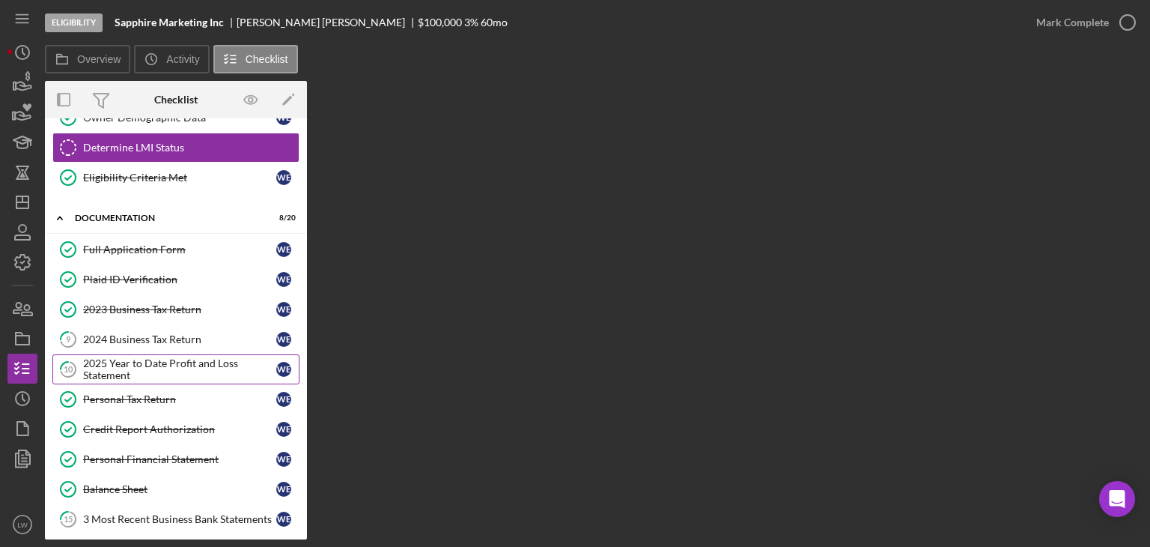
scroll to position [225, 0]
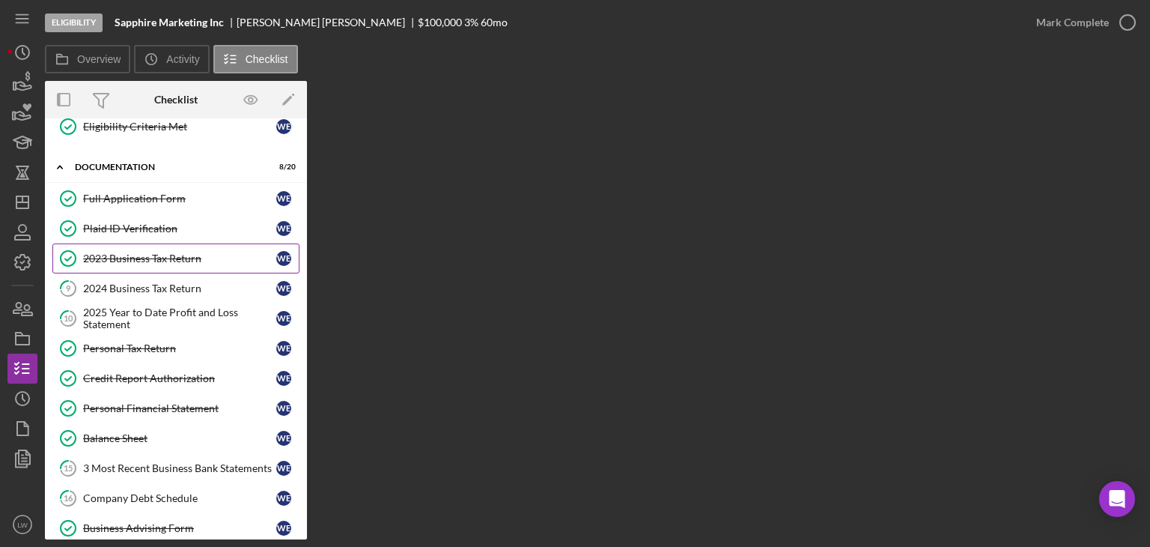
click at [141, 252] on div "2023 Business Tax Return" at bounding box center [179, 258] width 193 height 12
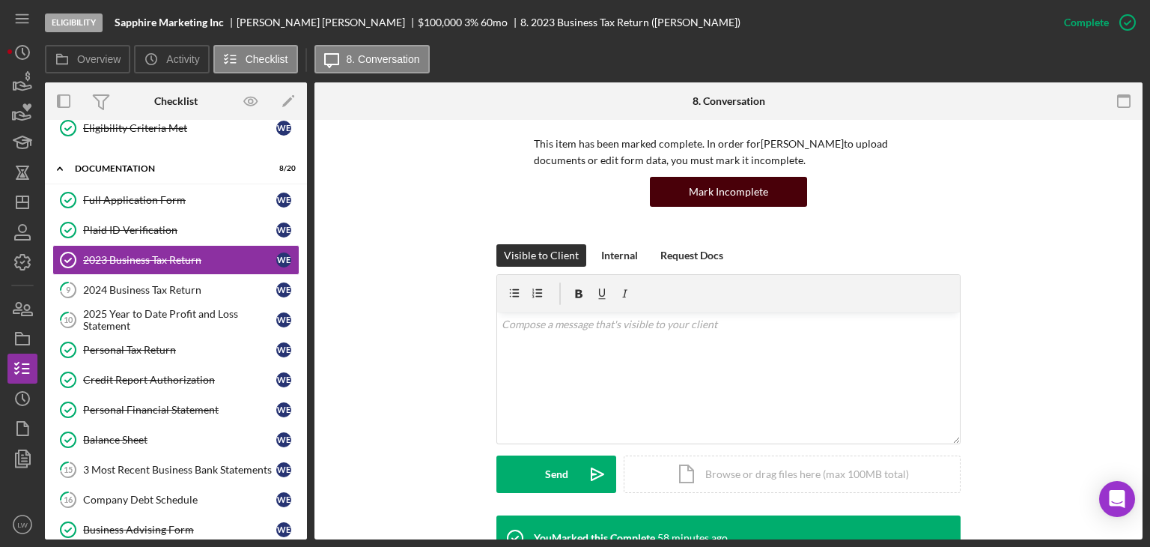
scroll to position [374, 0]
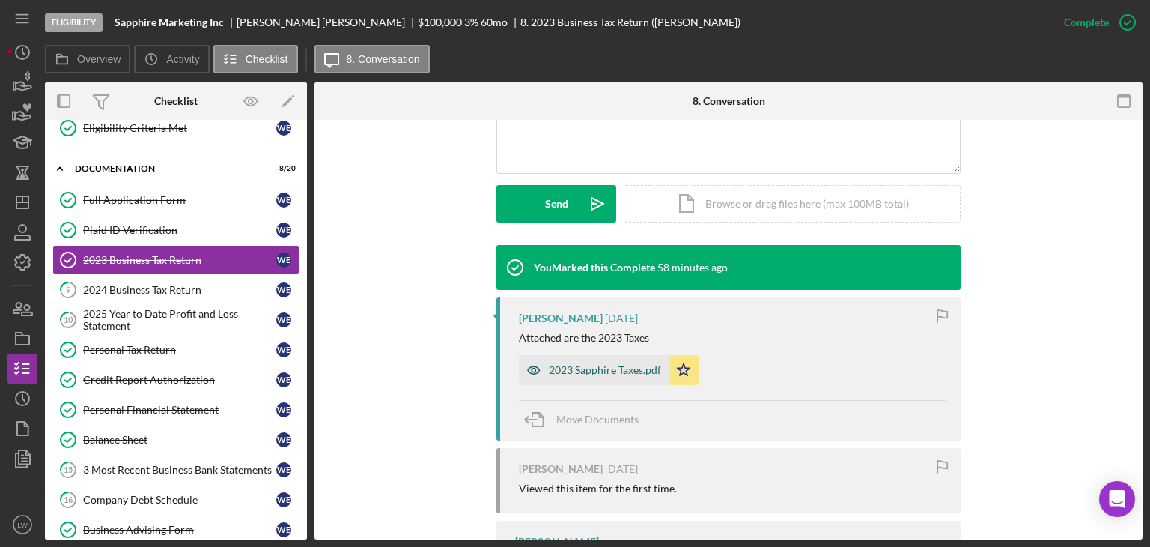
click at [605, 372] on div "2023 Sapphire Taxes.pdf" at bounding box center [605, 370] width 112 height 12
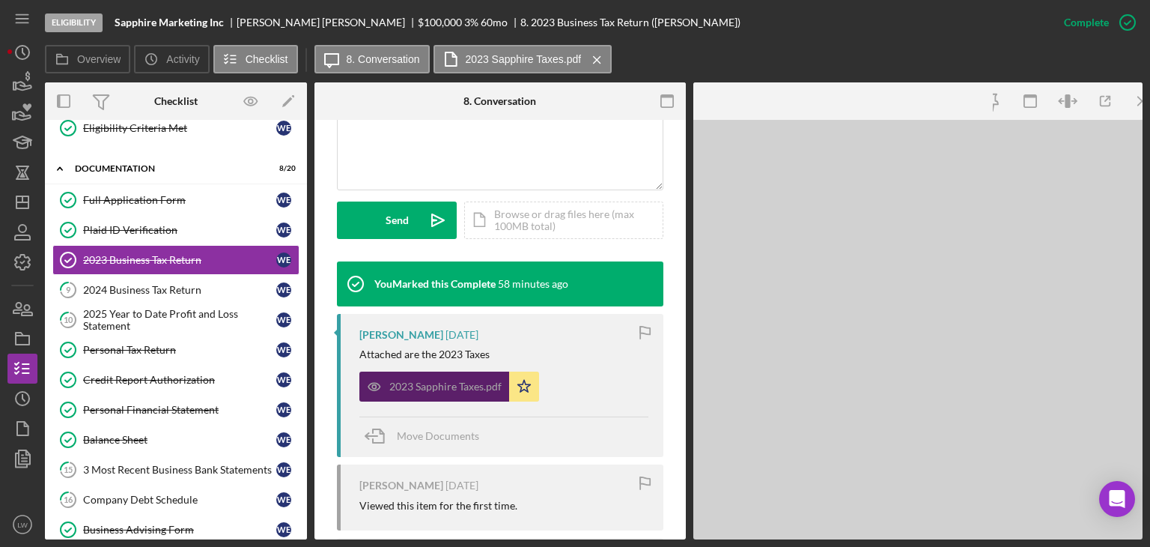
scroll to position [391, 0]
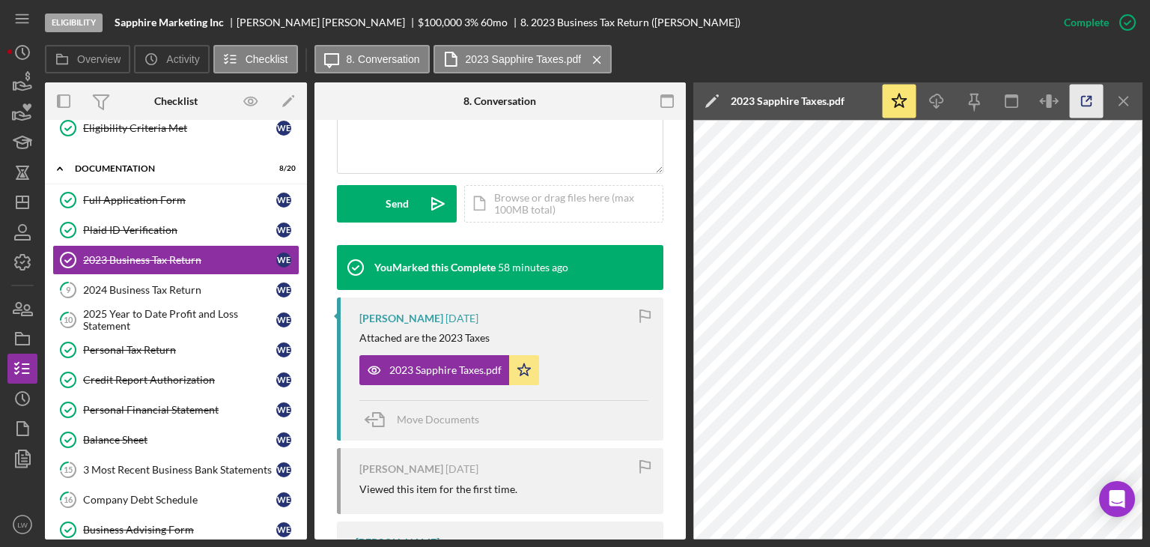
click at [1080, 102] on icon "button" at bounding box center [1087, 102] width 34 height 34
click at [171, 284] on div "2024 Business Tax Return" at bounding box center [179, 290] width 193 height 12
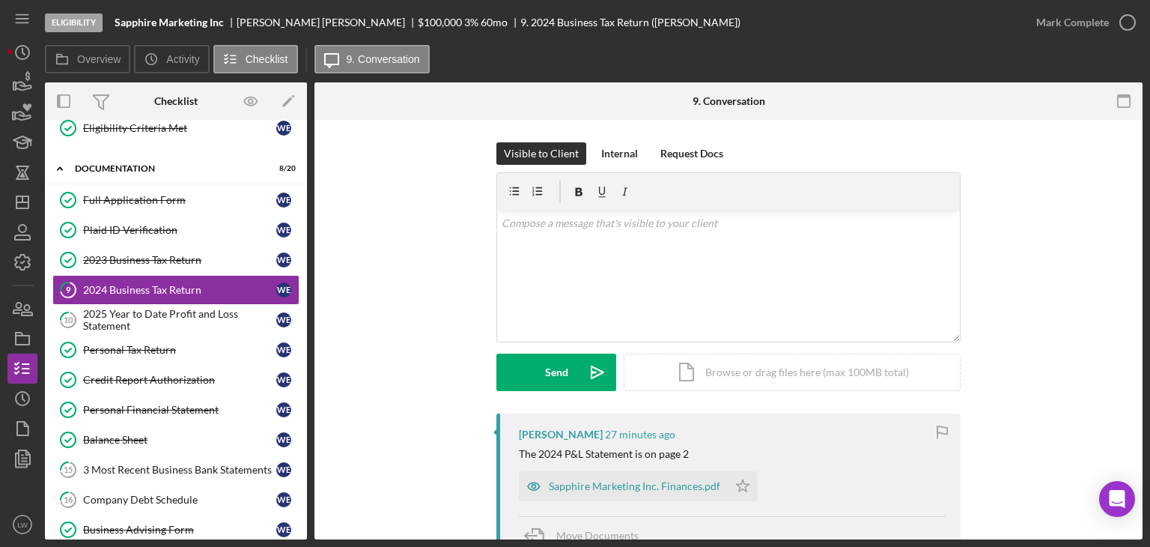
scroll to position [75, 0]
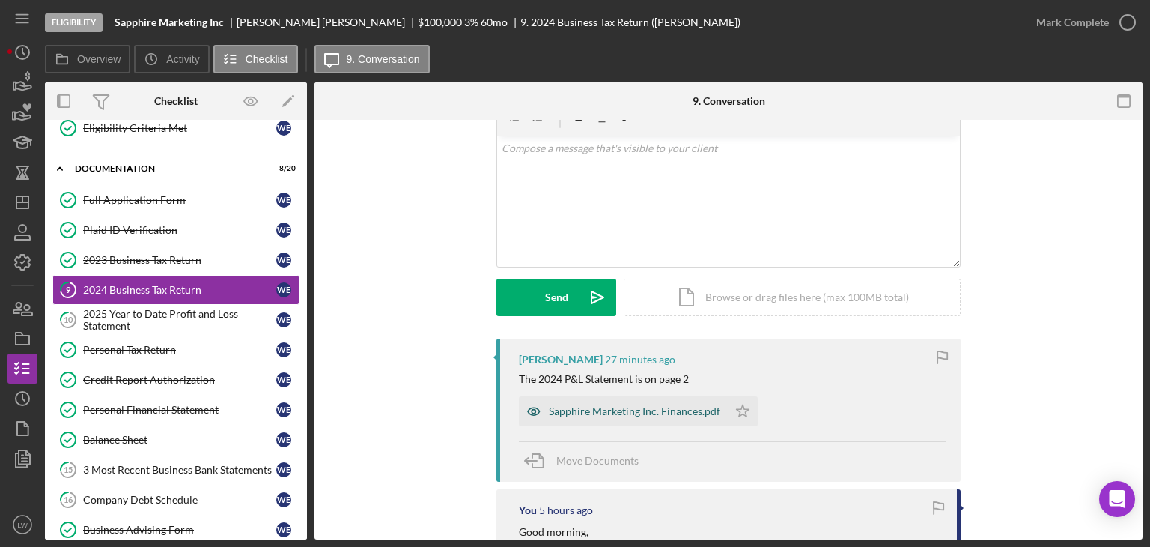
click at [583, 411] on div "Sapphire Marketing Inc. Finances.pdf" at bounding box center [634, 411] width 171 height 12
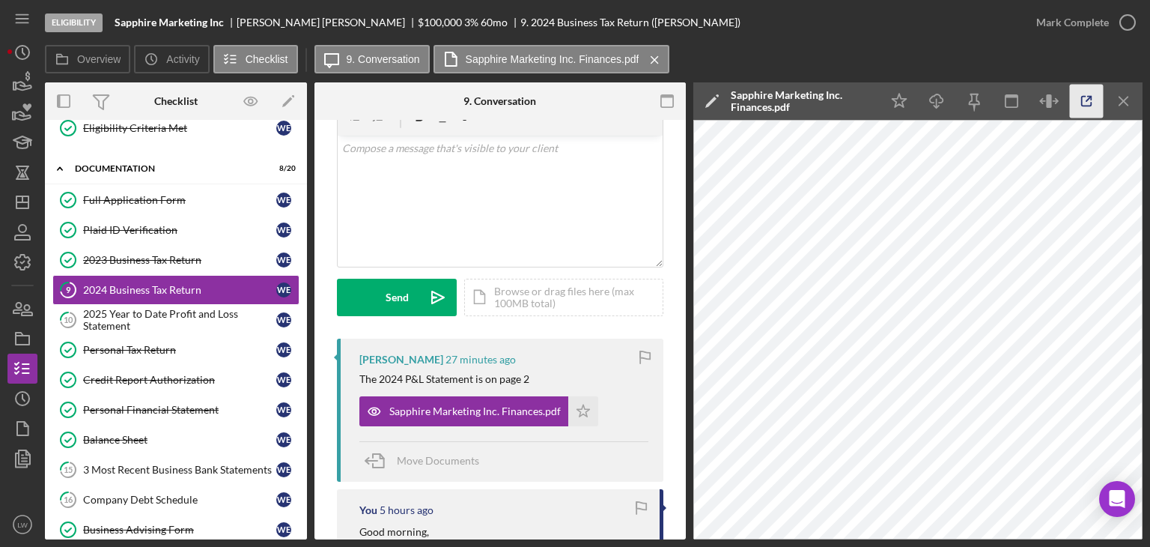
click at [1084, 103] on icon "button" at bounding box center [1087, 102] width 34 height 34
click at [583, 410] on icon "Icon/Star" at bounding box center [583, 411] width 30 height 30
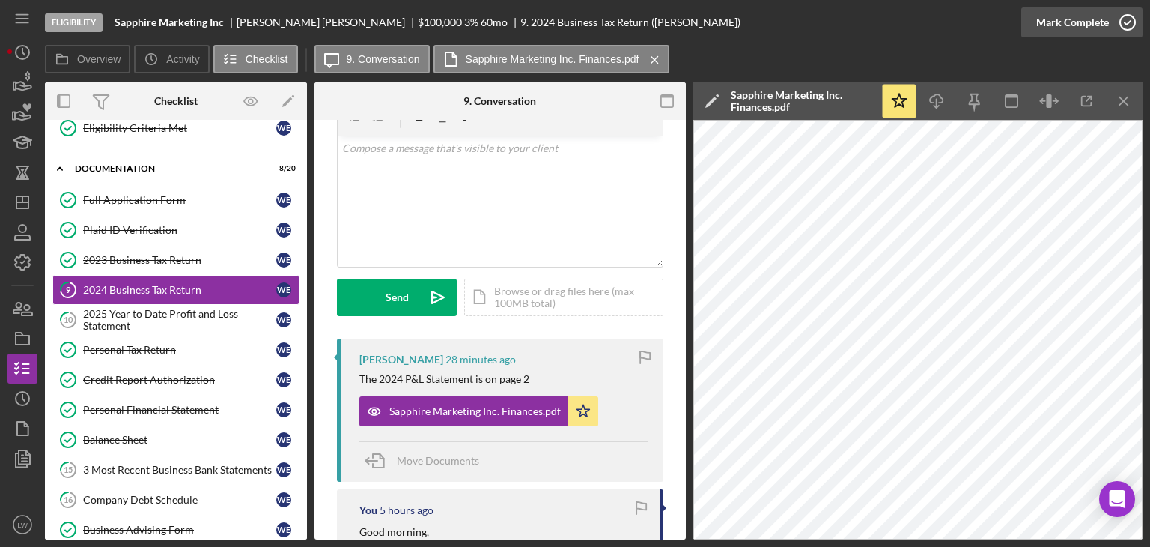
click at [1084, 34] on div "Mark Complete" at bounding box center [1072, 22] width 73 height 30
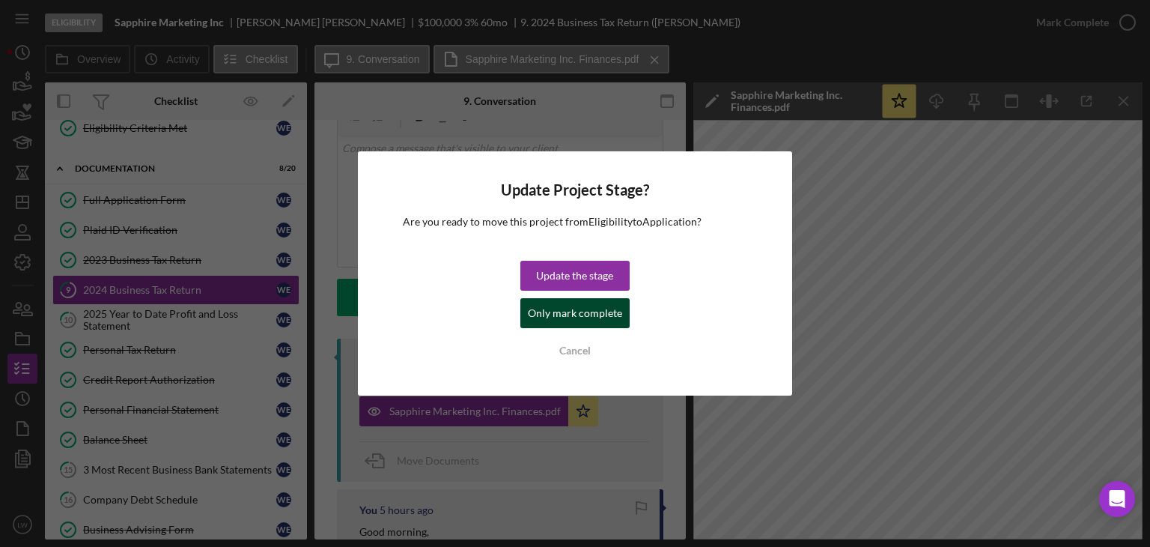
click at [605, 312] on div "Only mark complete" at bounding box center [575, 313] width 94 height 30
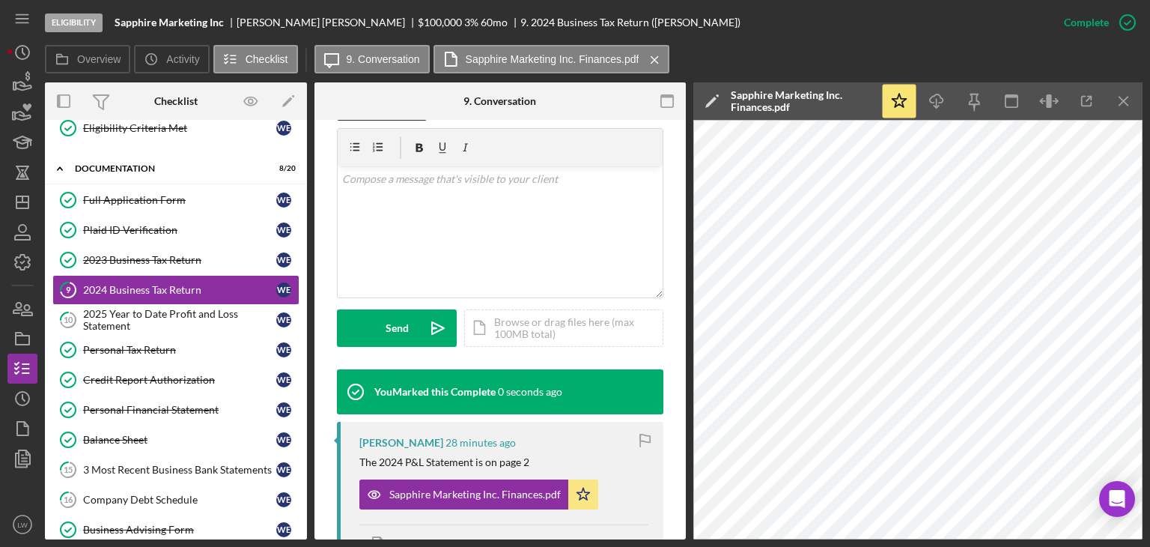
scroll to position [297, 0]
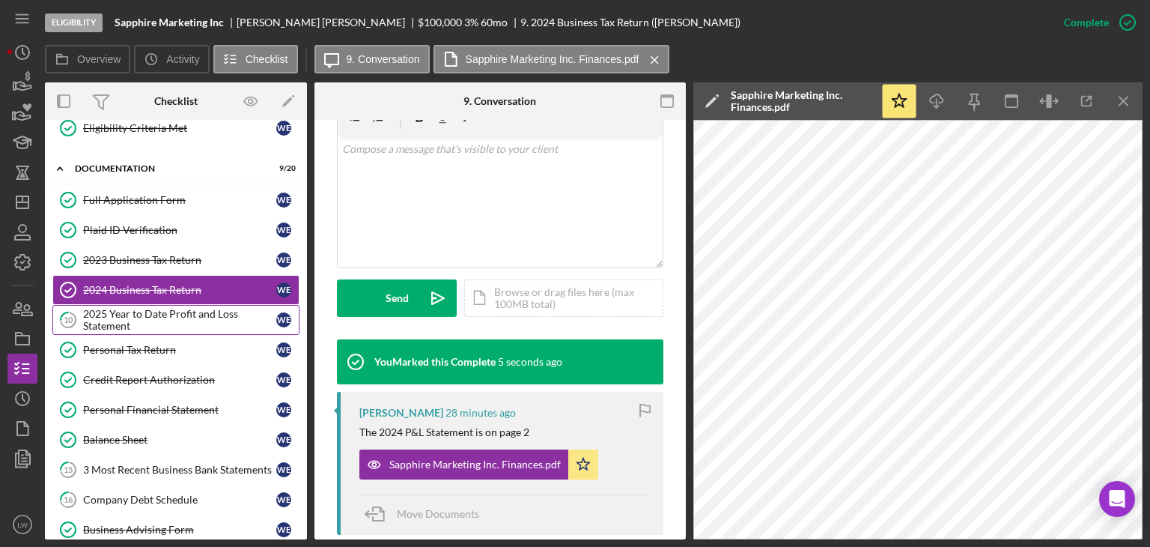
click at [141, 321] on div "2025 Year to Date Profit and Loss Statement" at bounding box center [179, 320] width 193 height 24
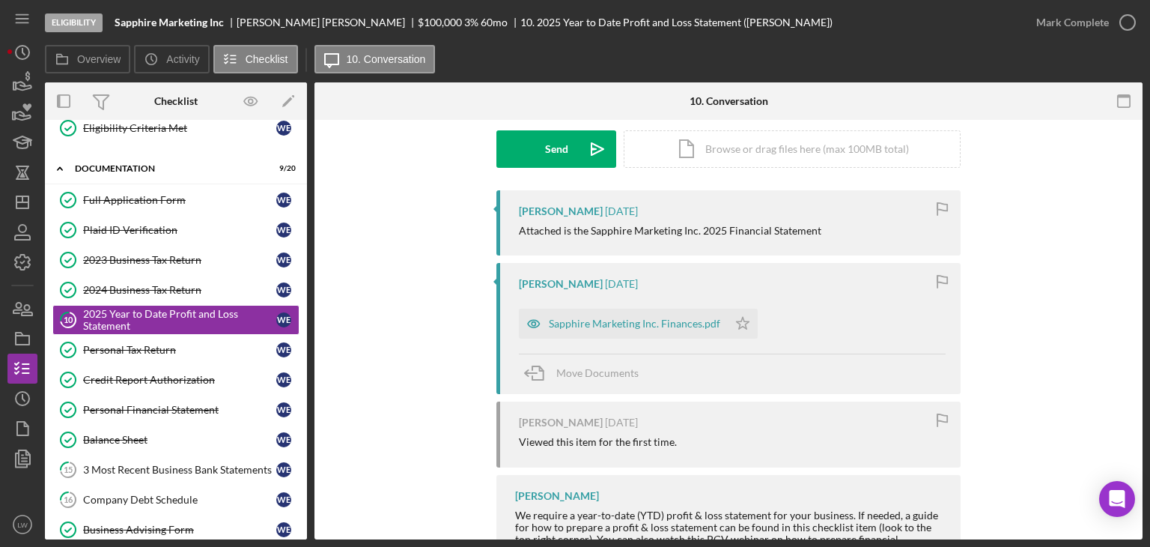
scroll to position [225, 0]
click at [609, 322] on div "Sapphire Marketing Inc. Finances.pdf" at bounding box center [634, 322] width 171 height 12
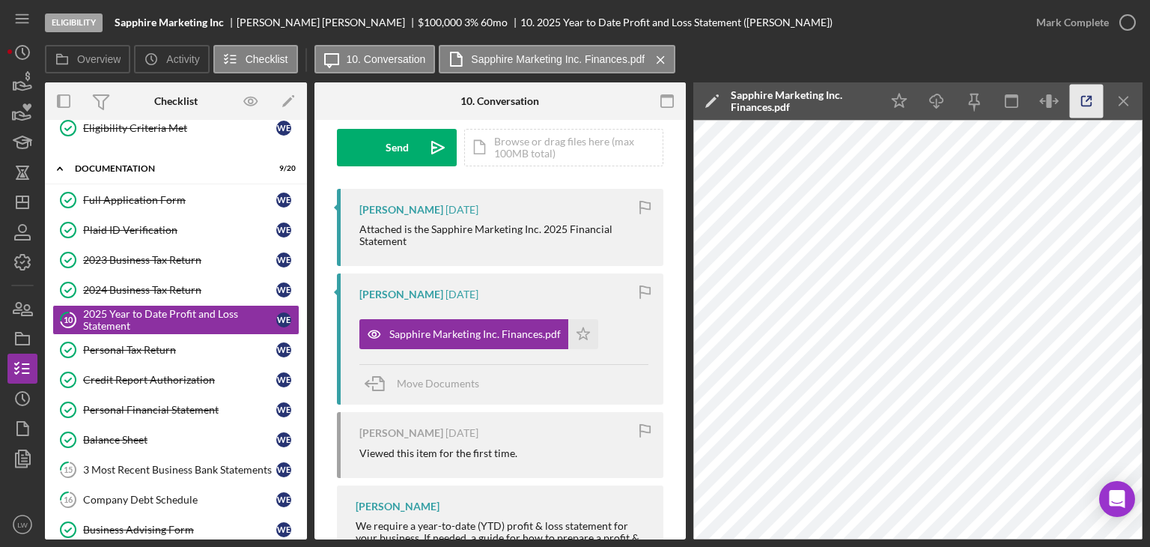
click at [1093, 103] on icon "button" at bounding box center [1087, 102] width 34 height 34
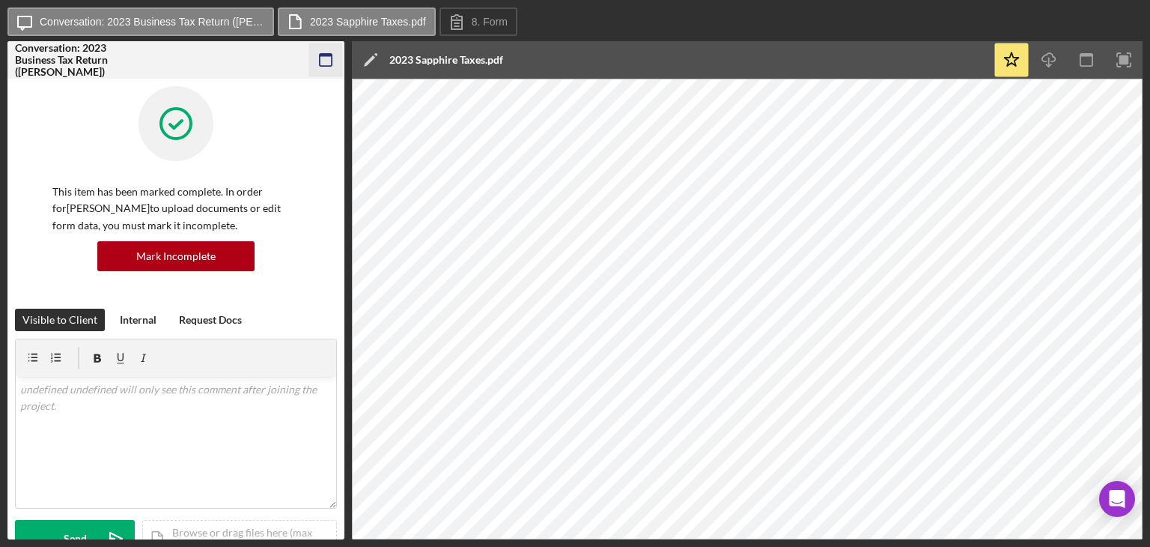
click at [318, 59] on icon "button" at bounding box center [326, 60] width 34 height 34
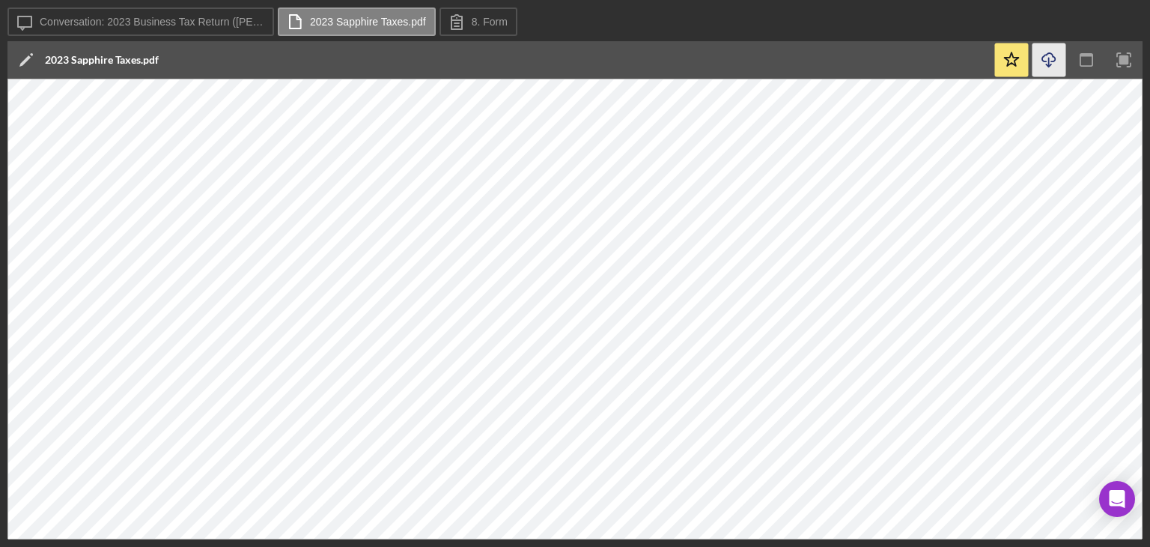
click at [1054, 56] on icon "Icon/Download" at bounding box center [1050, 60] width 34 height 34
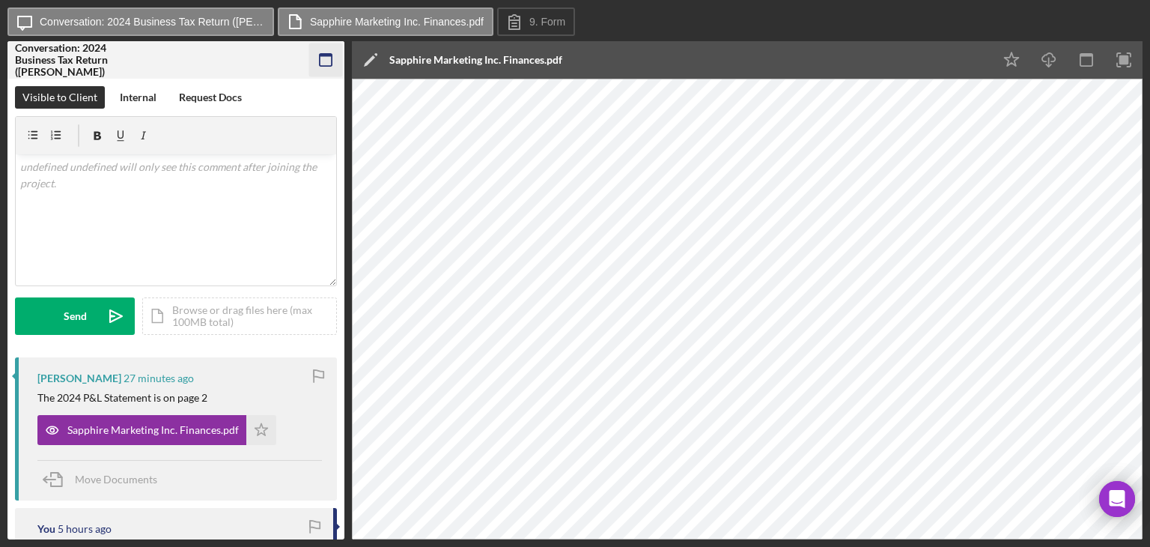
click at [329, 56] on rect "button" at bounding box center [326, 55] width 12 height 3
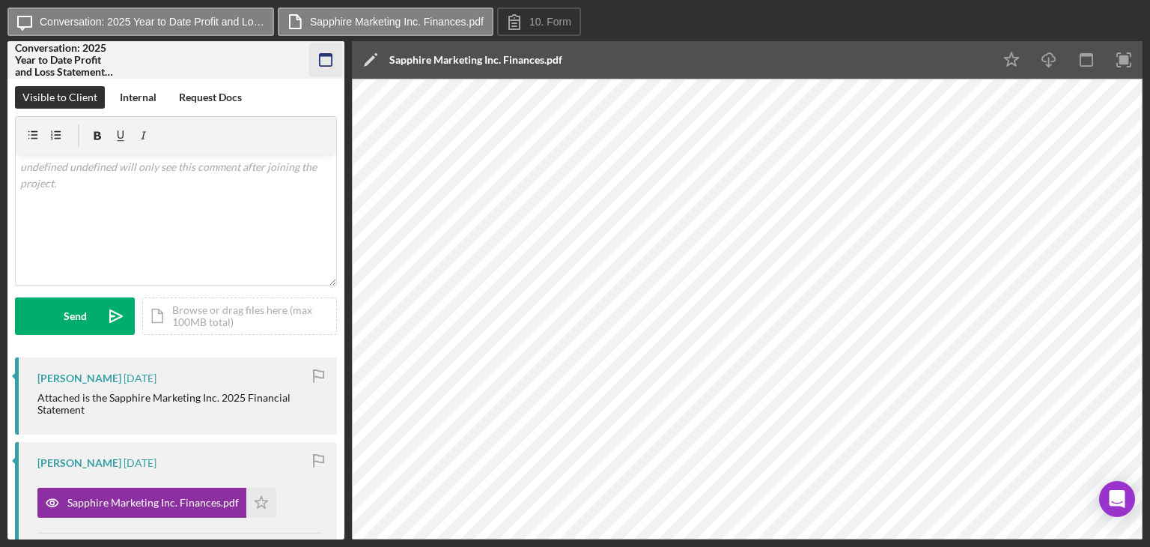
click at [329, 61] on icon "button" at bounding box center [326, 60] width 34 height 34
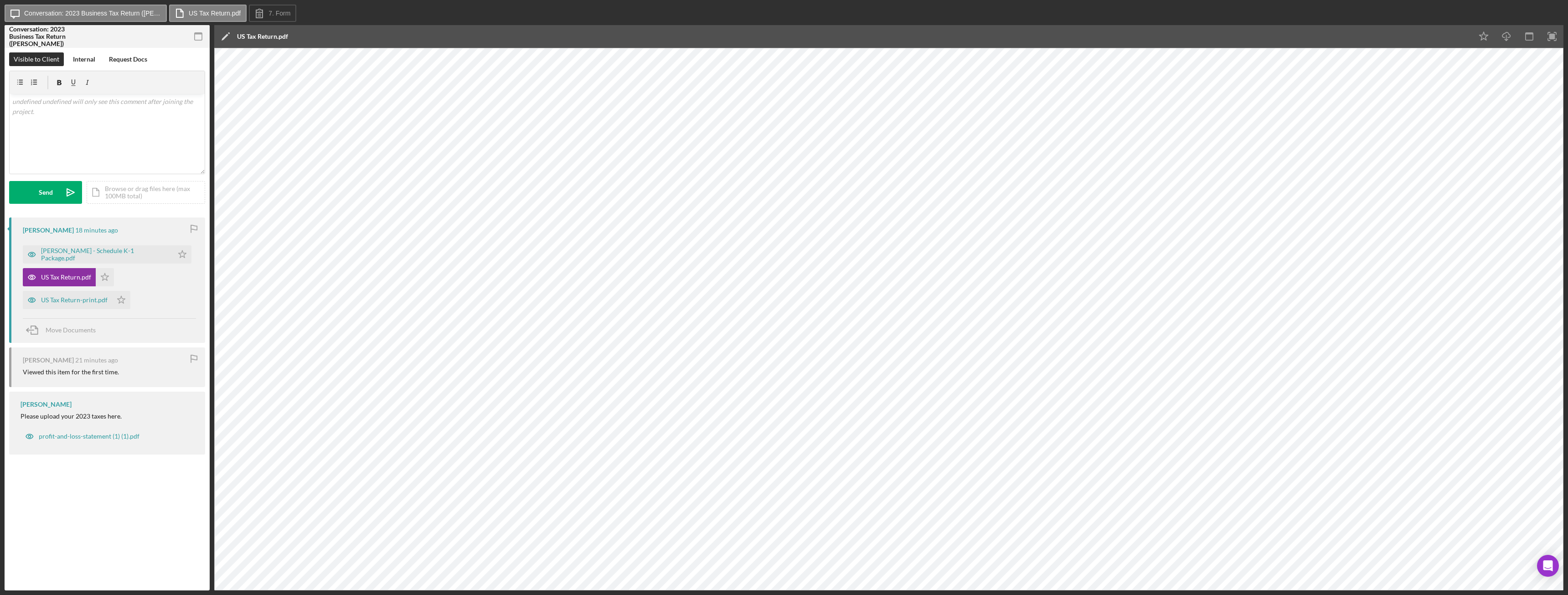
click at [199, 37] on icon "button" at bounding box center [198, 37] width 21 height 21
click at [203, 37] on icon "button" at bounding box center [198, 37] width 21 height 21
